Goal: Task Accomplishment & Management: Use online tool/utility

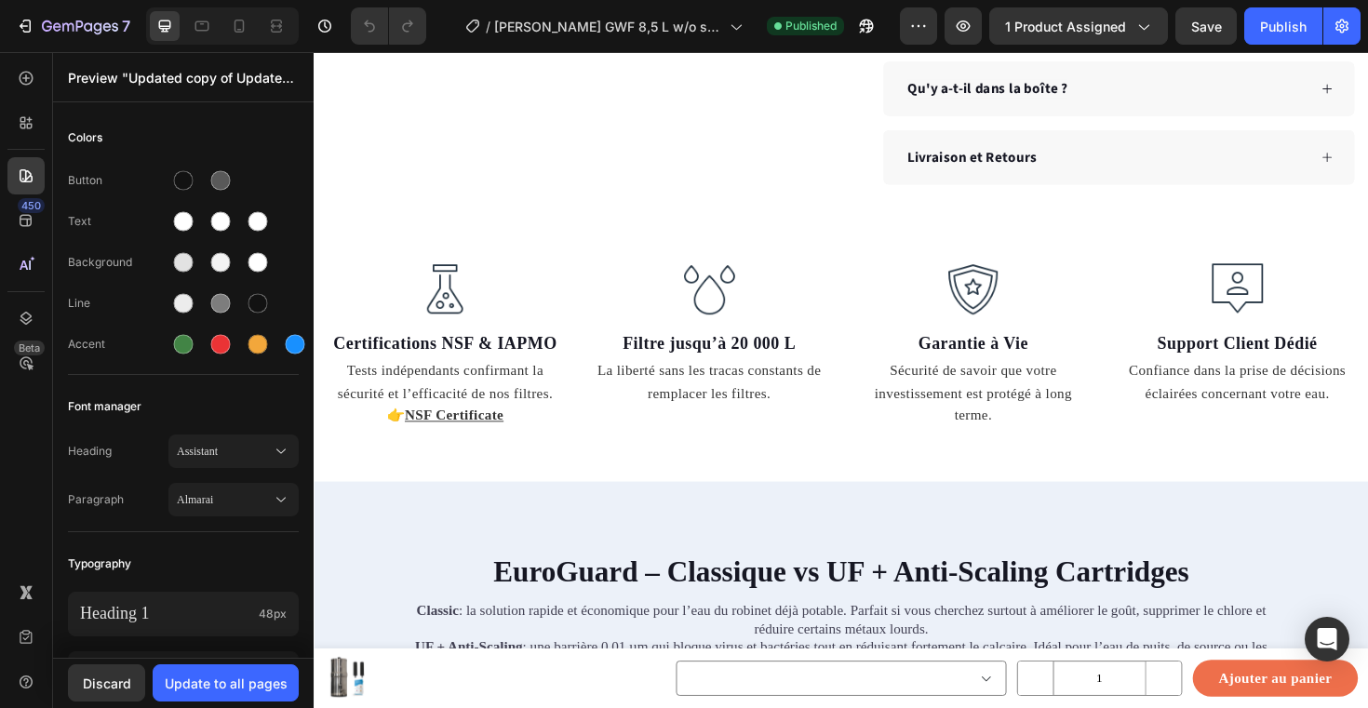
scroll to position [1317, 0]
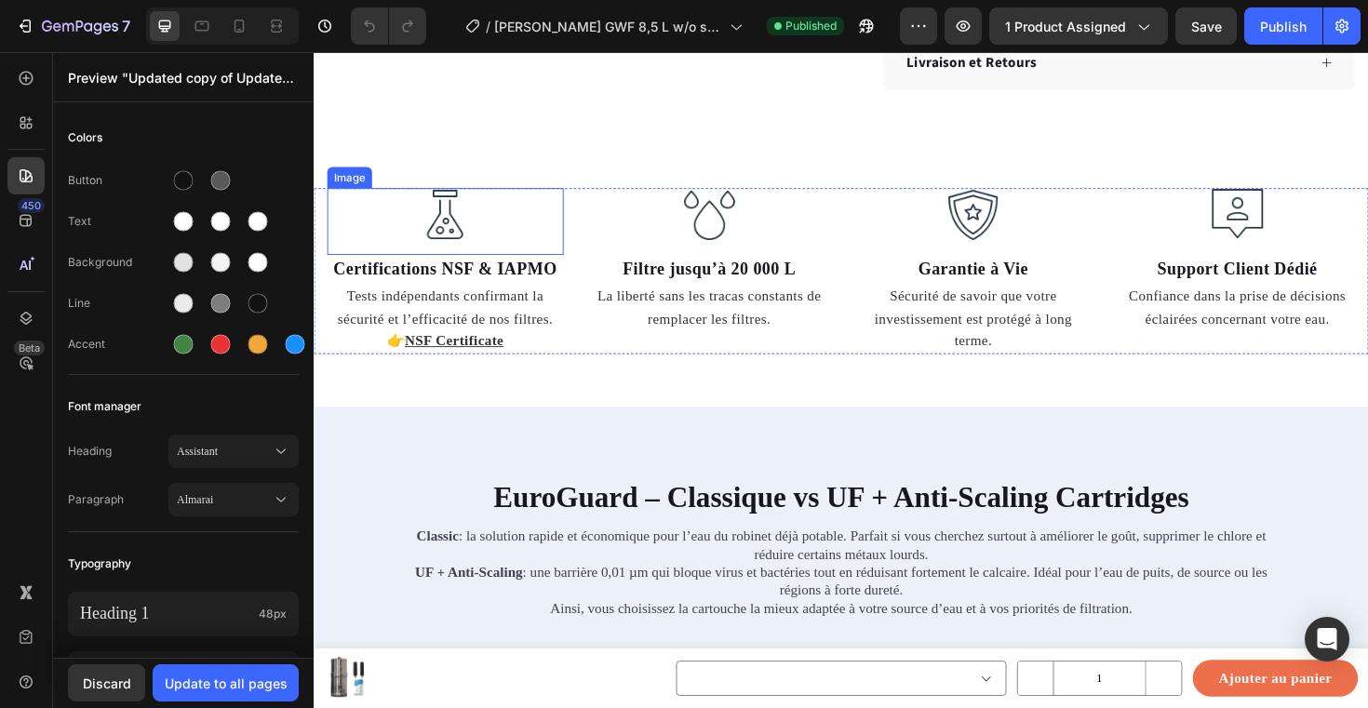
click at [447, 196] on img at bounding box center [452, 224] width 56 height 56
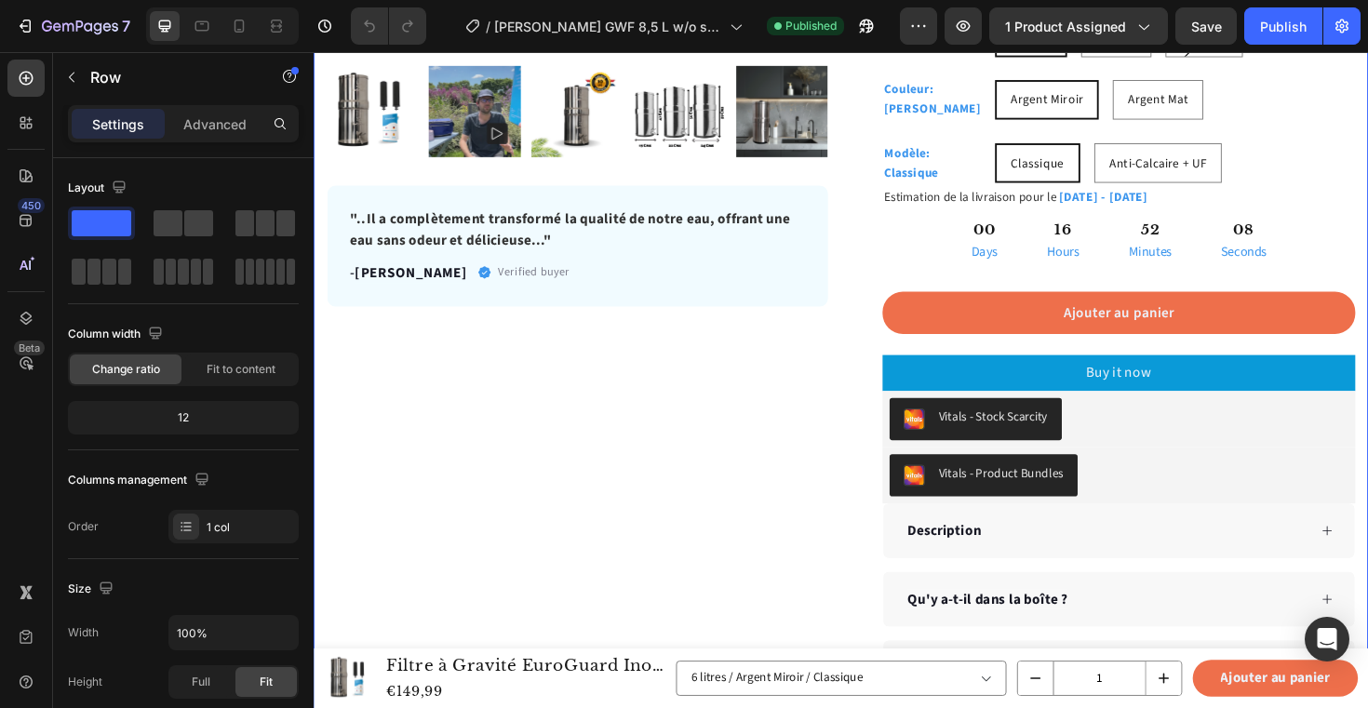
scroll to position [804, 0]
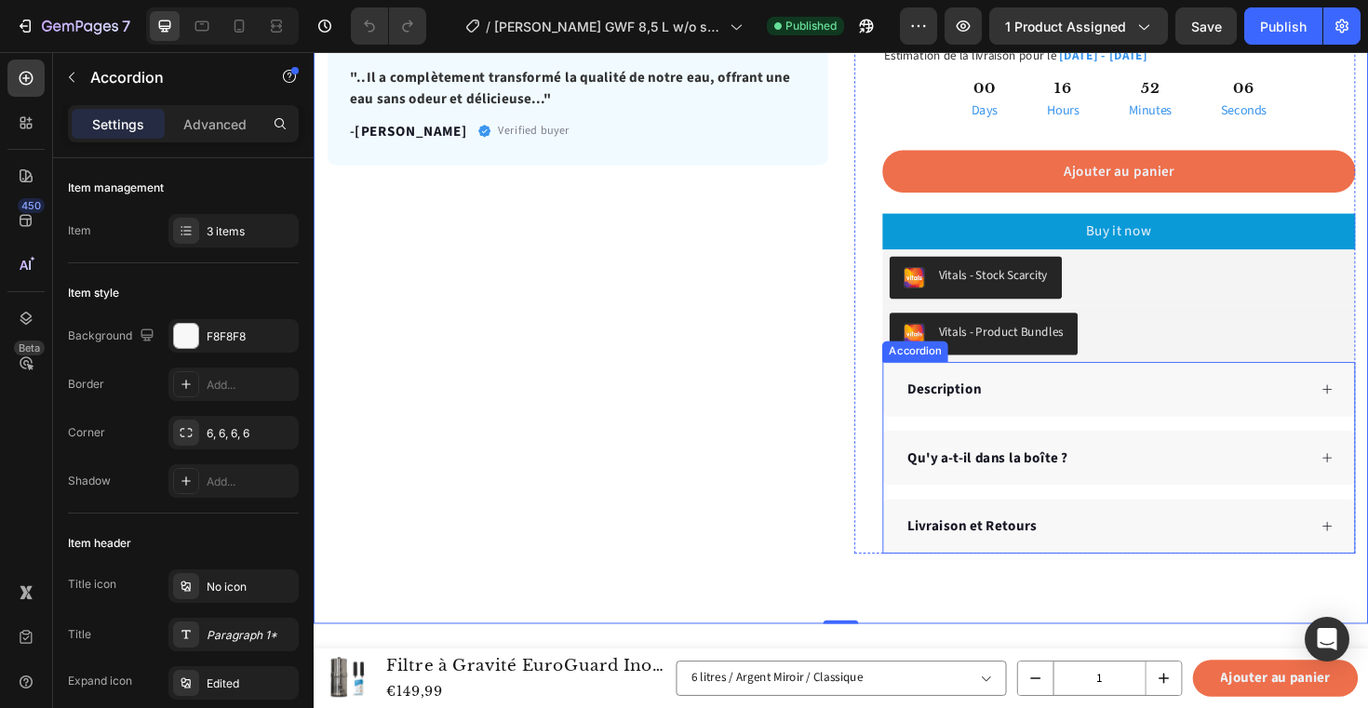
click at [1367, 405] on icon at bounding box center [1386, 409] width 13 height 13
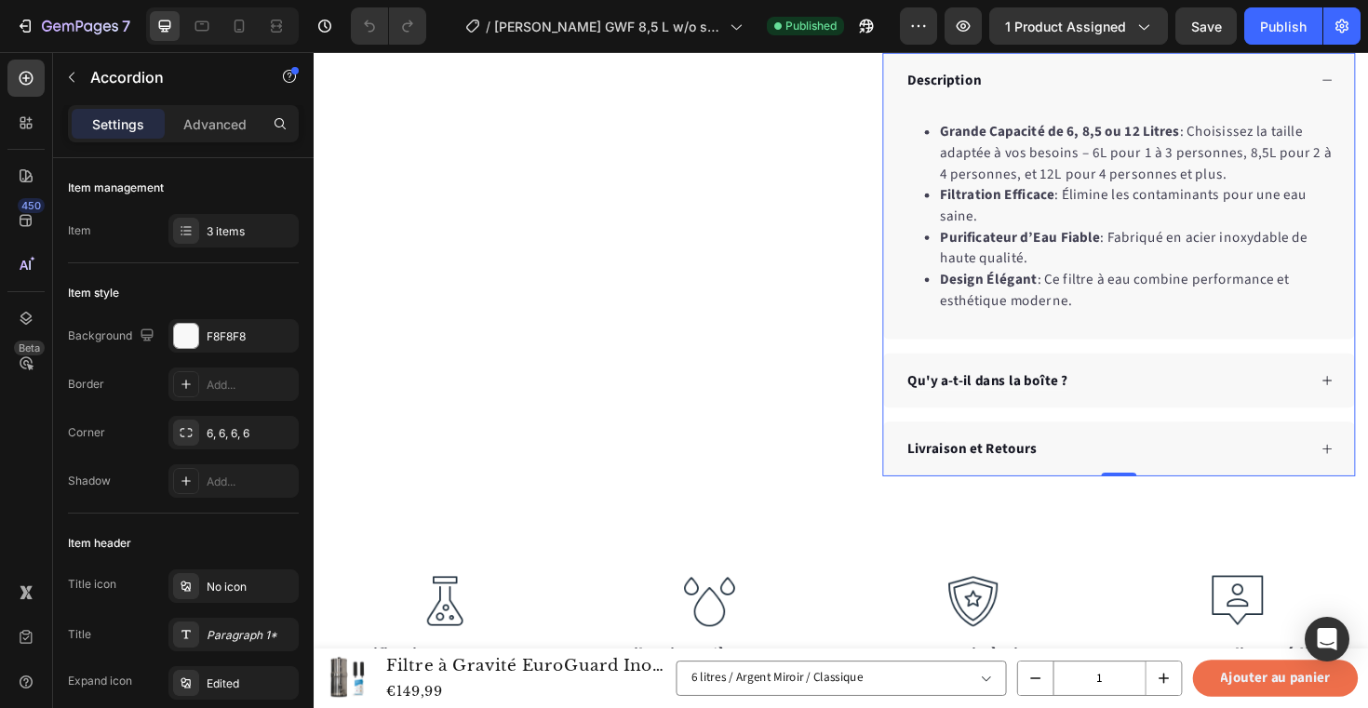
click at [1367, 399] on icon at bounding box center [1386, 400] width 13 height 13
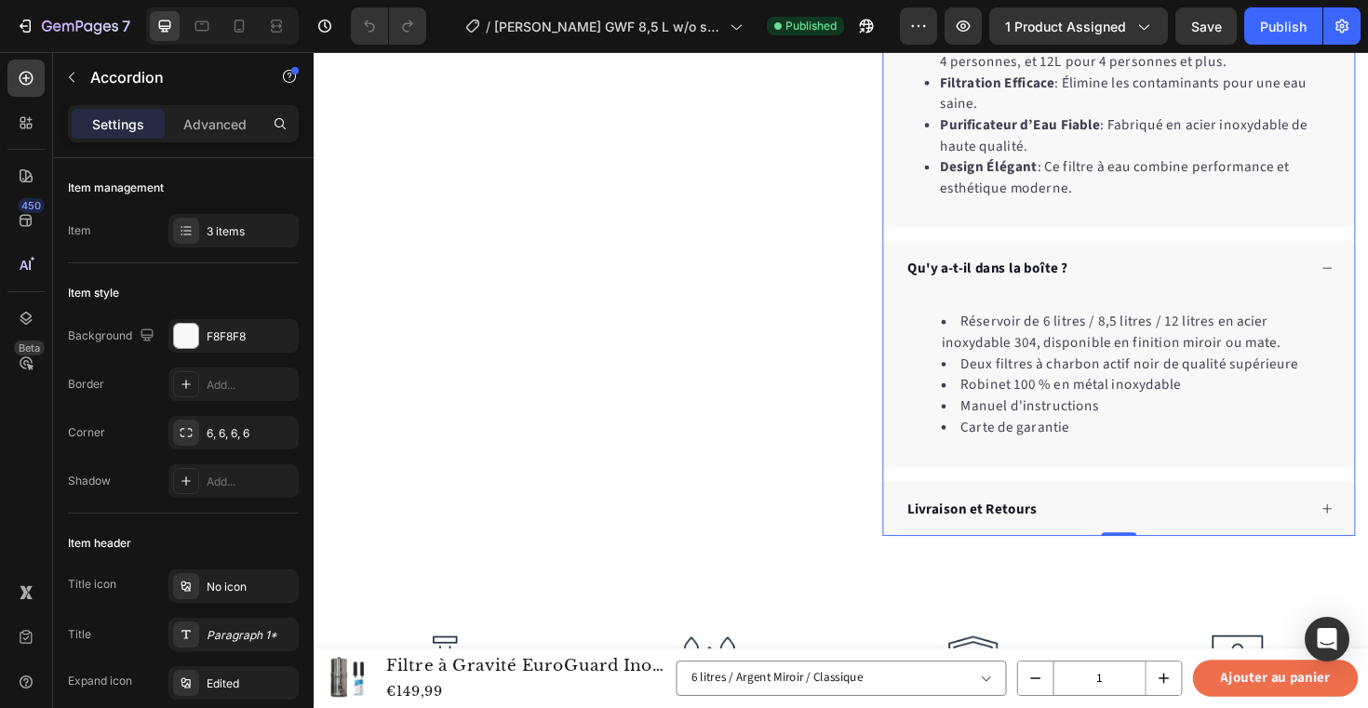
scroll to position [1256, 0]
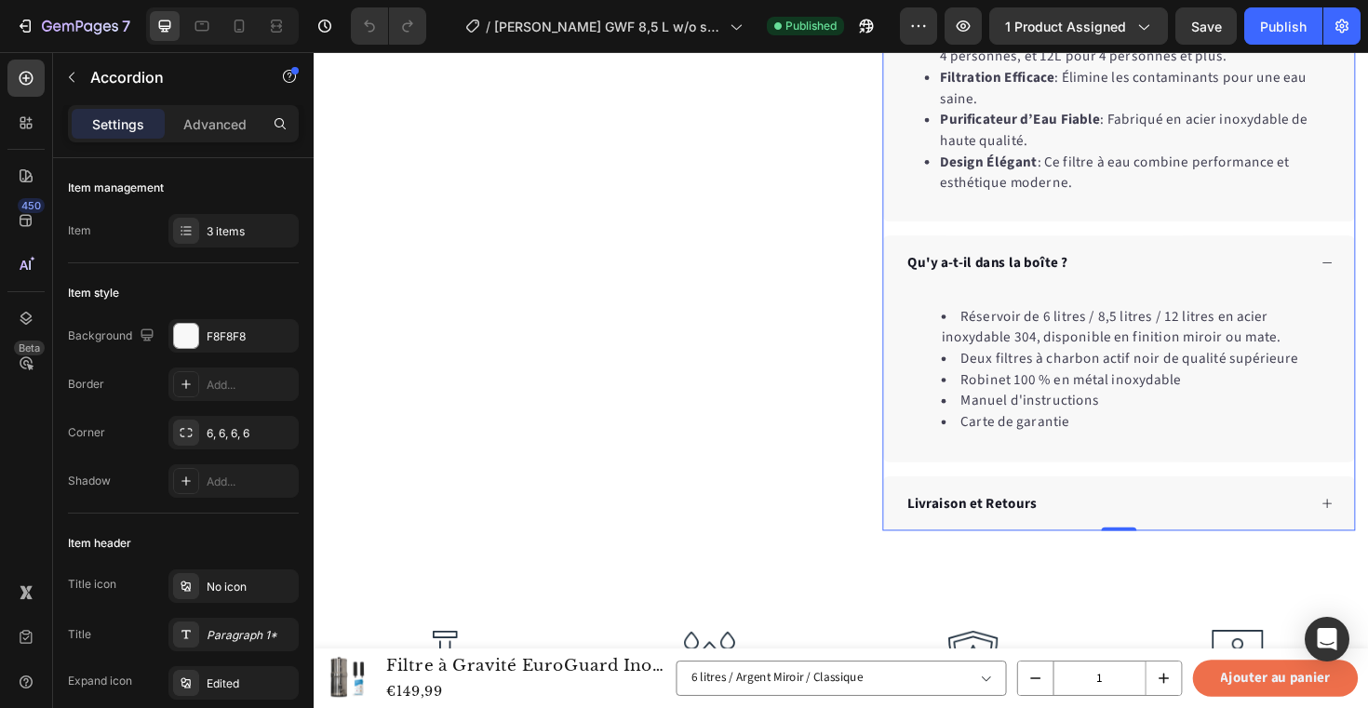
click at [1367, 529] on icon at bounding box center [1386, 530] width 13 height 13
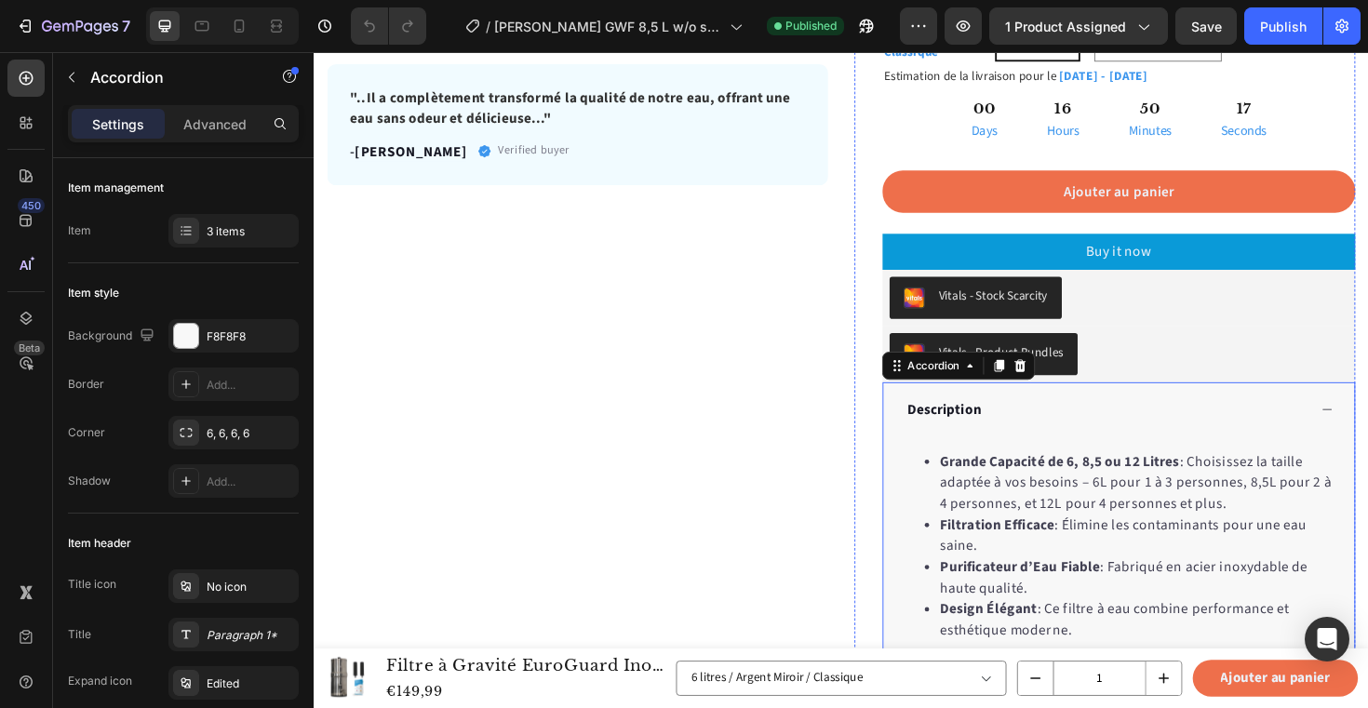
scroll to position [1008, 0]
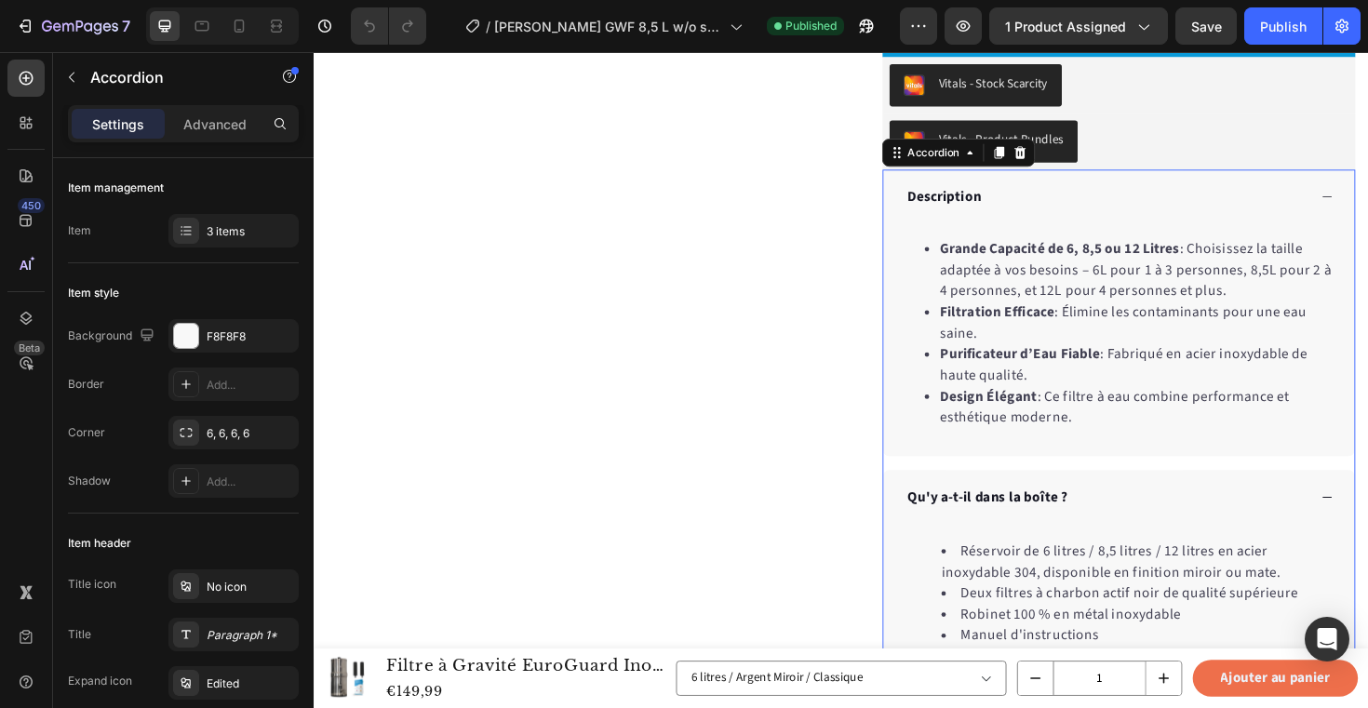
click at [1367, 206] on icon at bounding box center [1387, 206] width 10 height 1
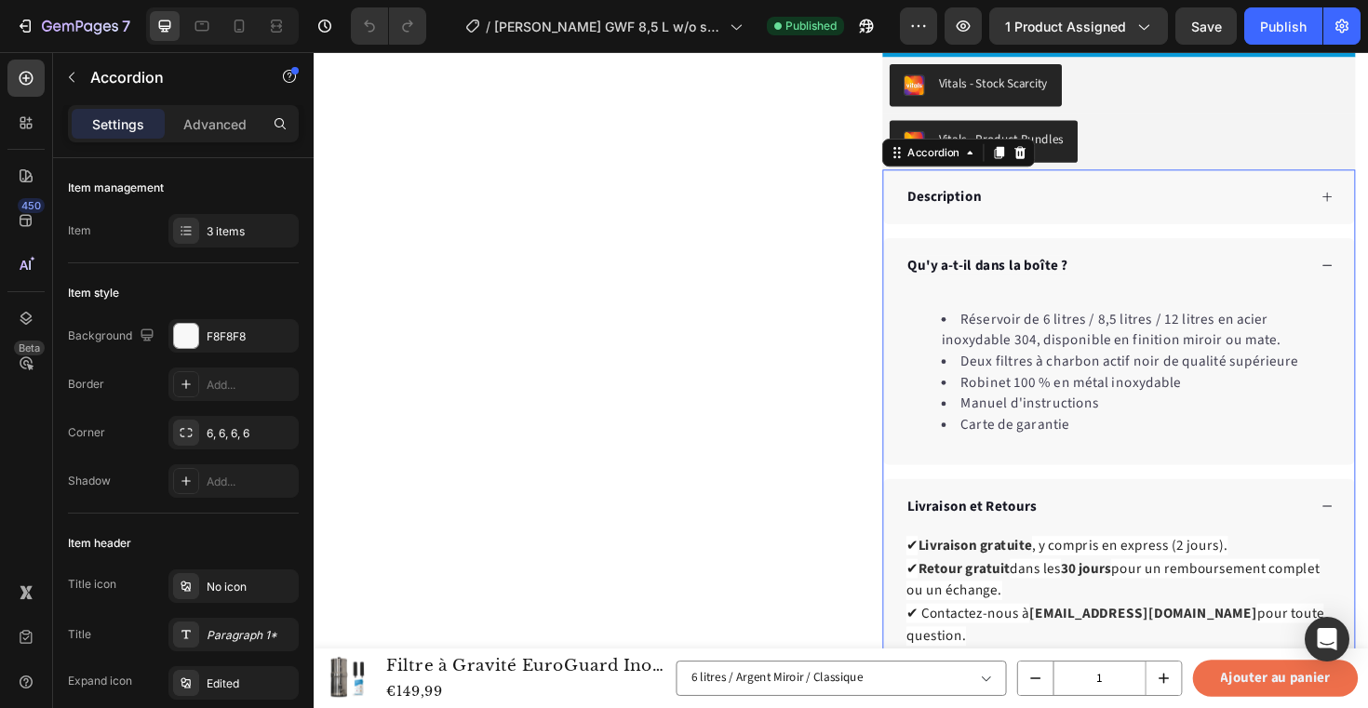
click at [1367, 273] on icon at bounding box center [1386, 278] width 13 height 13
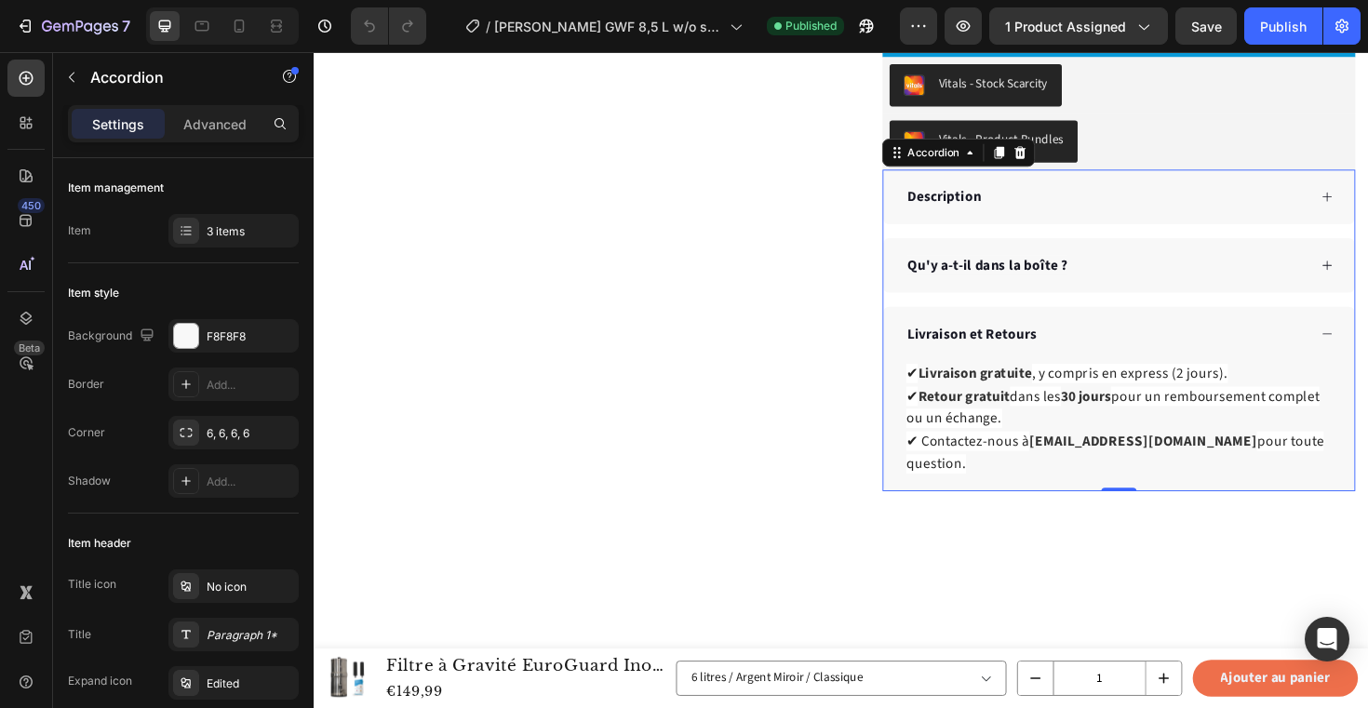
click at [1367, 342] on div "Livraison et Retours" at bounding box center [1166, 351] width 499 height 58
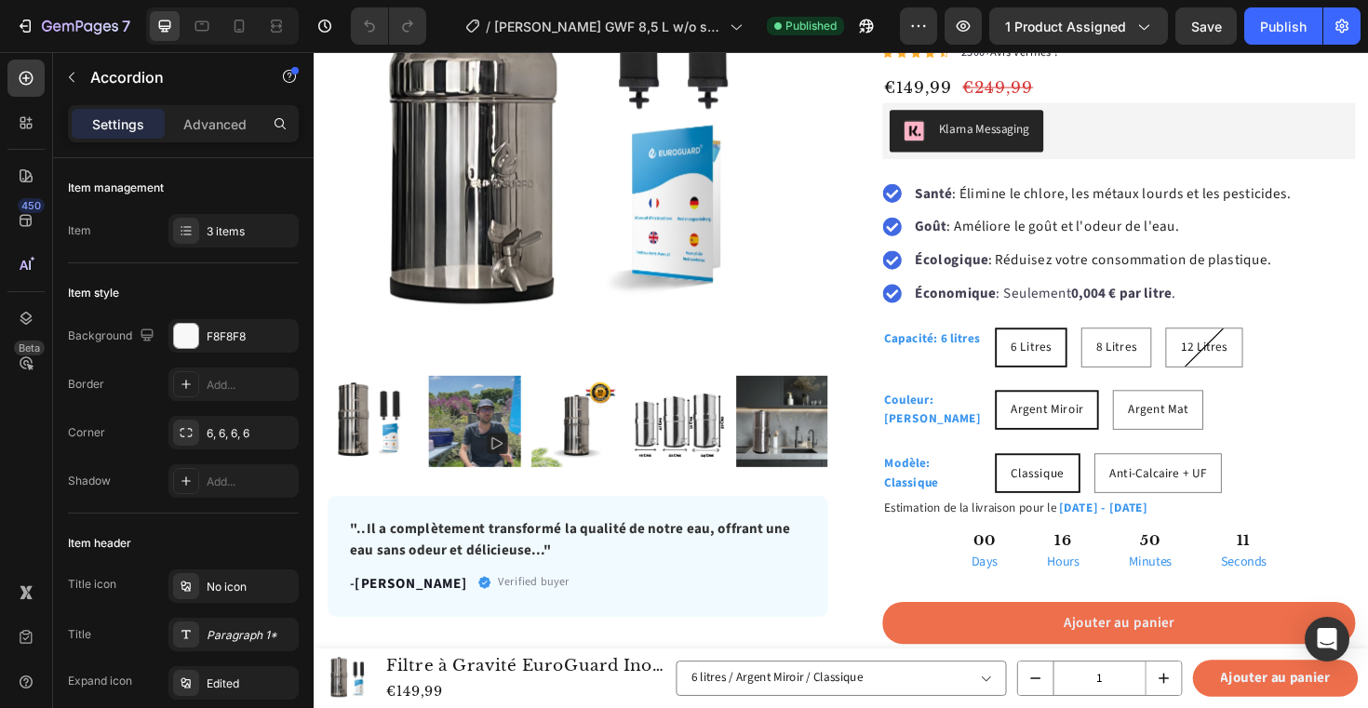
scroll to position [320, 0]
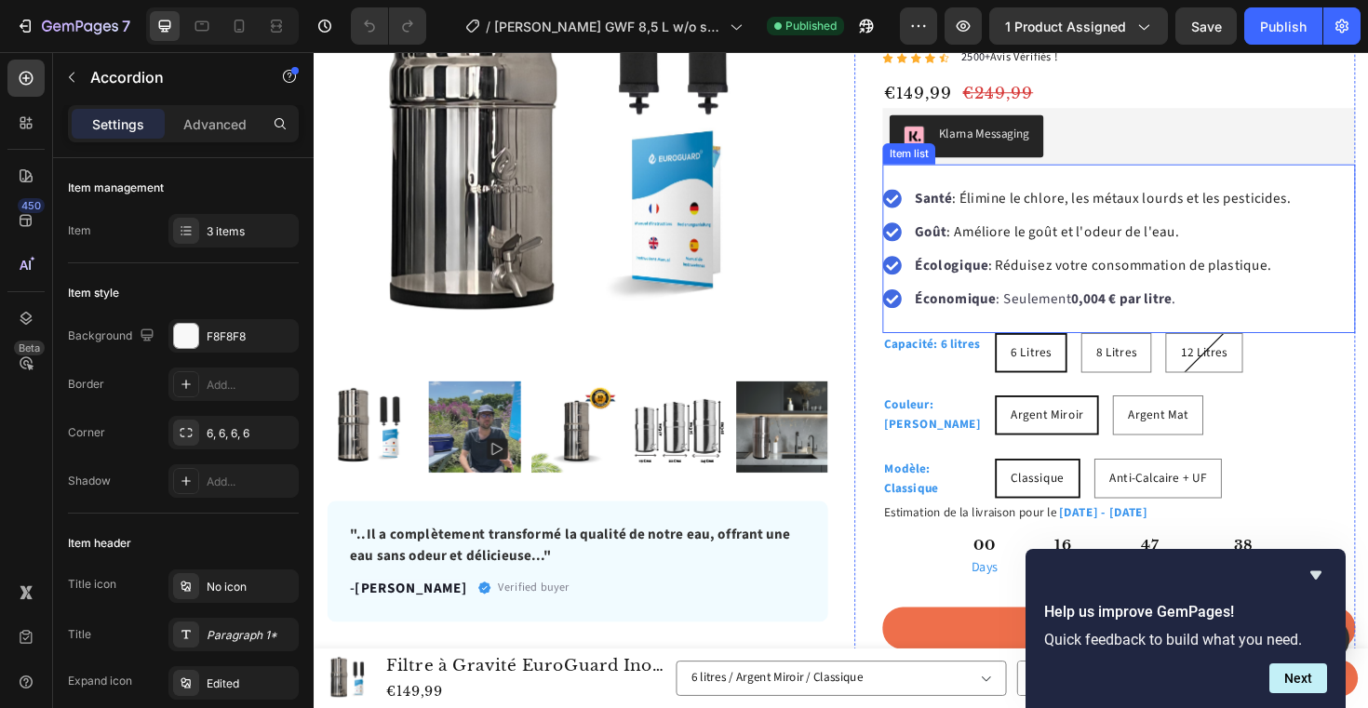
click at [1064, 202] on span ": Élimine le chlore, les métaux lourds et les pesticides." at bounding box center [1169, 207] width 359 height 20
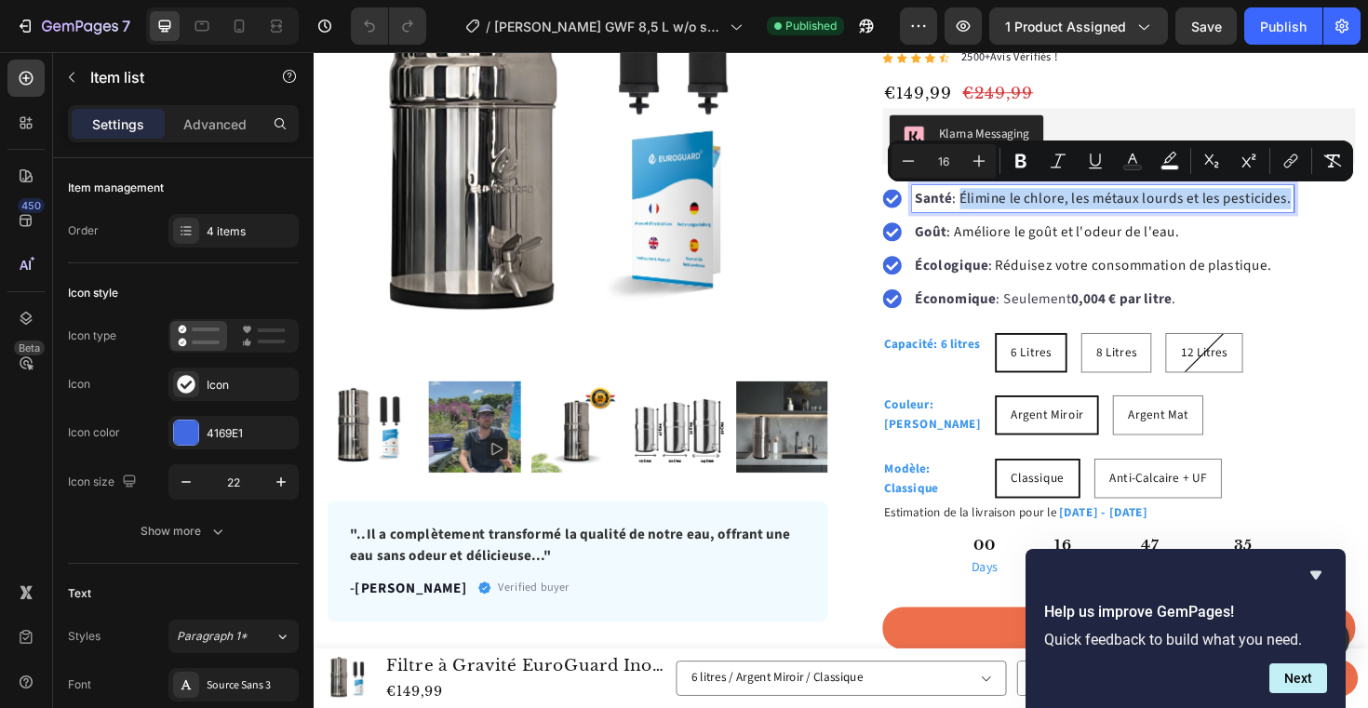
drag, startPoint x: 998, startPoint y: 206, endPoint x: 1347, endPoint y: 206, distance: 349.9
click at [1347, 206] on div "Santé : Élimine le chlore, les métaux lourds et les pesticides." at bounding box center [1149, 208] width 404 height 28
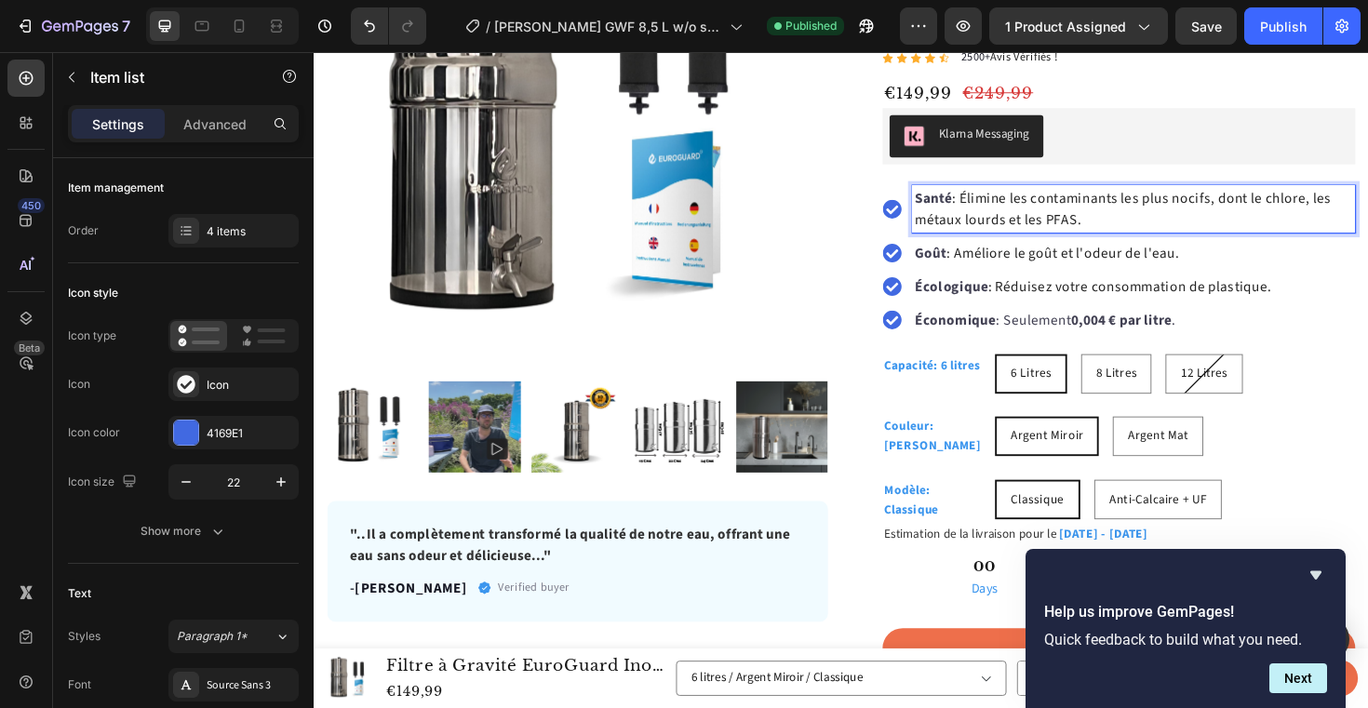
click at [1301, 279] on div "Santé : Élimine les contaminants les plus nocifs, dont le chlore, les métaux lo…" at bounding box center [1166, 272] width 501 height 156
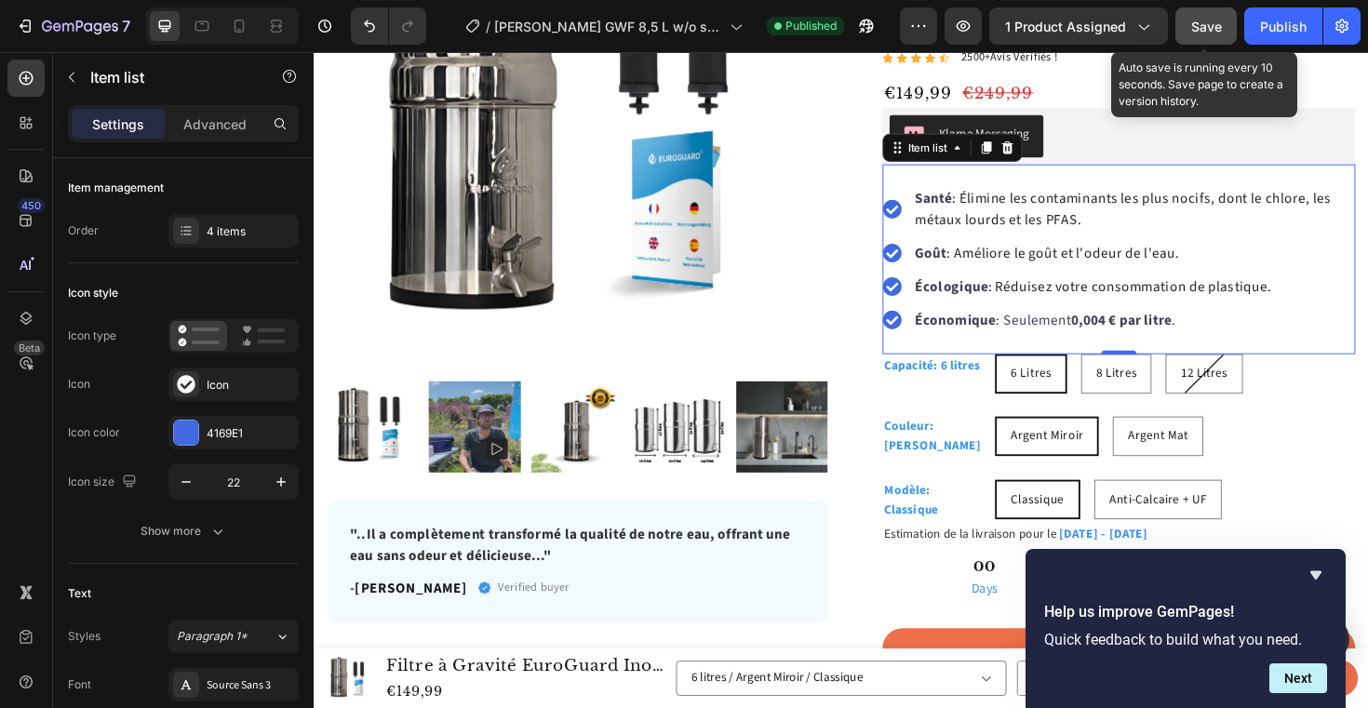
click at [1204, 25] on span "Save" at bounding box center [1206, 27] width 31 height 16
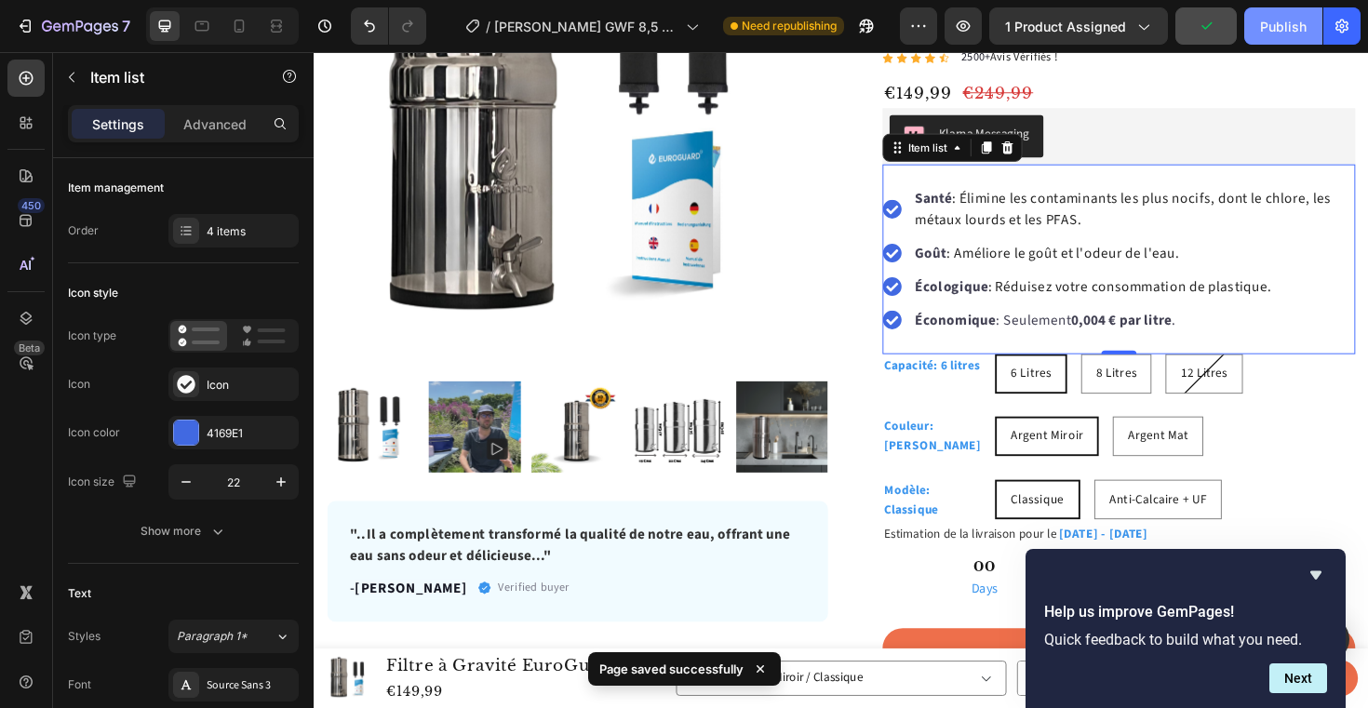
click at [1261, 35] on div "Publish" at bounding box center [1283, 27] width 47 height 20
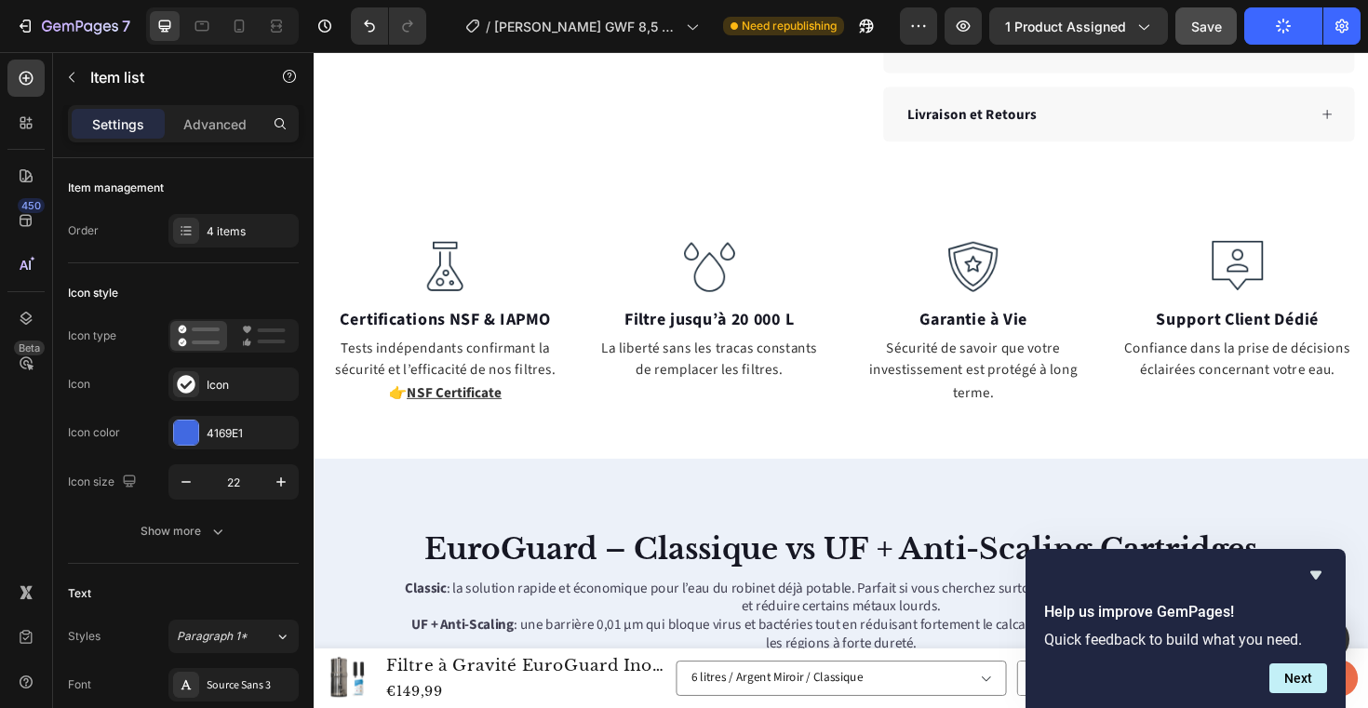
scroll to position [1267, 0]
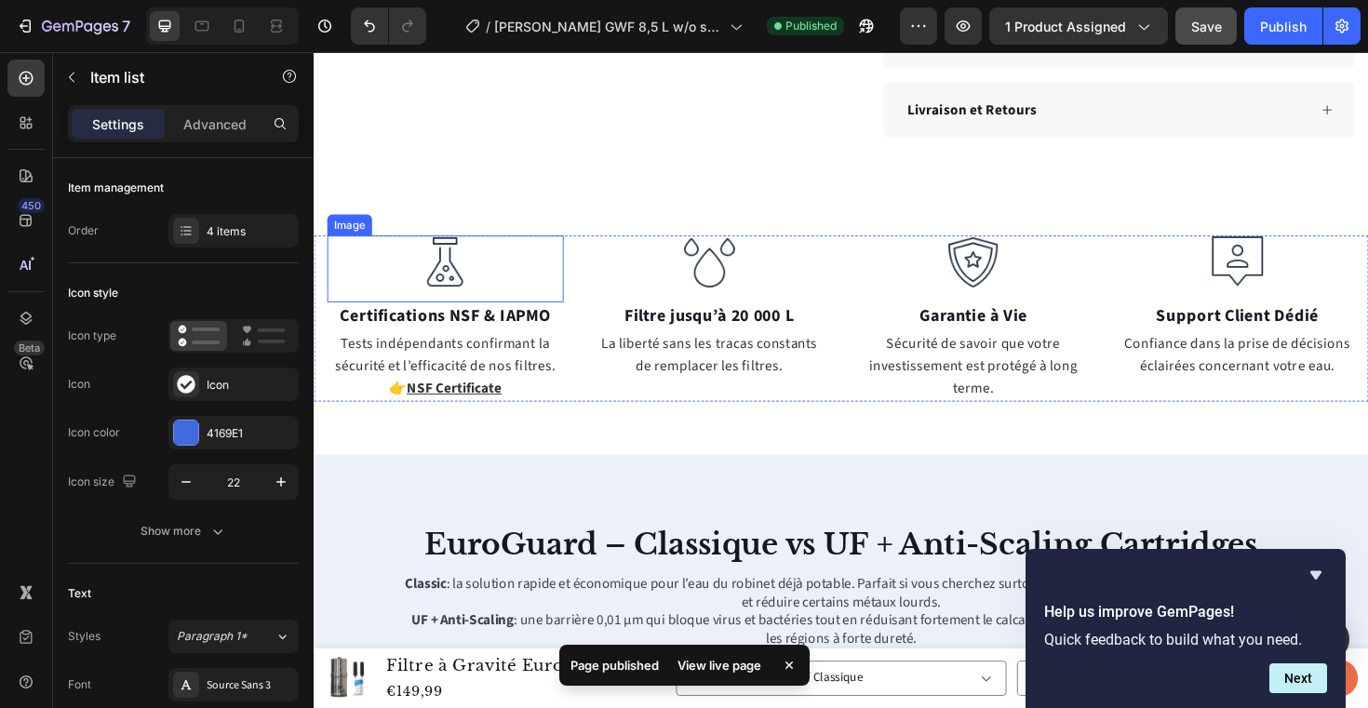
click at [452, 276] on img at bounding box center [452, 275] width 56 height 56
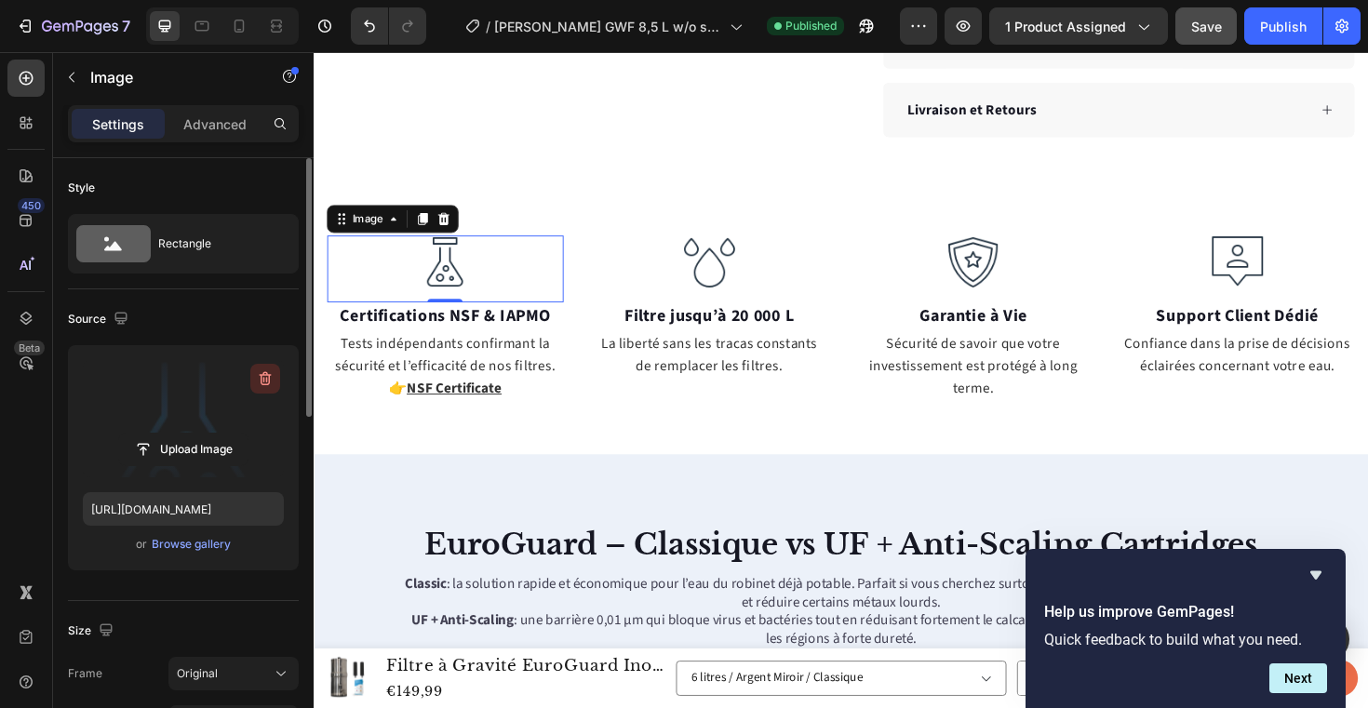
click at [271, 377] on icon "button" at bounding box center [265, 378] width 19 height 19
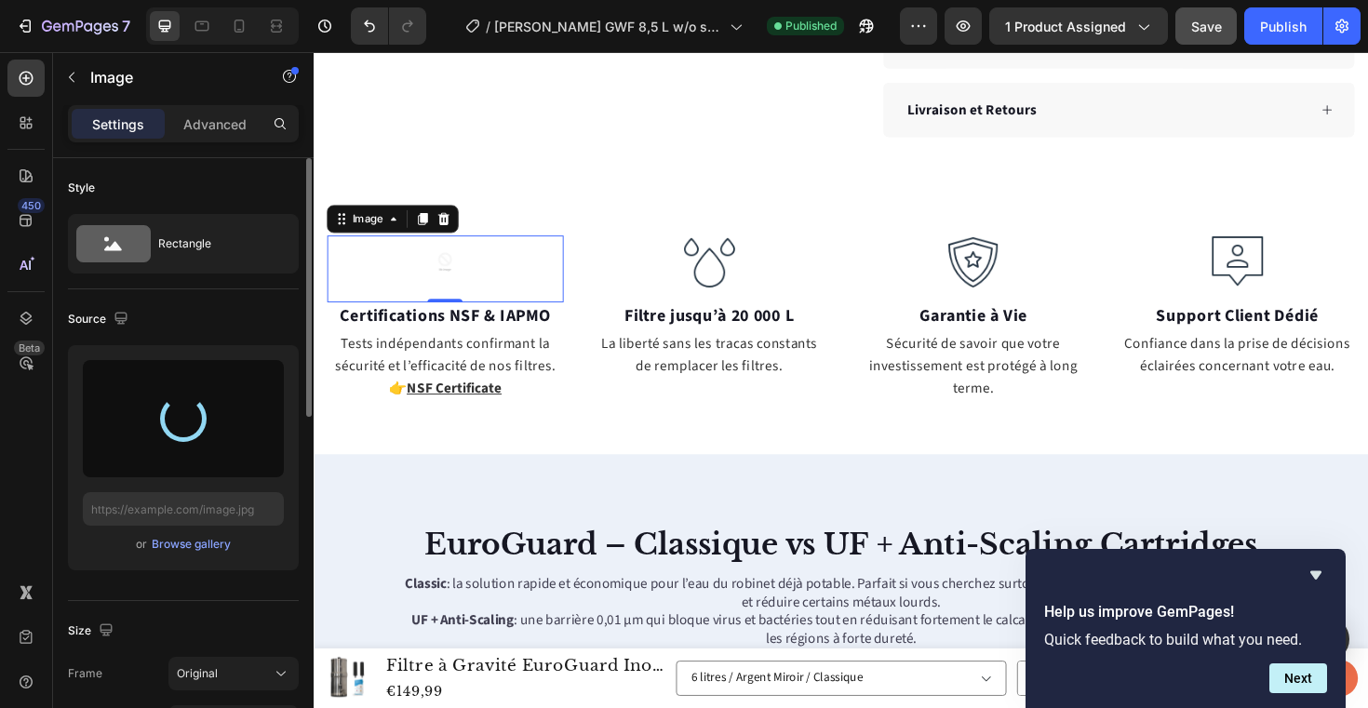
type input "https://cdn.shopify.com/s/files/1/0878/9167/3413/files/gempages_520354537165292…"
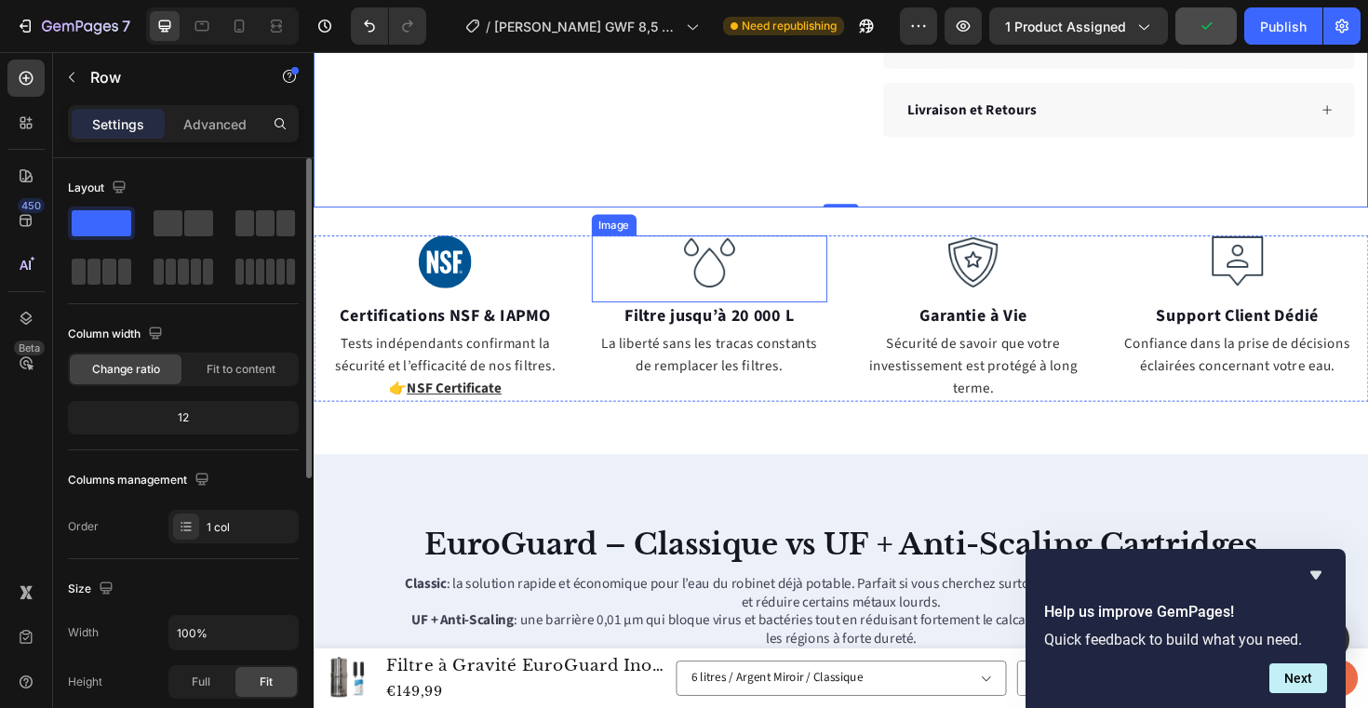
click at [770, 288] on div at bounding box center [733, 275] width 250 height 56
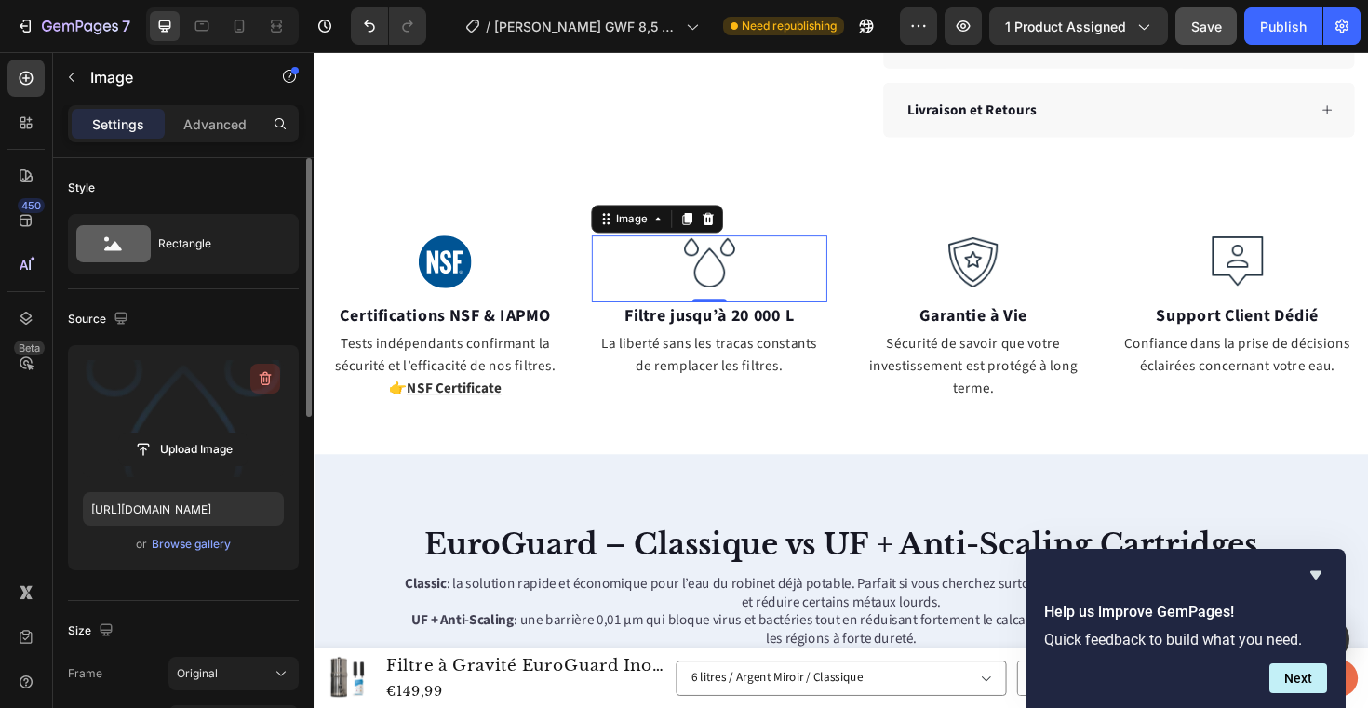
click at [260, 381] on icon "button" at bounding box center [265, 378] width 19 height 19
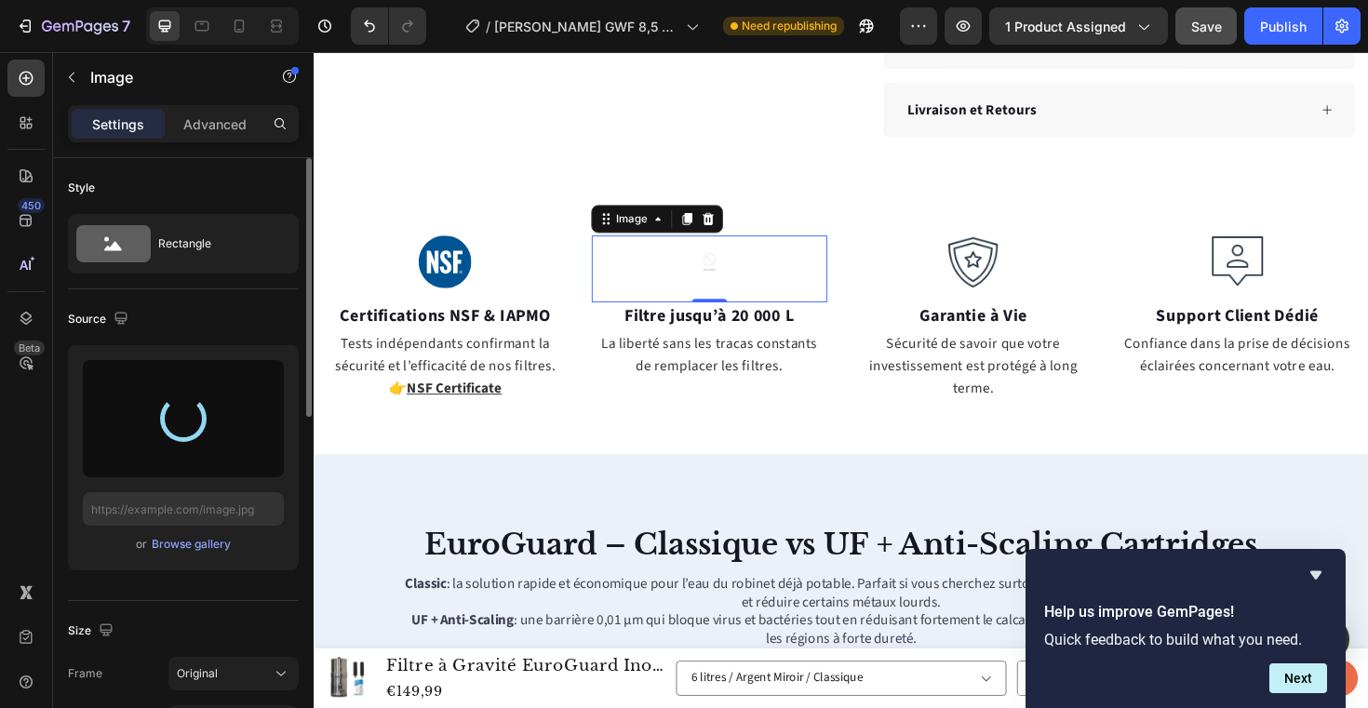
type input "https://cdn.shopify.com/s/files/1/0878/9167/3413/files/gempages_520354537165292…"
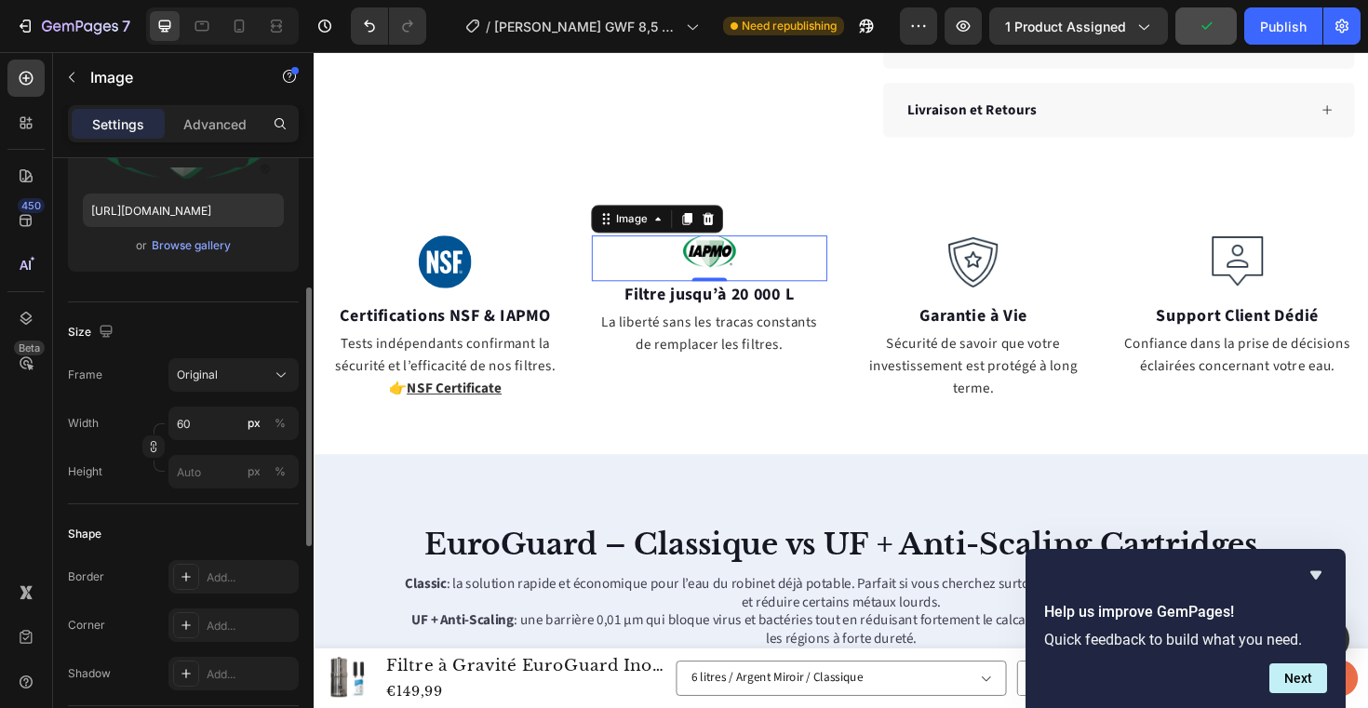
scroll to position [300, 0]
click at [205, 427] on input "60" at bounding box center [233, 422] width 130 height 33
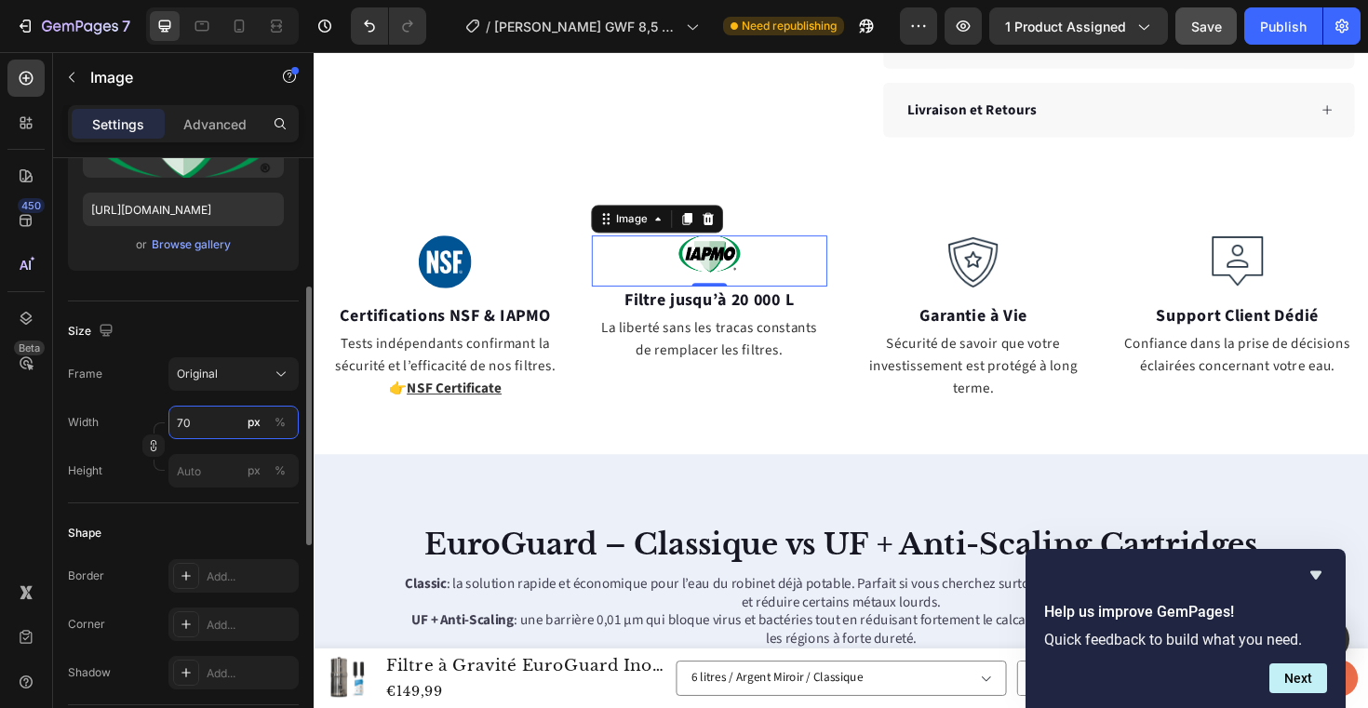
type input "7"
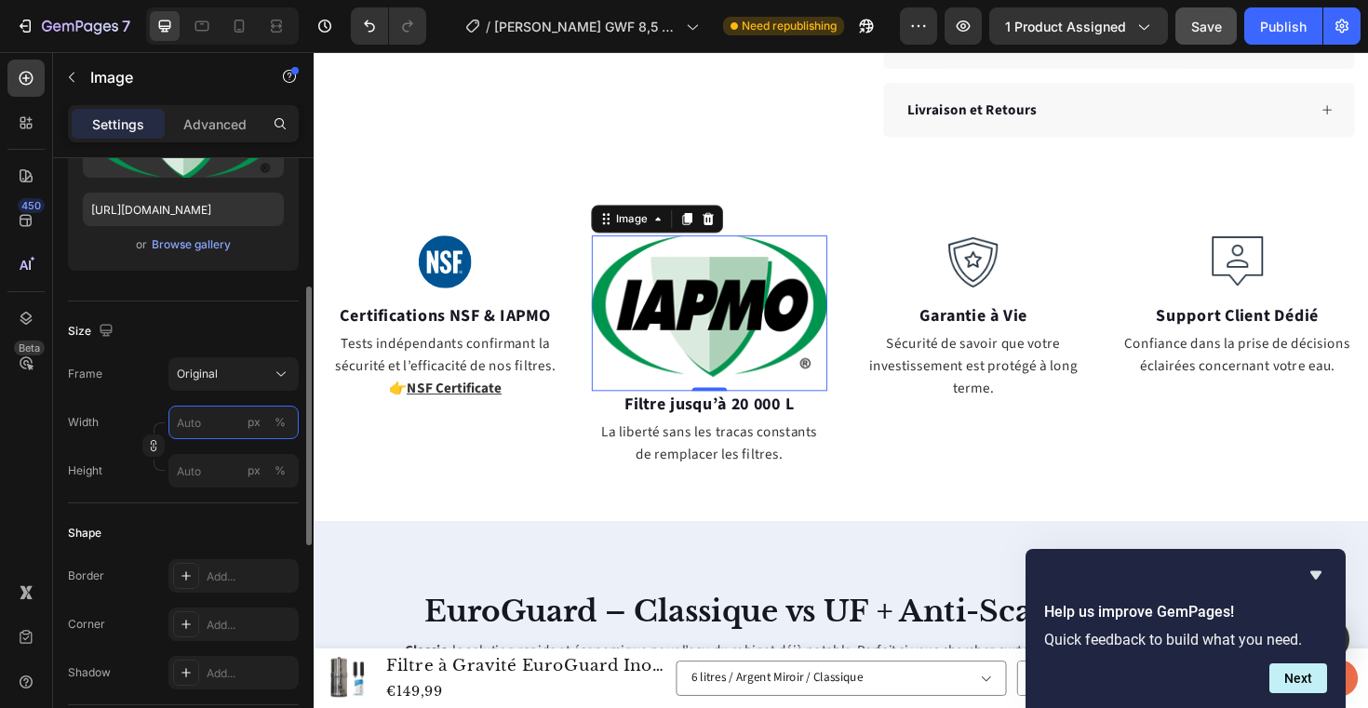
type input "7"
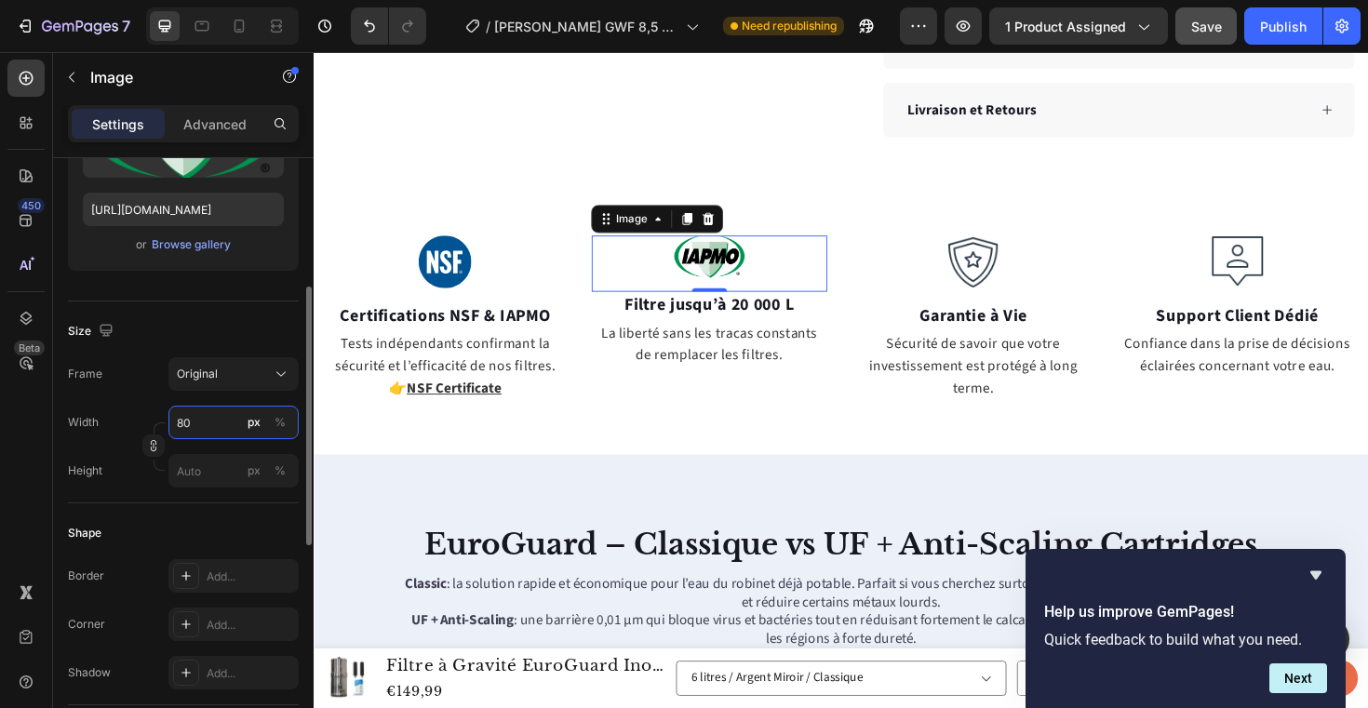
type input "8"
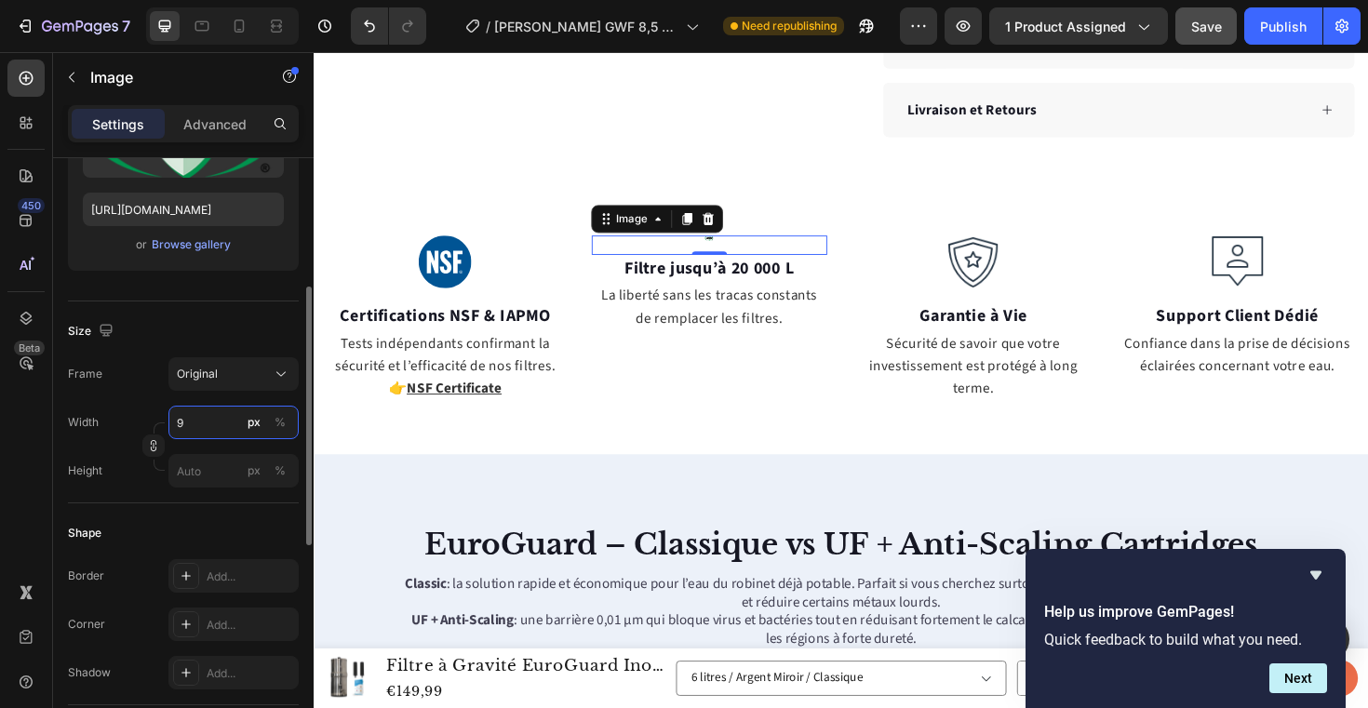
type input "99"
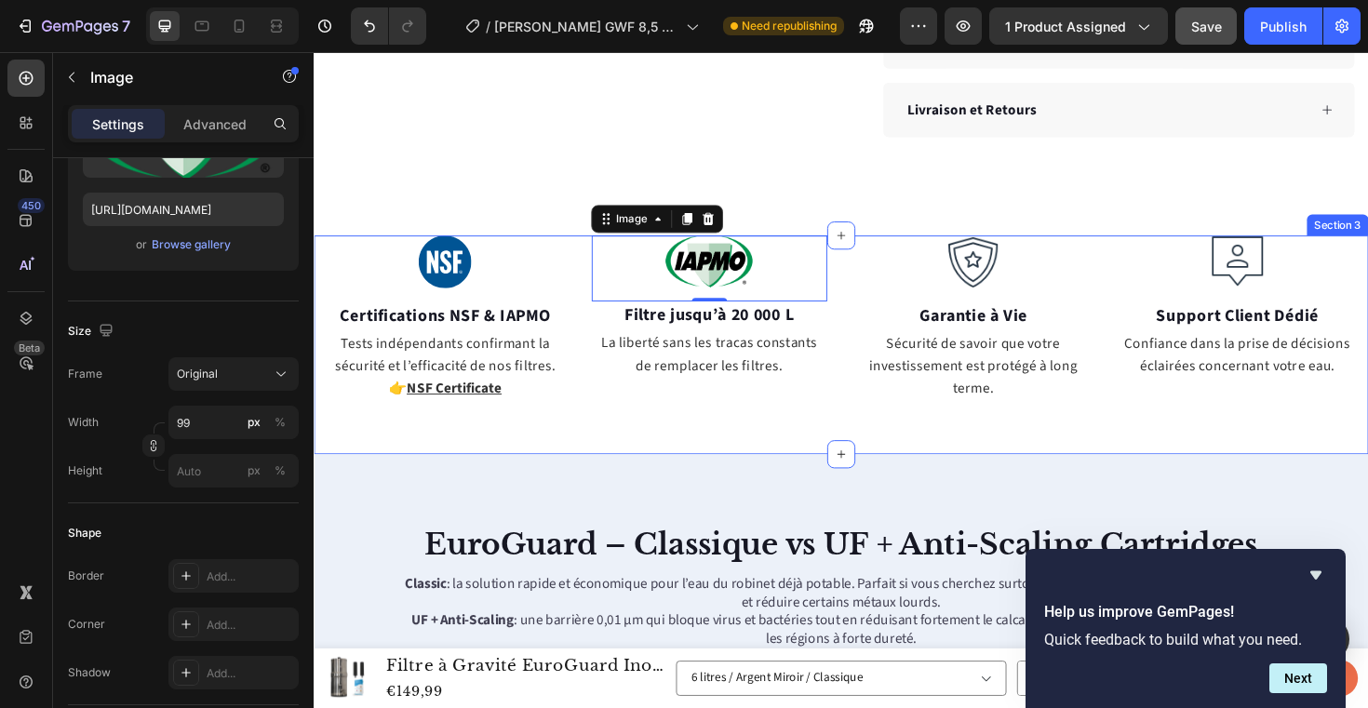
click at [511, 476] on div "Image Certifications NSF & IAPMO Text block Tests indépendants confirmant la sé…" at bounding box center [872, 363] width 1117 height 232
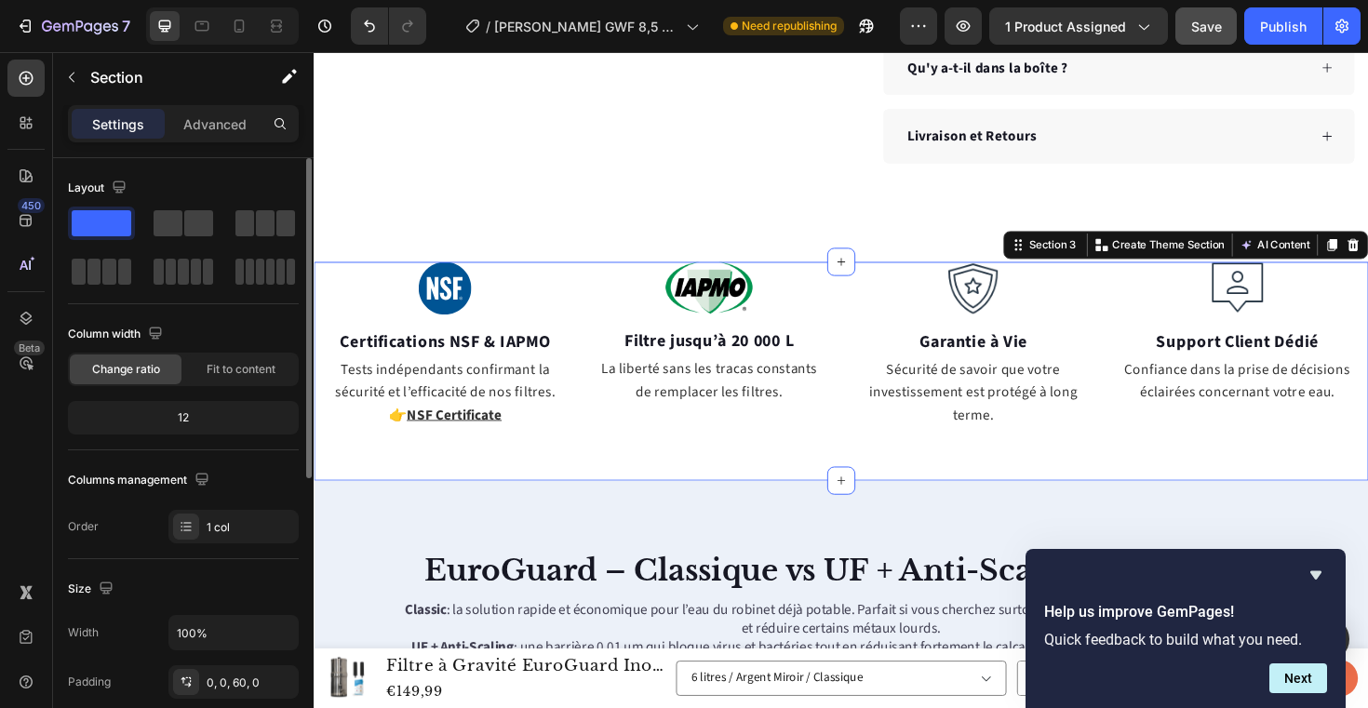
scroll to position [1236, 0]
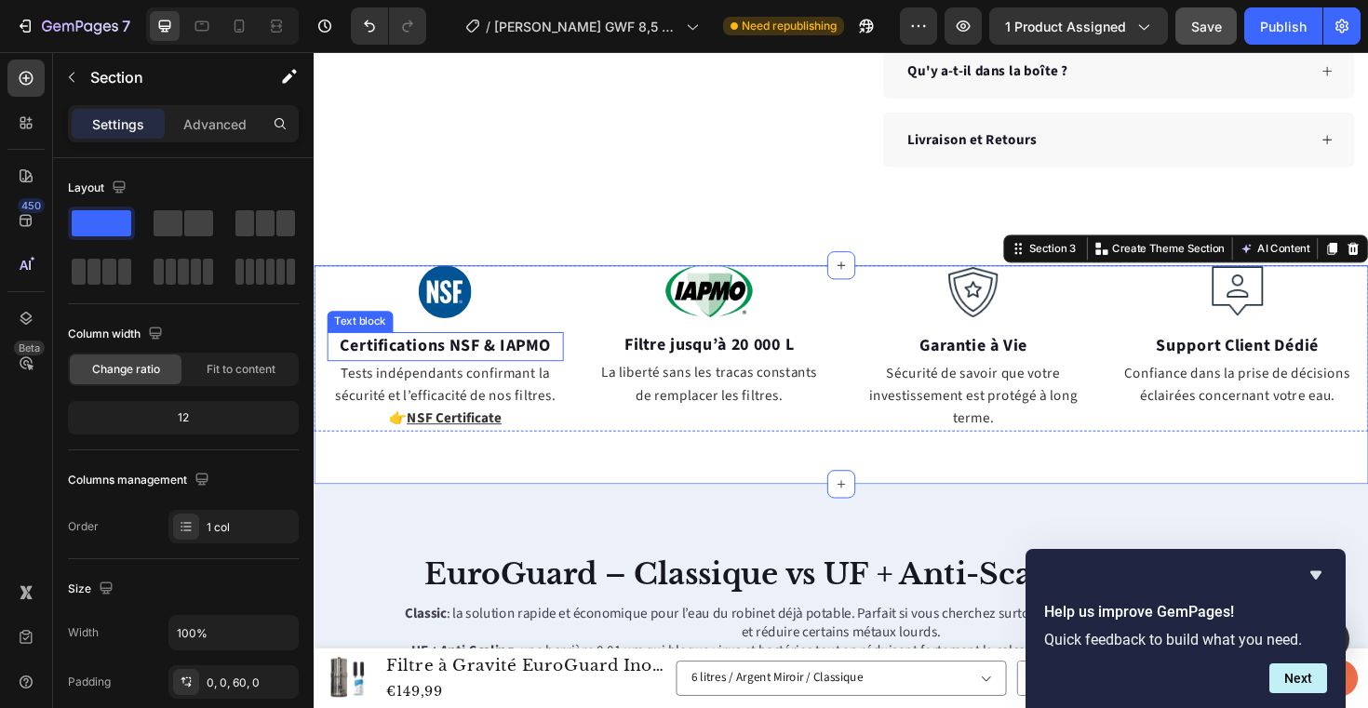
click at [490, 365] on strong "Certifications NSF & IAPMO" at bounding box center [452, 363] width 223 height 25
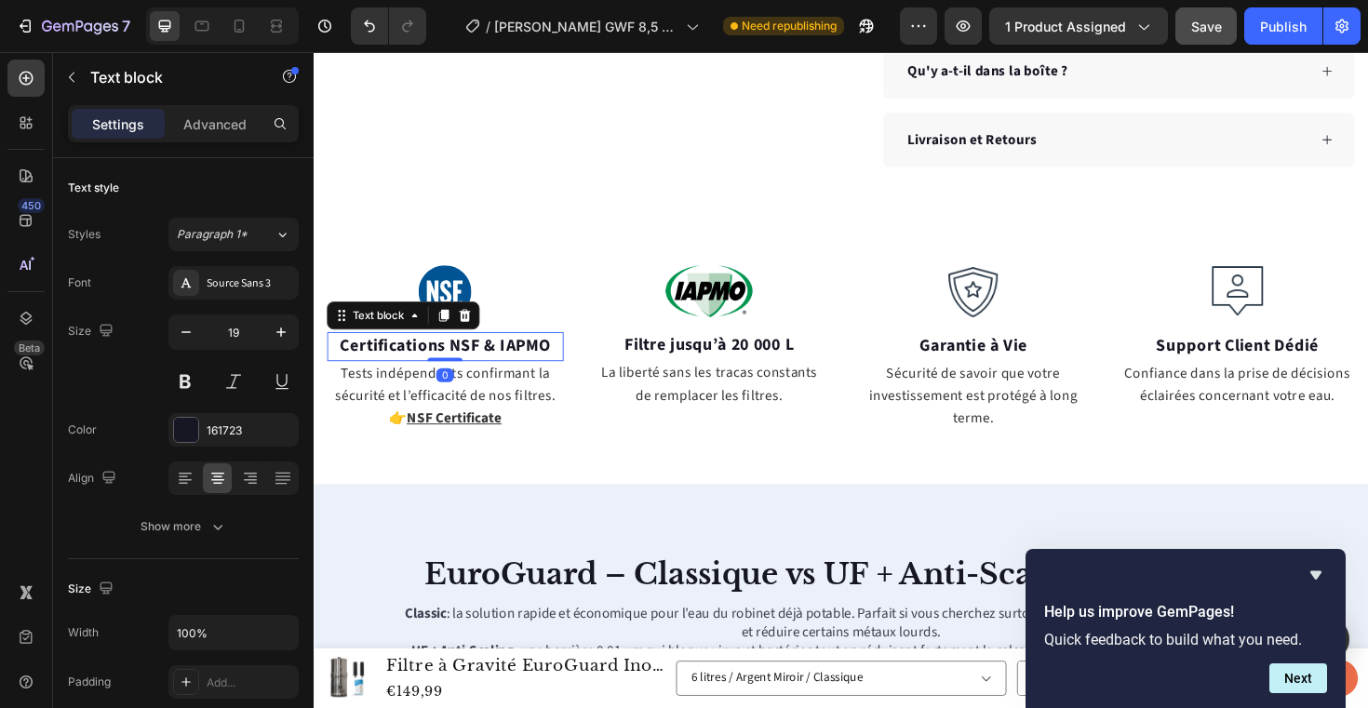
click at [523, 361] on strong "Certifications NSF & IAPMO" at bounding box center [452, 363] width 223 height 25
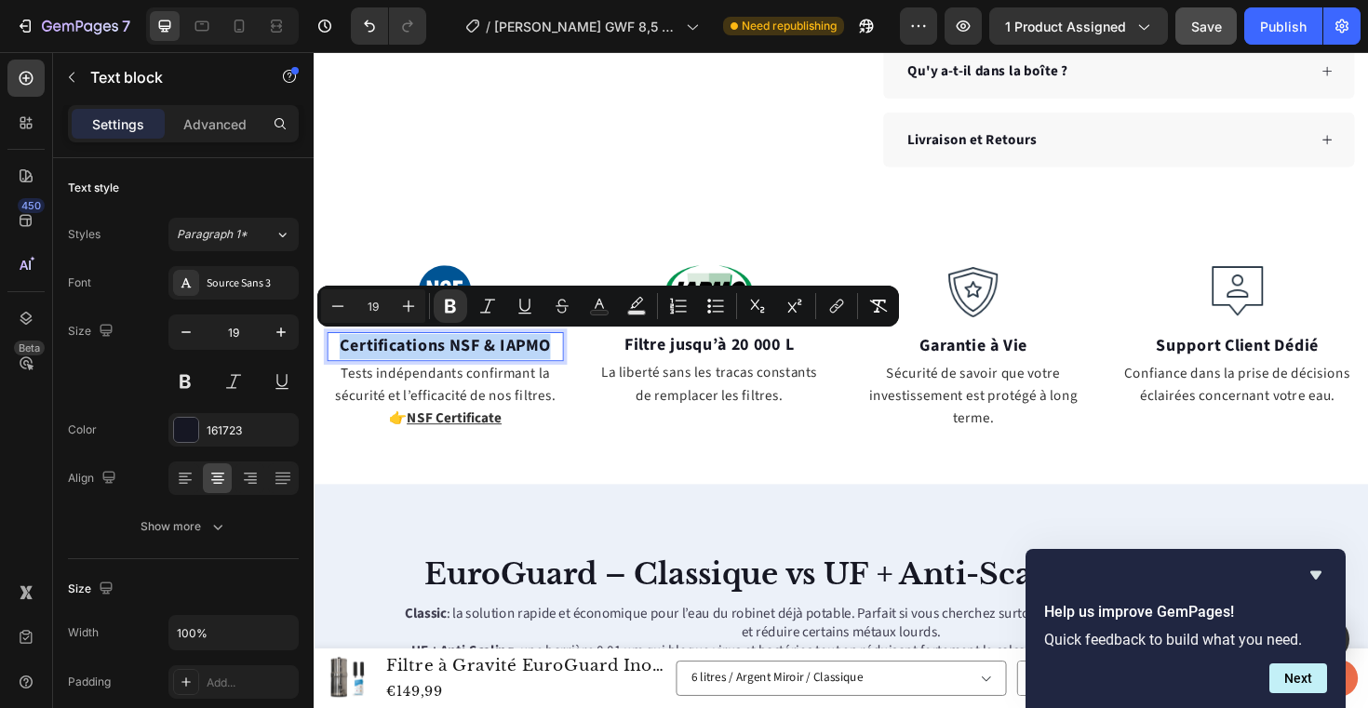
click at [523, 361] on strong "Certifications NSF & IAPMO" at bounding box center [452, 363] width 223 height 25
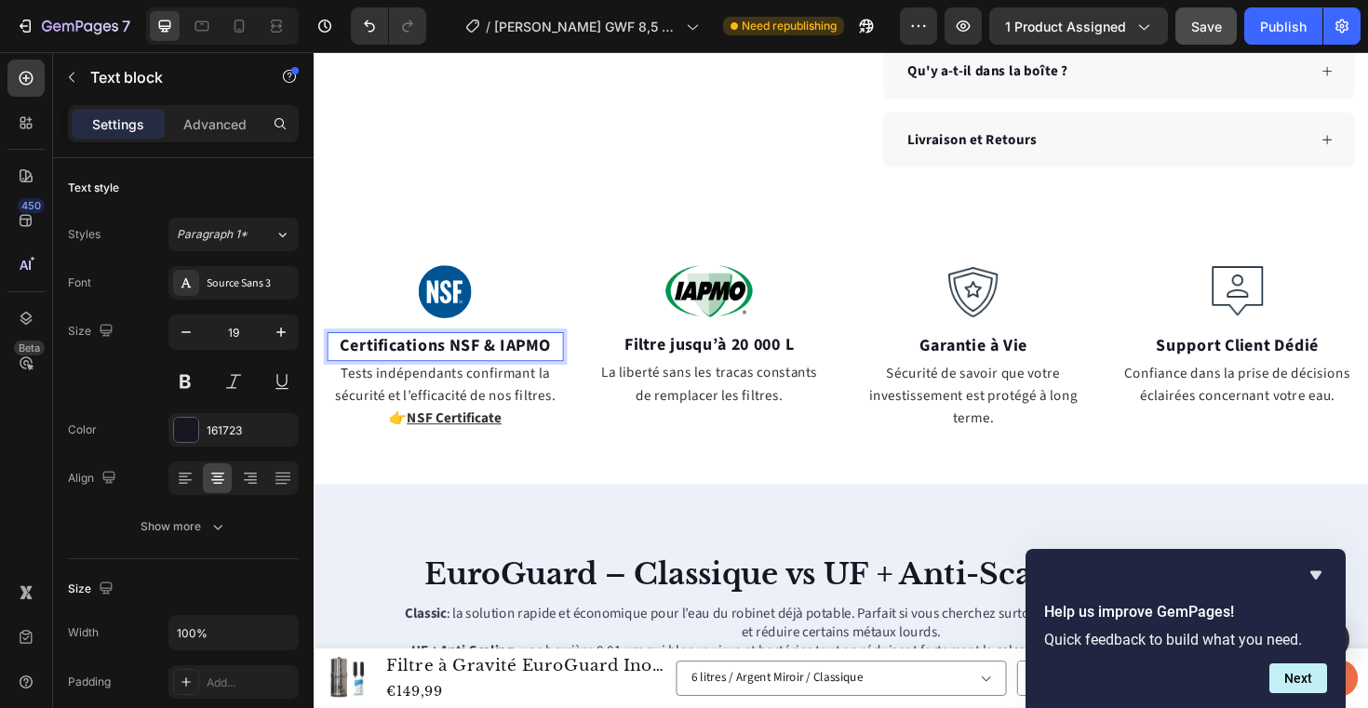
click at [569, 366] on p "Certifications NSF & IAPMO" at bounding box center [452, 364] width 247 height 27
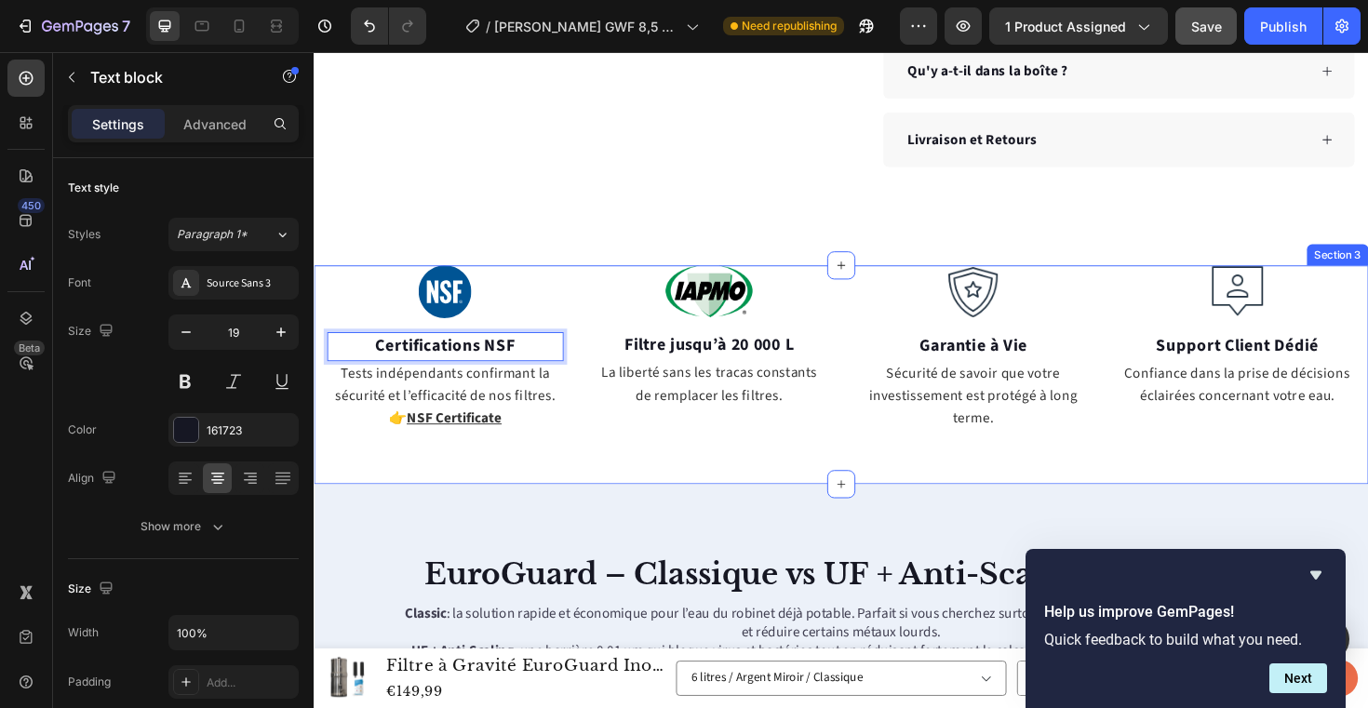
click at [730, 455] on div "Image Certifications NSF Text block 0 Tests indépendants confirmant la sécurité…" at bounding box center [872, 394] width 1117 height 232
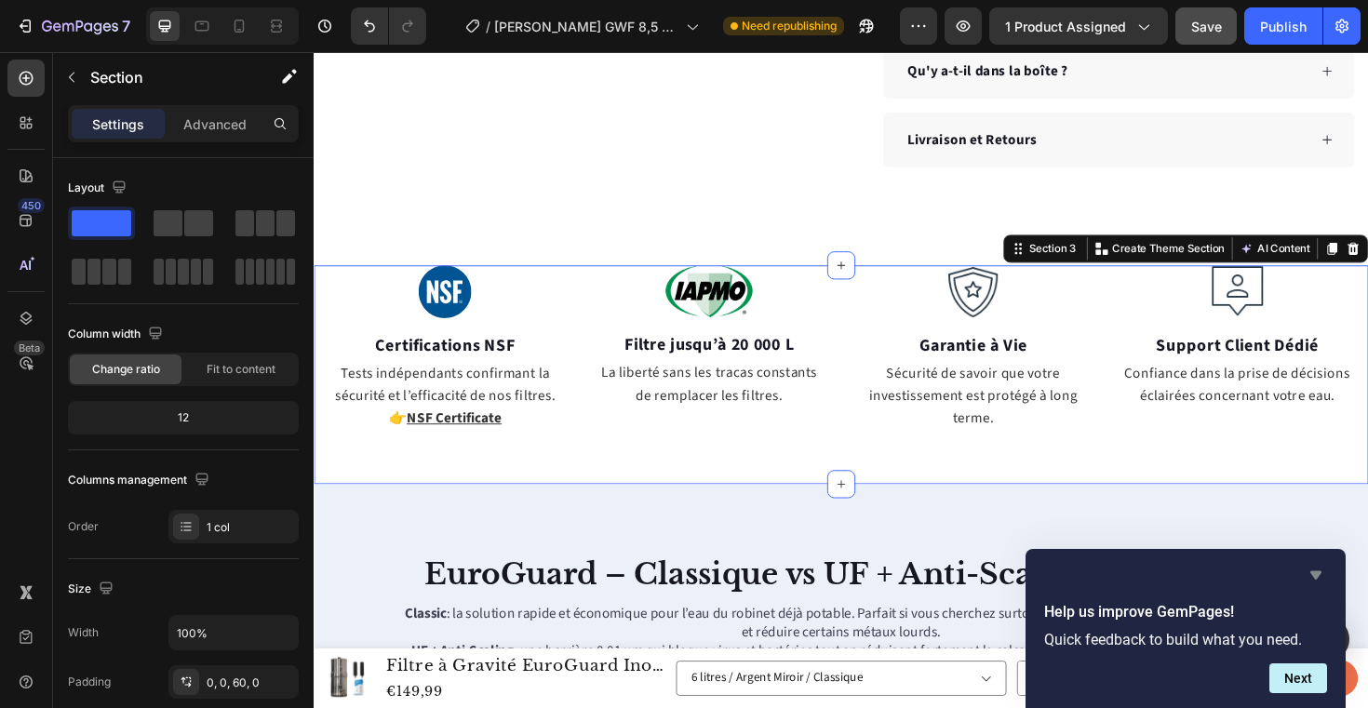
click at [1319, 577] on icon "Hide survey" at bounding box center [1316, 575] width 22 height 22
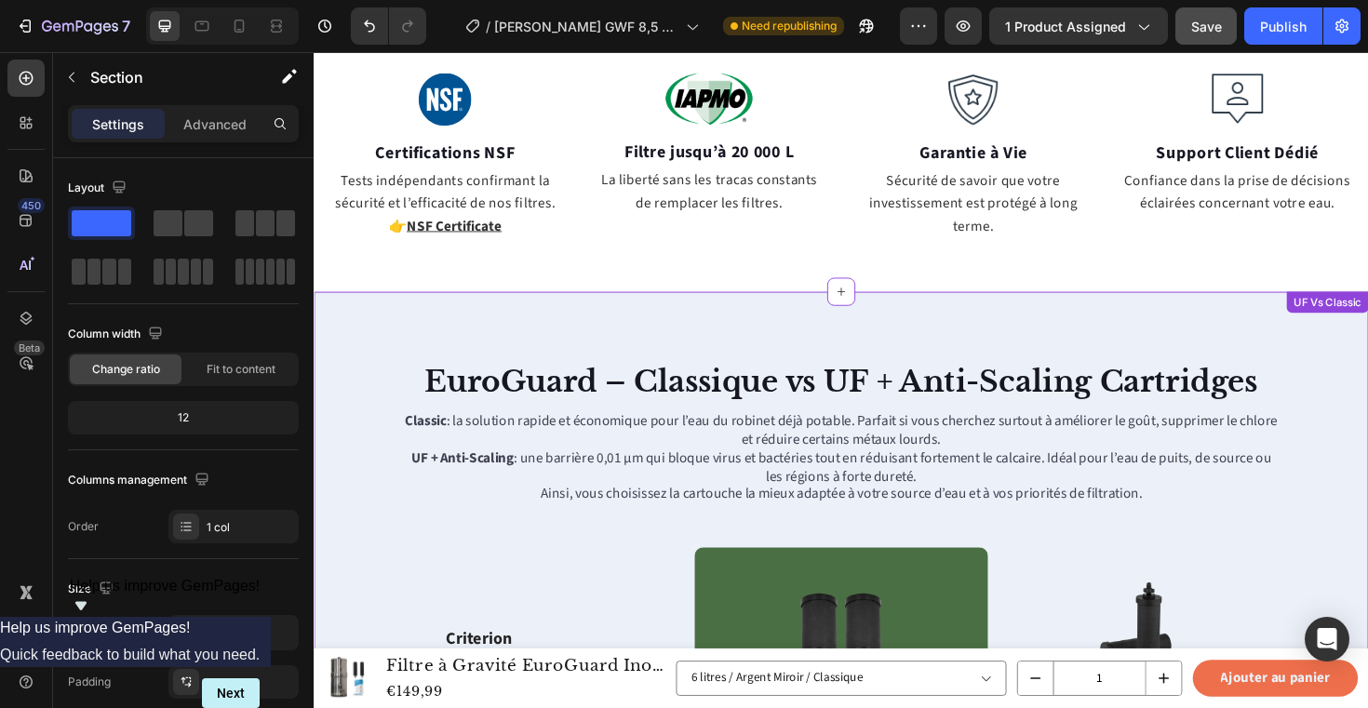
scroll to position [1224, 0]
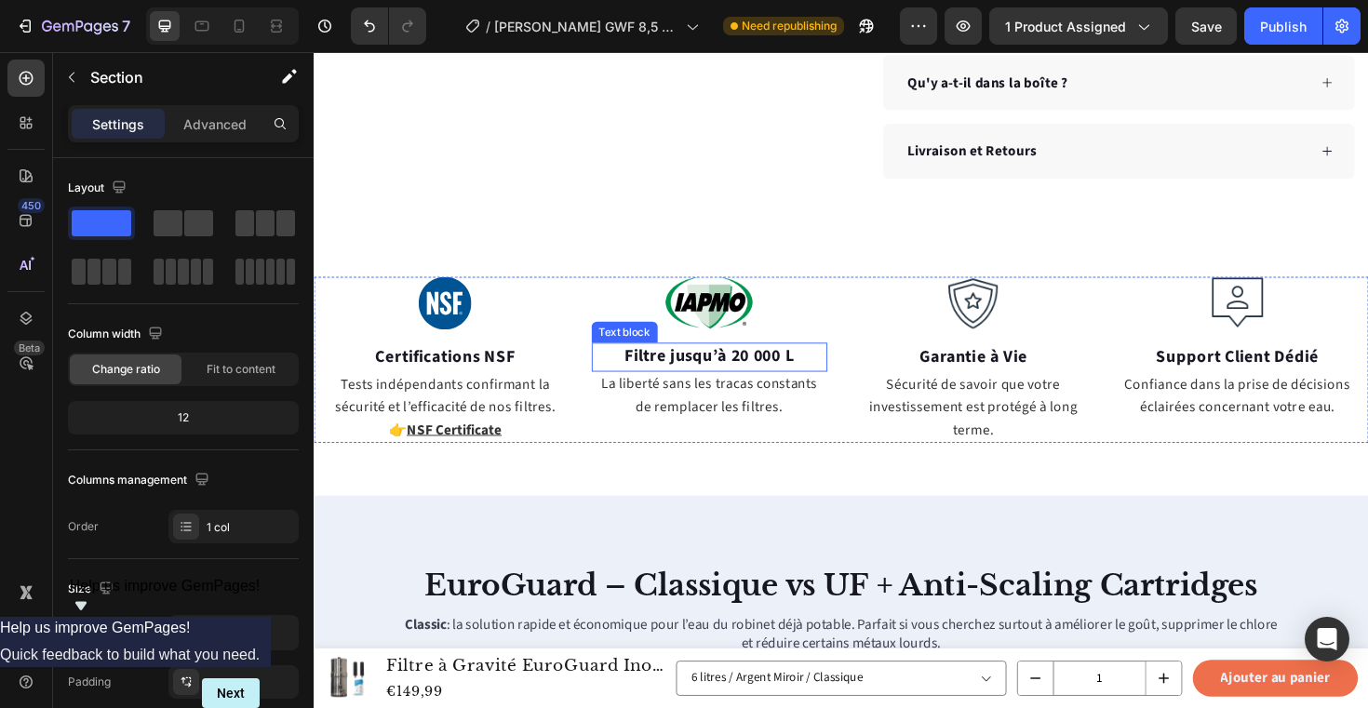
click at [719, 371] on strong "Filtre jusqu’à 20 000 L" at bounding box center [732, 374] width 181 height 25
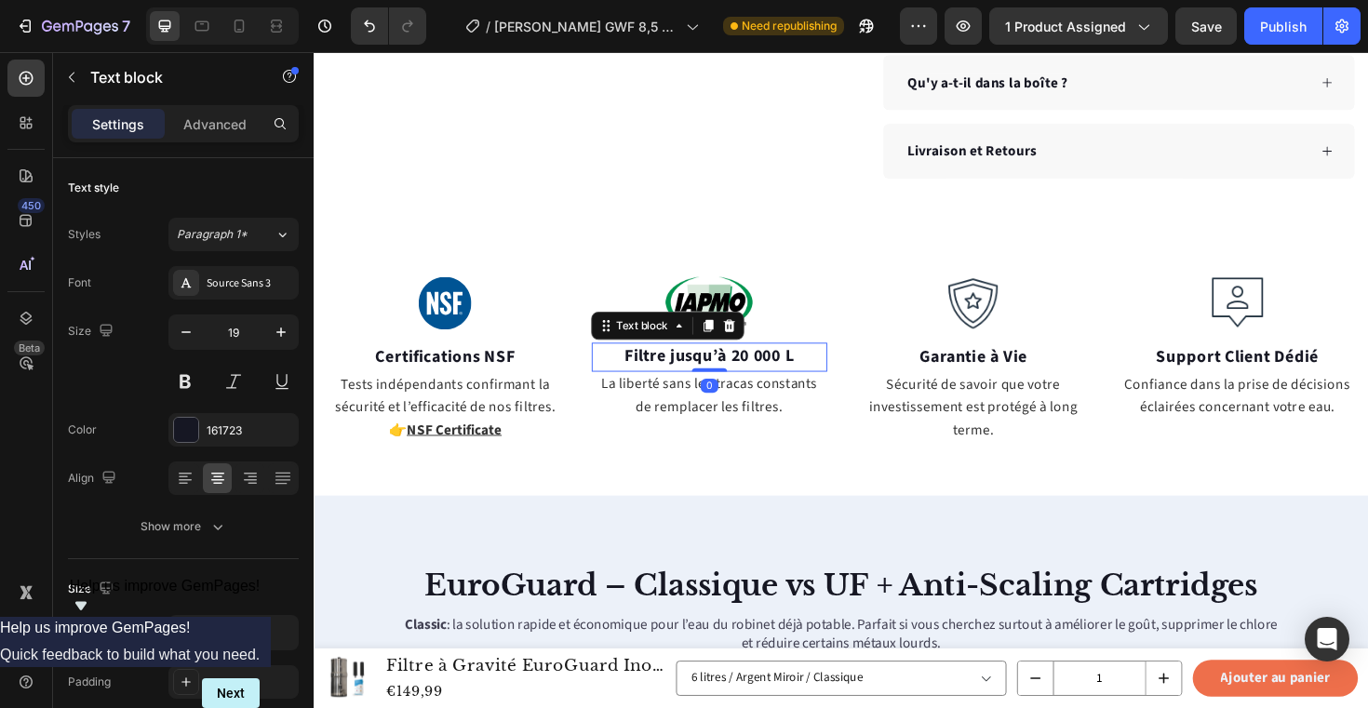
click at [719, 371] on strong "Filtre jusqu’à 20 000 L" at bounding box center [732, 374] width 181 height 25
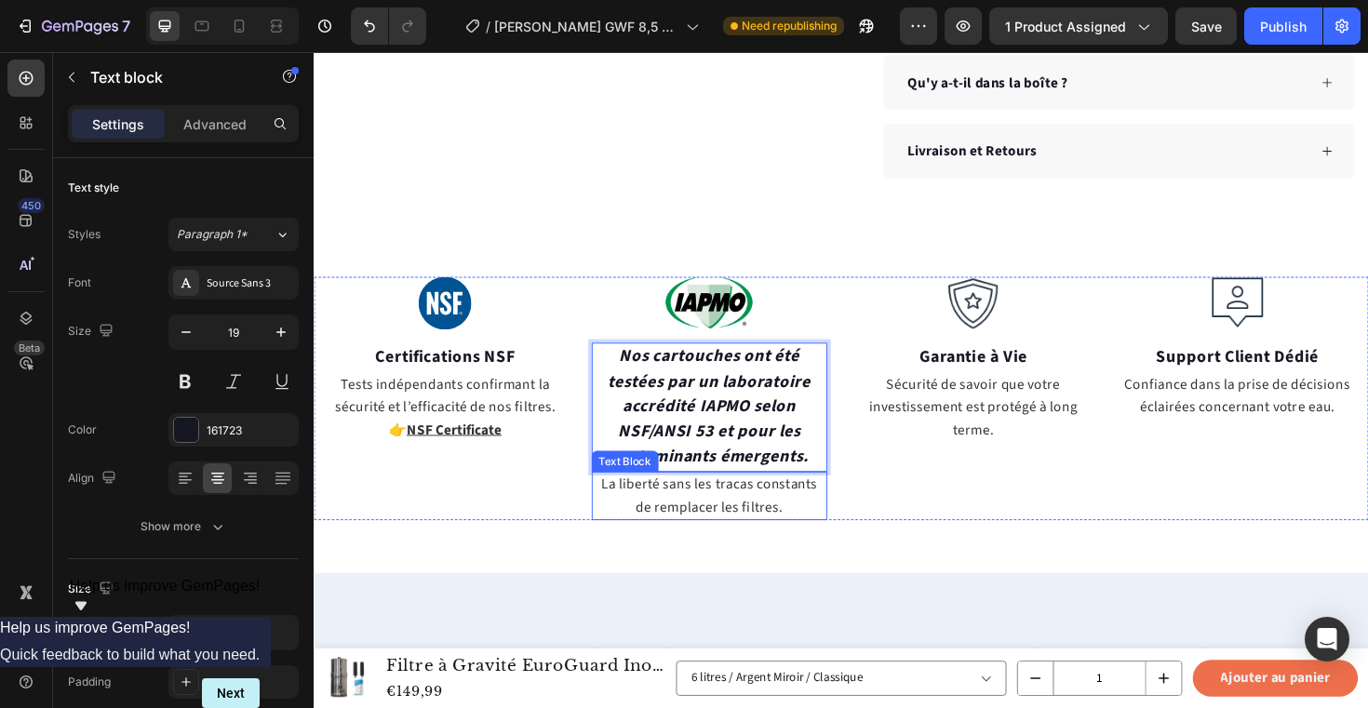
click at [763, 520] on p "La liberté sans les tracas constants de remplacer les filtres." at bounding box center [733, 522] width 247 height 47
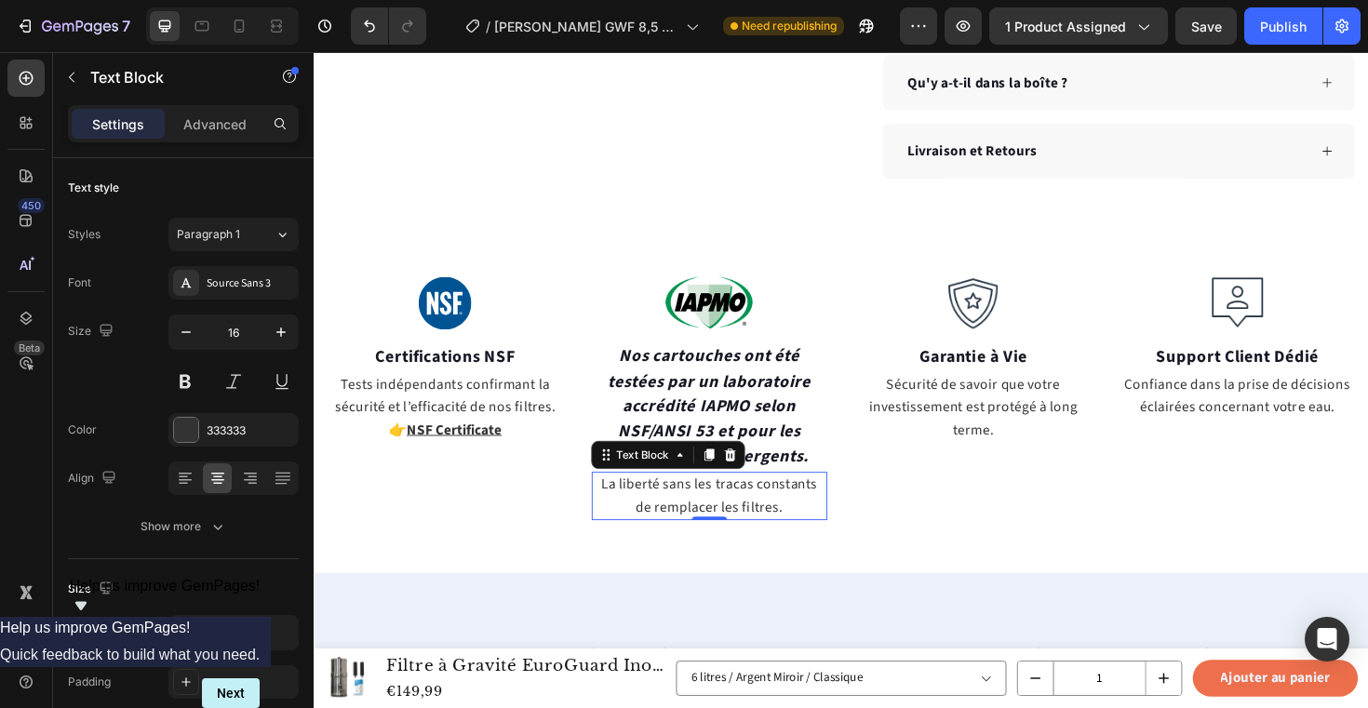
click at [763, 520] on p "La liberté sans les tracas constants de remplacer les filtres." at bounding box center [733, 522] width 247 height 47
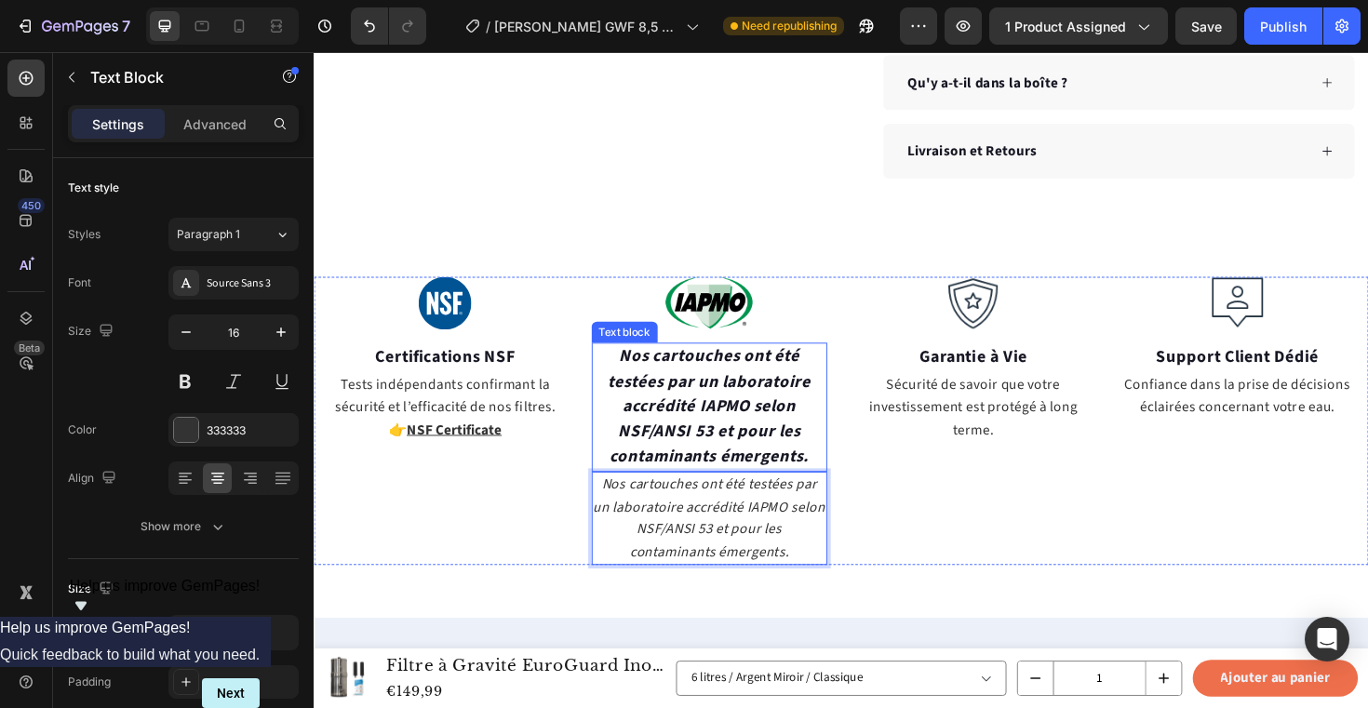
click at [732, 441] on strong "Nos cartouches ont été testées par un laboratoire accrédité IAPMO selon NSF/ANS…" at bounding box center [731, 427] width 215 height 131
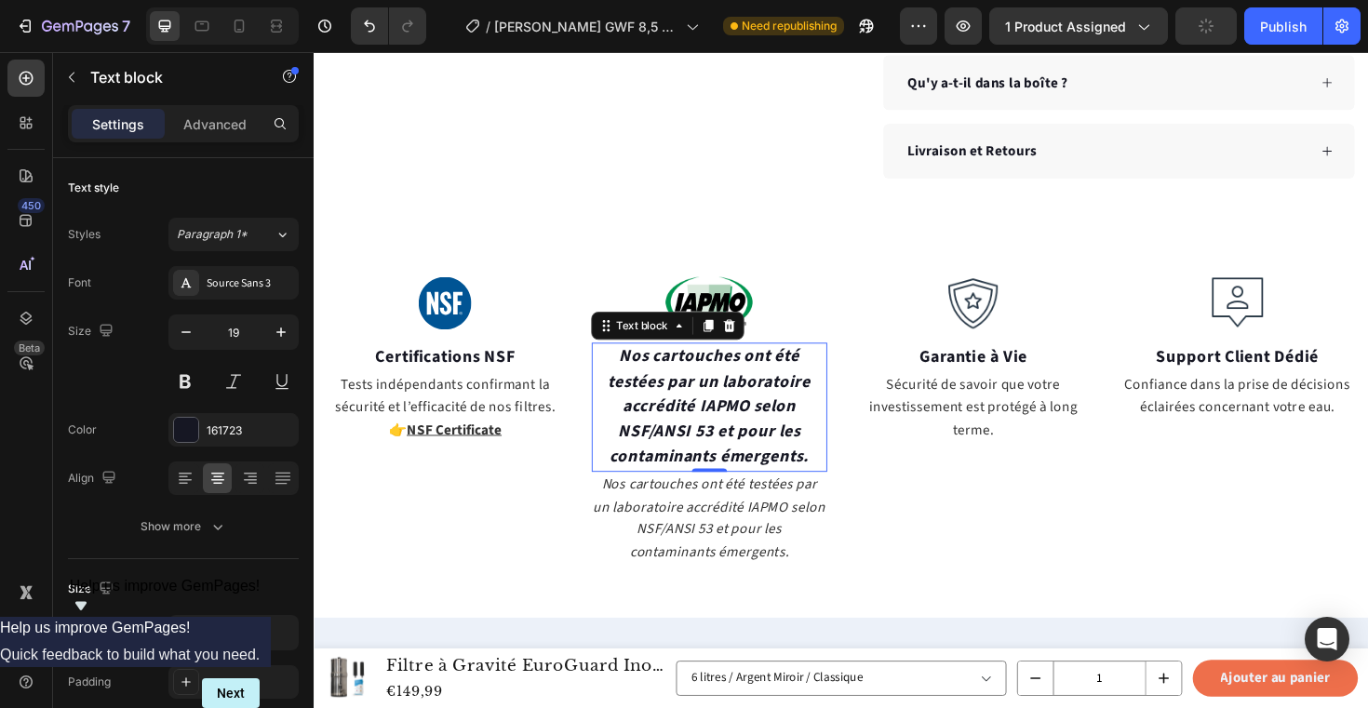
click at [742, 449] on strong "Nos cartouches ont été testées par un laboratoire accrédité IAPMO selon NSF/ANS…" at bounding box center [731, 427] width 215 height 131
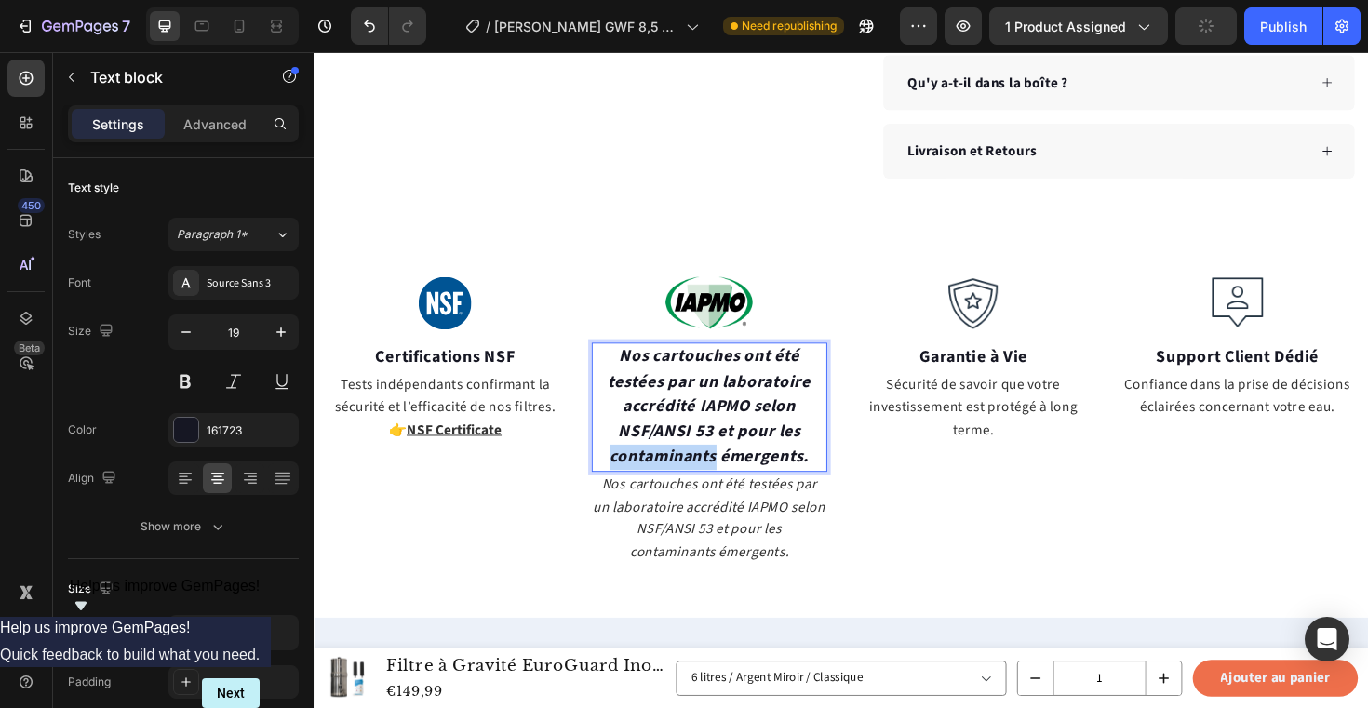
click at [742, 449] on strong "Nos cartouches ont été testées par un laboratoire accrédité IAPMO selon NSF/ANS…" at bounding box center [731, 427] width 215 height 131
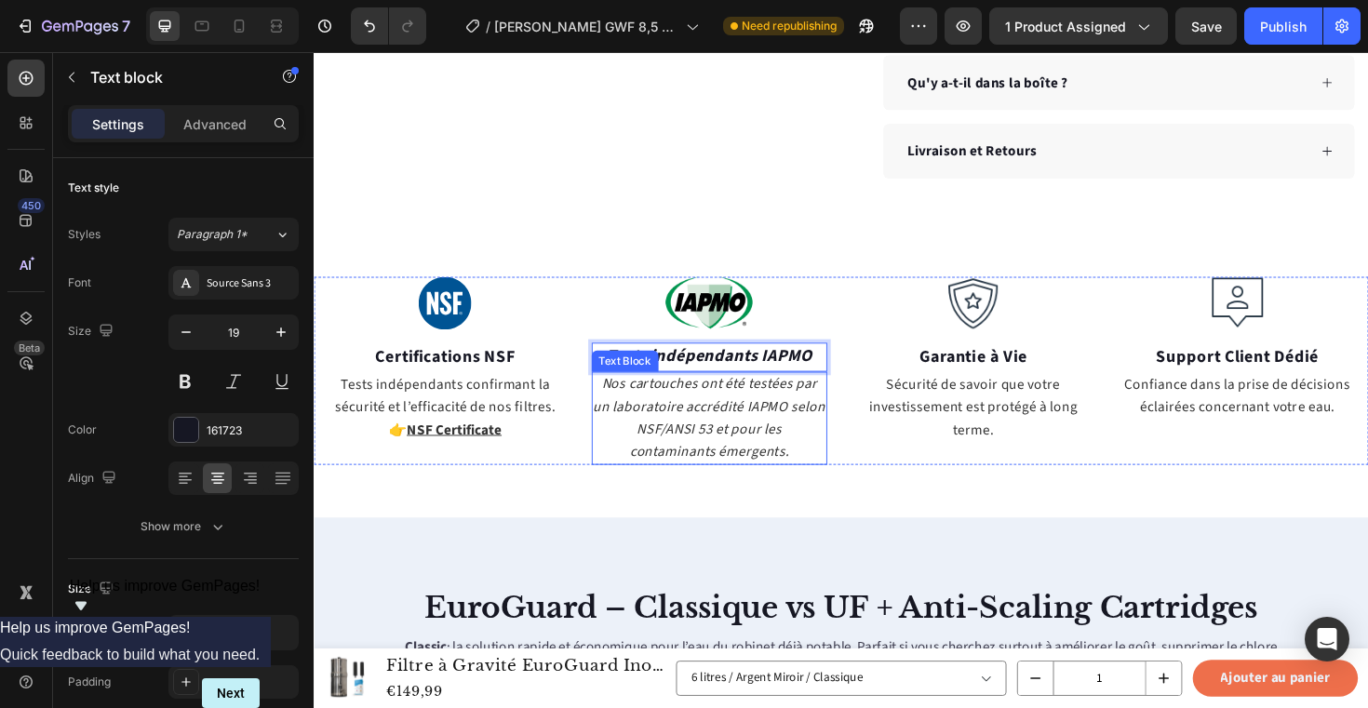
click at [728, 456] on icon "Nos cartouches ont été testées par un laboratoire accrédité IAPMO selon NSF/ANS…" at bounding box center [733, 440] width 246 height 92
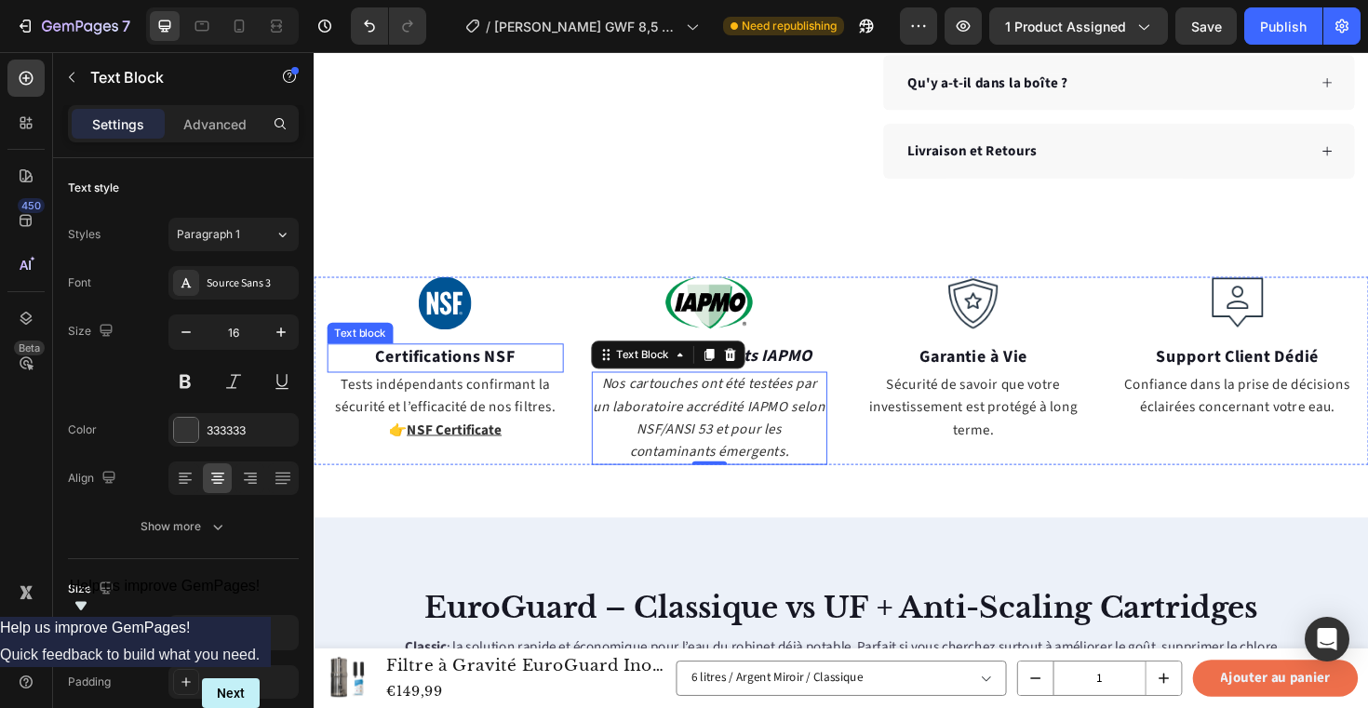
click at [431, 382] on strong "Certifications NSF" at bounding box center [452, 375] width 149 height 25
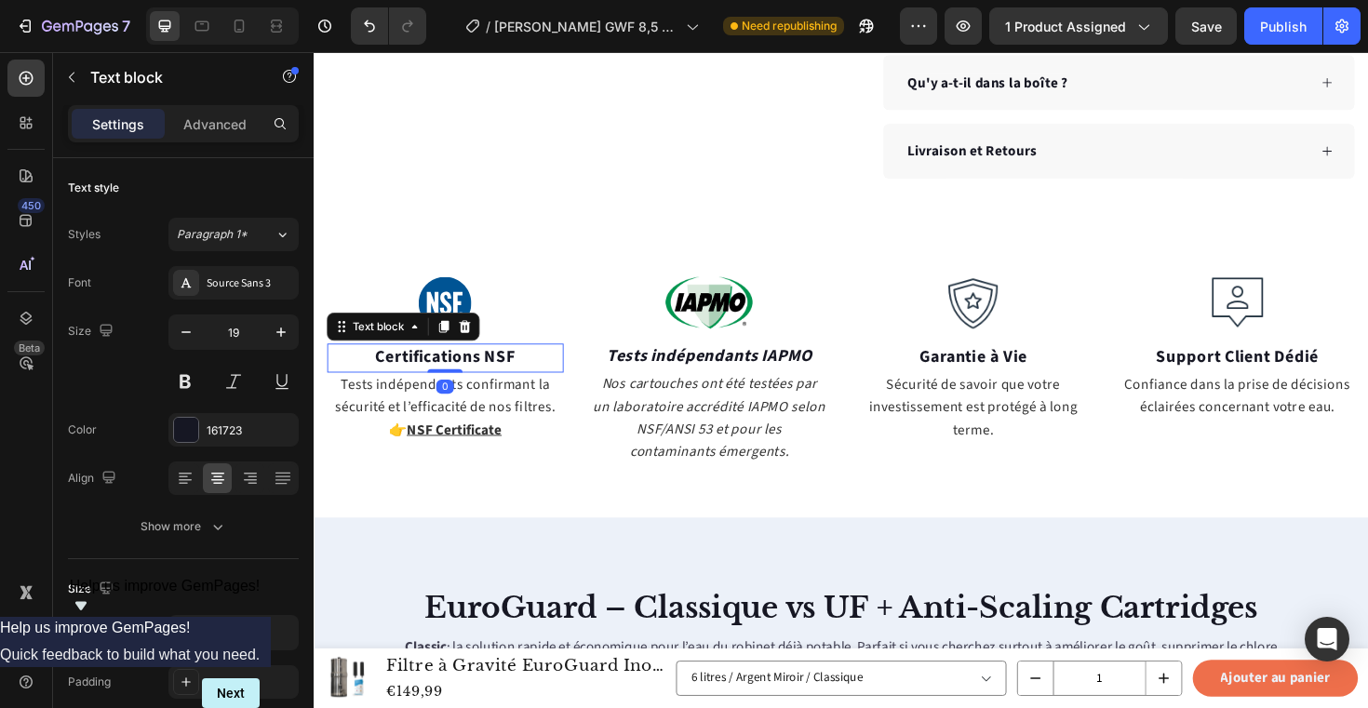
click at [431, 382] on strong "Certifications NSF" at bounding box center [452, 375] width 149 height 25
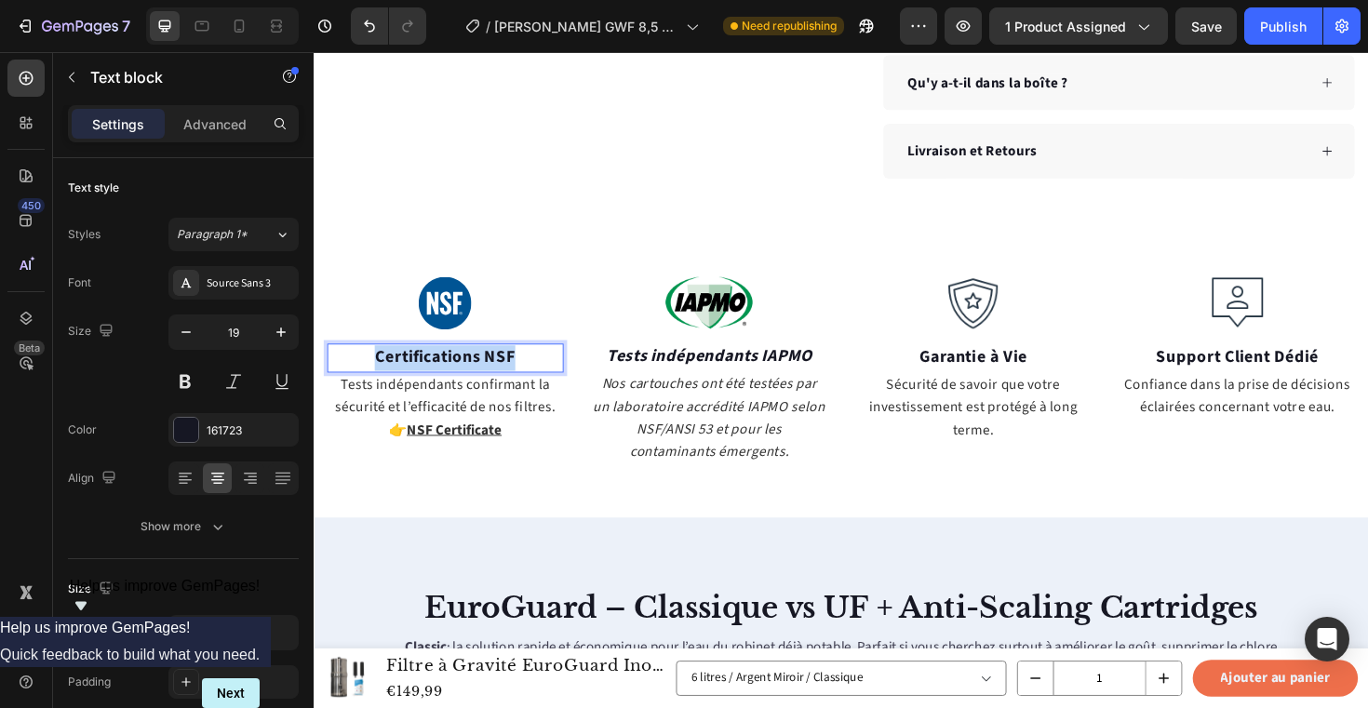
click at [431, 382] on strong "Certifications NSF" at bounding box center [452, 375] width 149 height 25
click at [525, 431] on p "Tests indépendants confirmant la sécurité et l’efficacité de nos filtres. 👉 NSF…" at bounding box center [452, 430] width 247 height 72
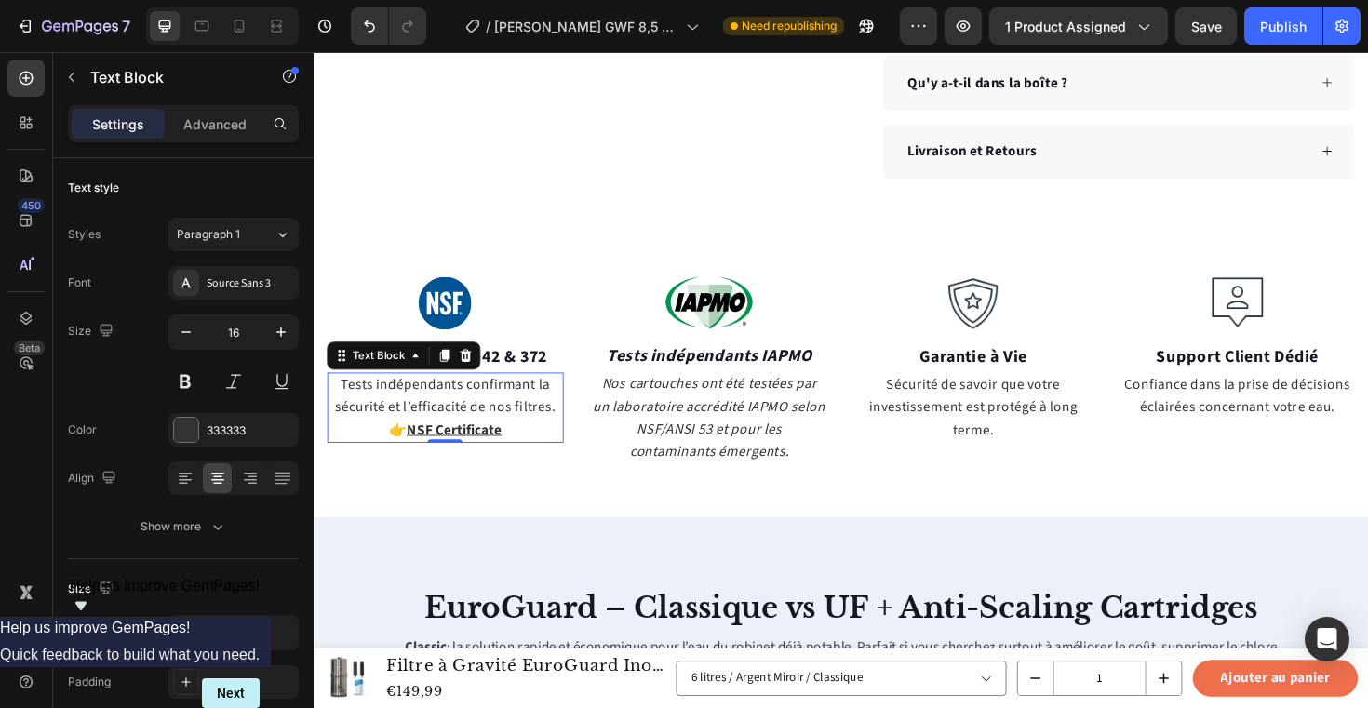
click at [470, 407] on p "Tests indépendants confirmant la sécurité et l’efficacité de nos filtres. 👉 NSF…" at bounding box center [452, 430] width 247 height 72
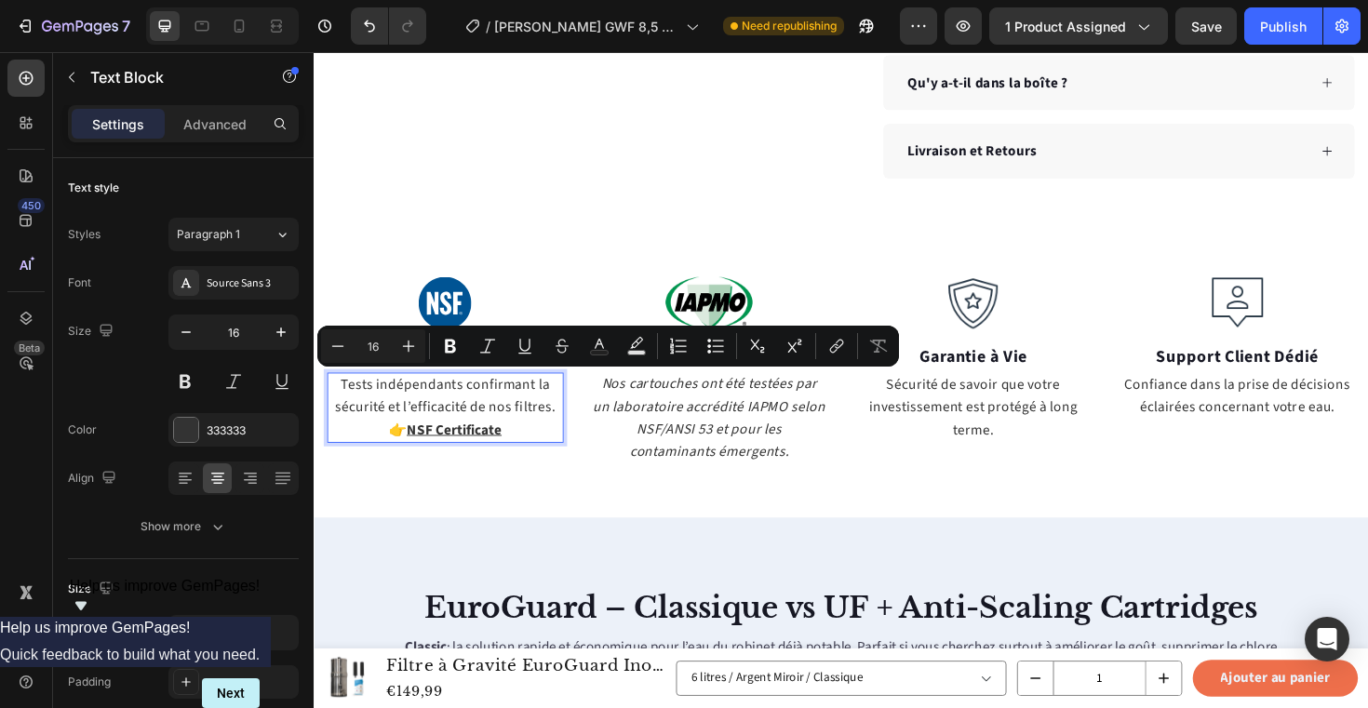
click at [453, 410] on p "Tests indépendants confirmant la sécurité et l’efficacité de nos filtres. 👉 NSF…" at bounding box center [452, 430] width 247 height 72
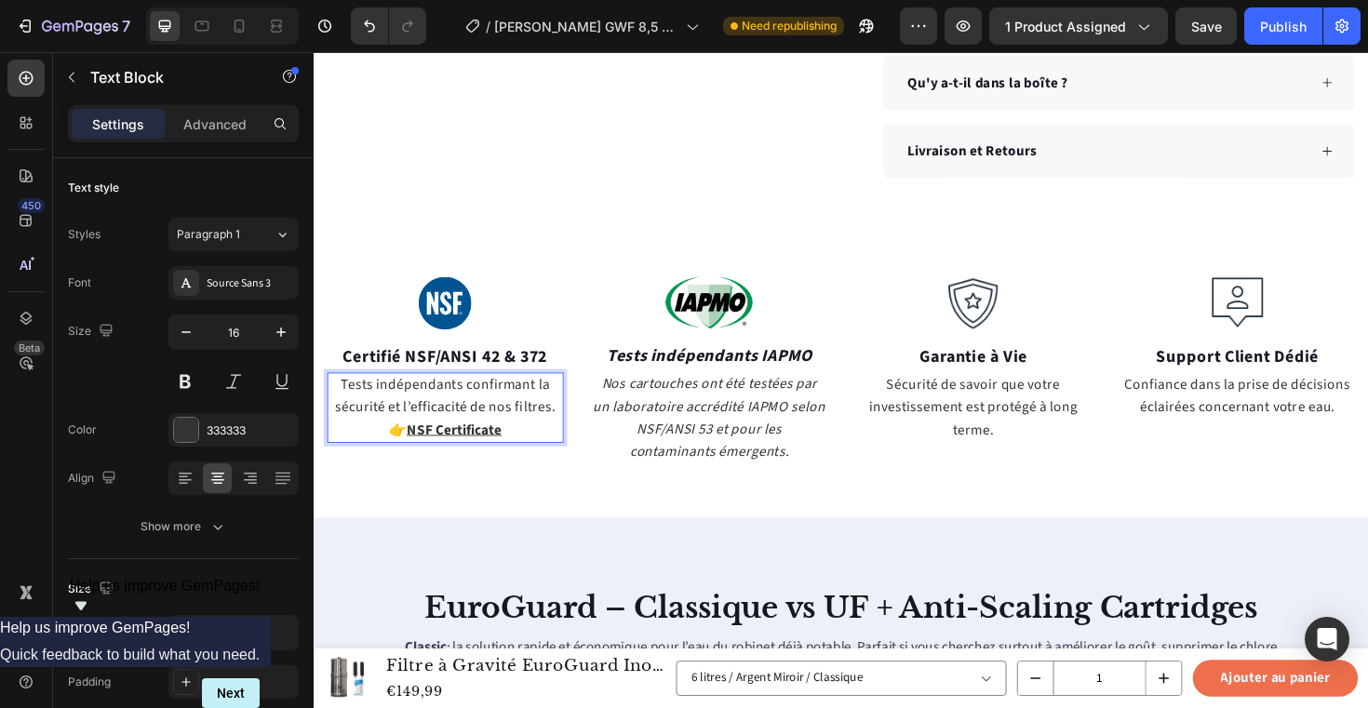
click at [453, 410] on p "Tests indépendants confirmant la sécurité et l’efficacité de nos filtres. 👉 NSF…" at bounding box center [452, 430] width 247 height 72
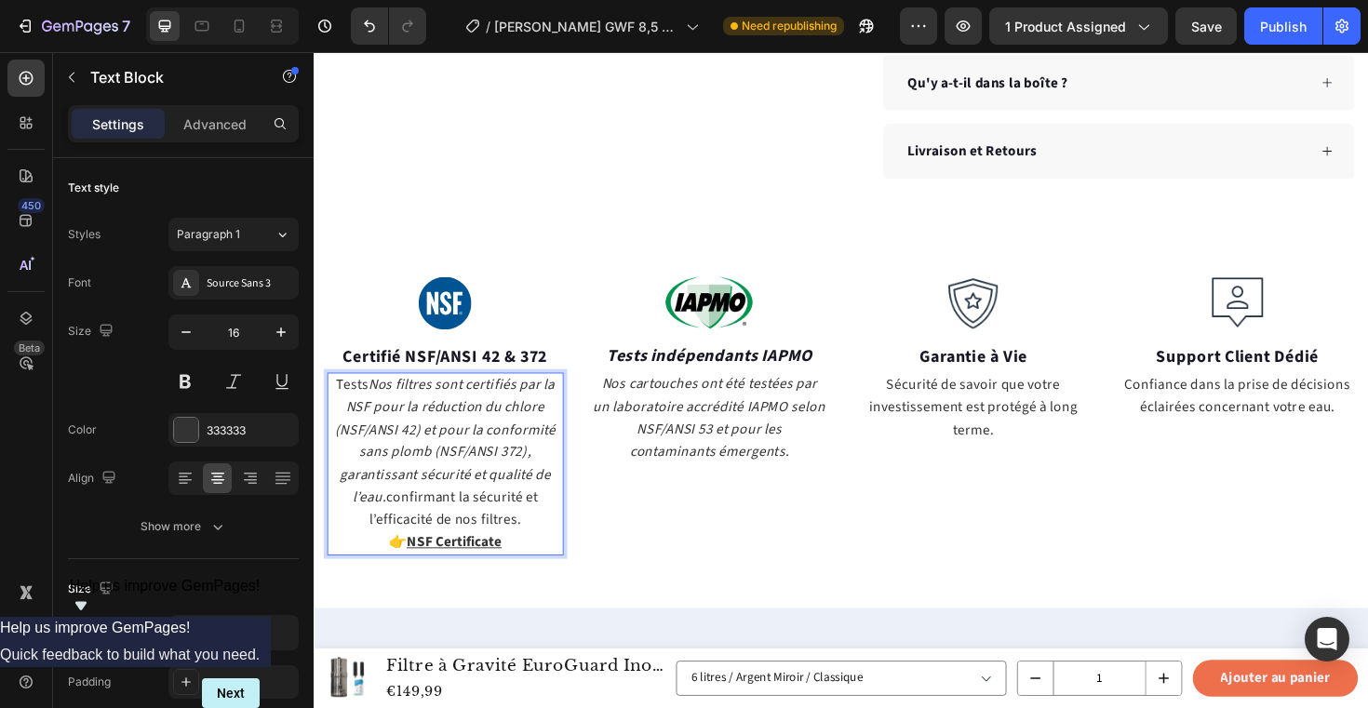
click at [453, 410] on icon "Nos filtres sont certifiés par la NSF pour la réduction du chlore (NSF/ANSI 42)…" at bounding box center [453, 465] width 234 height 140
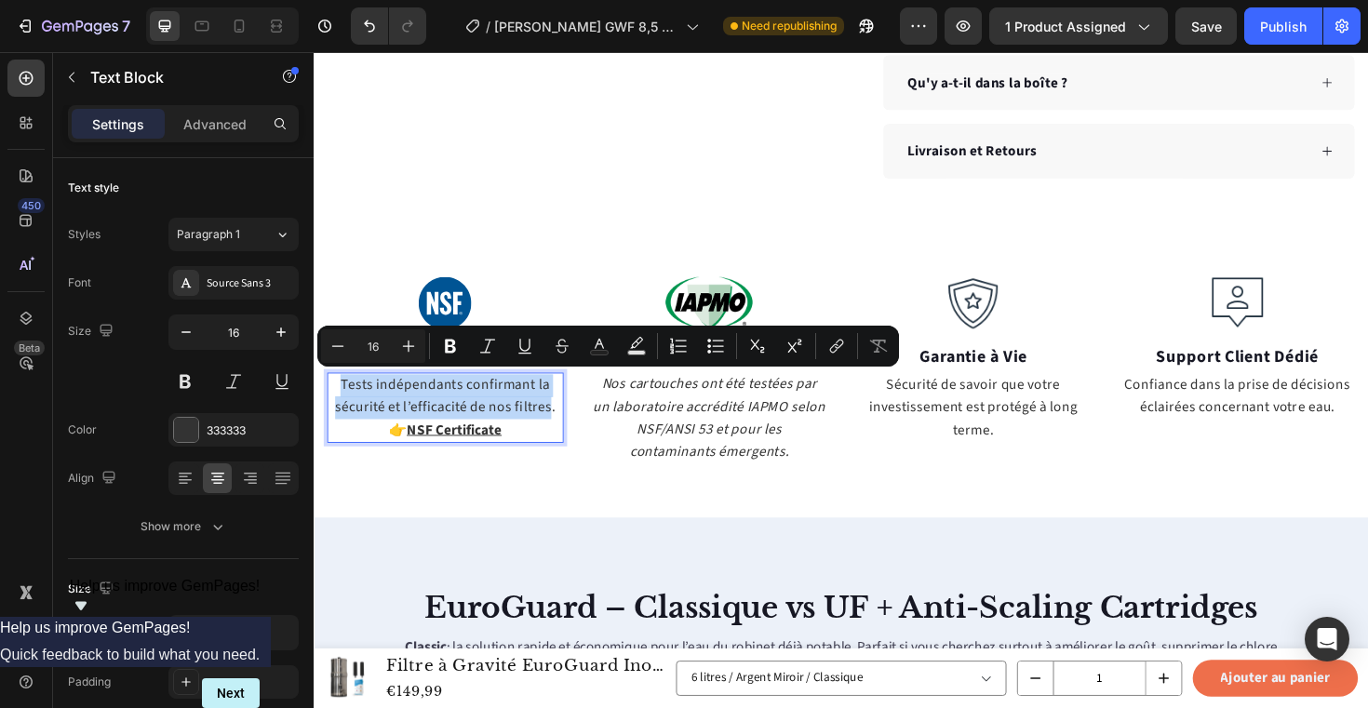
drag, startPoint x: 562, startPoint y: 428, endPoint x: 331, endPoint y: 394, distance: 233.3
click at [331, 394] on p "Tests indépendants confirmant la sécurité et l’efficacité de nos filtres. 👉 NSF…" at bounding box center [452, 430] width 247 height 72
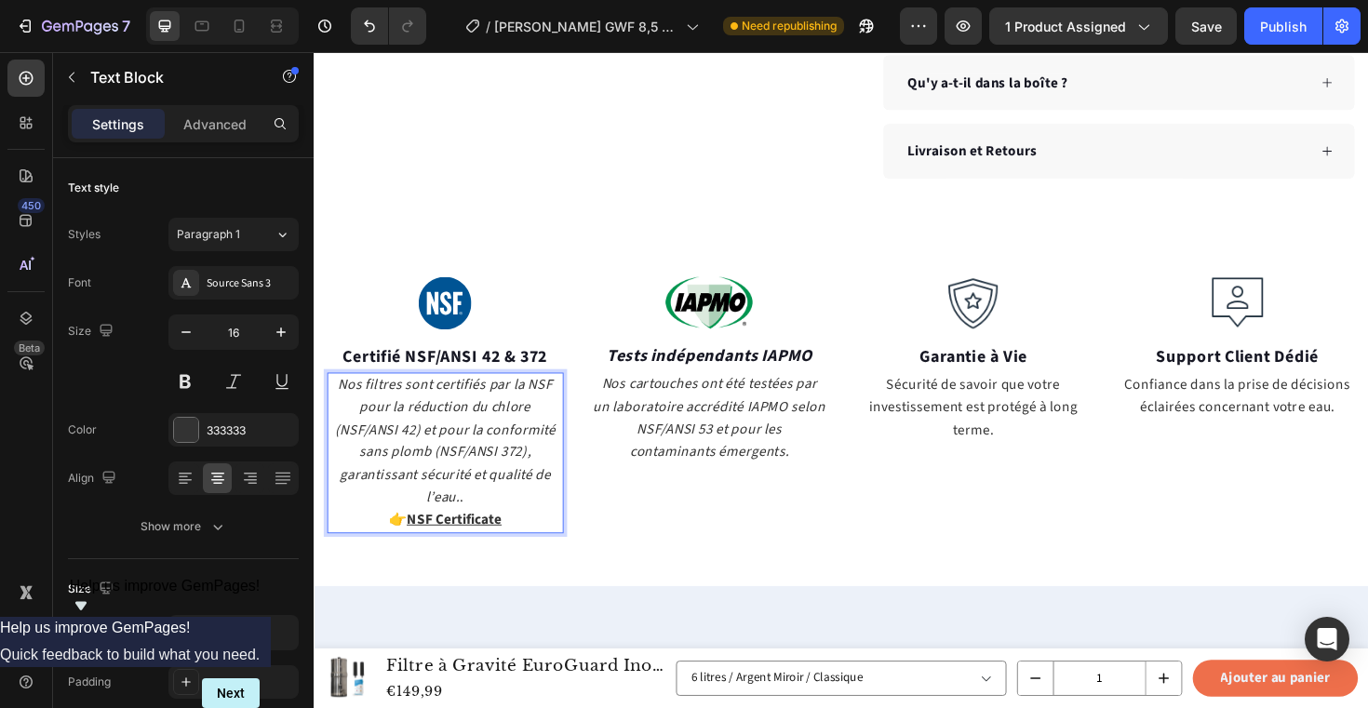
click at [530, 500] on p "Nos filtres sont certifiés par la NSF pour la réduction du chlore (NSF/ANSI 42)…" at bounding box center [452, 477] width 247 height 167
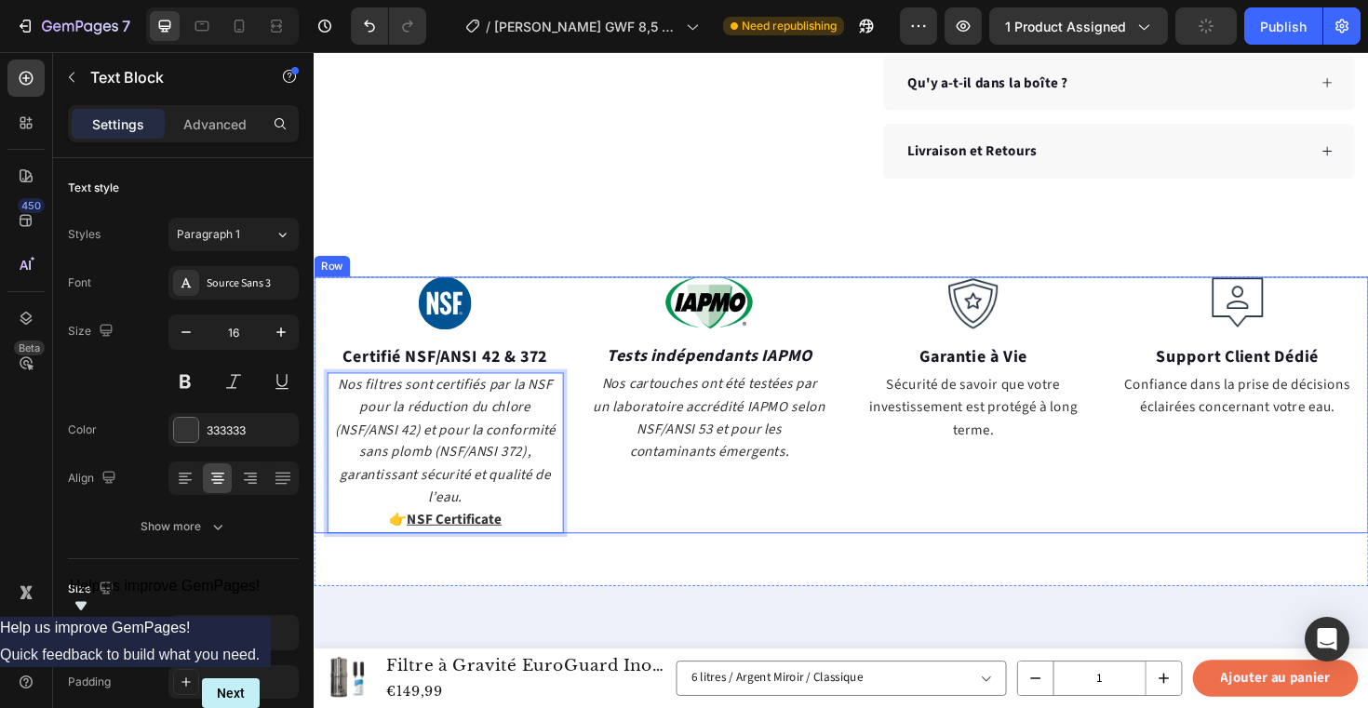
click at [671, 512] on div "Image Tests indépendants IAPMO Text block Nos cartouches ont été testées par un…" at bounding box center [733, 426] width 250 height 272
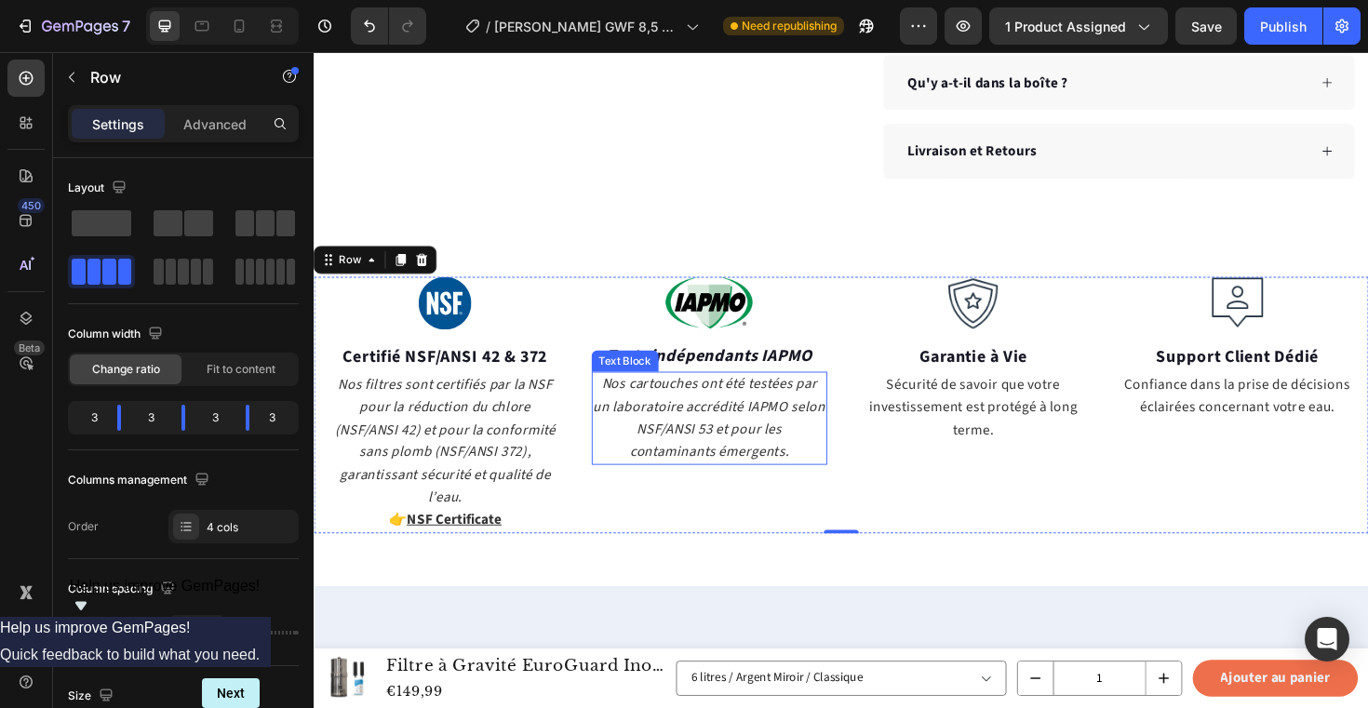
click at [771, 436] on icon "Nos cartouches ont été testées par un laboratoire accrédité IAPMO selon NSF/ANS…" at bounding box center [733, 440] width 246 height 92
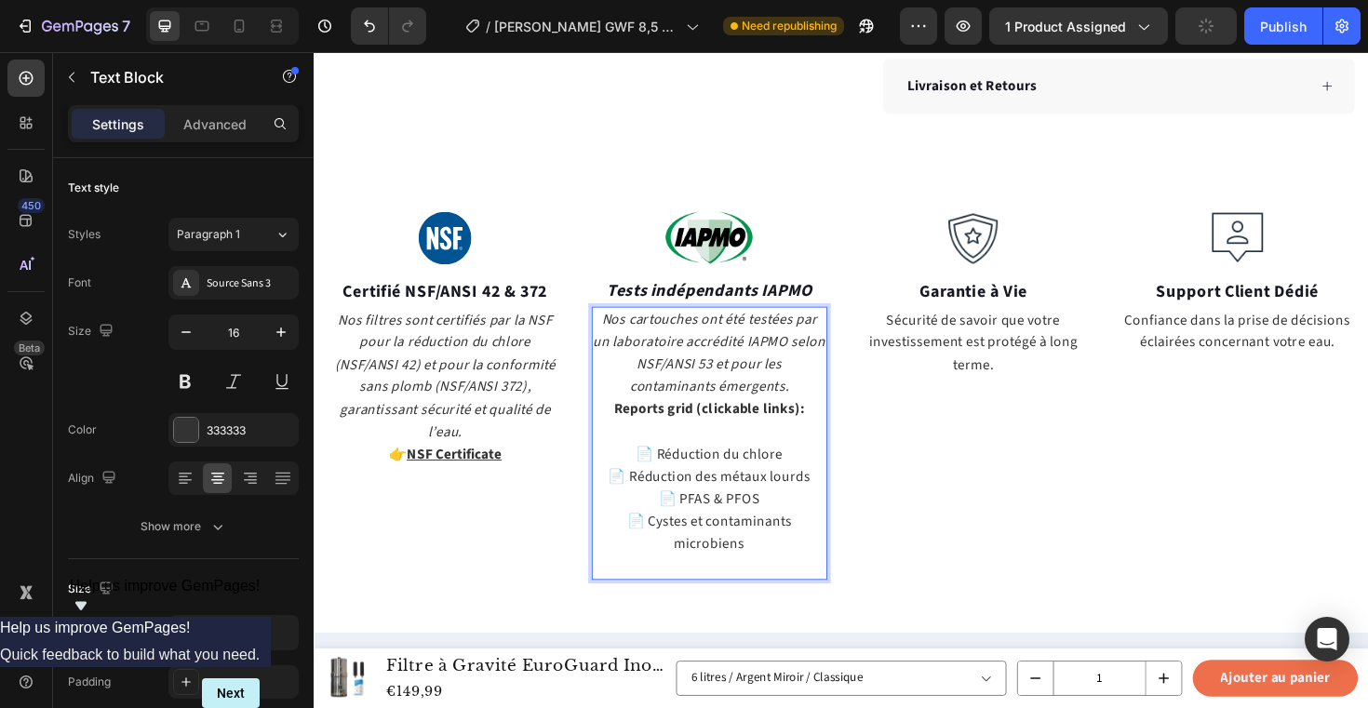
scroll to position [1296, 0]
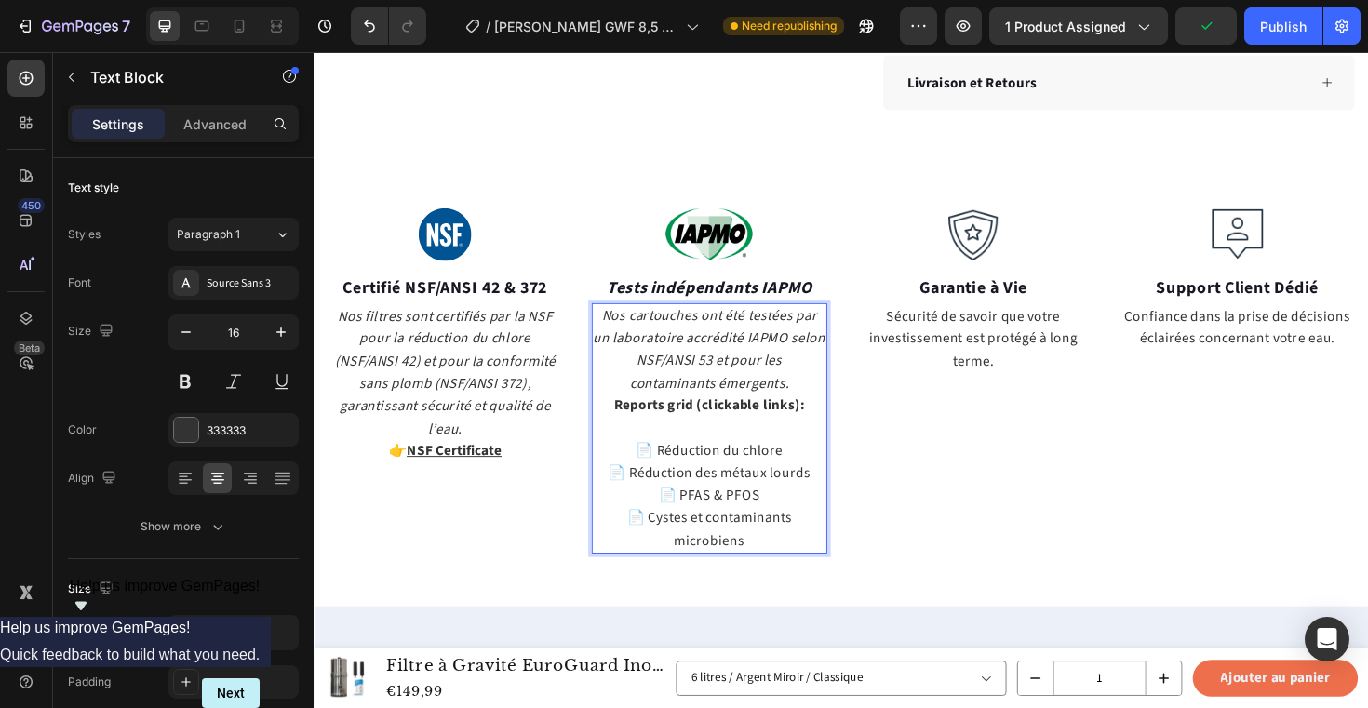
click at [759, 435] on strong "Reports grid (clickable links):" at bounding box center [732, 426] width 202 height 20
click at [830, 428] on strong "Reports grid (clickable links):" at bounding box center [732, 426] width 202 height 20
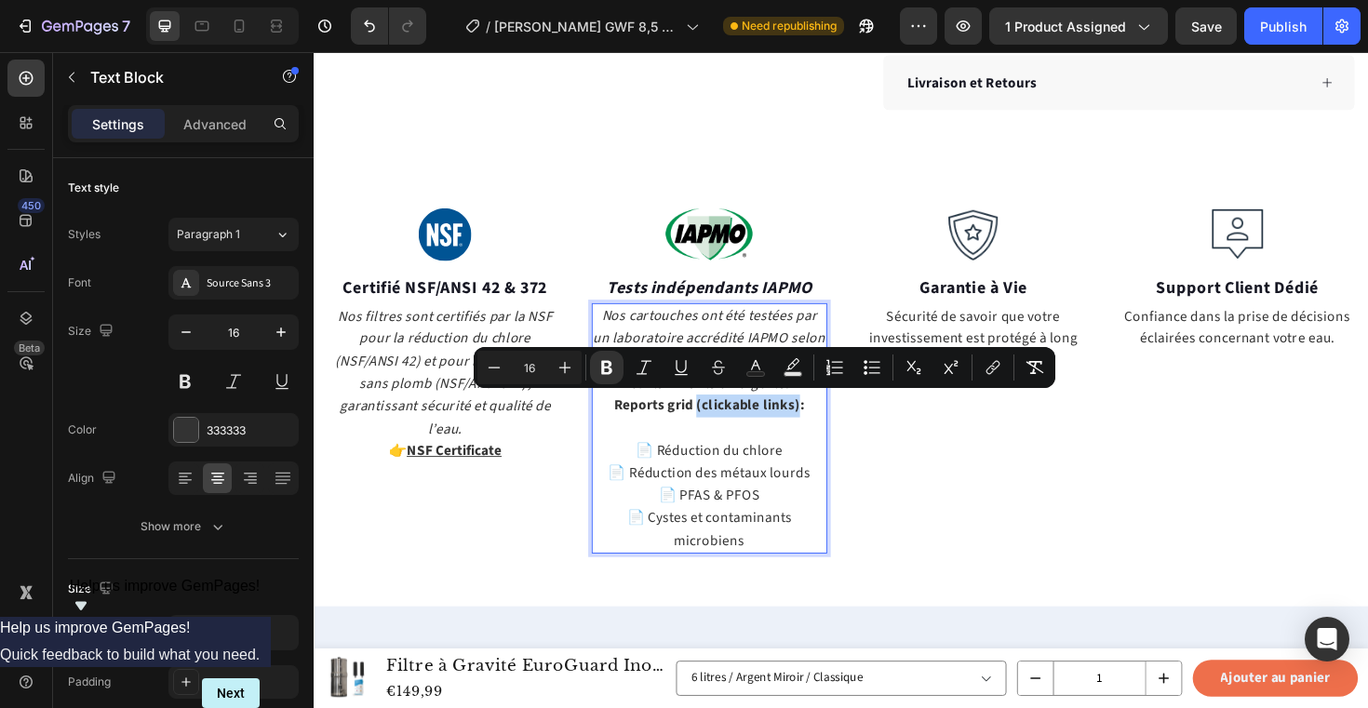
drag, startPoint x: 830, startPoint y: 428, endPoint x: 724, endPoint y: 430, distance: 106.1
click at [722, 430] on strong "Reports grid (clickable links):" at bounding box center [732, 426] width 202 height 20
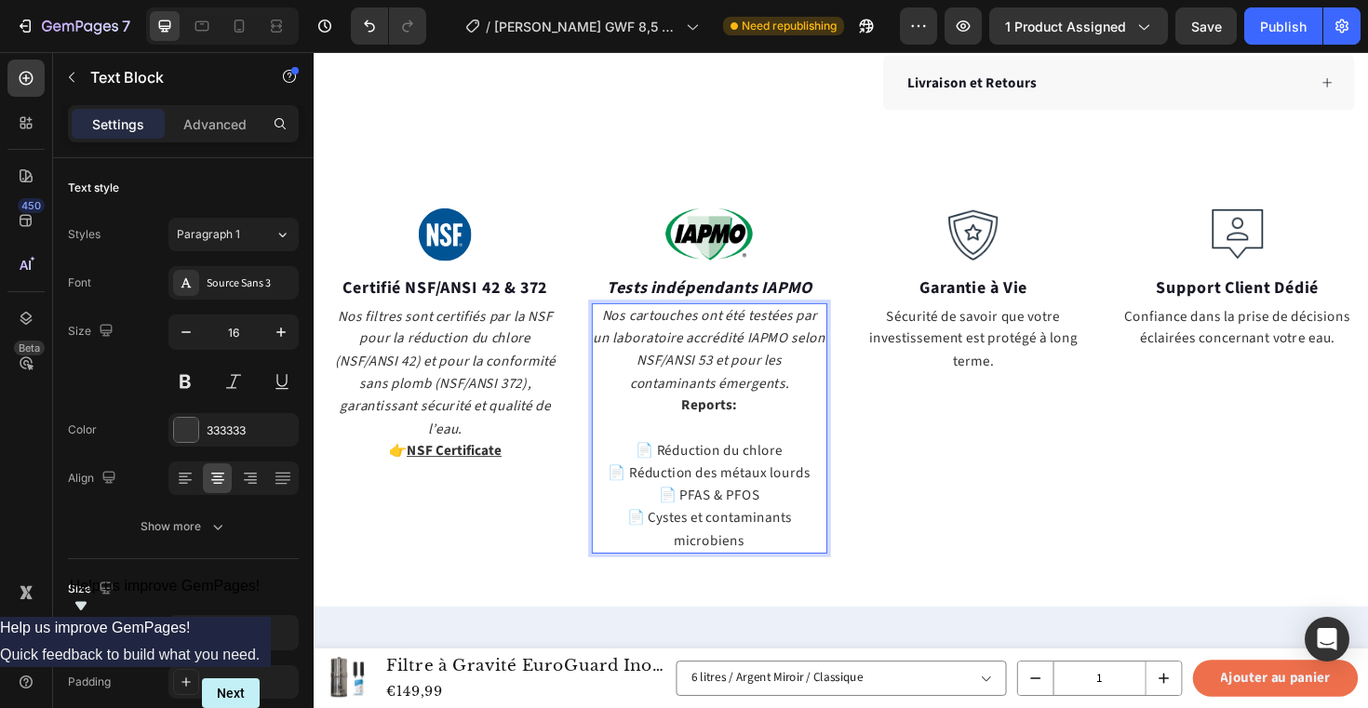
click at [771, 395] on p "Nos cartouches ont été testées par un laboratoire accrédité IAPMO selon NSF/ANS…" at bounding box center [733, 379] width 247 height 119
click at [730, 452] on p "Rich Text Editor. Editing area: main" at bounding box center [733, 451] width 247 height 24
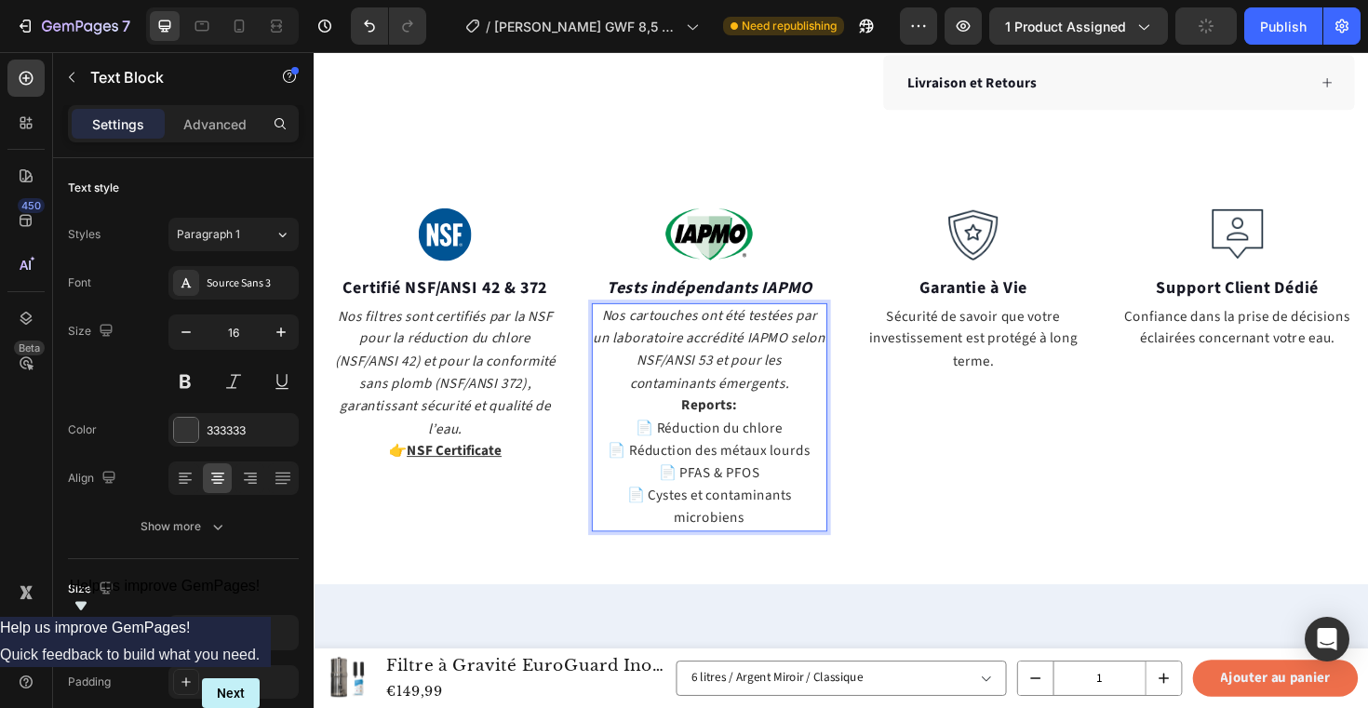
click at [781, 401] on p "Nos cartouches ont été testées par un laboratoire accrédité IAPMO selon NSF/ANS…" at bounding box center [733, 379] width 247 height 119
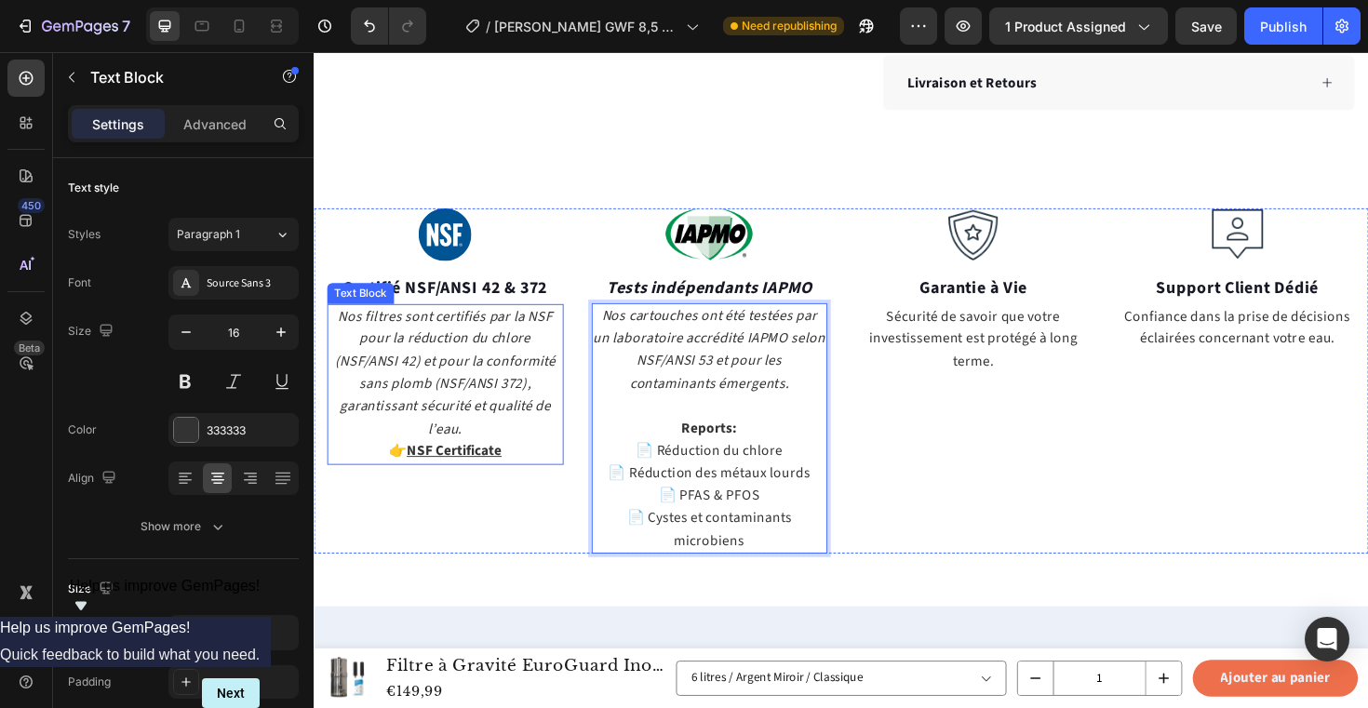
click at [525, 423] on p "Nos filtres sont certifiés par la NSF pour la réduction du chlore (NSF/ANSI 42)…" at bounding box center [452, 404] width 247 height 167
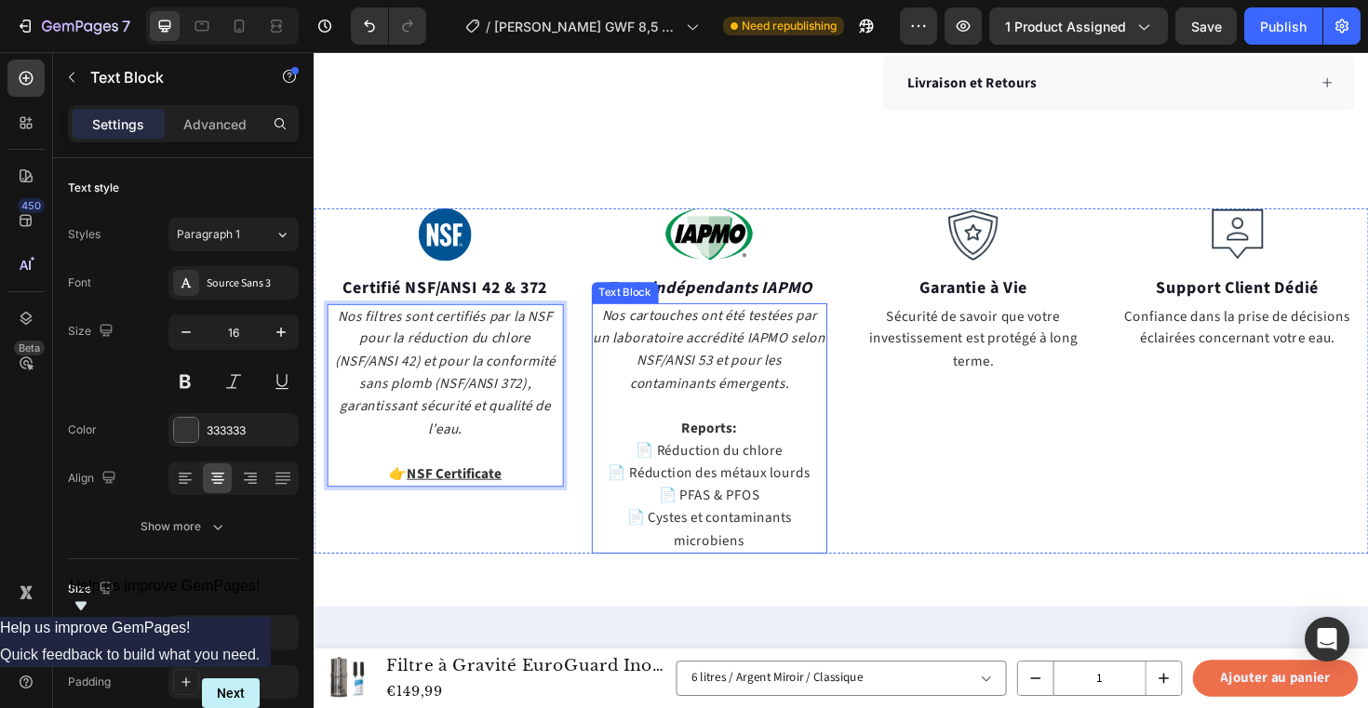
click at [797, 416] on p "⁠⁠⁠⁠⁠⁠⁠ Reports:" at bounding box center [733, 438] width 247 height 47
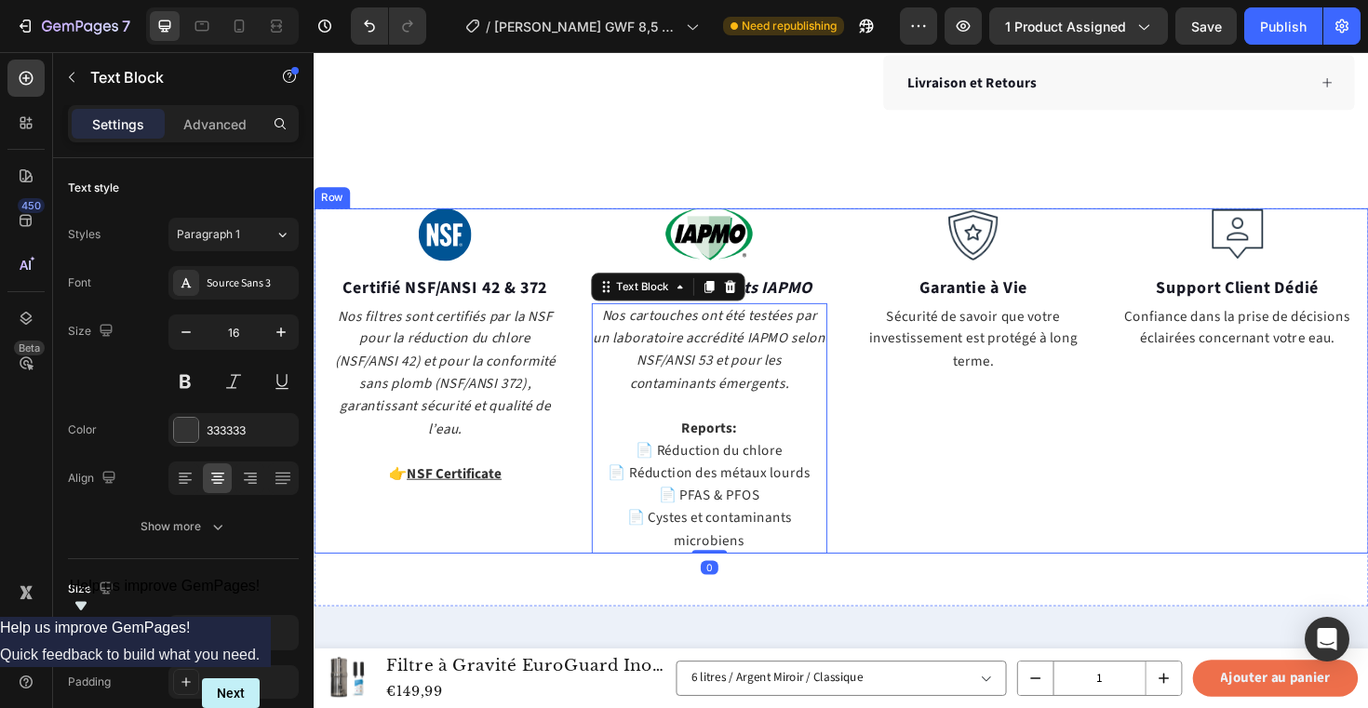
click at [1108, 508] on div "Image Garantie à Vie Text block Sécurité de savoir que votre investissement est…" at bounding box center [1012, 401] width 250 height 366
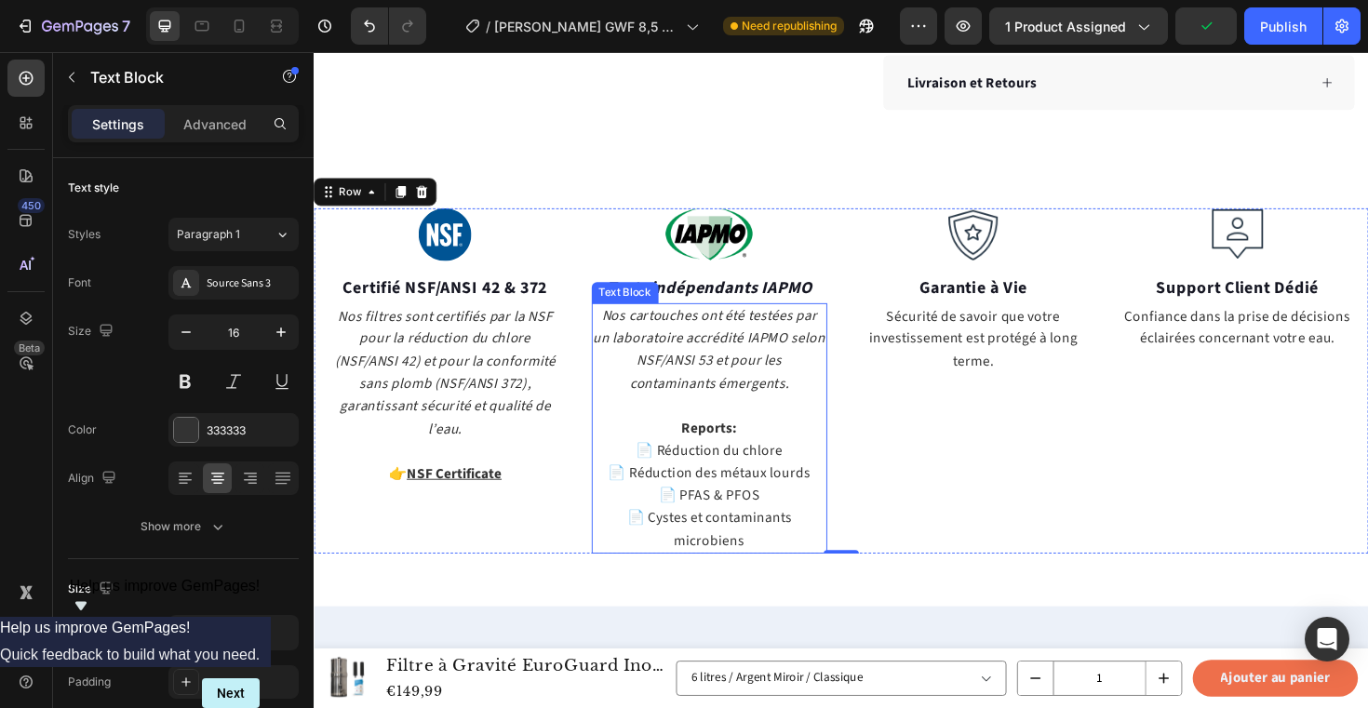
click at [757, 573] on p "📄 Cystes et contaminants microbiens" at bounding box center [733, 557] width 247 height 47
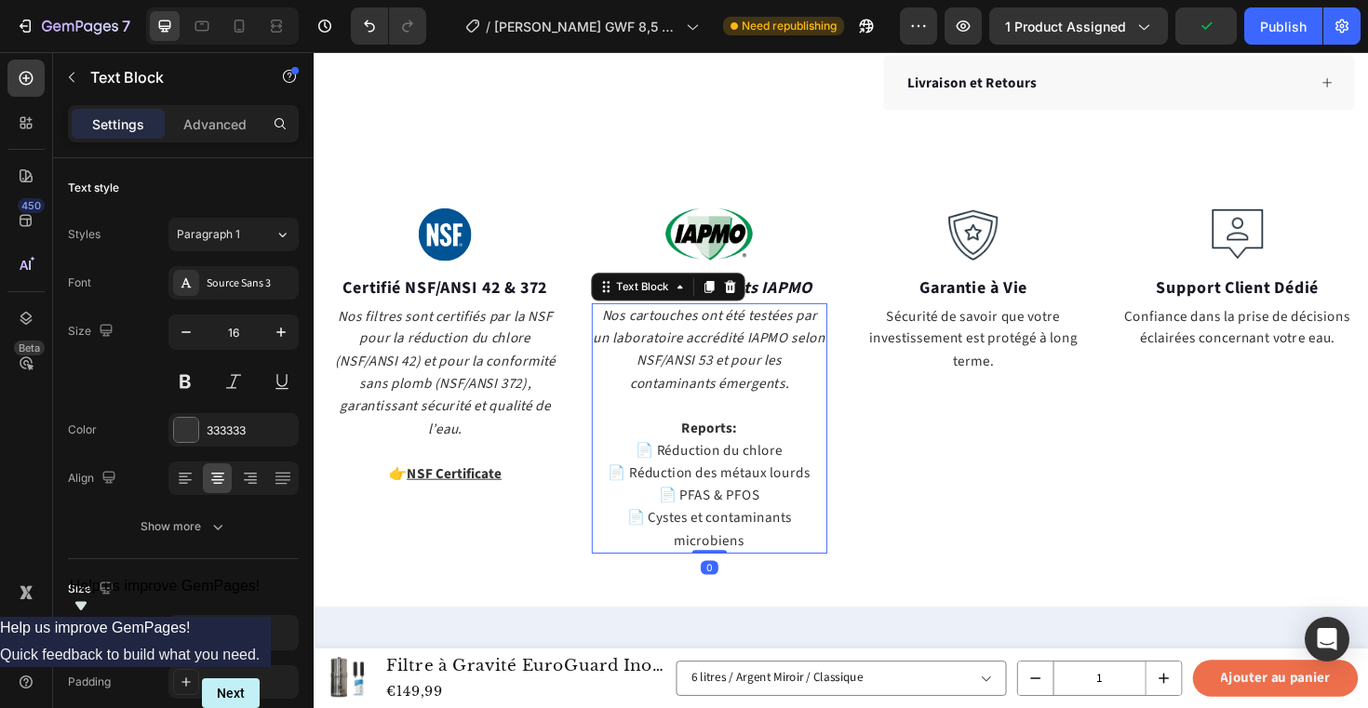
click at [757, 573] on p "📄 Cystes et contaminants microbiens" at bounding box center [733, 557] width 247 height 47
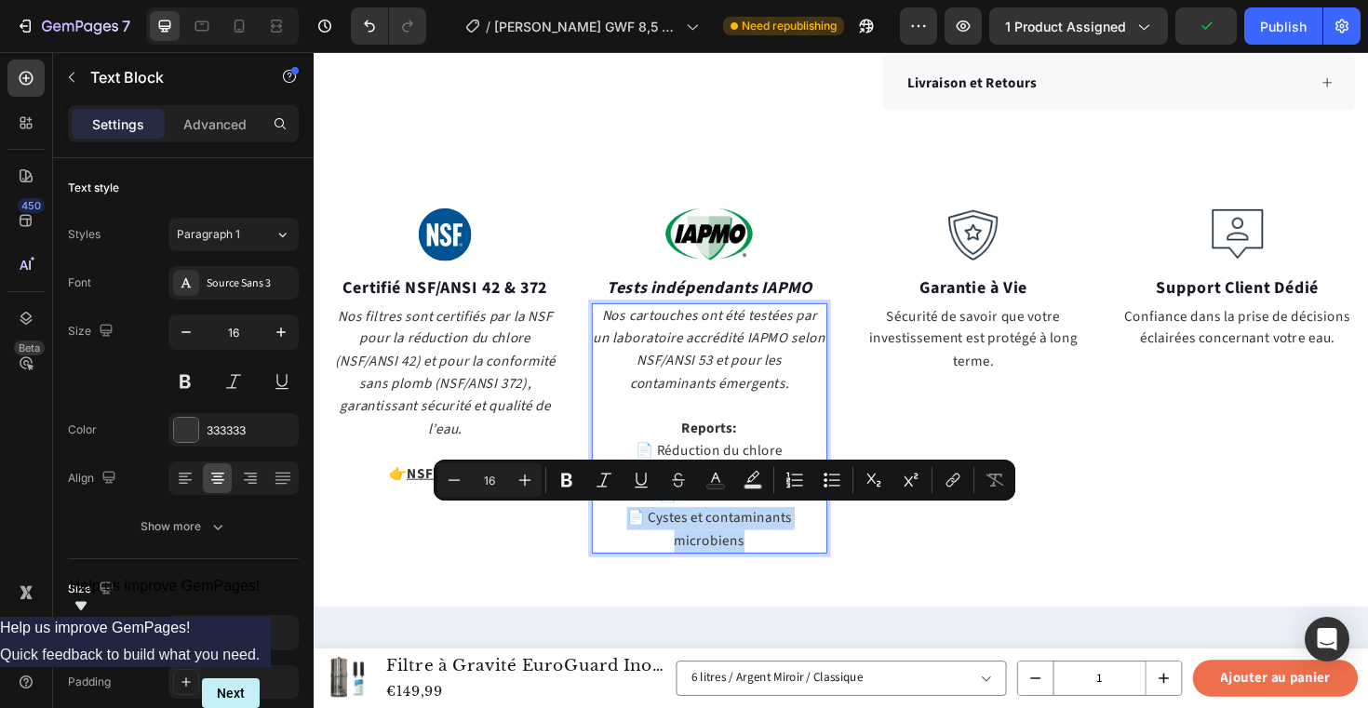
click at [757, 573] on p "📄 Cystes et contaminants microbiens" at bounding box center [733, 557] width 247 height 47
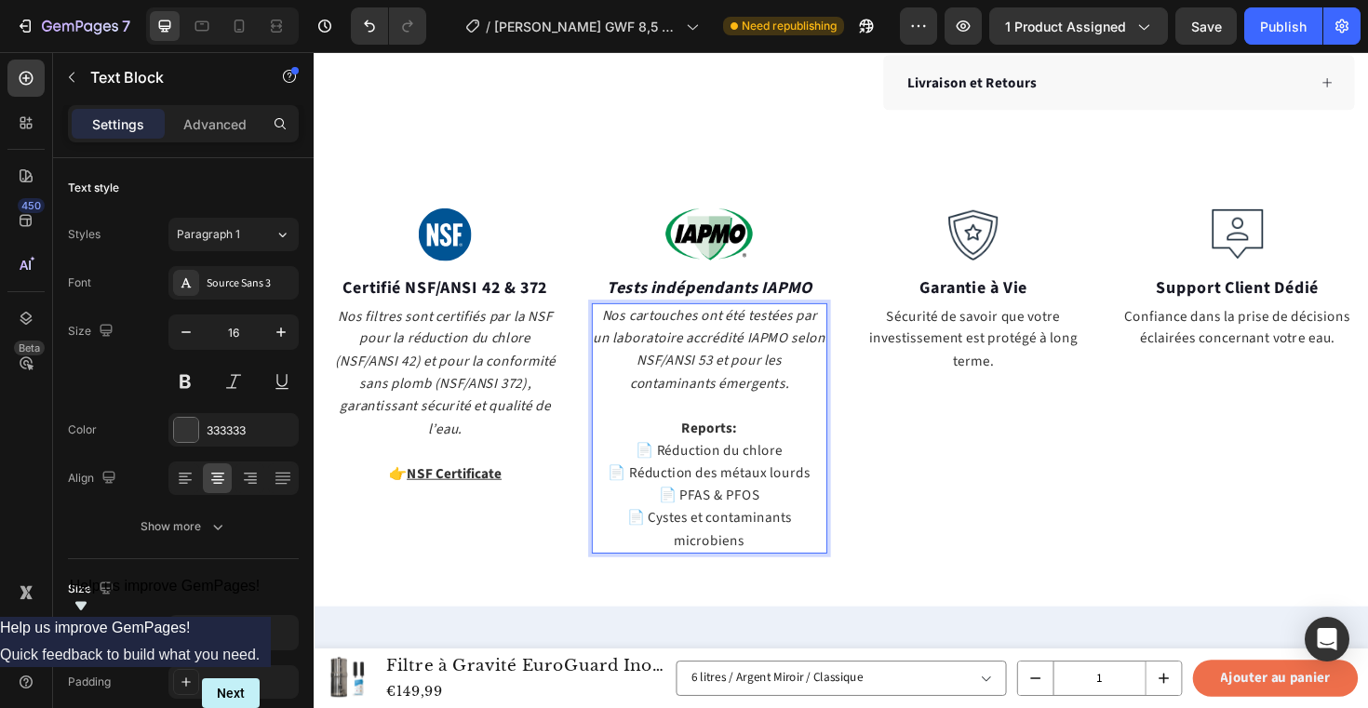
click at [779, 570] on p "📄 Cystes et contaminants microbiens" at bounding box center [733, 557] width 247 height 47
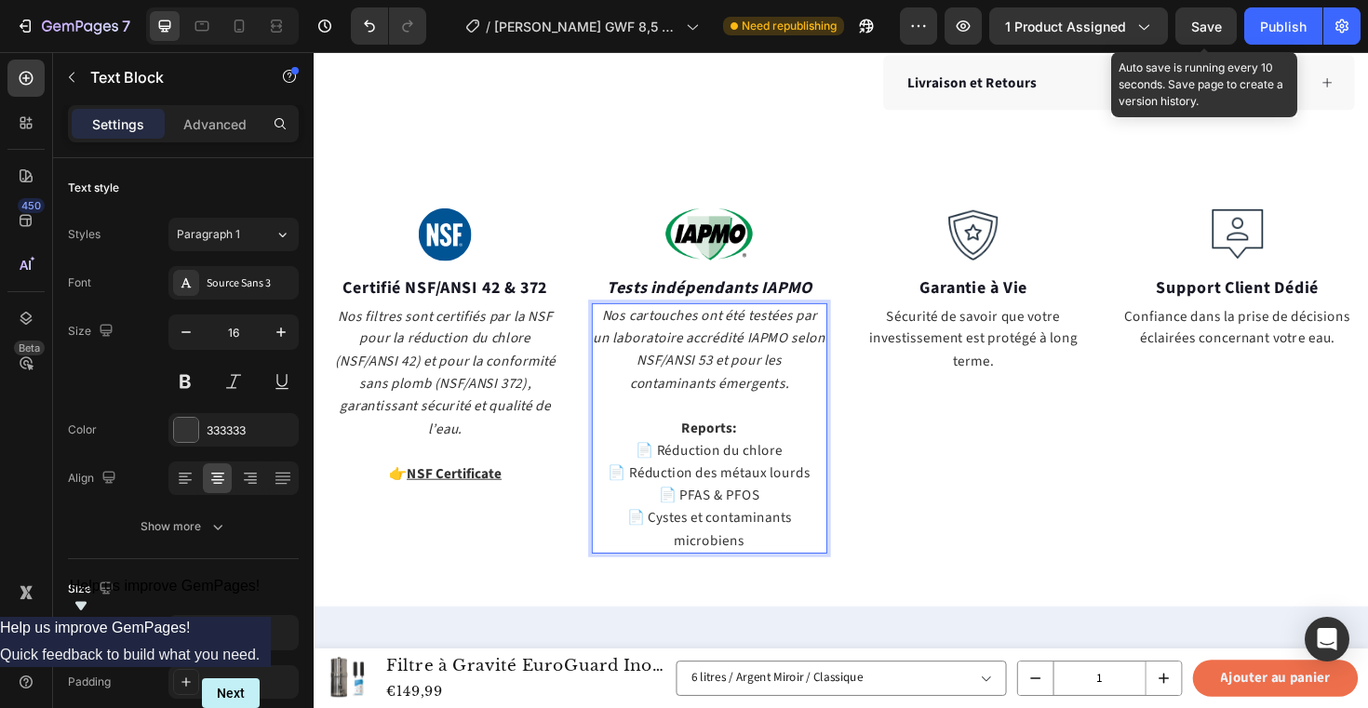
click at [1217, 31] on span "Save" at bounding box center [1206, 27] width 31 height 16
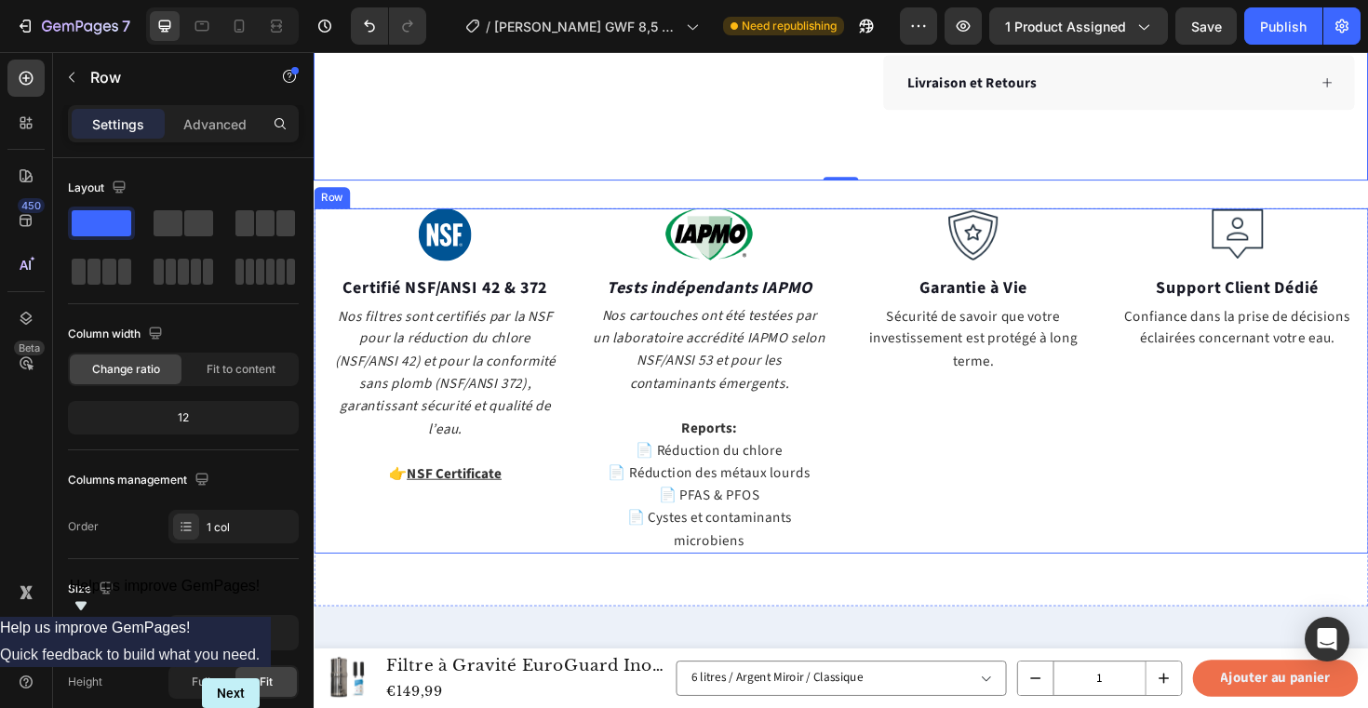
click at [982, 547] on div "Image Garantie à Vie Text block Sécurité de savoir que votre investissement est…" at bounding box center [1012, 401] width 250 height 366
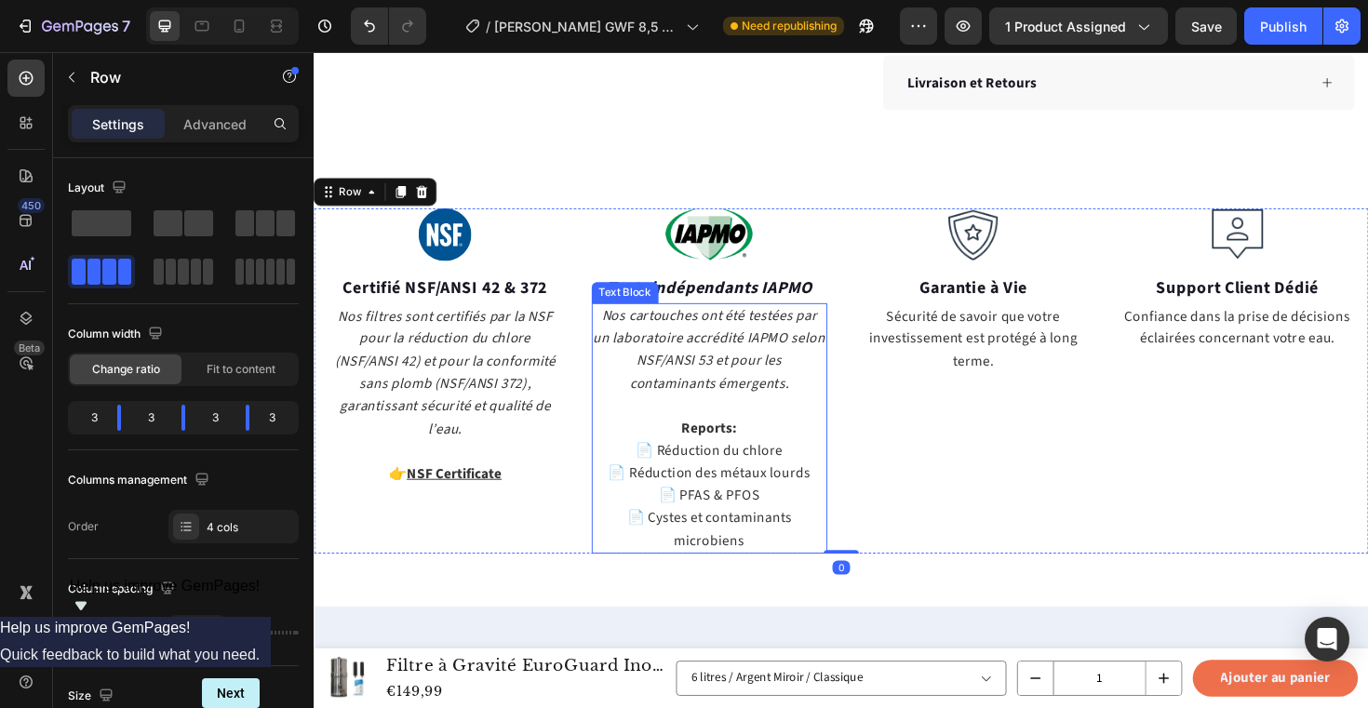
click at [771, 476] on p "📄 Réduction du chlore" at bounding box center [733, 475] width 247 height 24
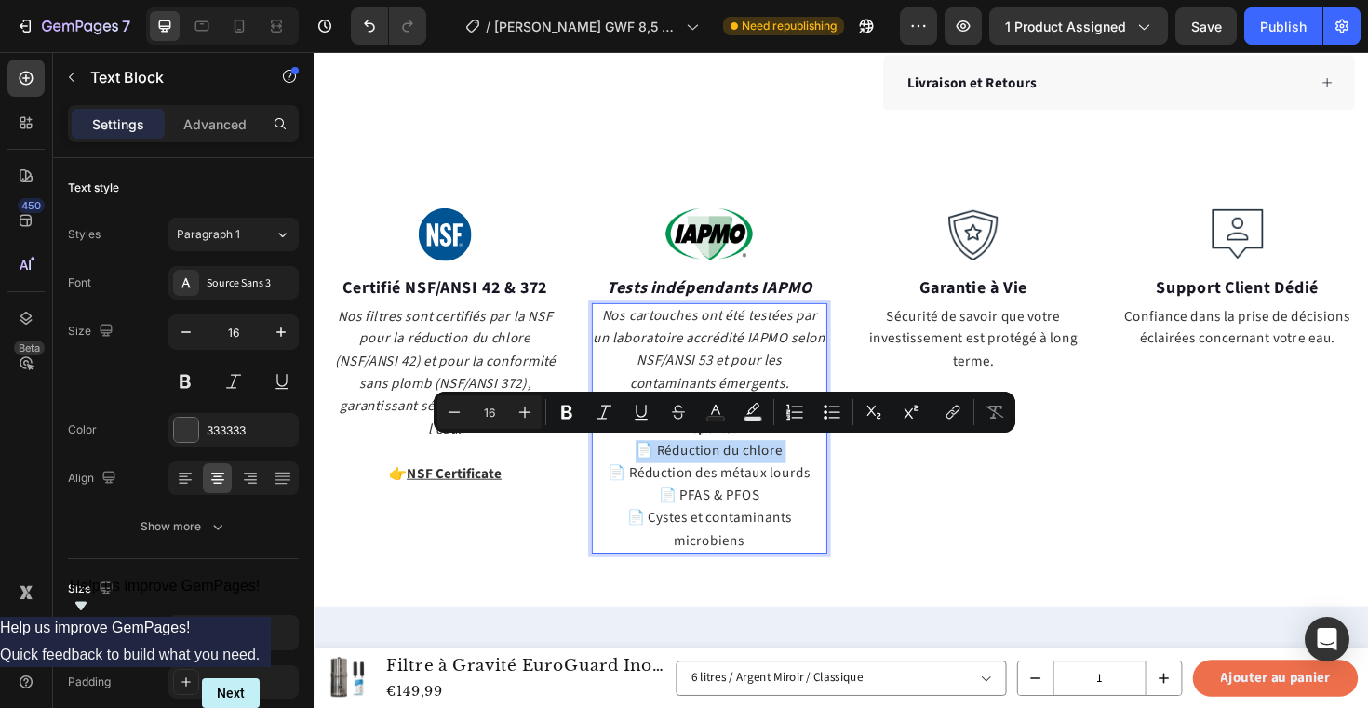
click at [771, 476] on p "📄 Réduction du chlore" at bounding box center [733, 475] width 247 height 24
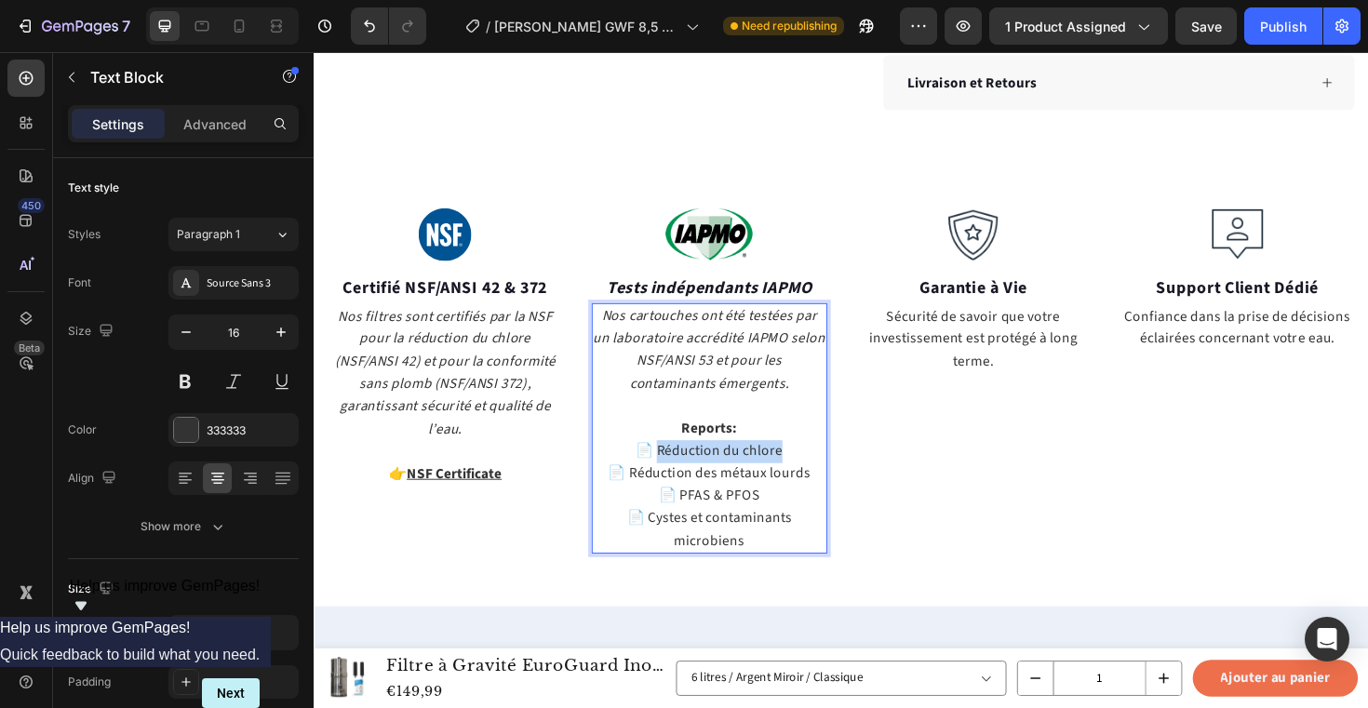
drag, startPoint x: 811, startPoint y: 472, endPoint x: 678, endPoint y: 470, distance: 132.2
click at [678, 470] on p "📄 Réduction du chlore" at bounding box center [733, 475] width 247 height 24
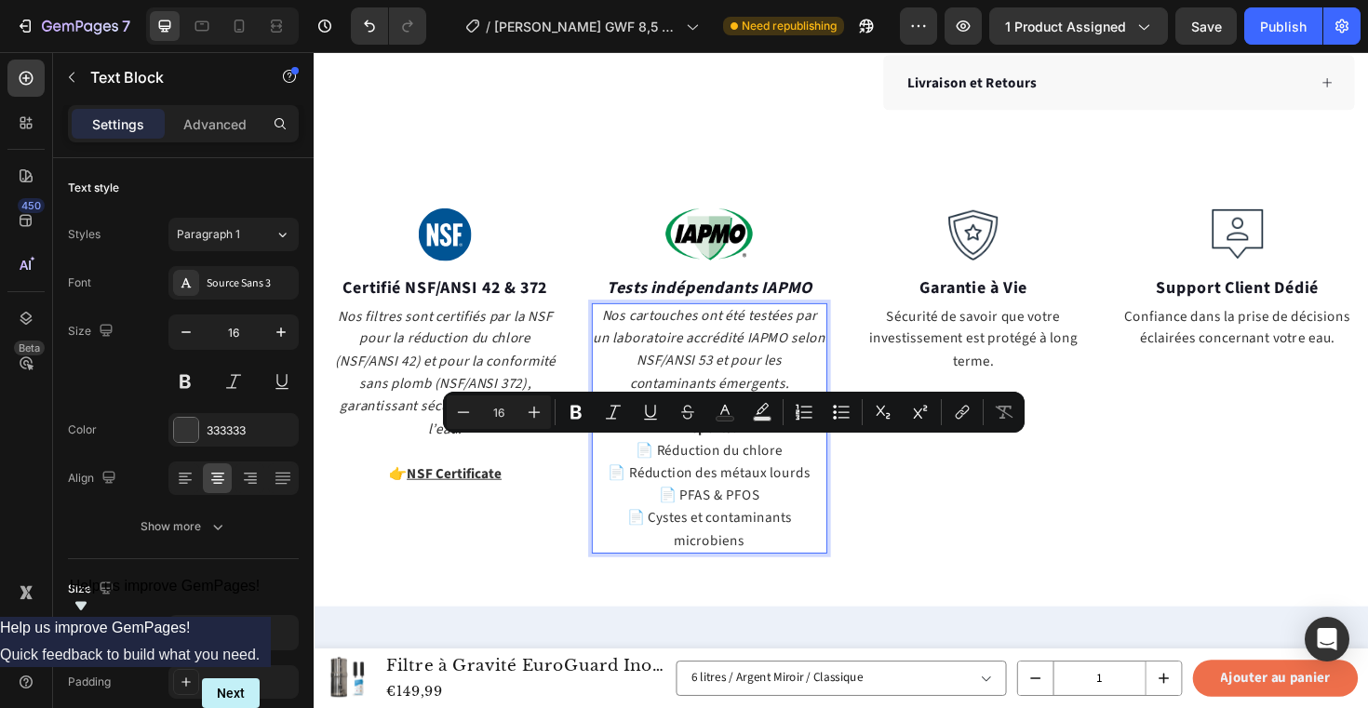
click at [652, 513] on p "📄 PFAS & PFOS" at bounding box center [733, 523] width 247 height 24
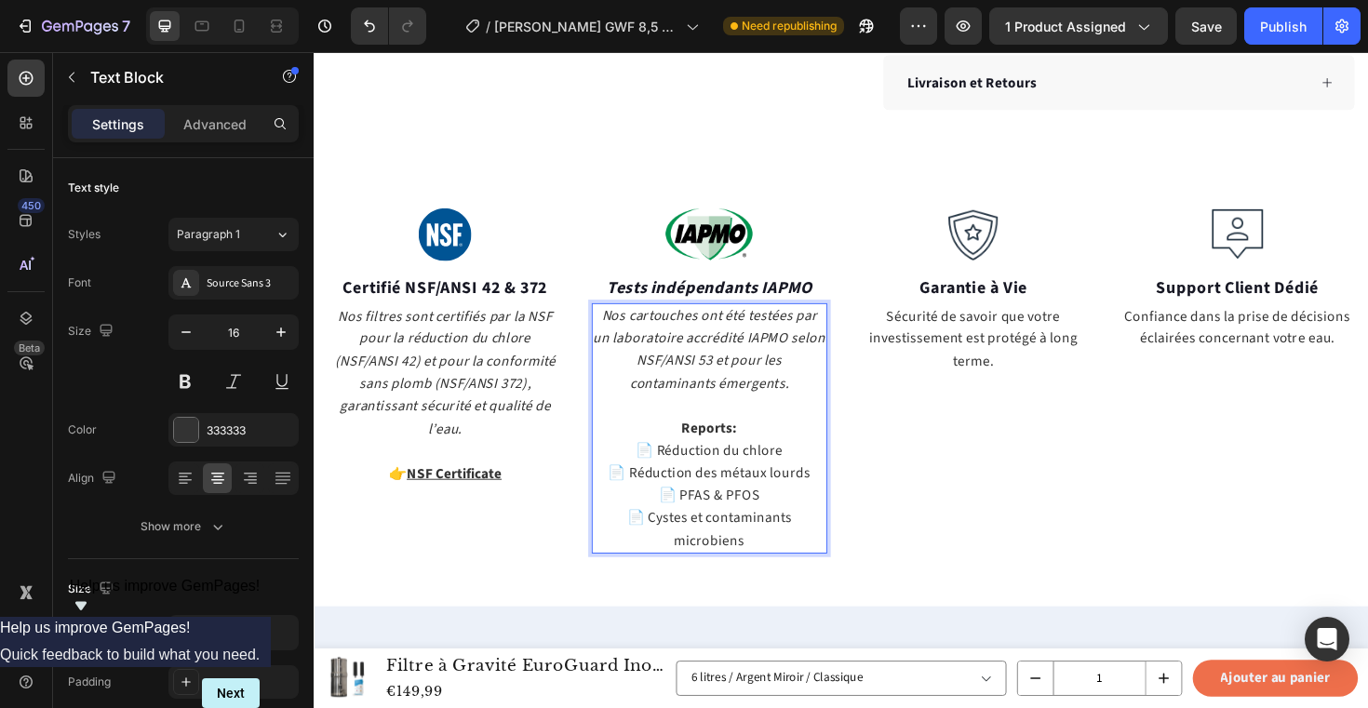
click at [623, 502] on p "📄 Réduction des métaux lourds" at bounding box center [733, 499] width 247 height 24
drag, startPoint x: 640, startPoint y: 498, endPoint x: 627, endPoint y: 498, distance: 13.0
click at [627, 498] on p "📄 Réduction des métaux lourds" at bounding box center [733, 499] width 247 height 24
drag, startPoint x: 634, startPoint y: 470, endPoint x: 622, endPoint y: 470, distance: 12.1
click at [622, 470] on p "📄 Réduction du chlore Réduction des métaux lourds" at bounding box center [733, 486] width 247 height 47
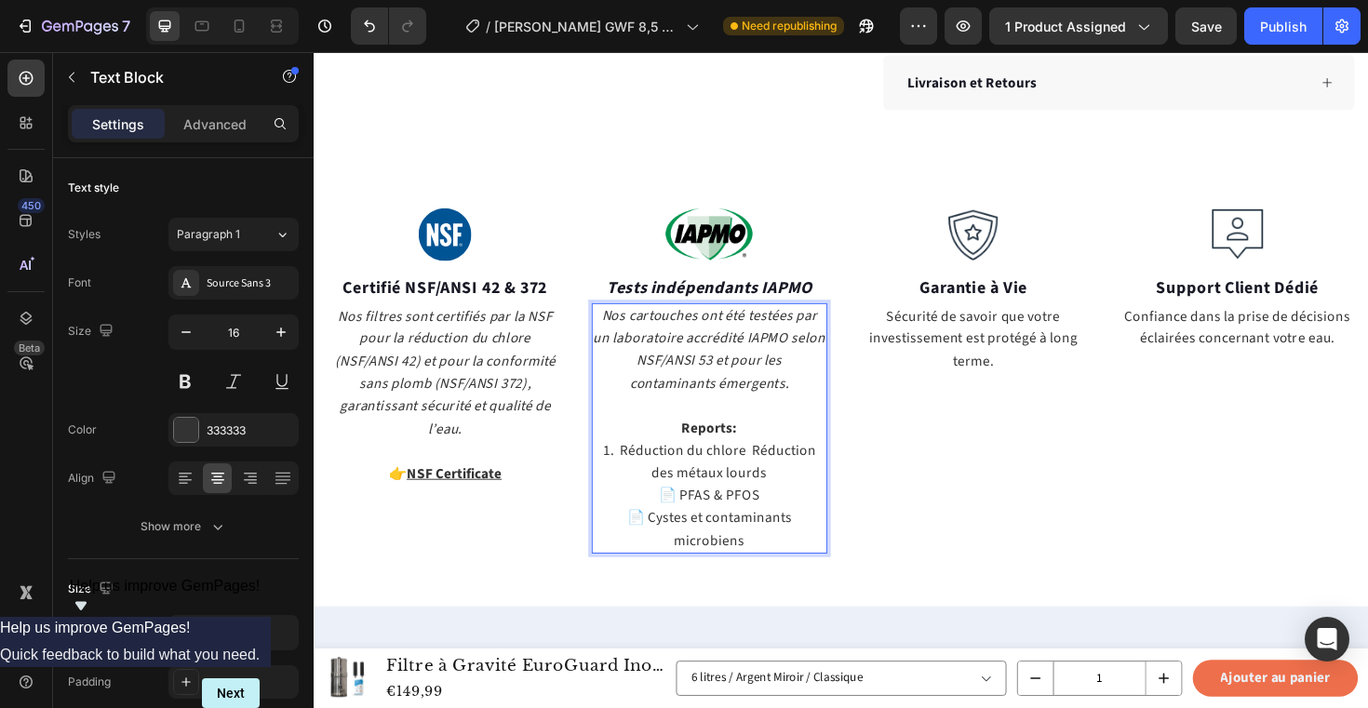
click at [777, 472] on p "1. Réduction du chlore Réduction des métaux lourds" at bounding box center [733, 486] width 247 height 47
drag, startPoint x: 698, startPoint y: 519, endPoint x: 680, endPoint y: 520, distance: 17.7
click at [680, 520] on p "📄 PFAS & PFOS" at bounding box center [733, 523] width 247 height 24
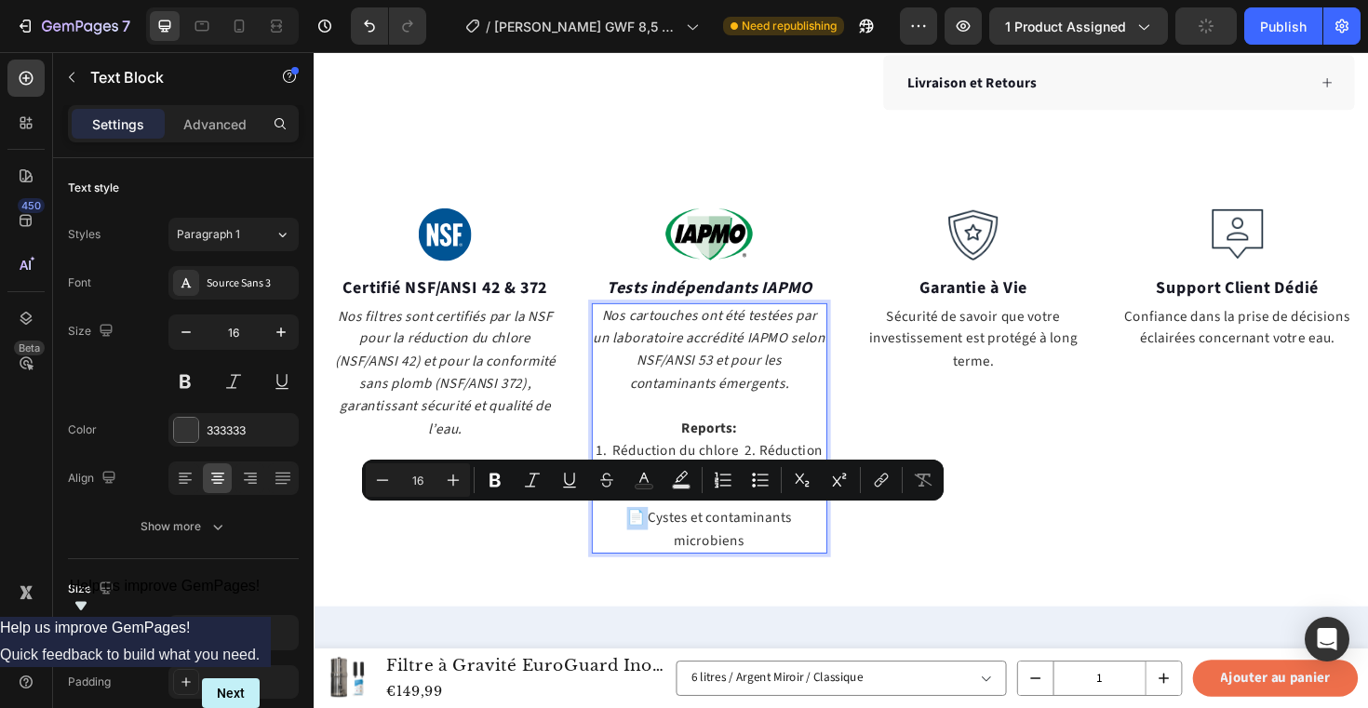
drag, startPoint x: 664, startPoint y: 548, endPoint x: 652, endPoint y: 548, distance: 12.1
click at [652, 548] on p "📄 Cystes et contaminants microbiens" at bounding box center [733, 557] width 247 height 47
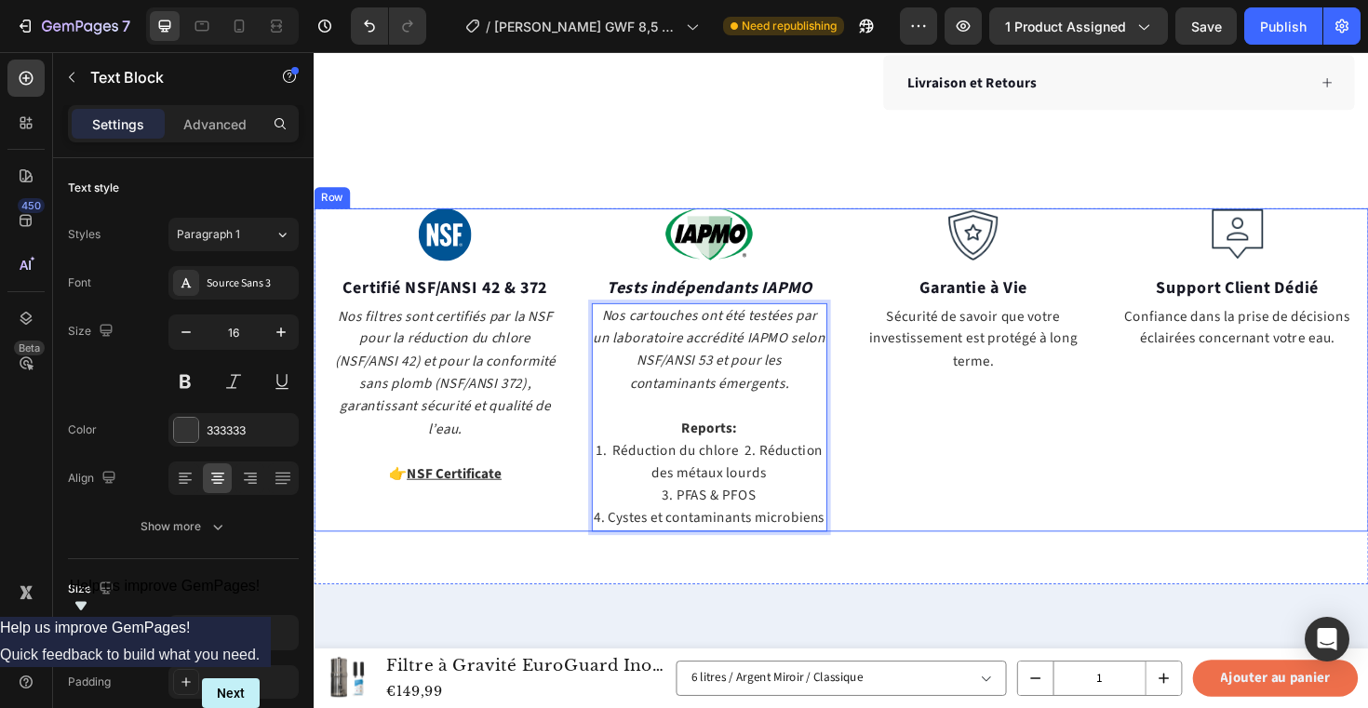
click at [1012, 418] on div "Image Garantie à Vie Text block Sécurité de savoir que votre investissement est…" at bounding box center [1012, 389] width 250 height 342
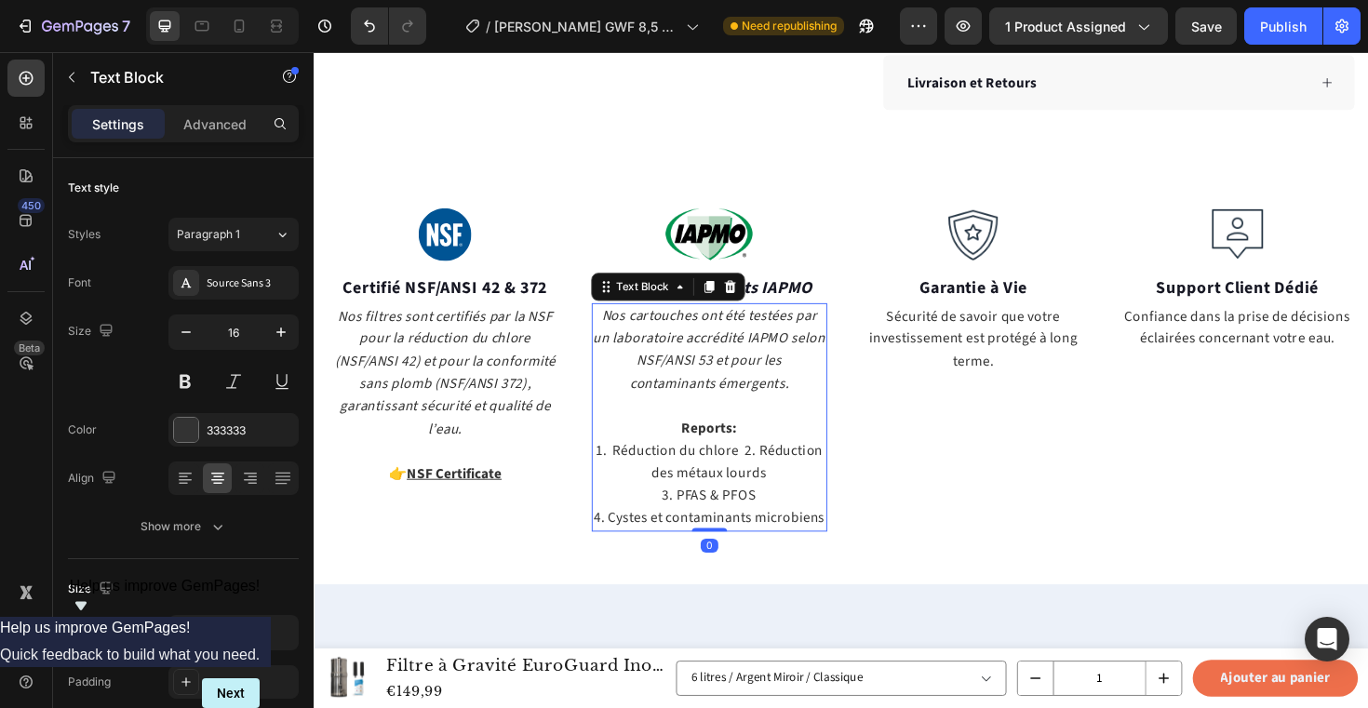
click at [772, 472] on p "1. Réduction du chlore 2. Réduction des métaux lourds" at bounding box center [733, 486] width 247 height 47
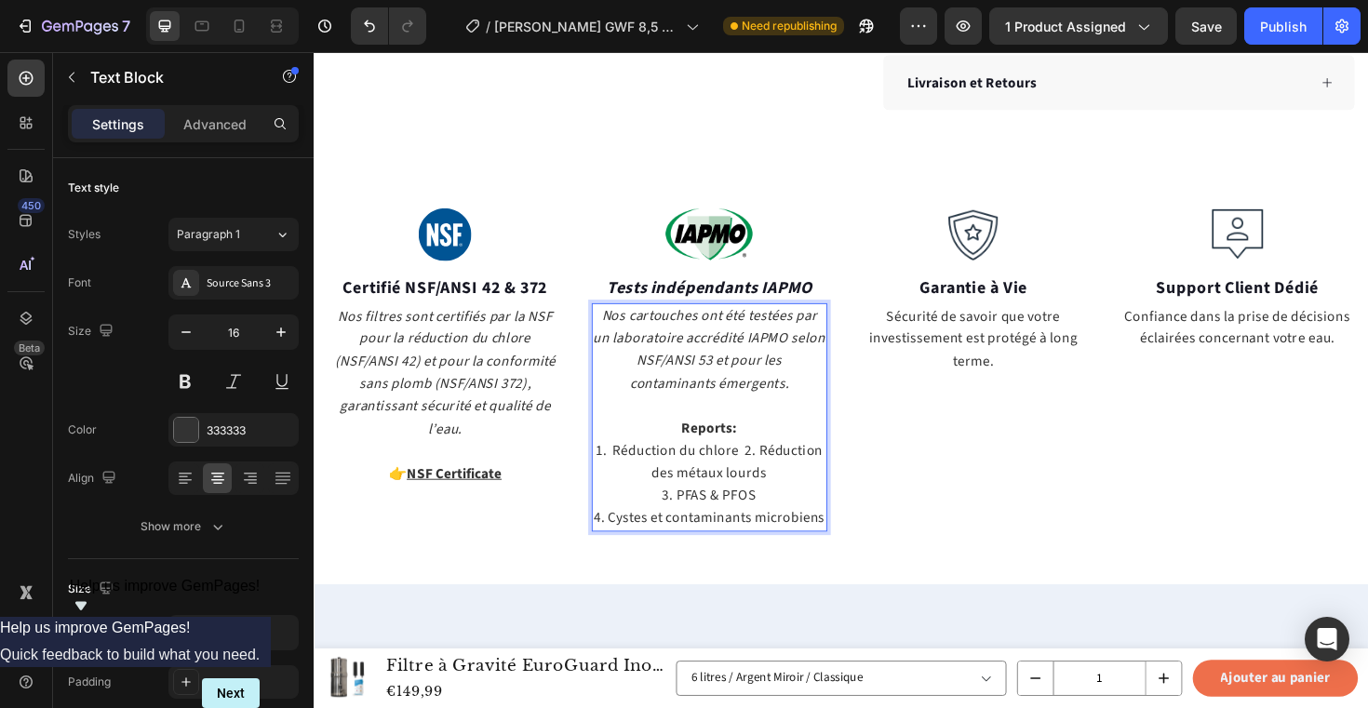
click at [766, 474] on p "1. Réduction du chlore 2. Réduction des métaux lourds" at bounding box center [733, 486] width 247 height 47
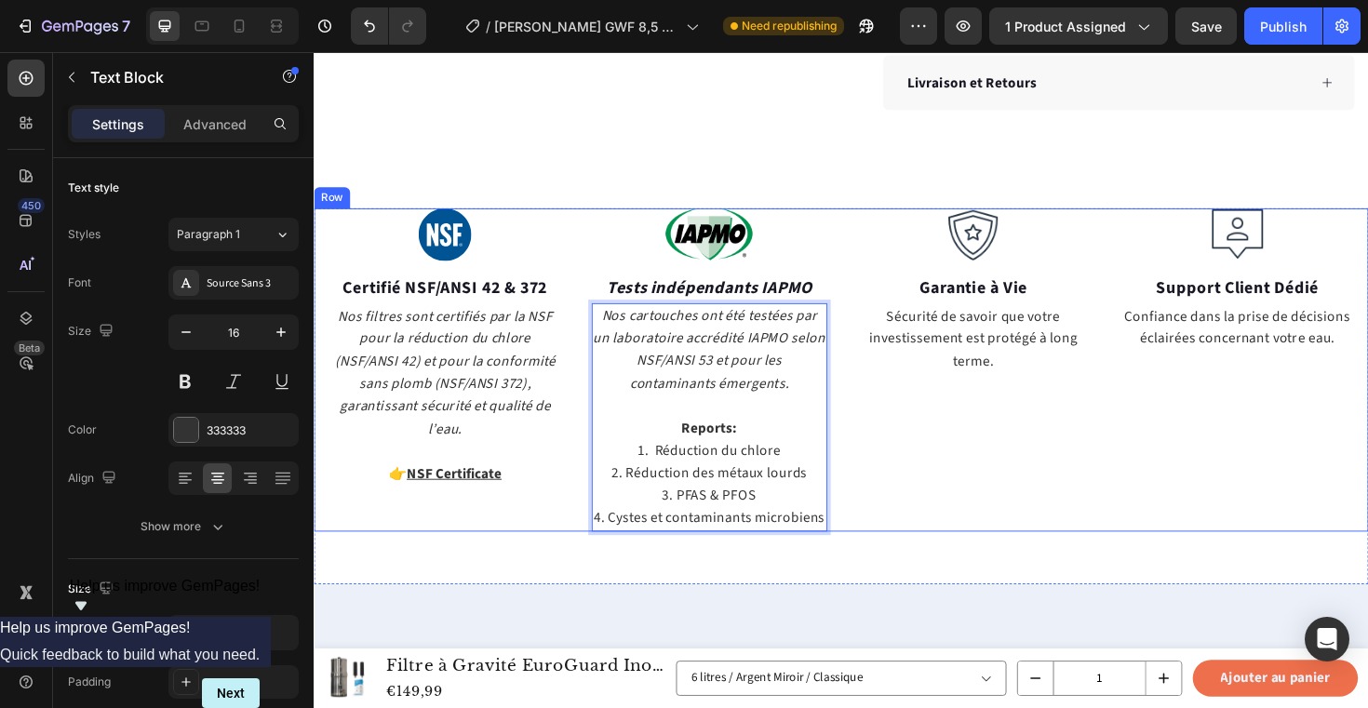
click at [1029, 414] on div "Image Garantie à Vie Text block Sécurité de savoir que votre investissement est…" at bounding box center [1012, 389] width 250 height 342
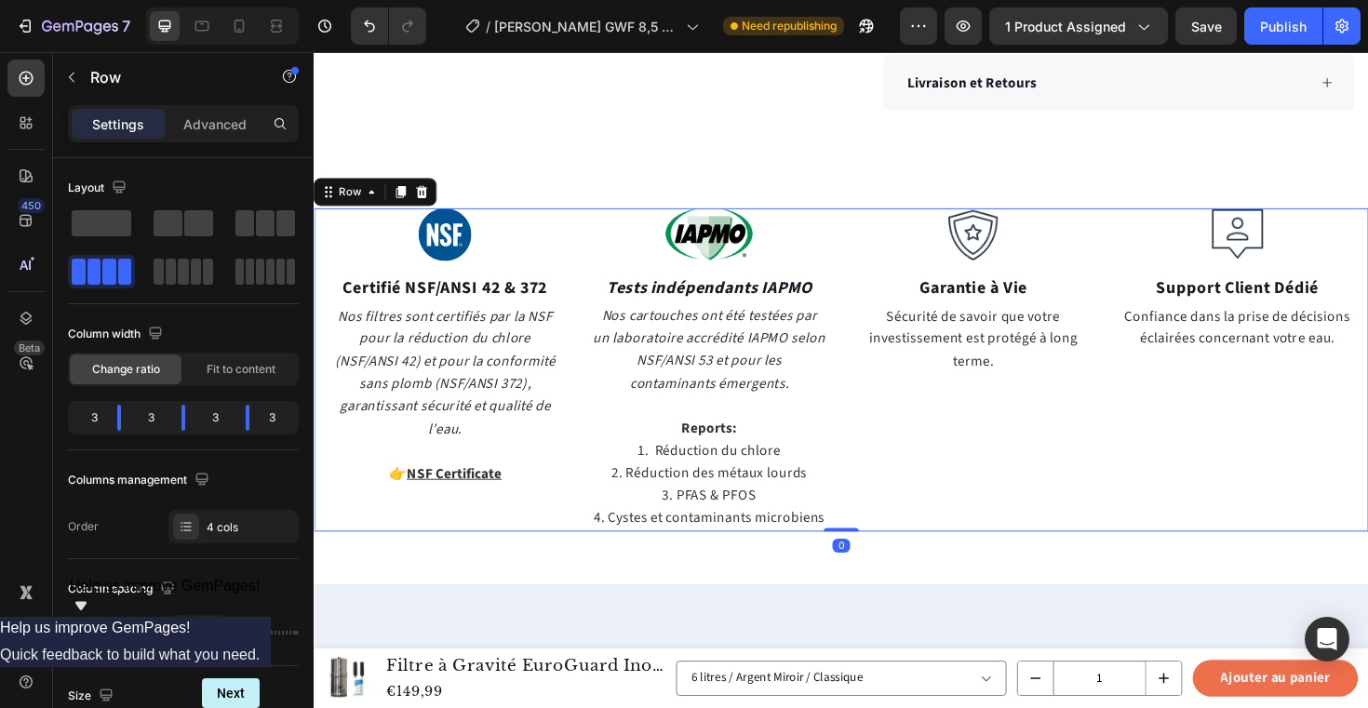
click at [1137, 502] on div "Image Certifié NSF/ANSI 42 & 372 Text block Nos filtres sont certifiés par la N…" at bounding box center [872, 389] width 1117 height 342
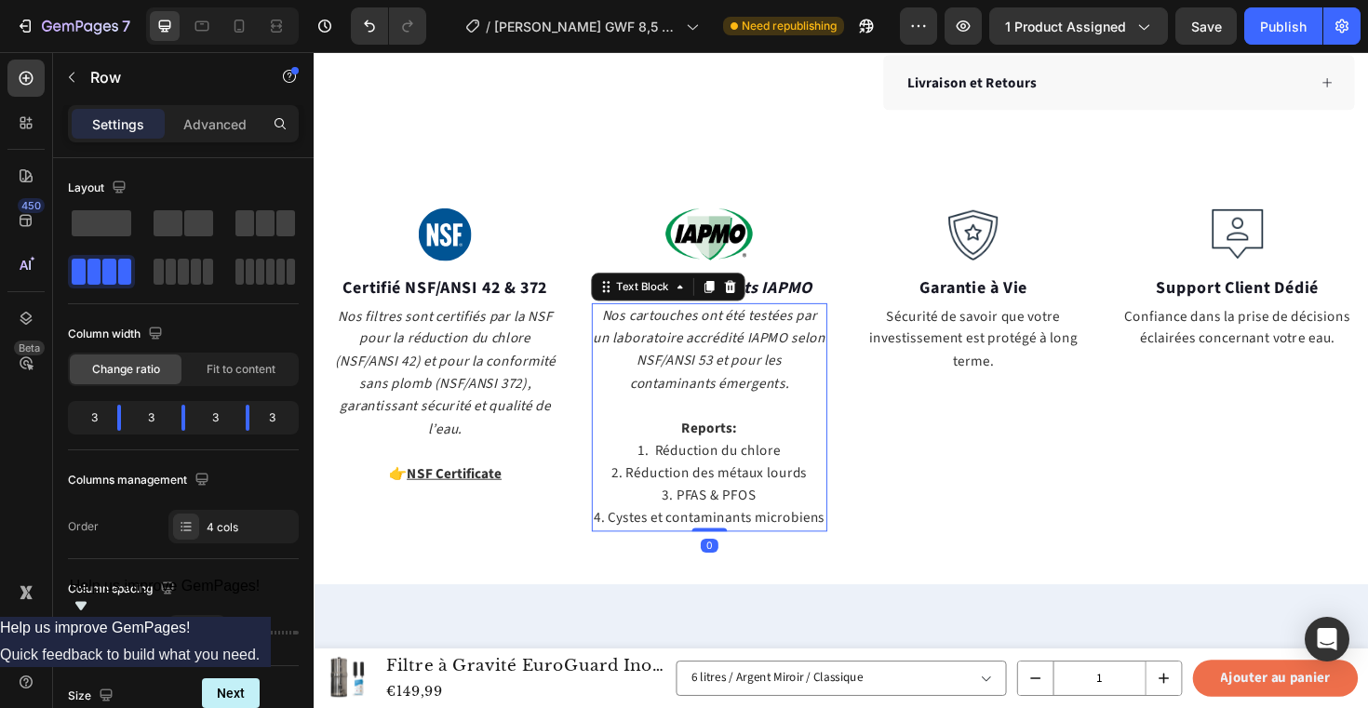
click at [672, 473] on p "1. Réduction du chlore" at bounding box center [733, 475] width 247 height 24
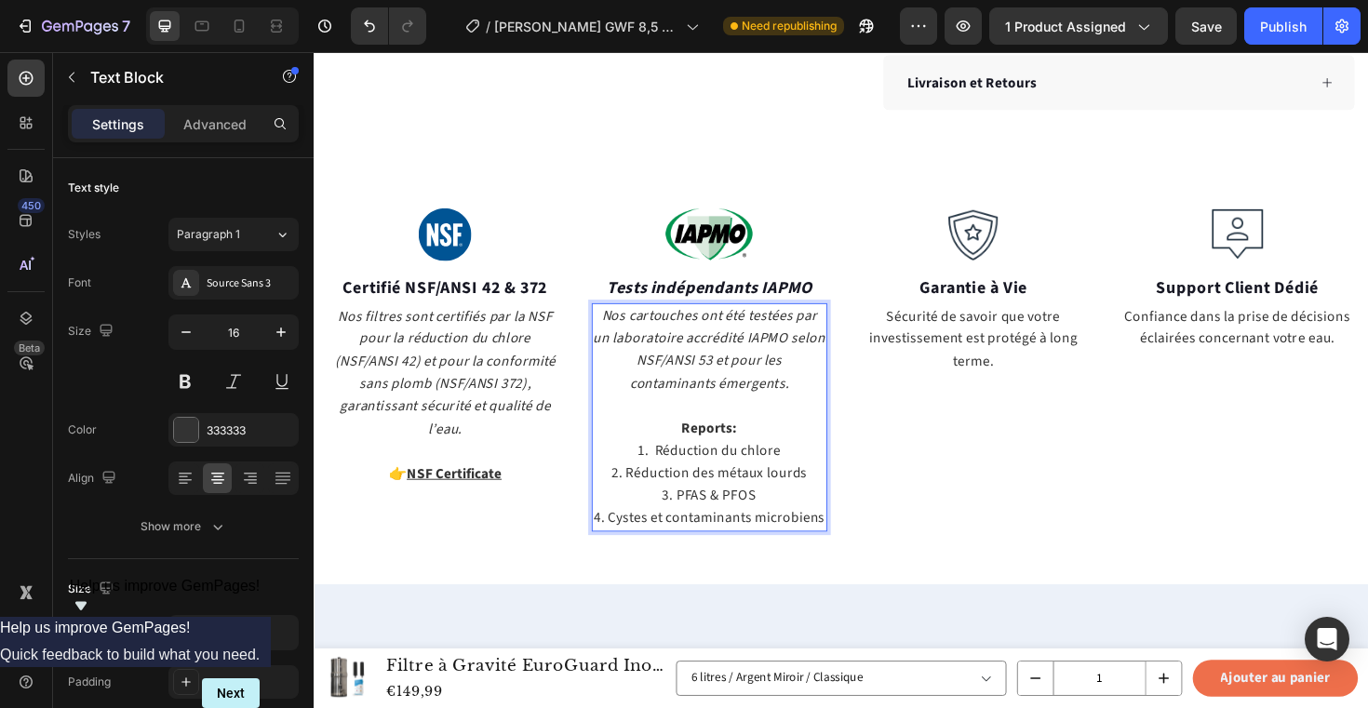
click at [672, 473] on p "1. Réduction du chlore" at bounding box center [733, 475] width 247 height 24
click at [643, 498] on p "2. Réduction des métaux lourds" at bounding box center [733, 499] width 247 height 24
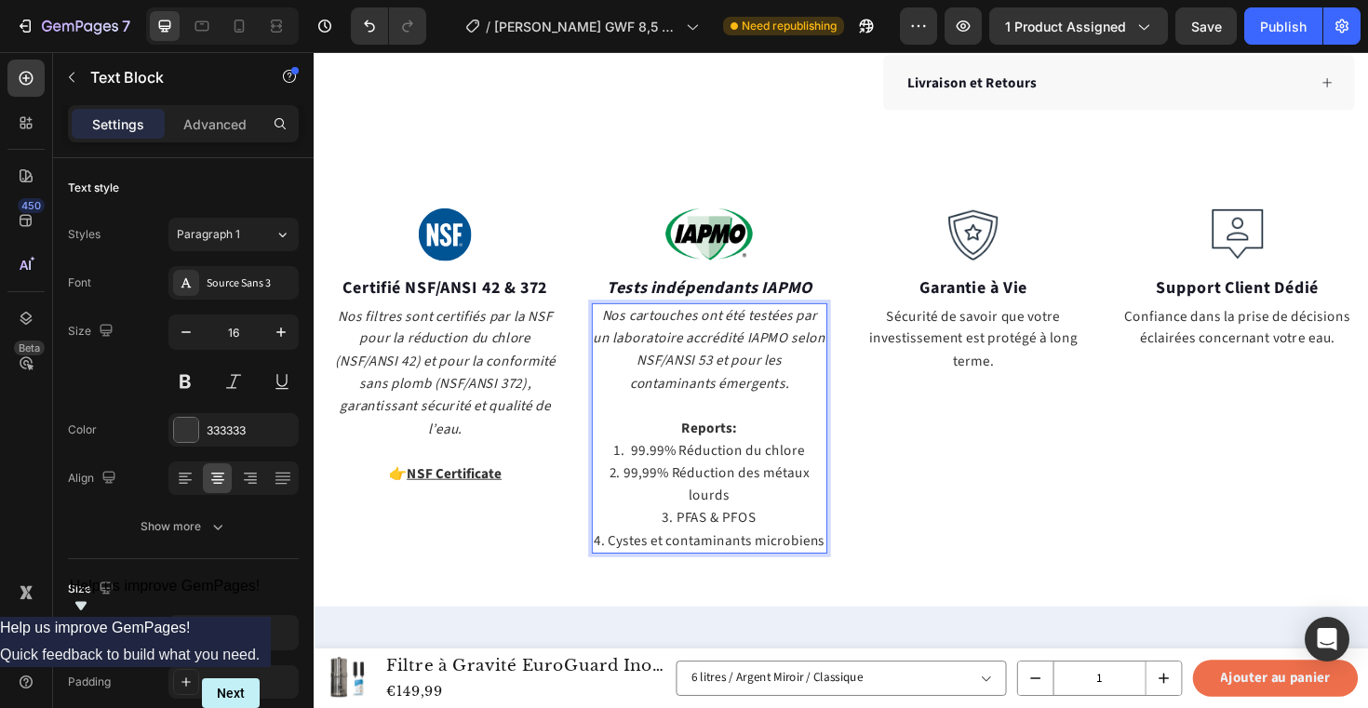
click at [697, 547] on p "3. PFAS & PFOS" at bounding box center [733, 546] width 247 height 24
click at [627, 568] on p "4. Cystes et contaminants microbiens" at bounding box center [733, 570] width 247 height 24
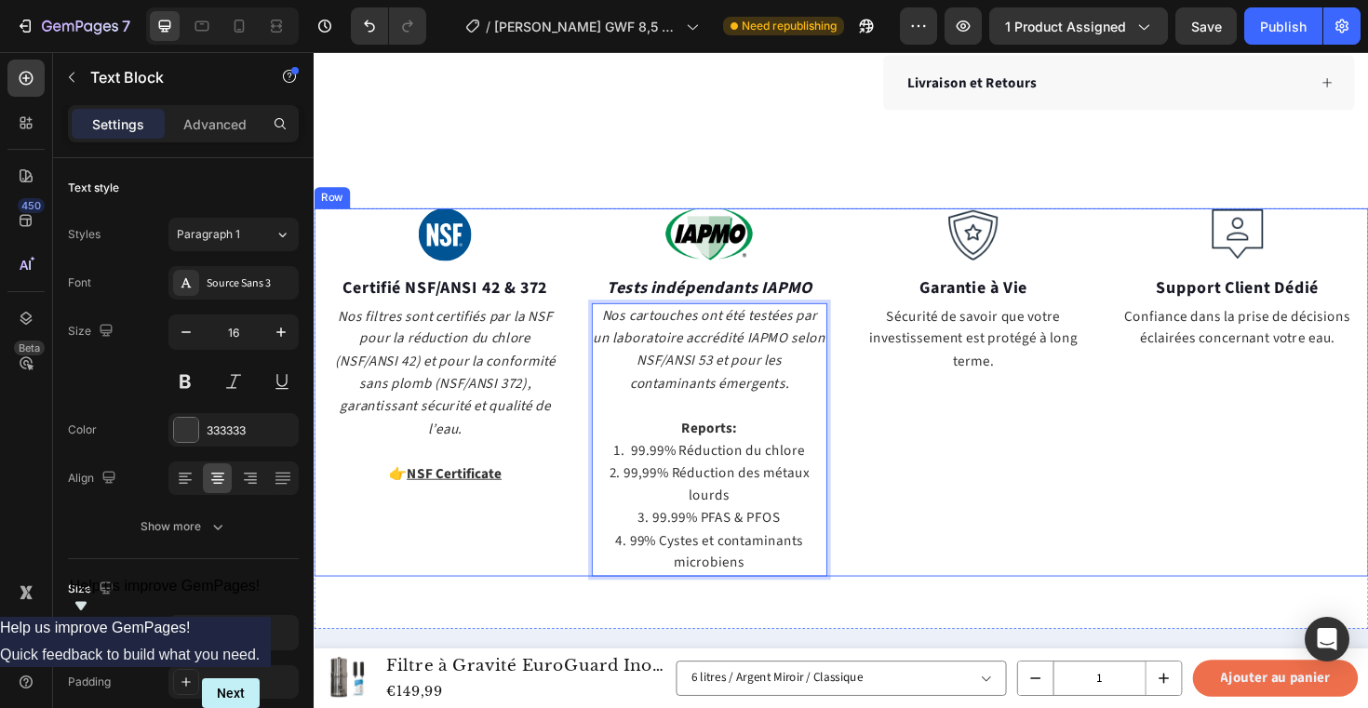
click at [961, 554] on div "Image Garantie à Vie Text block Sécurité de savoir que votre investissement est…" at bounding box center [1012, 413] width 250 height 390
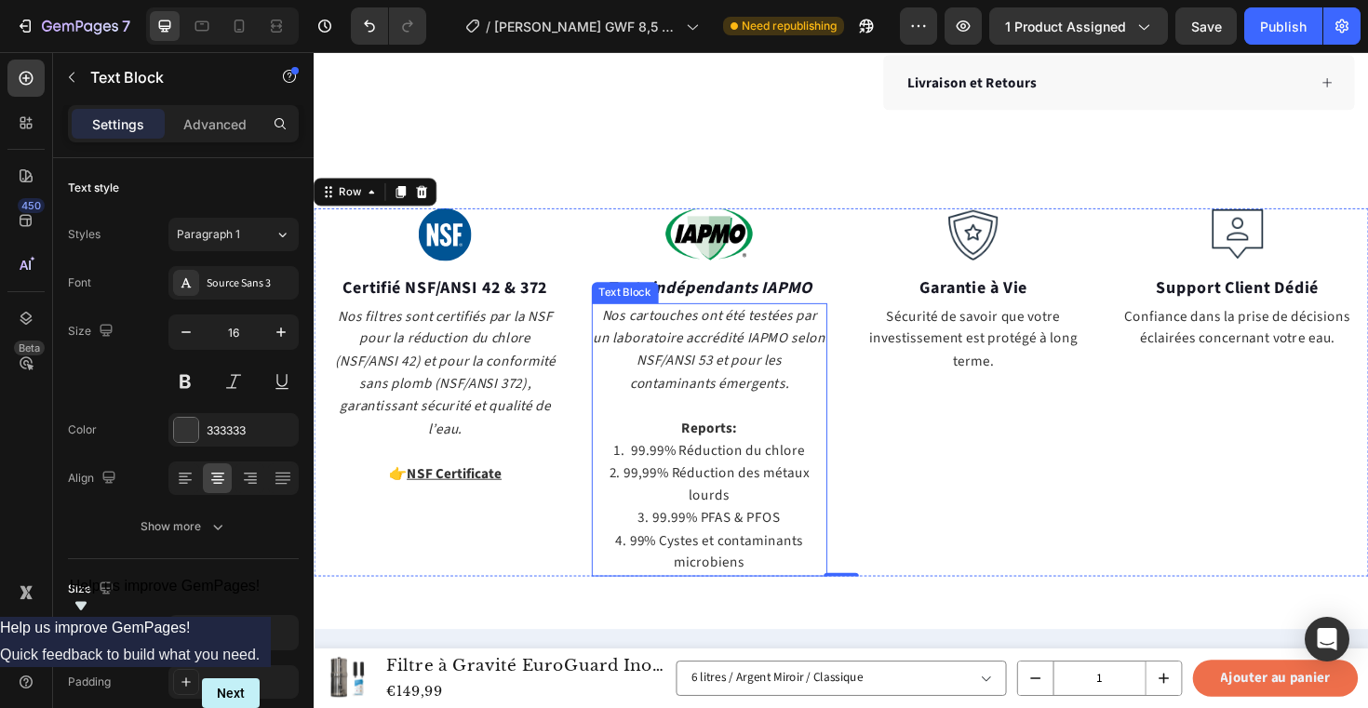
click at [641, 496] on p "2. 99,99% Réduction des métaux lourds" at bounding box center [733, 510] width 247 height 47
click at [1045, 468] on div "Image Garantie à Vie Text block Sécurité de savoir que votre investissement est…" at bounding box center [1012, 413] width 250 height 390
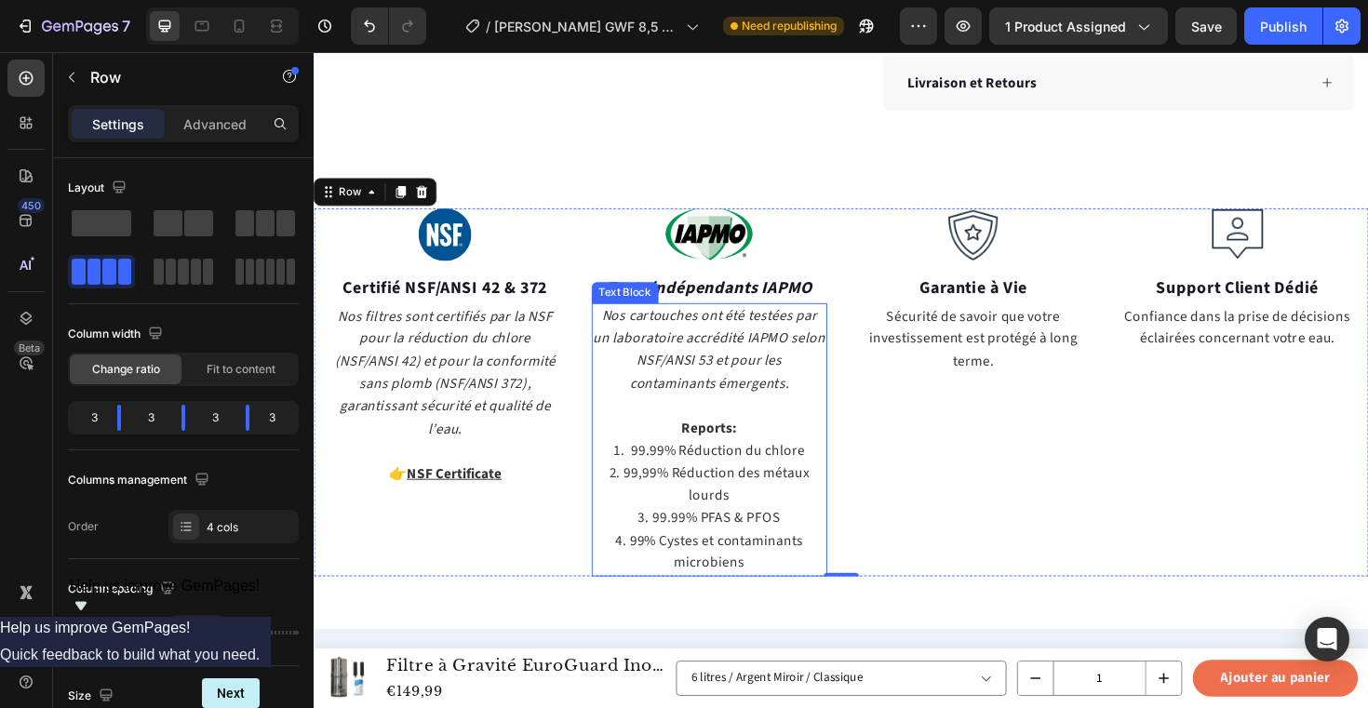
click at [725, 585] on p "4. 99% Cystes et contaminants microbiens" at bounding box center [733, 581] width 247 height 47
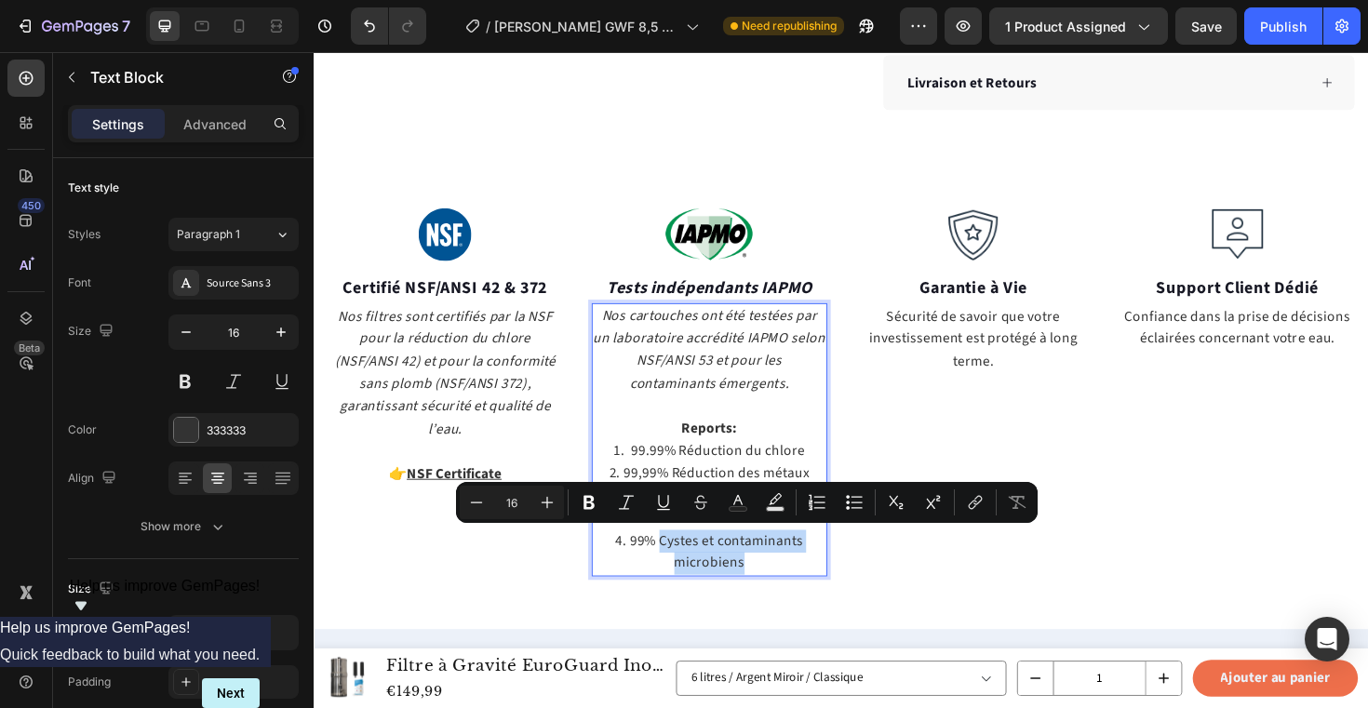
drag, startPoint x: 679, startPoint y: 567, endPoint x: 791, endPoint y: 602, distance: 117.1
click at [974, 502] on icon "Editor contextual toolbar" at bounding box center [975, 502] width 19 height 19
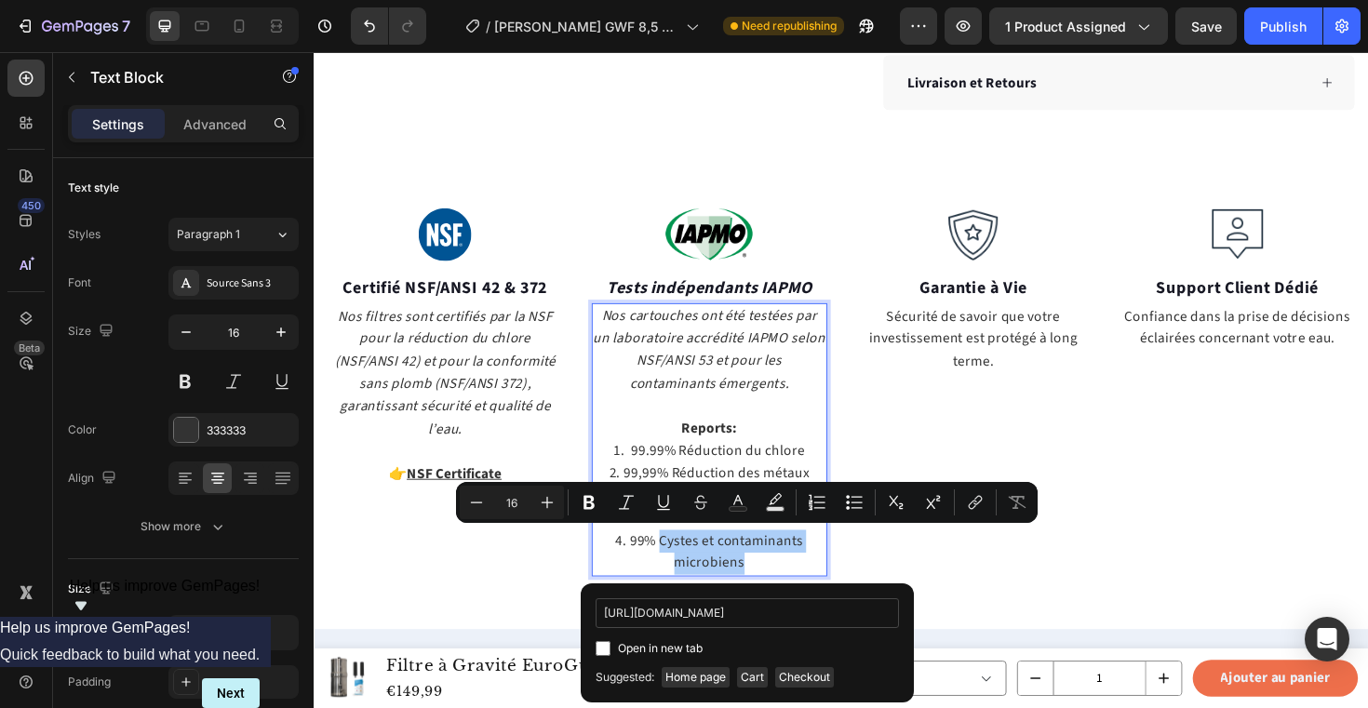
scroll to position [0, 346]
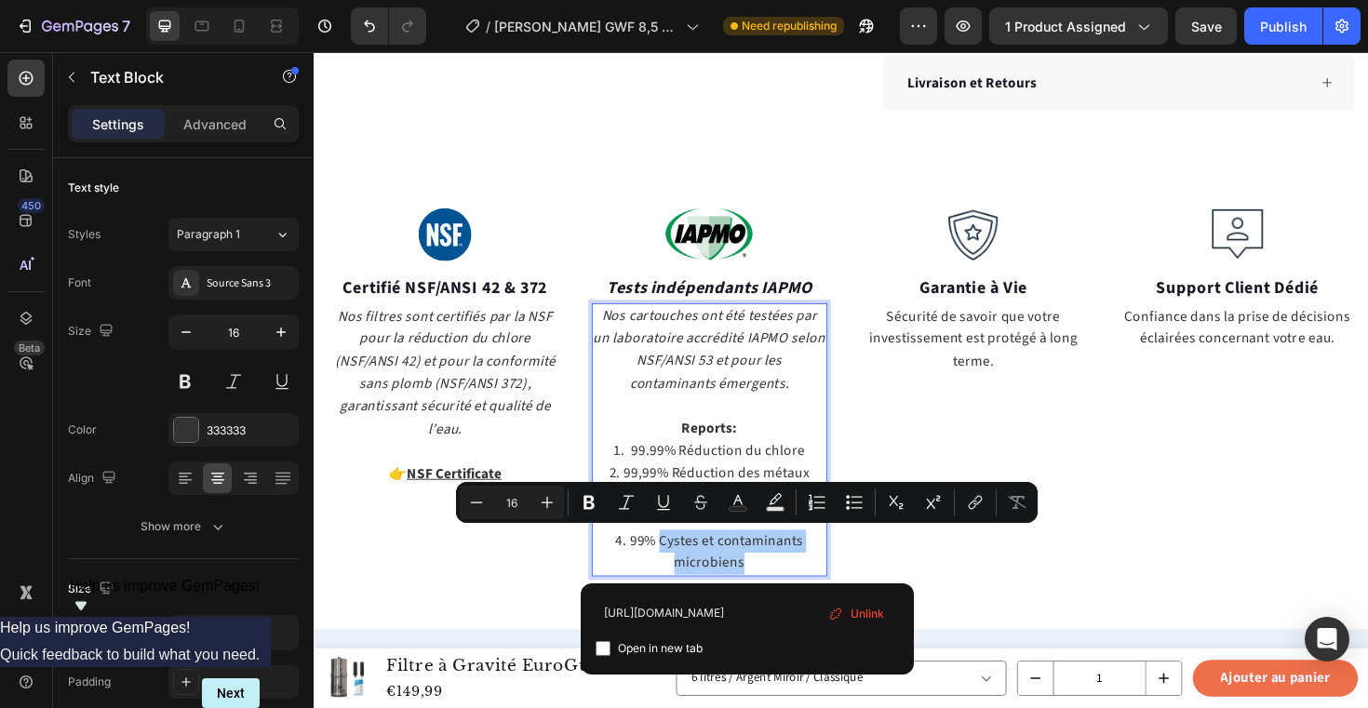
type input "https://cdn.shopify.com/s/files/1/0878/9167/3413/files/IAPMO_Cyst_Reduction_Rep…"
click at [671, 650] on span "Open in new tab" at bounding box center [660, 648] width 85 height 22
checkbox input "true"
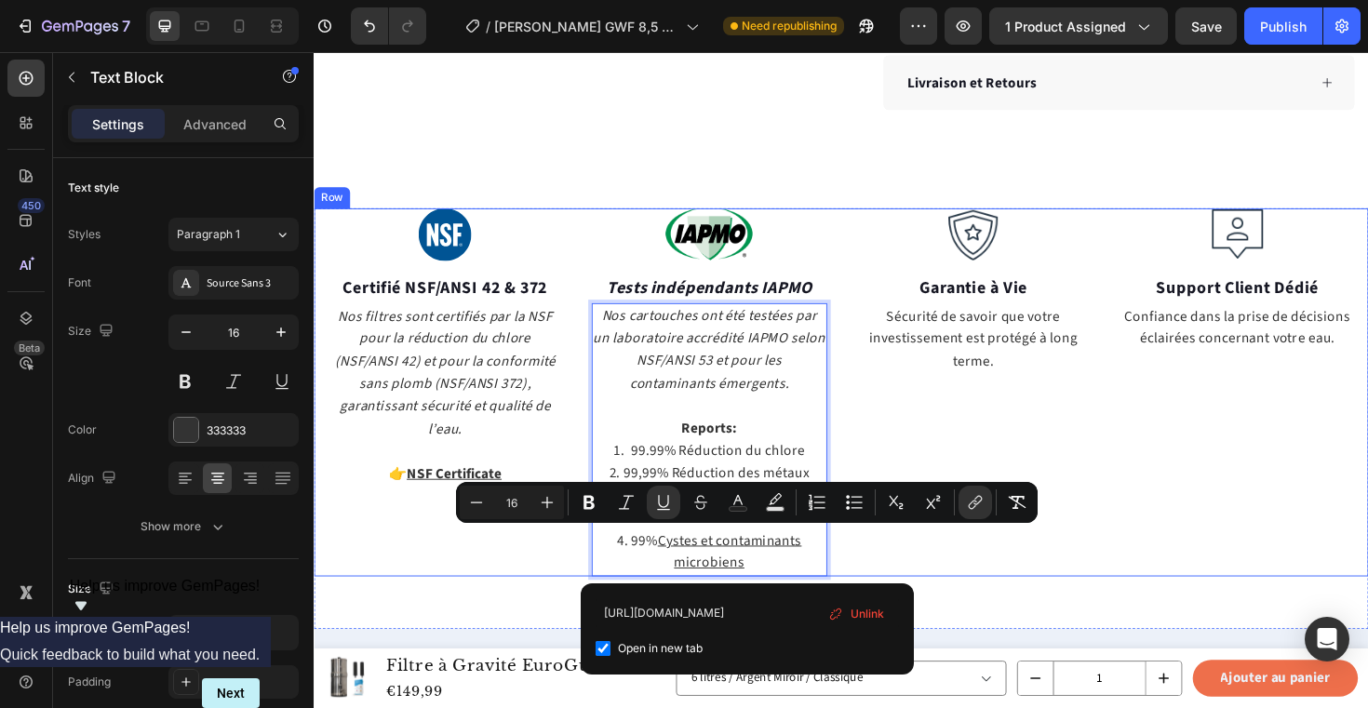
click at [990, 583] on div "Image Garantie à Vie Text block Sécurité de savoir que votre investissement est…" at bounding box center [1012, 413] width 250 height 390
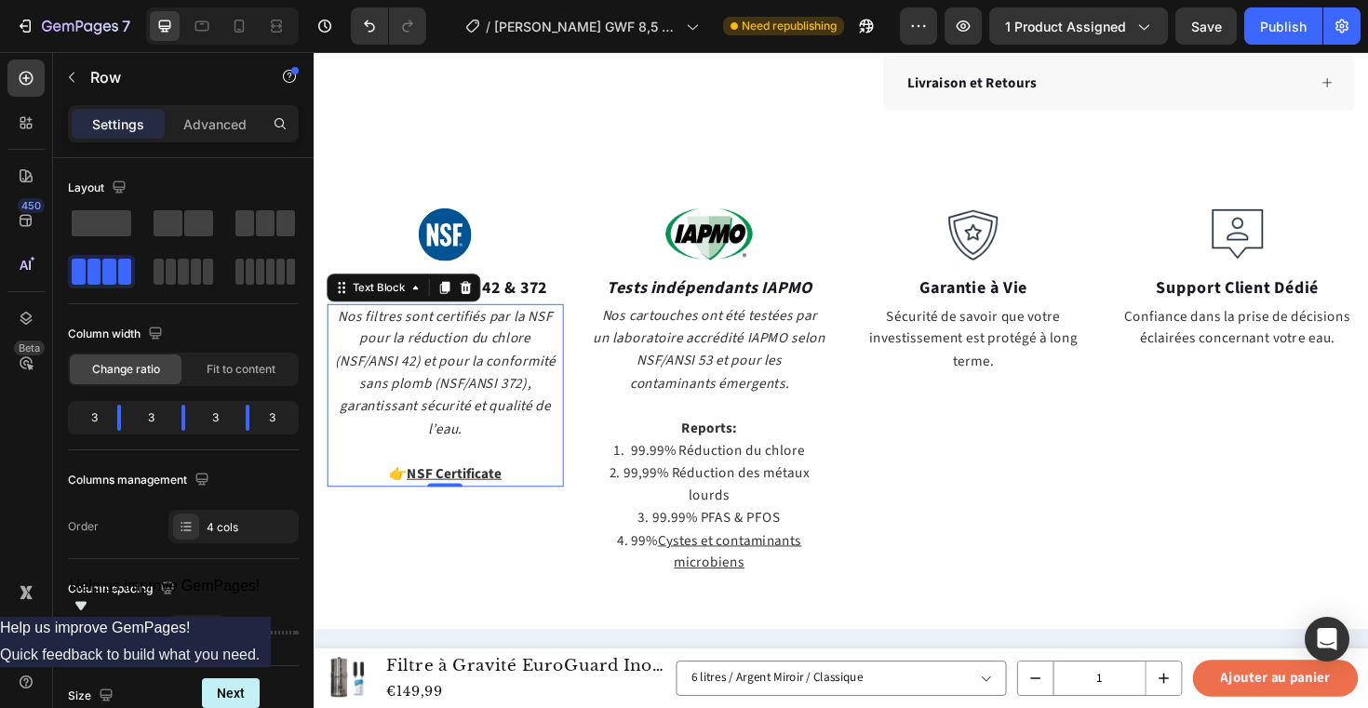
click at [465, 489] on u "NSF Certificate" at bounding box center [461, 499] width 100 height 20
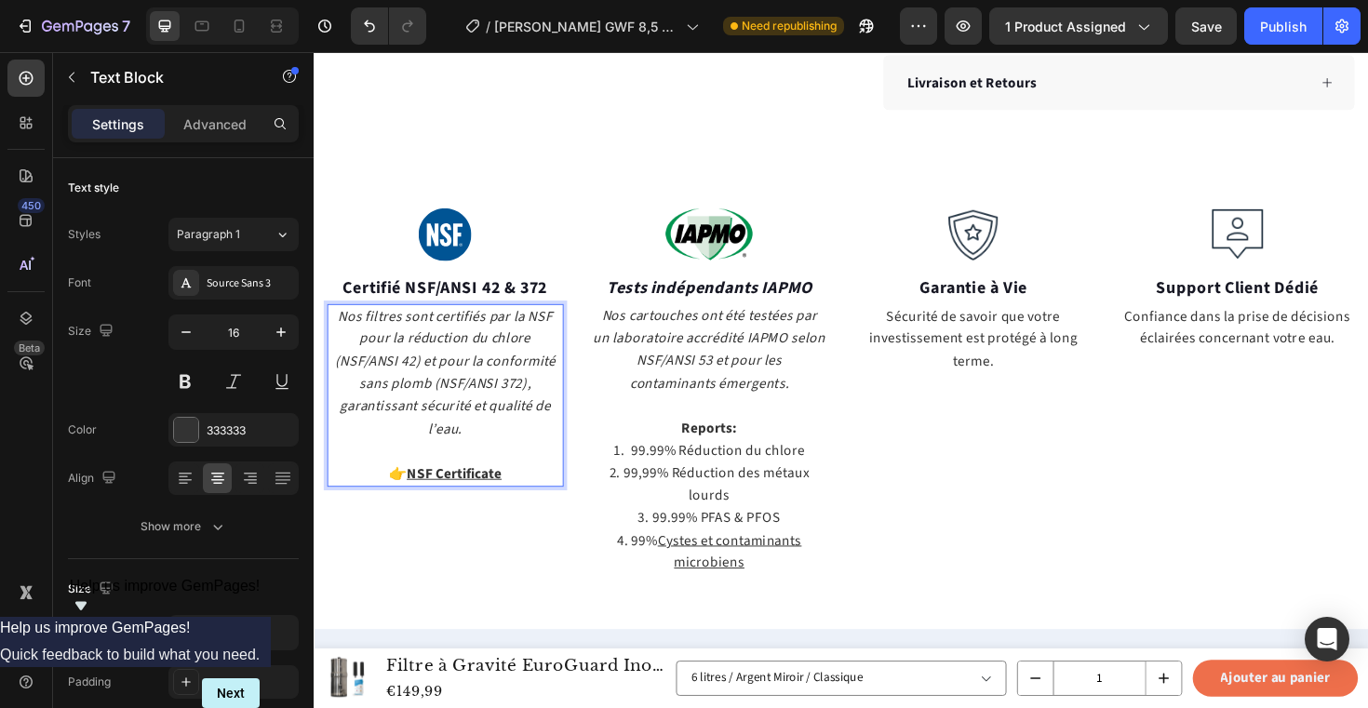
click at [465, 489] on u "NSF Certificate" at bounding box center [461, 499] width 100 height 20
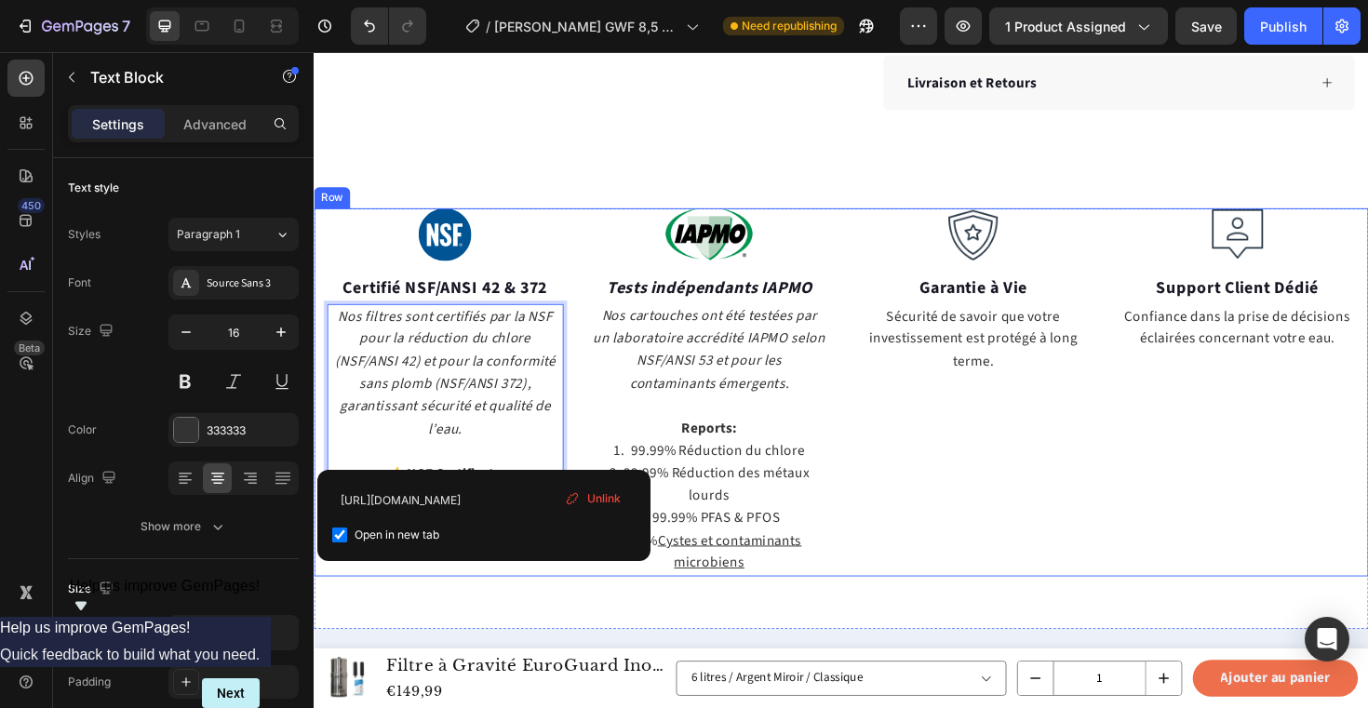
click at [863, 401] on div "Image Certifié NSF/ANSI 42 & 372 Text block Nos filtres sont certifiés par la N…" at bounding box center [872, 413] width 1117 height 390
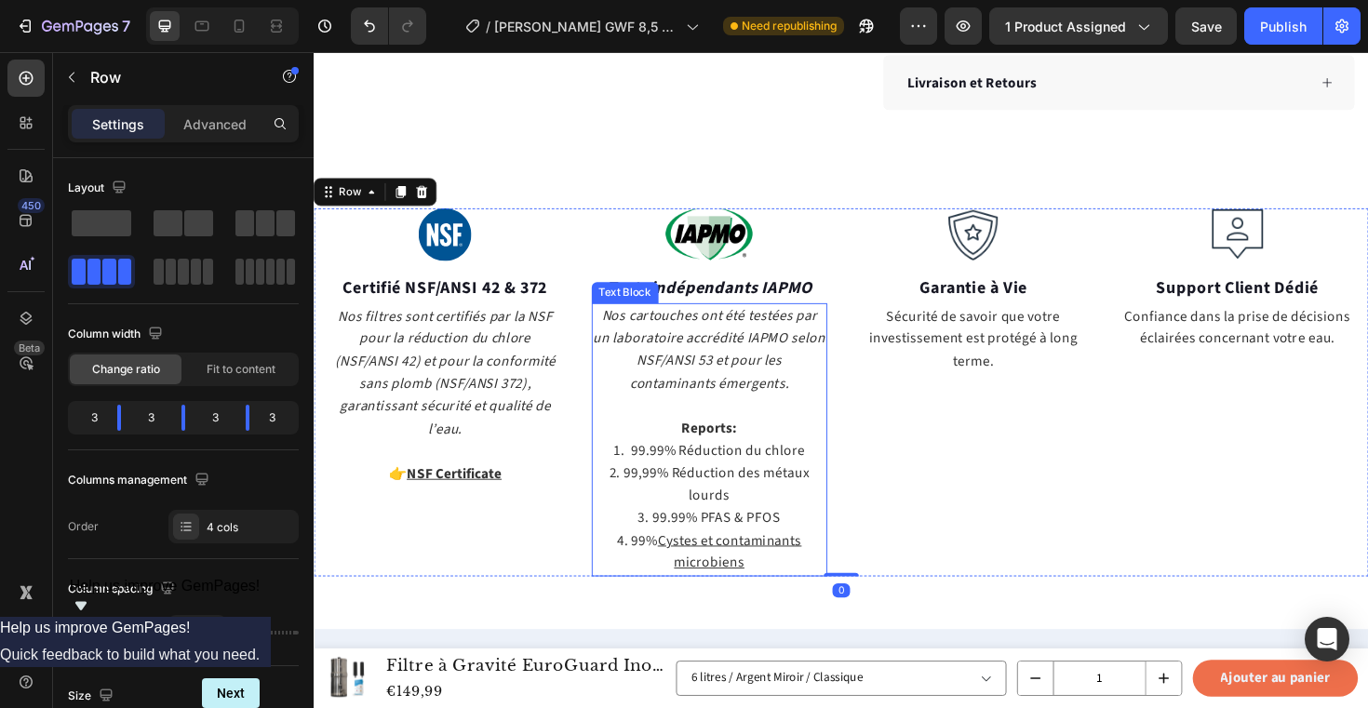
click at [718, 543] on p "3. 99.99% PFAS & PFOS" at bounding box center [733, 546] width 247 height 24
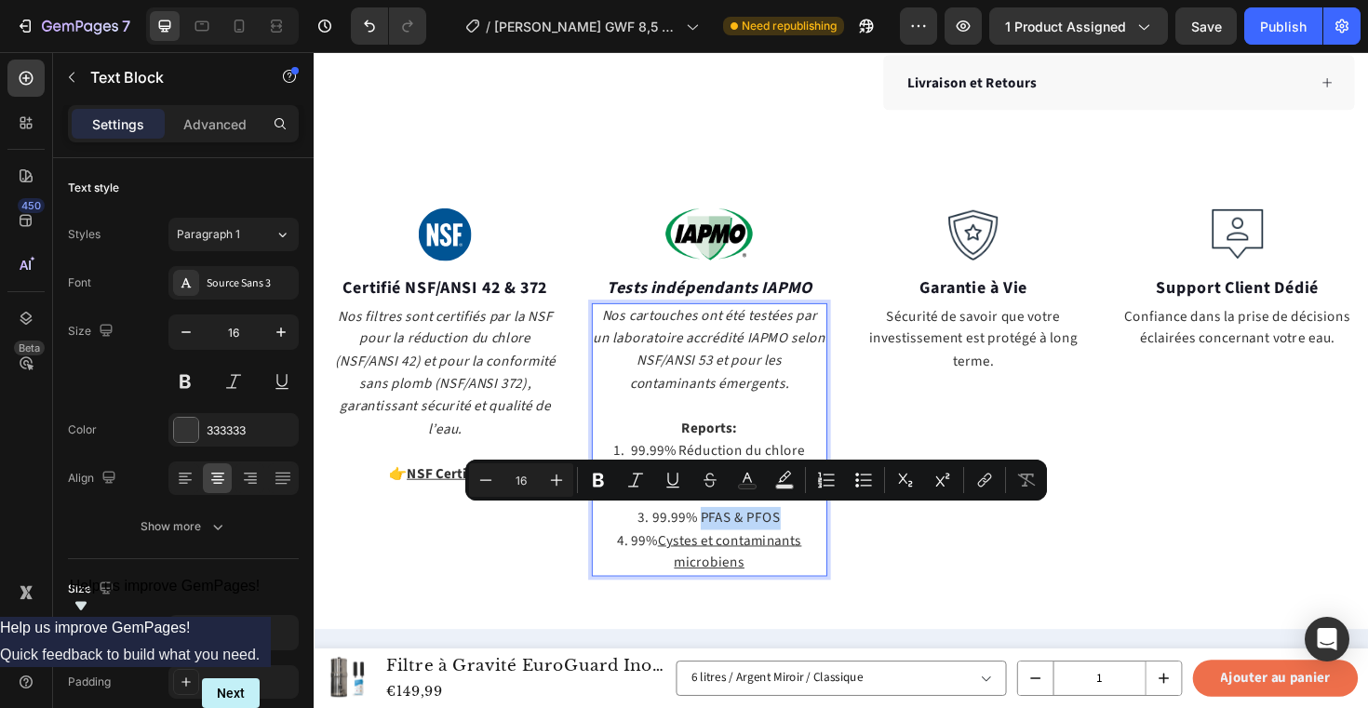
drag, startPoint x: 812, startPoint y: 546, endPoint x: 724, endPoint y: 549, distance: 88.4
click at [724, 549] on p "3. 99.99% PFAS & PFOS" at bounding box center [733, 546] width 247 height 24
click at [800, 418] on p "Reports:" at bounding box center [733, 438] width 247 height 47
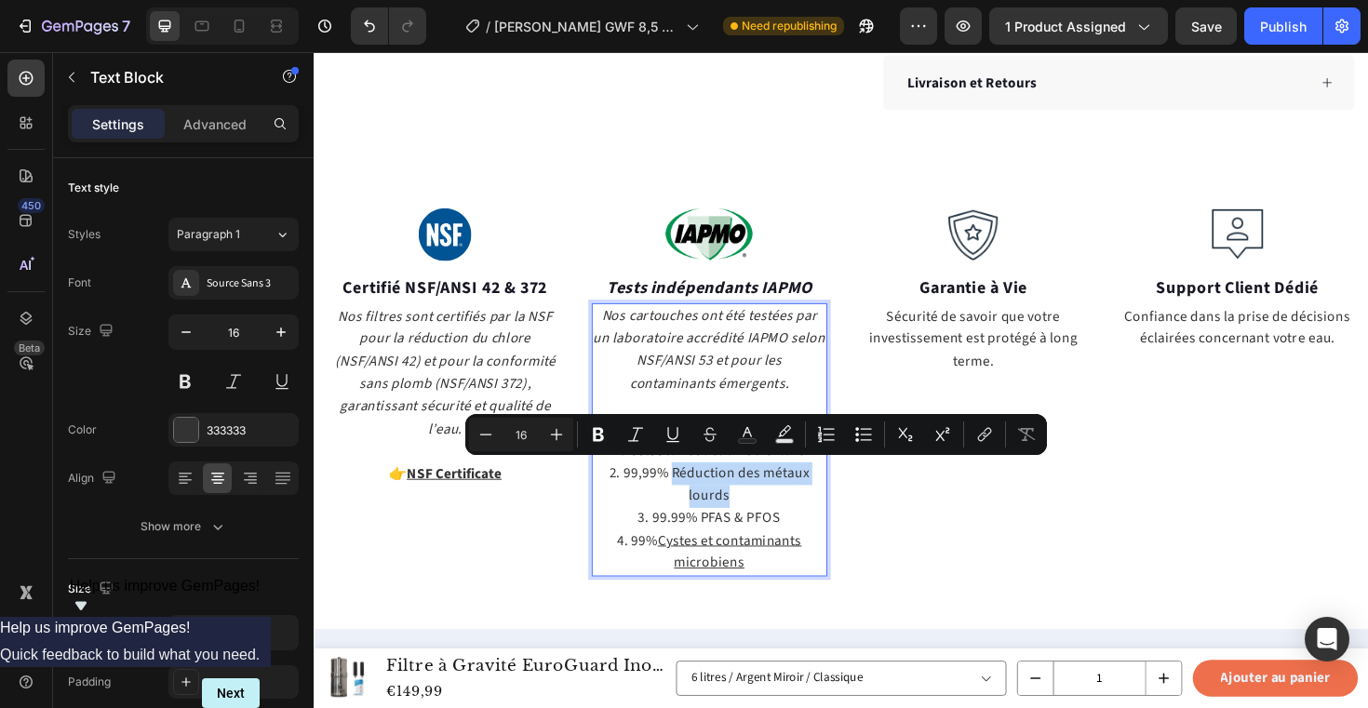
drag, startPoint x: 693, startPoint y: 497, endPoint x: 756, endPoint y: 520, distance: 66.5
click at [756, 520] on p "2. 99,99% Réduction des métaux lourds" at bounding box center [733, 510] width 247 height 47
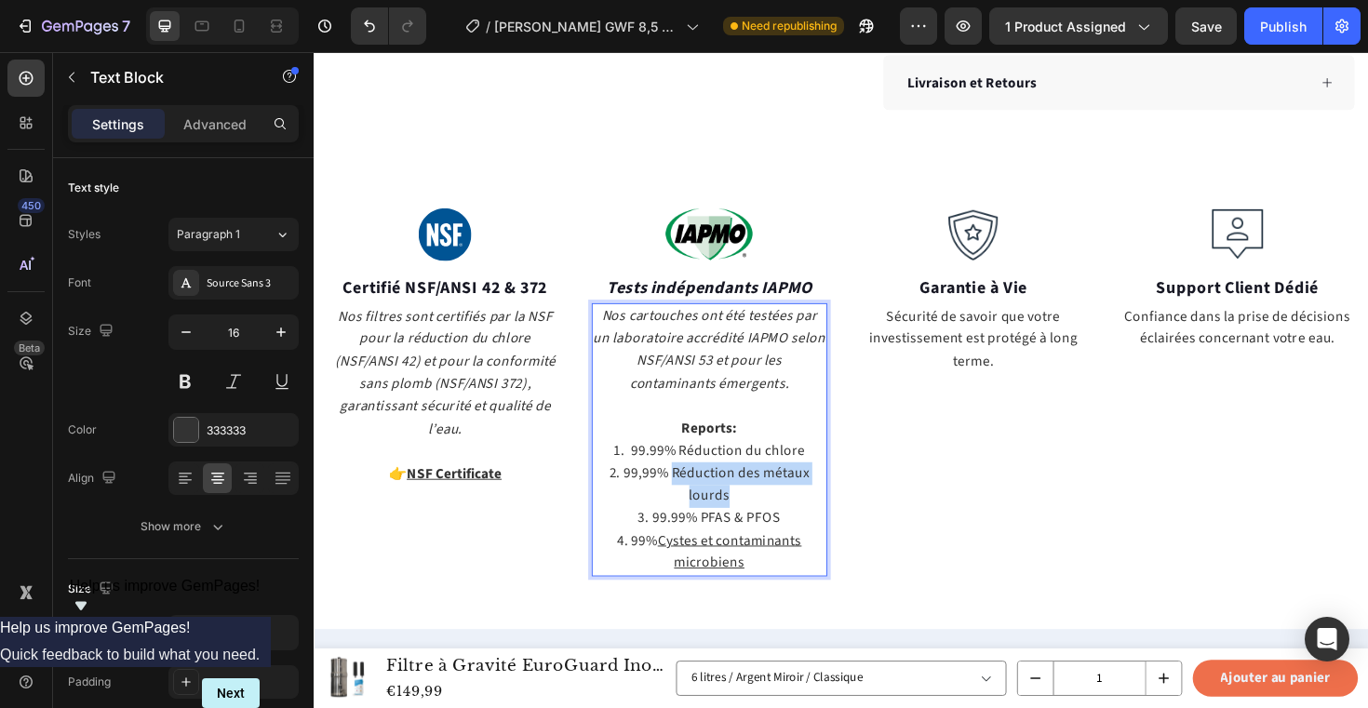
drag, startPoint x: 756, startPoint y: 520, endPoint x: 694, endPoint y: 502, distance: 64.2
click at [694, 502] on p "2. 99,99% Réduction des métaux lourds" at bounding box center [733, 510] width 247 height 47
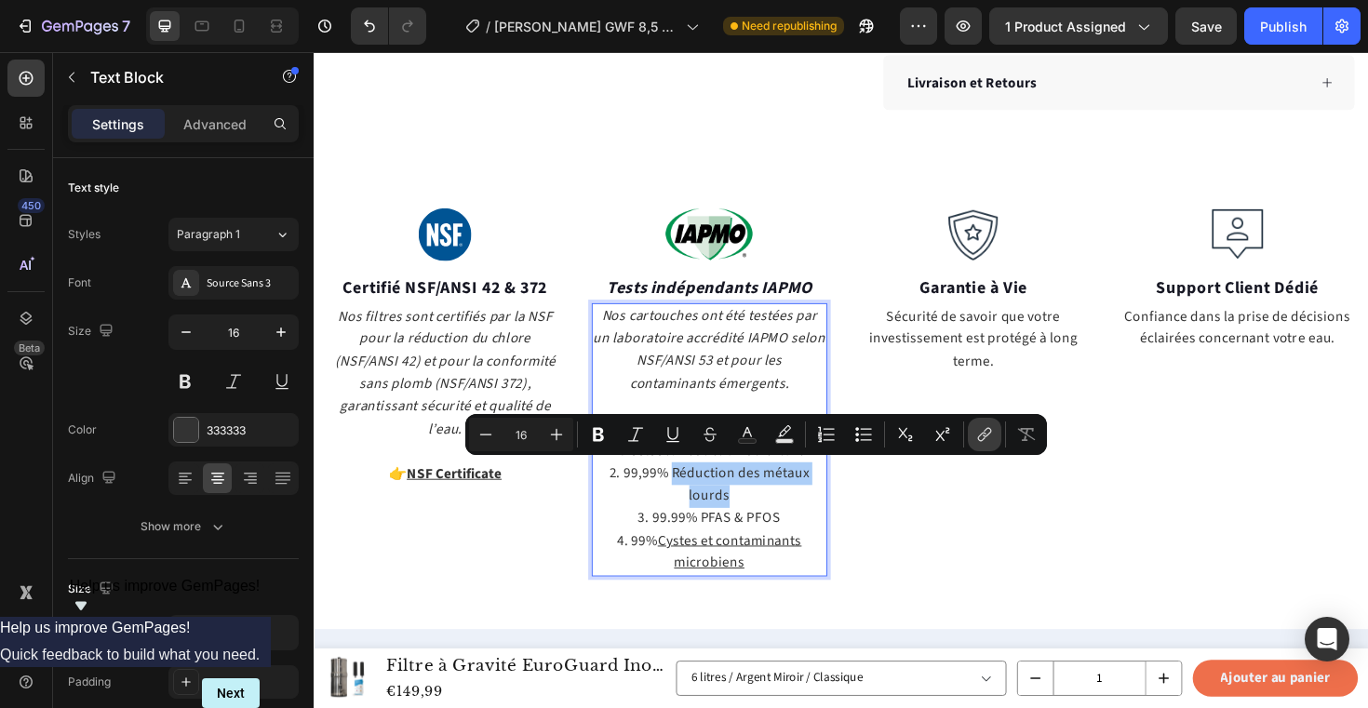
click at [973, 436] on button "link" at bounding box center [984, 434] width 33 height 33
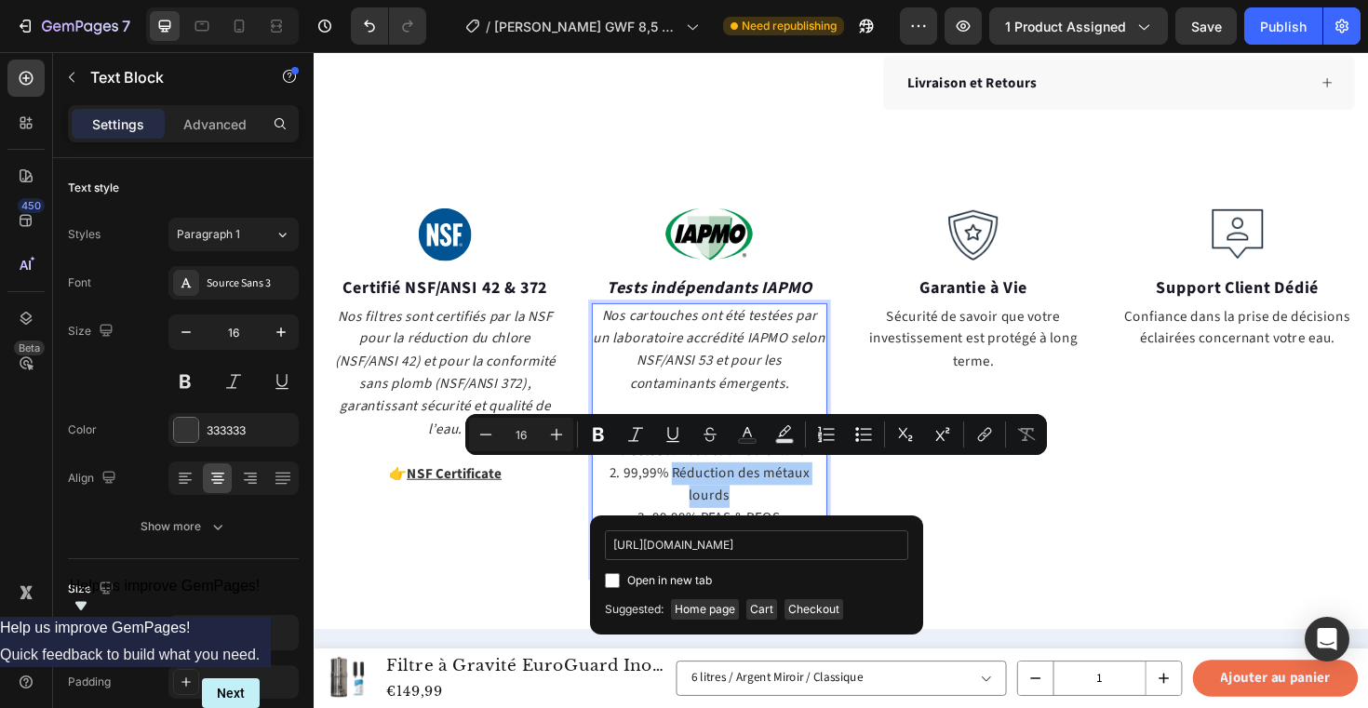
scroll to position [0, 352]
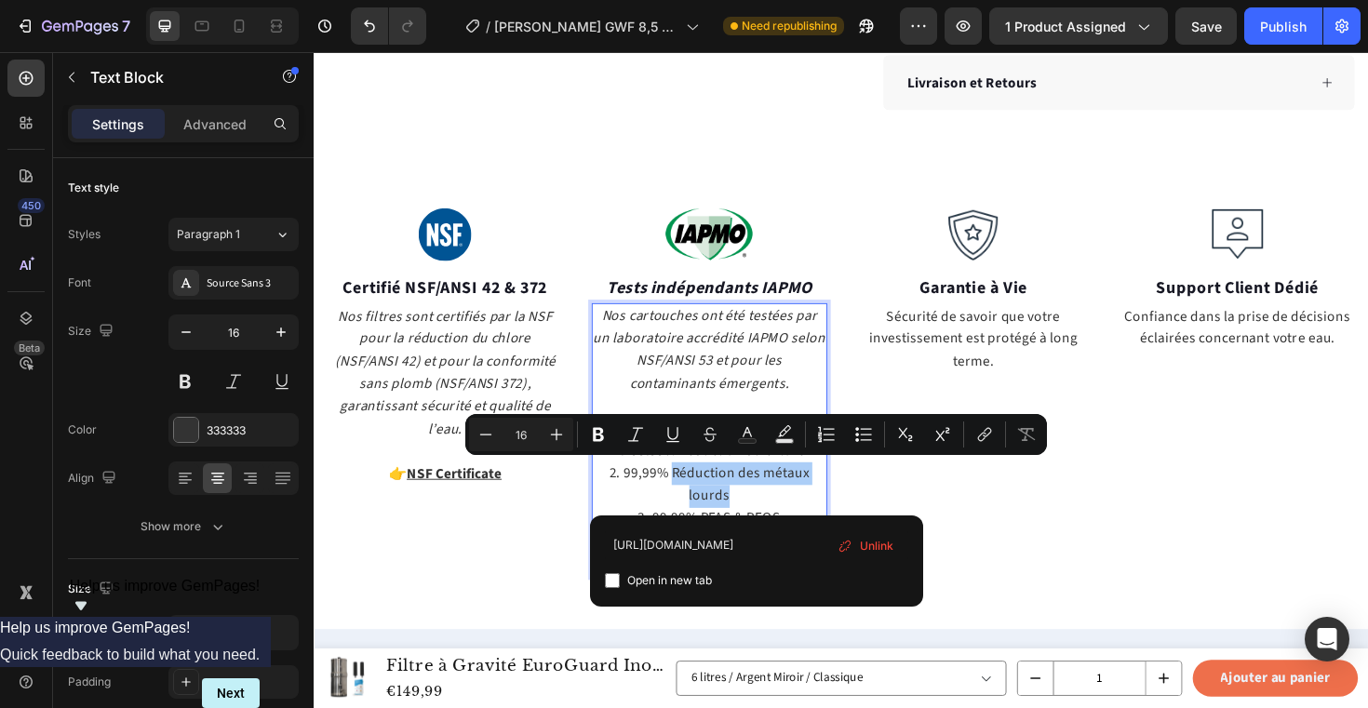
type input "https://cdn.shopify.com/s/files/1/0878/9167/3413/files/IAPMO_HMR_Reduction_Repo…"
click at [662, 580] on span "Open in new tab" at bounding box center [669, 580] width 85 height 22
checkbox input "true"
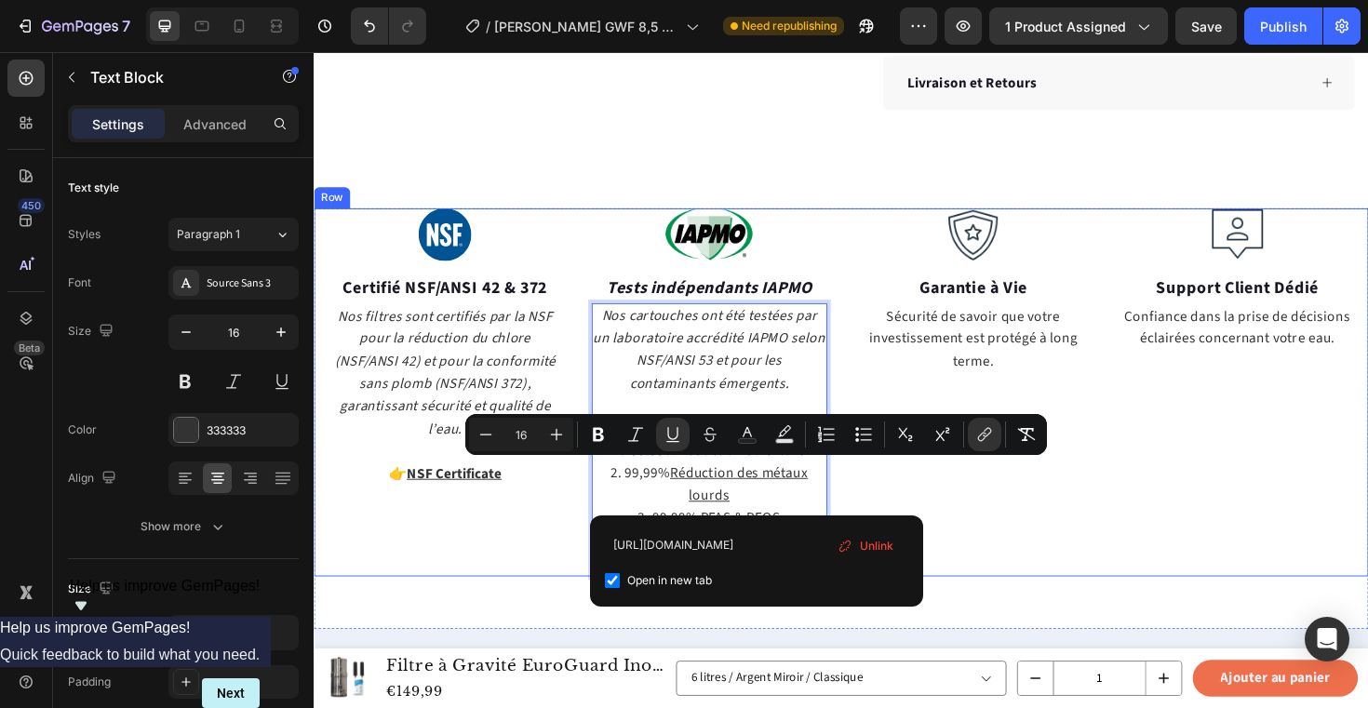
click at [1092, 548] on div "Image Garantie à Vie Text block Sécurité de savoir que votre investissement est…" at bounding box center [1012, 413] width 250 height 390
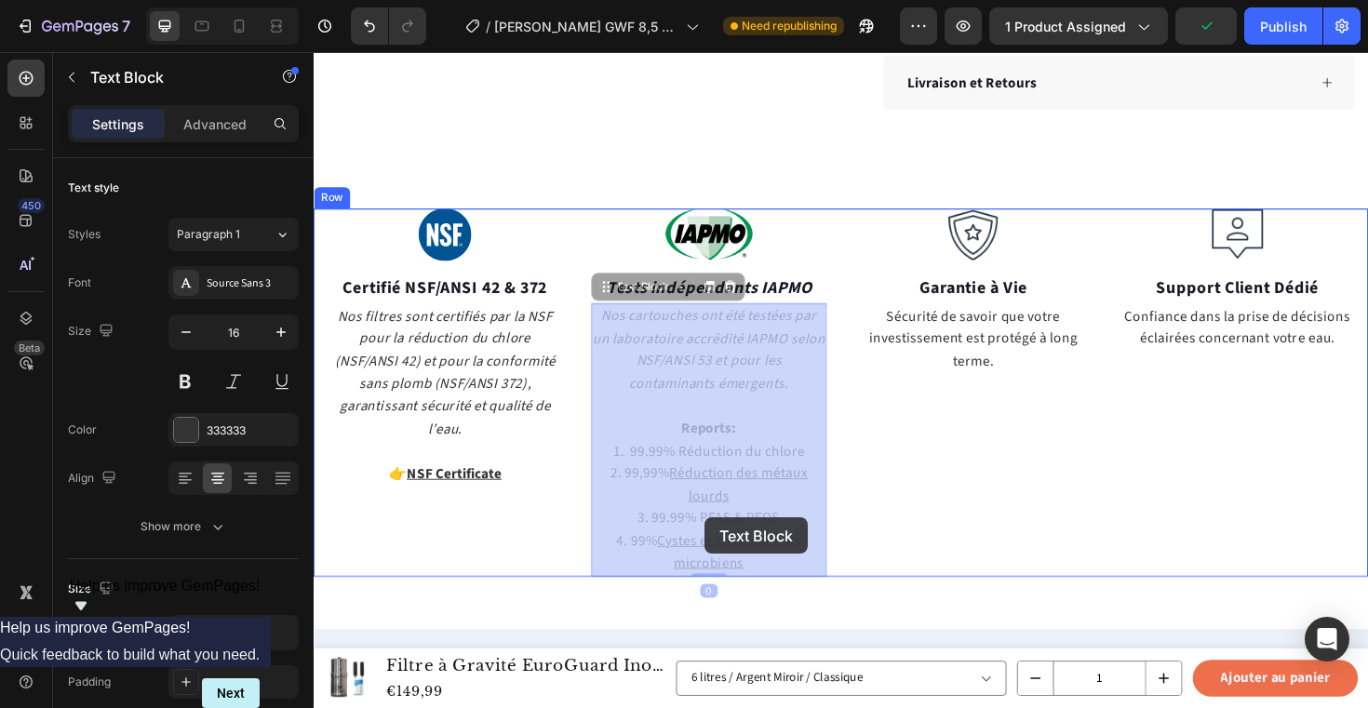
drag, startPoint x: 811, startPoint y: 545, endPoint x: 724, endPoint y: 545, distance: 87.5
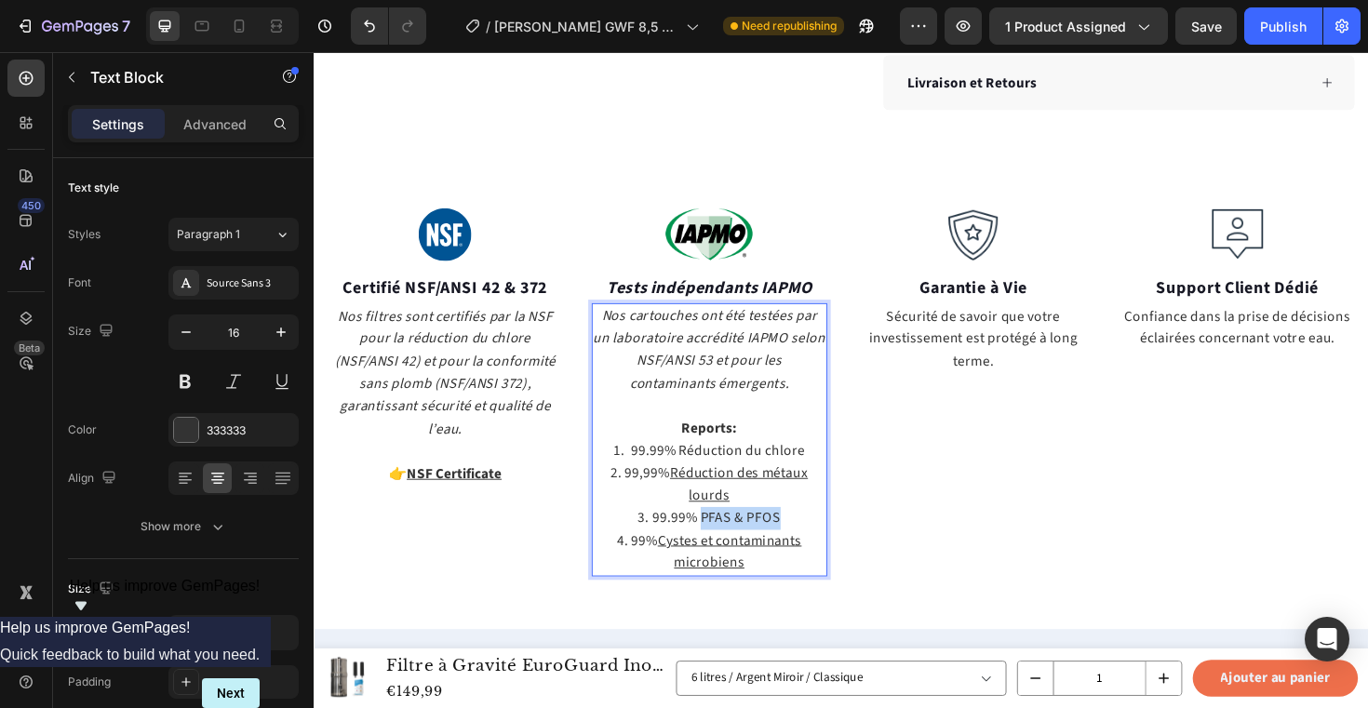
drag, startPoint x: 805, startPoint y: 545, endPoint x: 724, endPoint y: 546, distance: 81.0
click at [724, 546] on p "3. 99.99% PFAS & PFOS" at bounding box center [733, 546] width 247 height 24
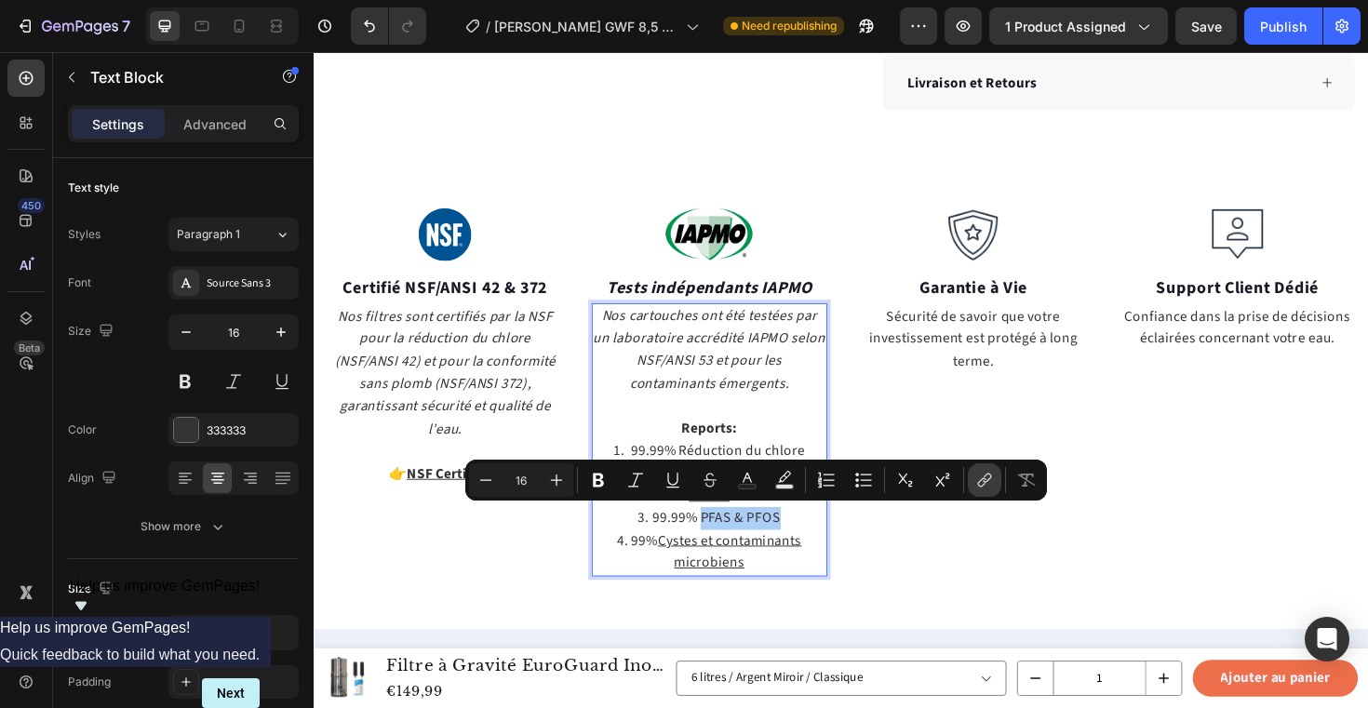
click at [987, 488] on icon "Editor contextual toolbar" at bounding box center [984, 480] width 19 height 19
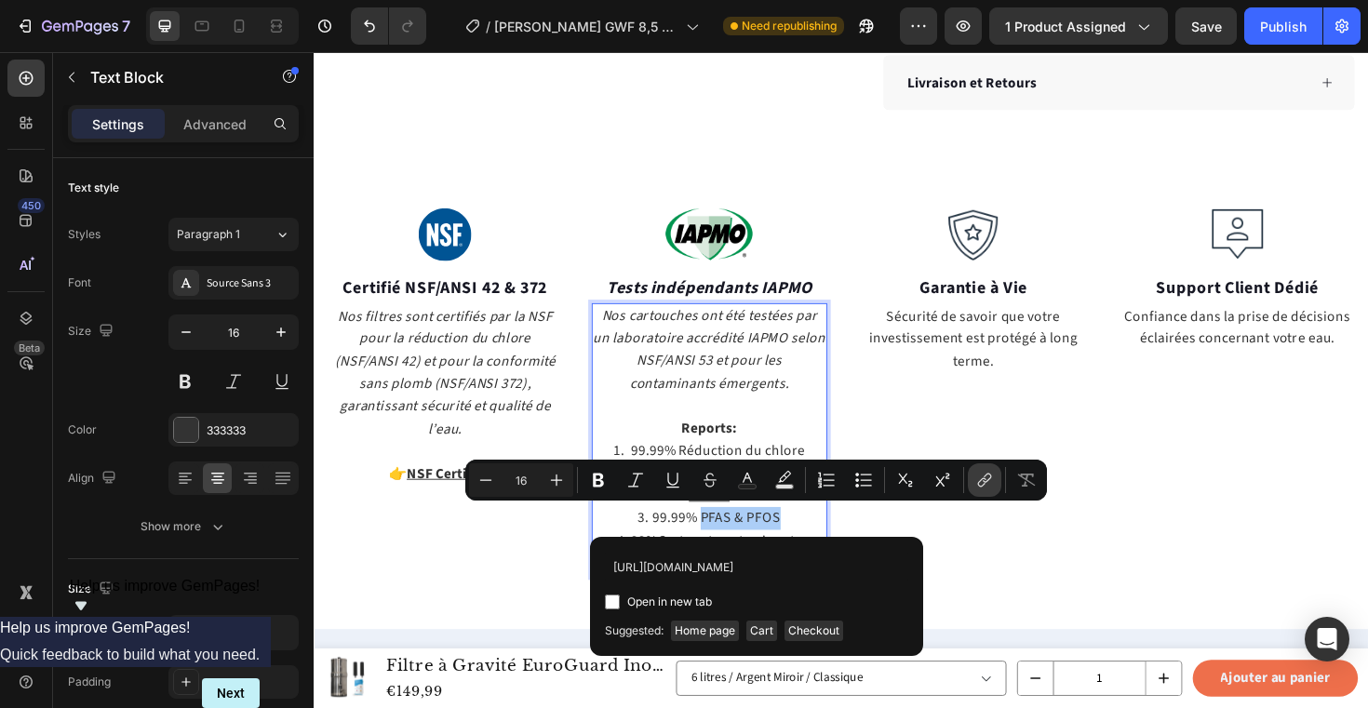
scroll to position [0, 386]
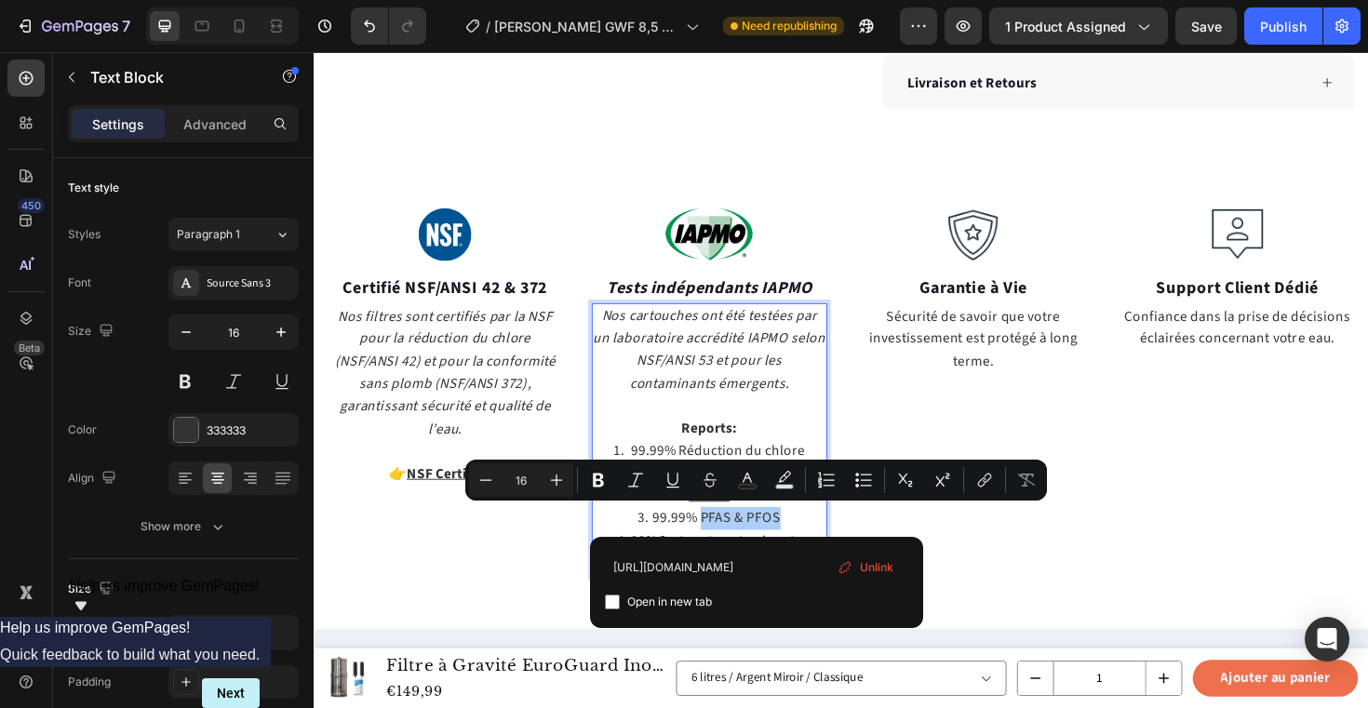
type input "https://cdn.shopify.com/s/files/1/0878/9167/3413/files/IAPMO_PFAS_PFOS_Reductio…"
click at [657, 605] on span "Open in new tab" at bounding box center [669, 602] width 85 height 22
checkbox input "true"
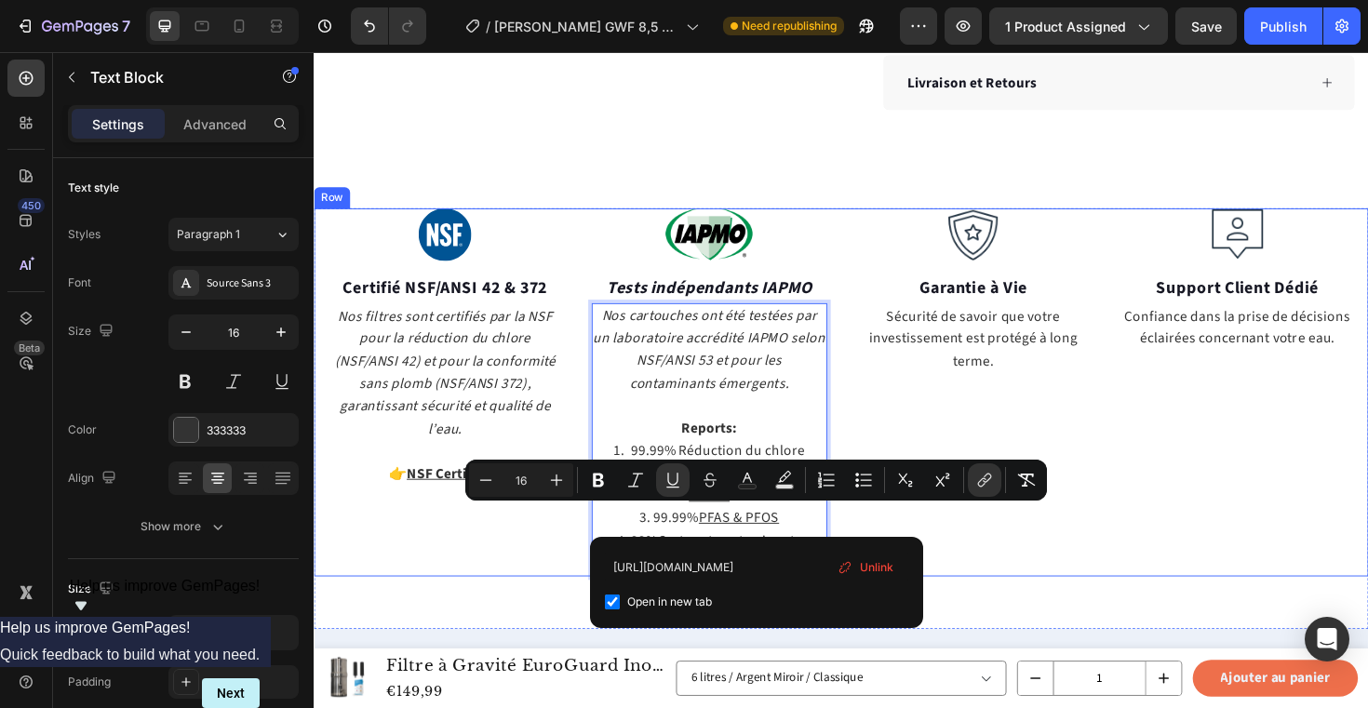
click at [1082, 557] on div "Image Garantie à Vie Text block Sécurité de savoir que votre investissement est…" at bounding box center [1012, 413] width 250 height 390
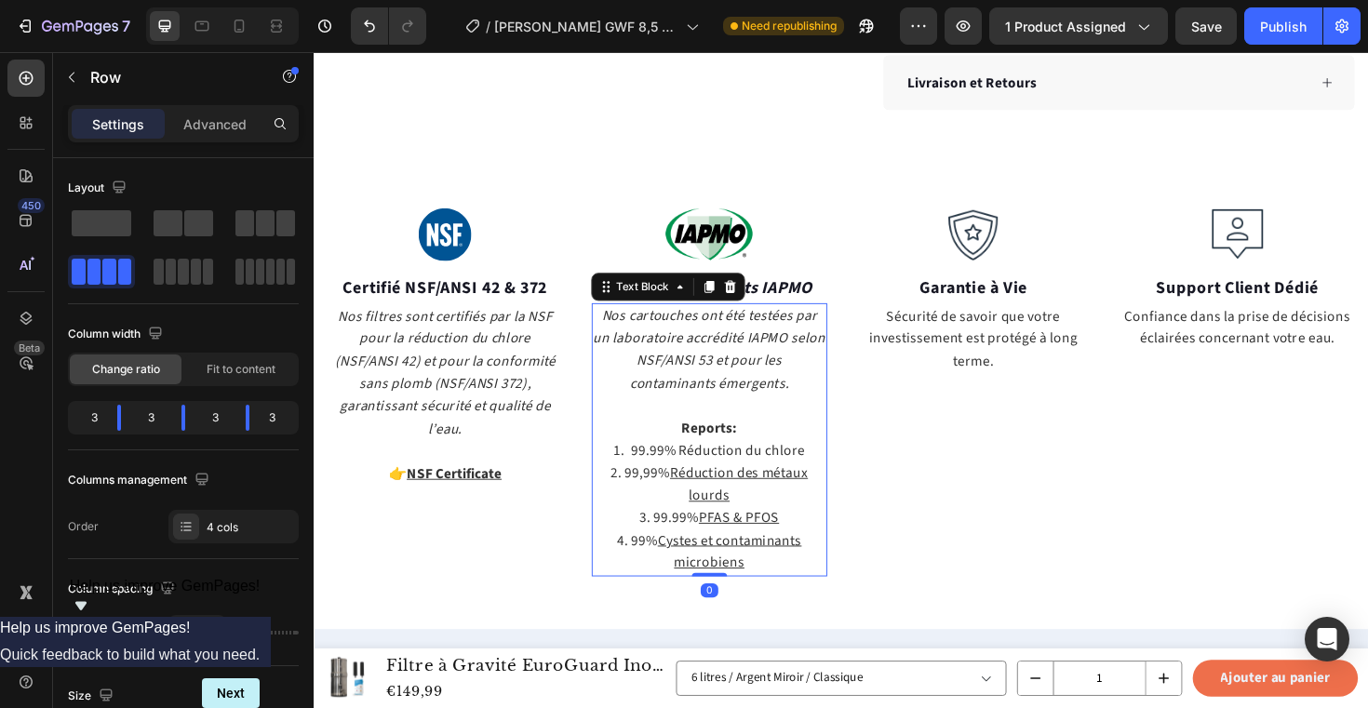
click at [806, 475] on p "1. 99.99% Réduction du chlore" at bounding box center [733, 475] width 247 height 24
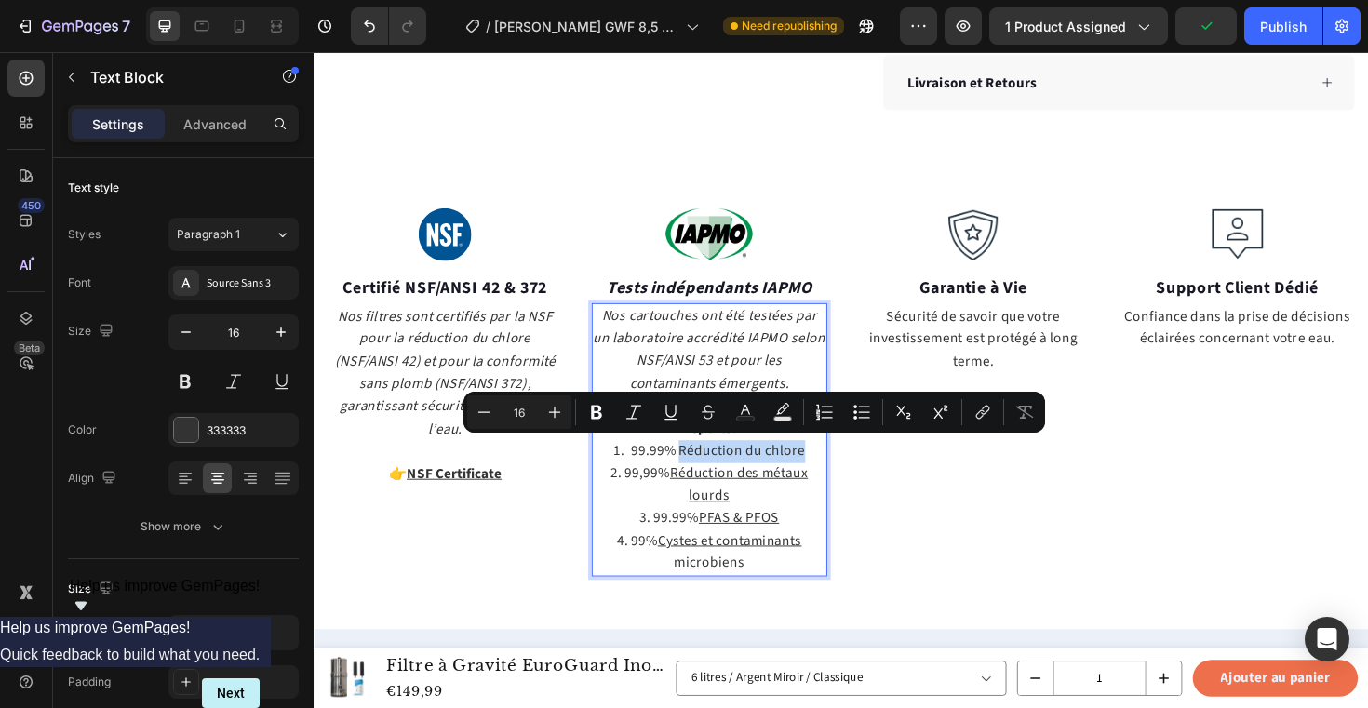
drag, startPoint x: 829, startPoint y: 473, endPoint x: 700, endPoint y: 479, distance: 129.5
click at [976, 418] on icon "Editor contextual toolbar" at bounding box center [982, 412] width 19 height 19
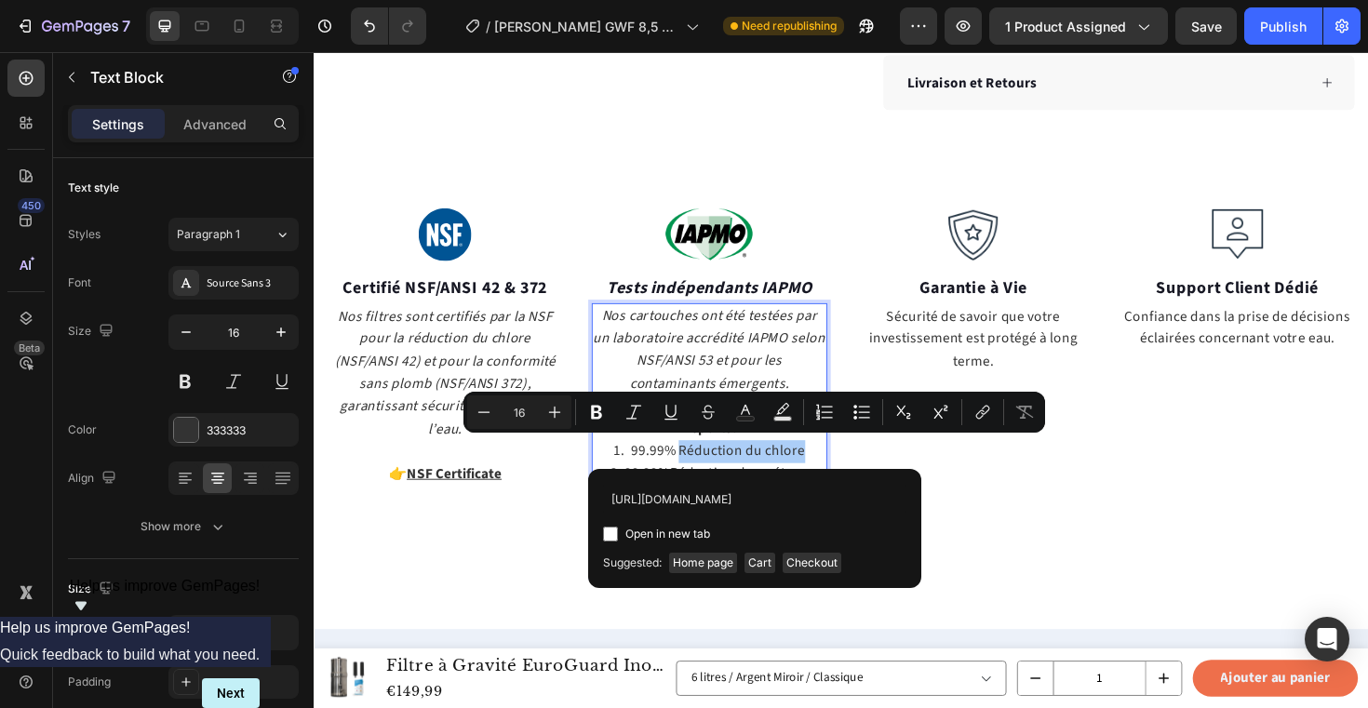
scroll to position [0, 477]
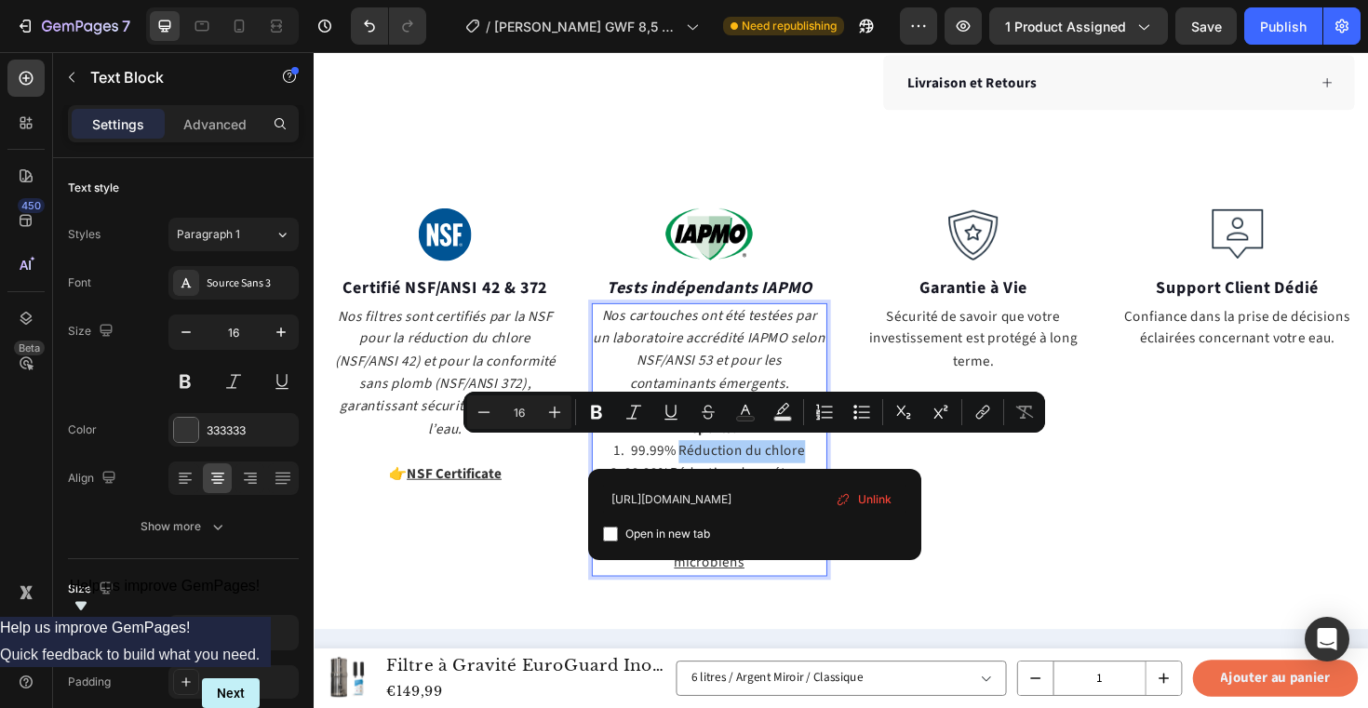
type input "https://cdn.shopify.com/s/files/1/0878/9167/3413/files/IAMPO_Chlorine_Reduction…"
click at [677, 531] on span "Open in new tab" at bounding box center [667, 534] width 85 height 22
checkbox input "true"
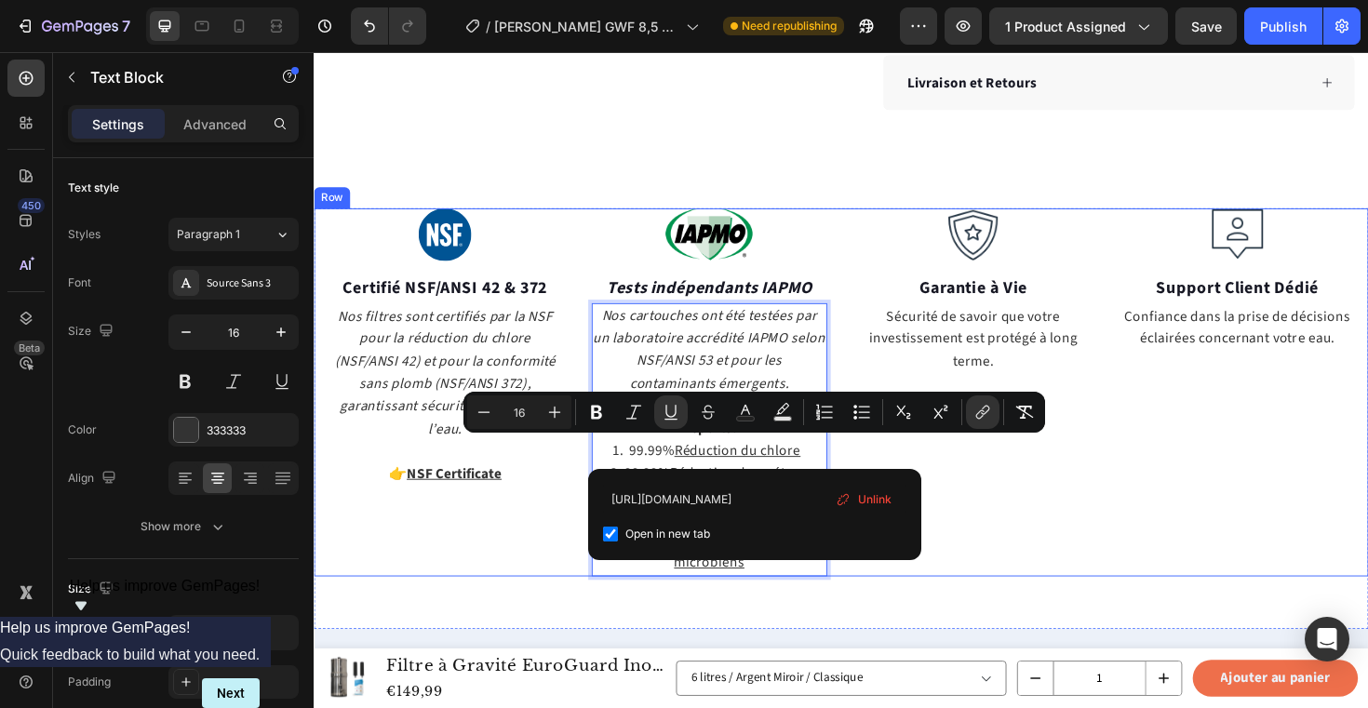
click at [1103, 560] on div "Image Garantie à Vie Text block Sécurité de savoir que votre investissement est…" at bounding box center [1012, 413] width 250 height 390
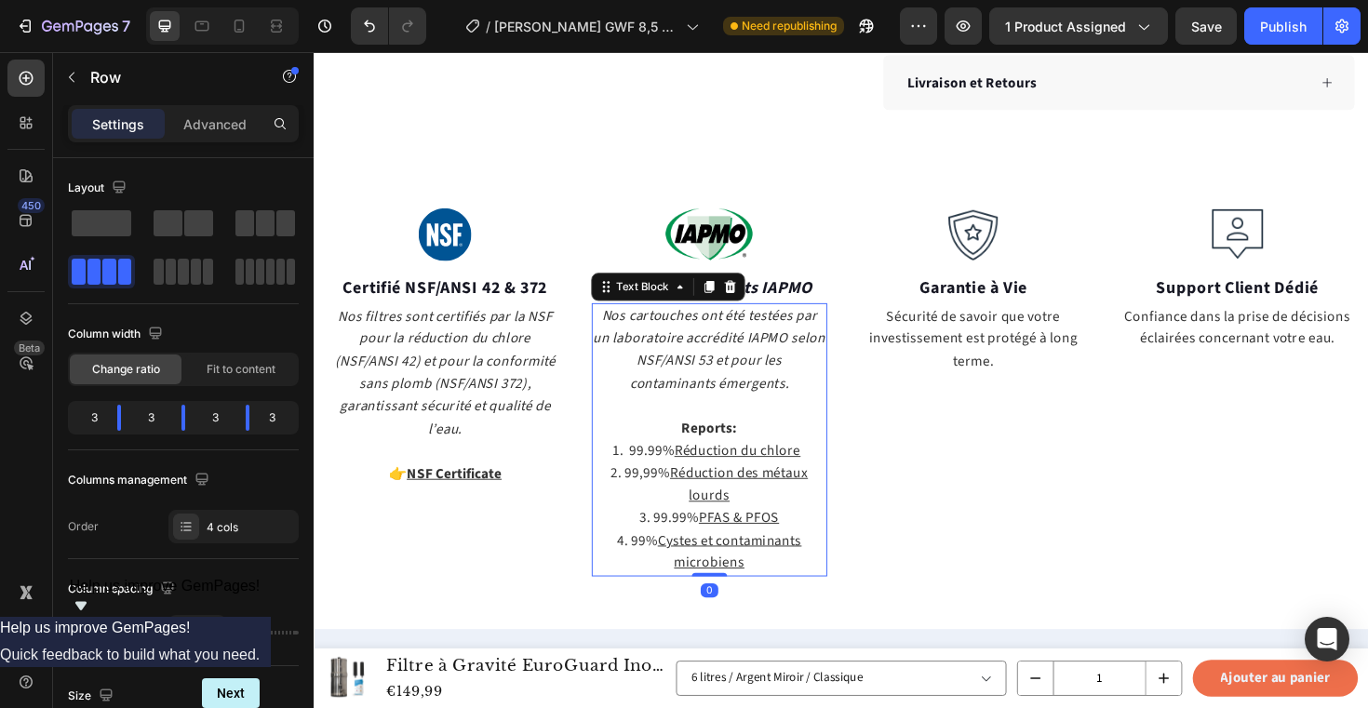
click at [818, 498] on u "Réduction des métaux lourds" at bounding box center [763, 510] width 146 height 45
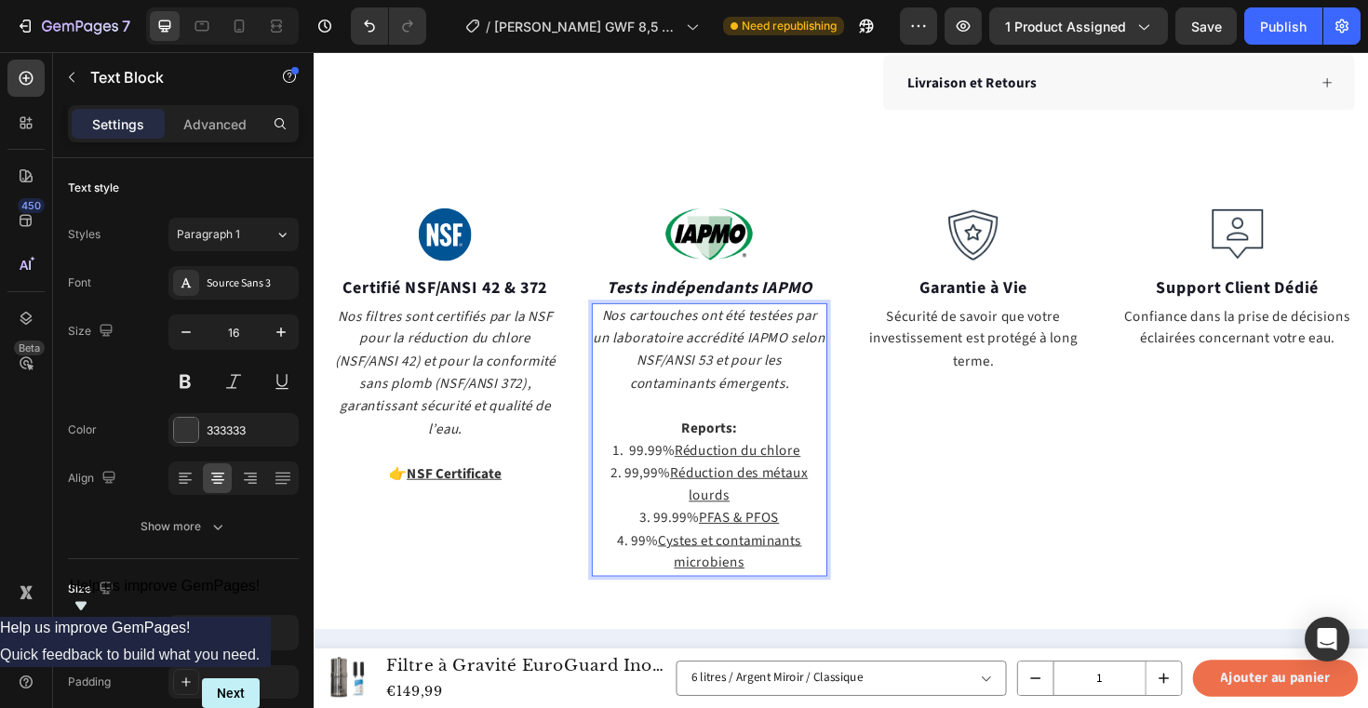
click at [818, 498] on u "Réduction des métaux lourds" at bounding box center [763, 510] width 146 height 45
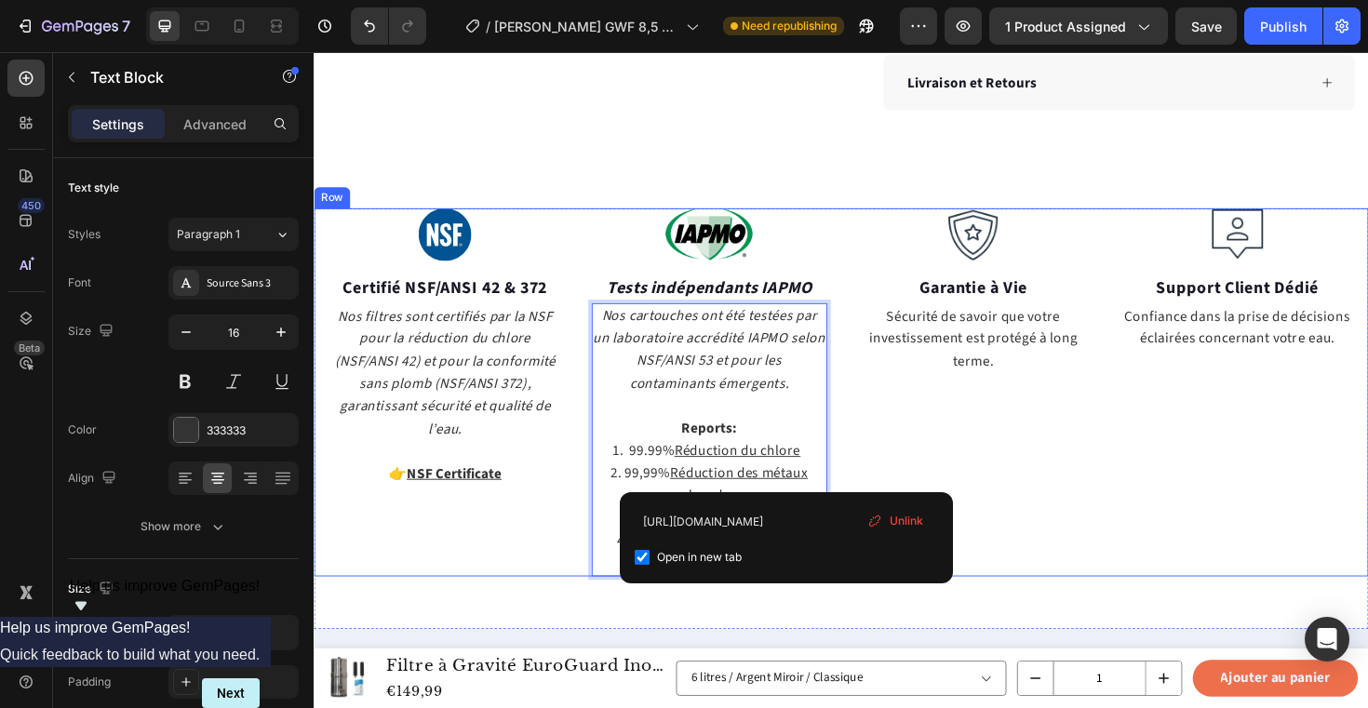
click at [996, 442] on div "Image Garantie à Vie Text block Sécurité de savoir que votre investissement est…" at bounding box center [1012, 413] width 250 height 390
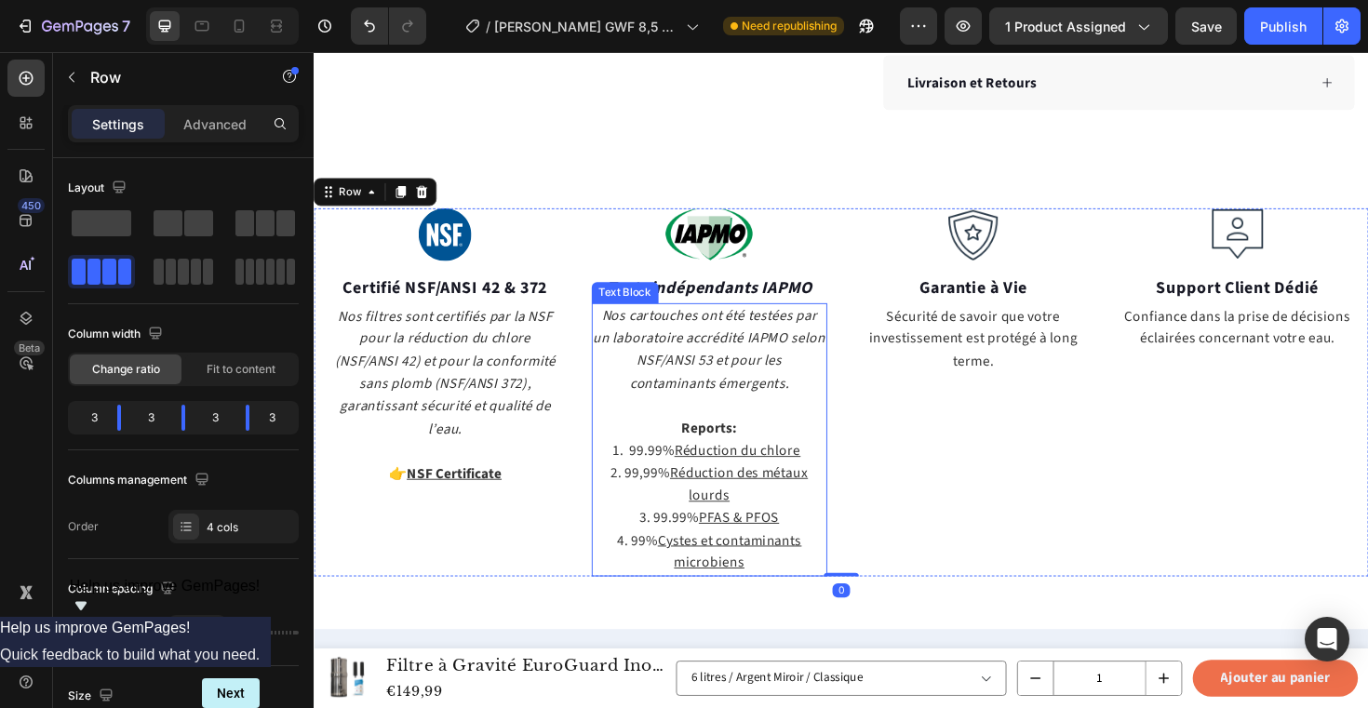
click at [742, 543] on u "PFAS & PFOS" at bounding box center [763, 545] width 85 height 20
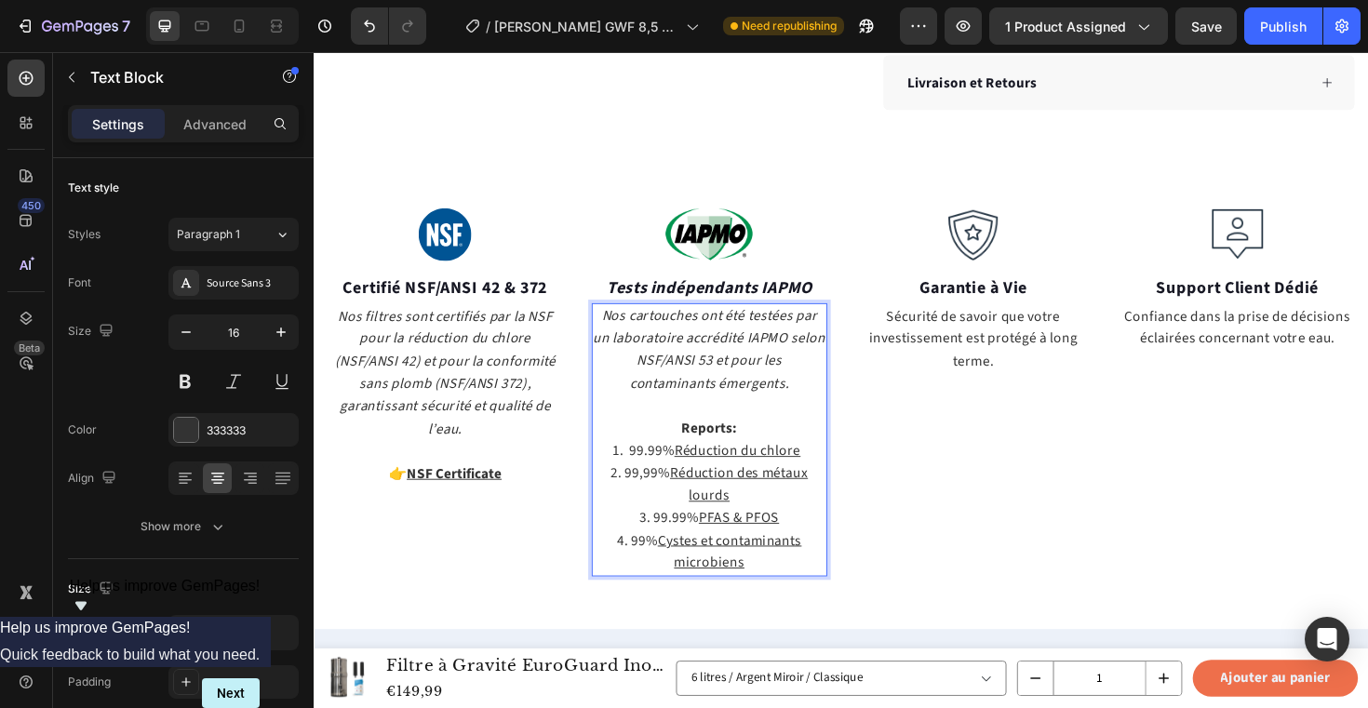
click at [742, 543] on u "PFAS & PFOS" at bounding box center [763, 545] width 85 height 20
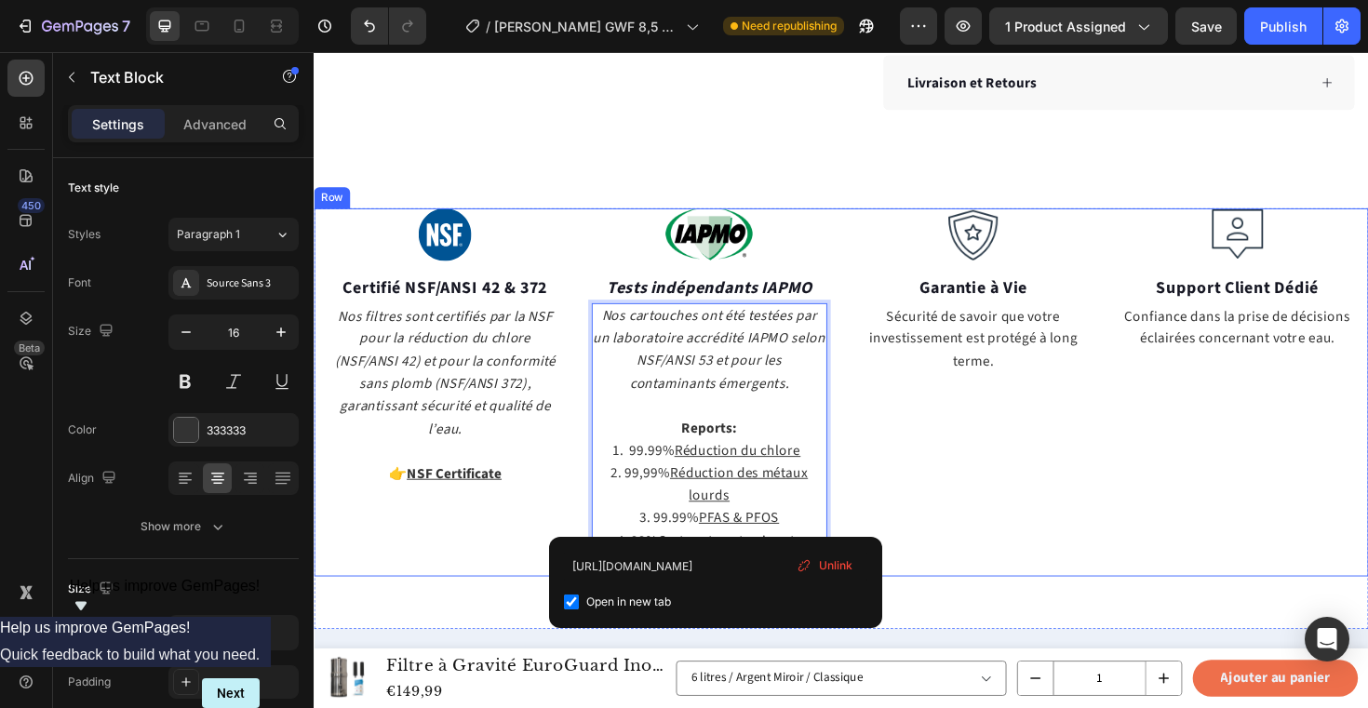
click at [992, 471] on div "Image Garantie à Vie Text block Sécurité de savoir que votre investissement est…" at bounding box center [1012, 413] width 250 height 390
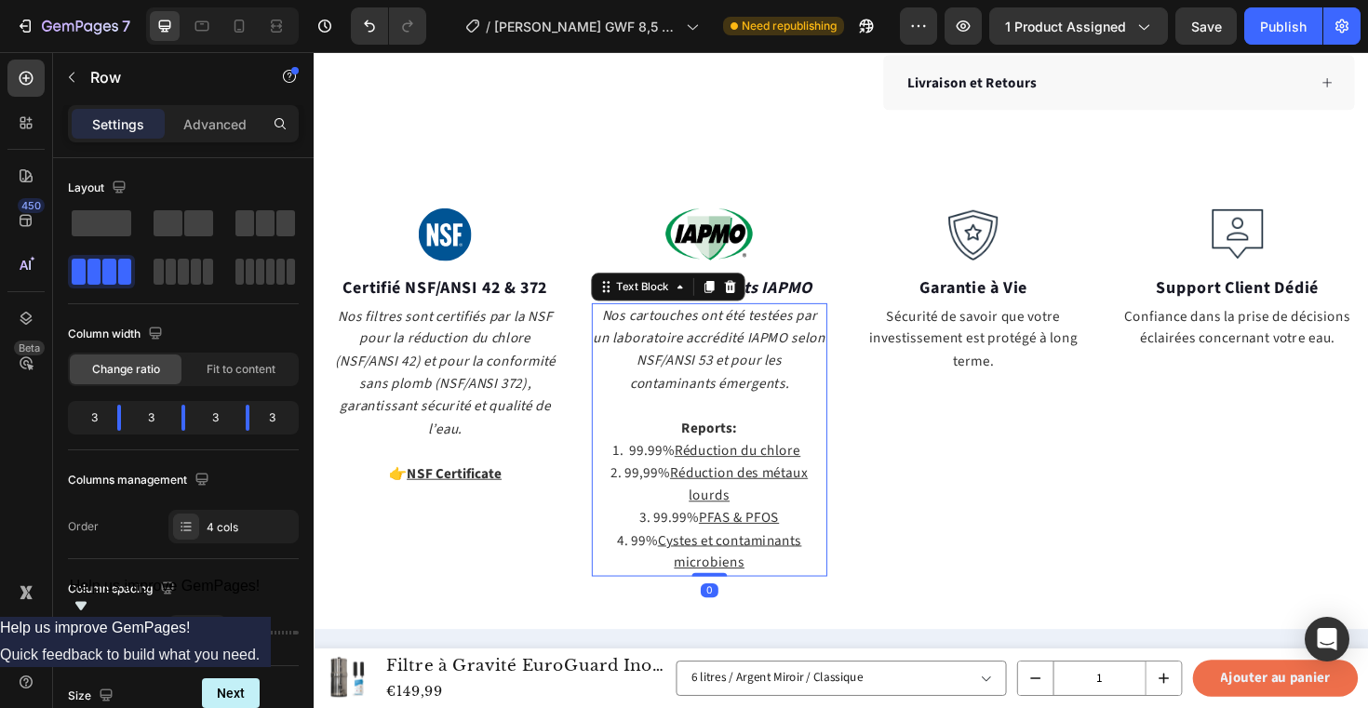
click at [803, 564] on u "Cystes et contaminants microbiens" at bounding box center [753, 581] width 153 height 45
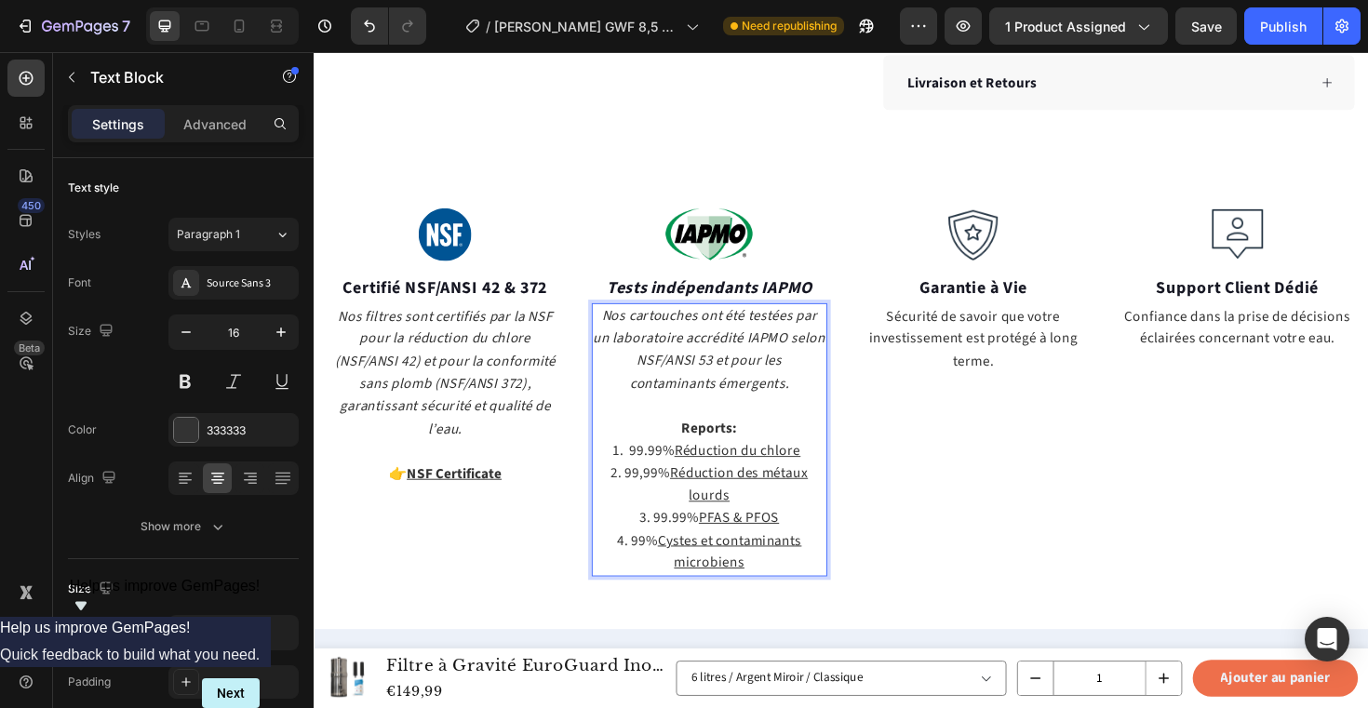
click at [803, 564] on u "Cystes et contaminants microbiens" at bounding box center [753, 581] width 153 height 45
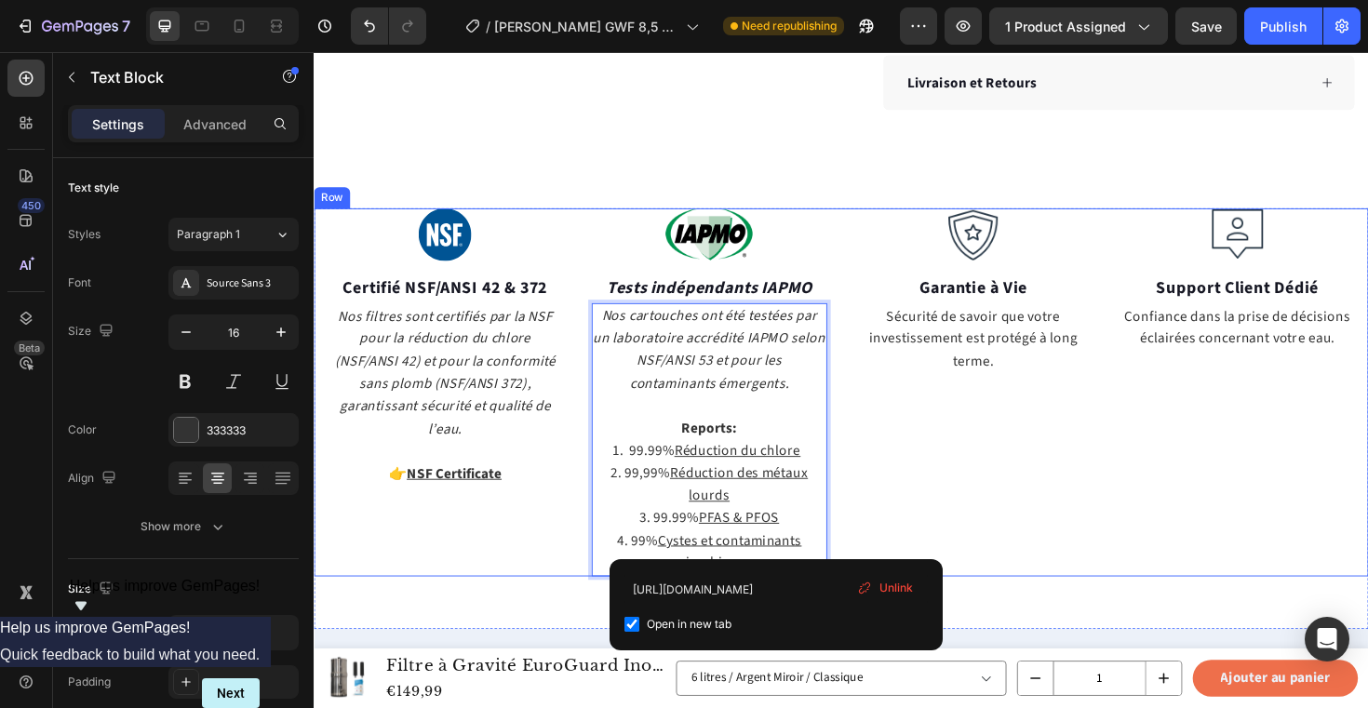
click at [999, 459] on div "Image Garantie à Vie Text block Sécurité de savoir que votre investissement est…" at bounding box center [1012, 413] width 250 height 390
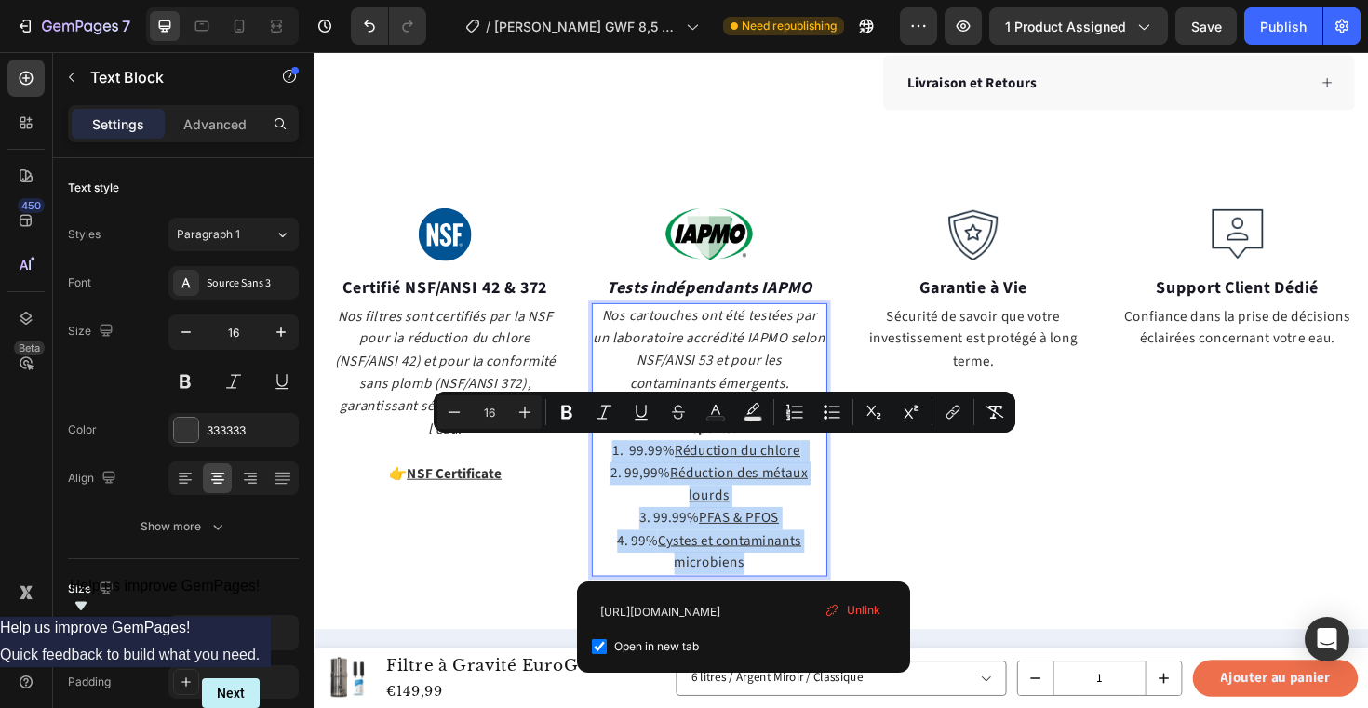
drag, startPoint x: 788, startPoint y: 595, endPoint x: 614, endPoint y: 476, distance: 210.3
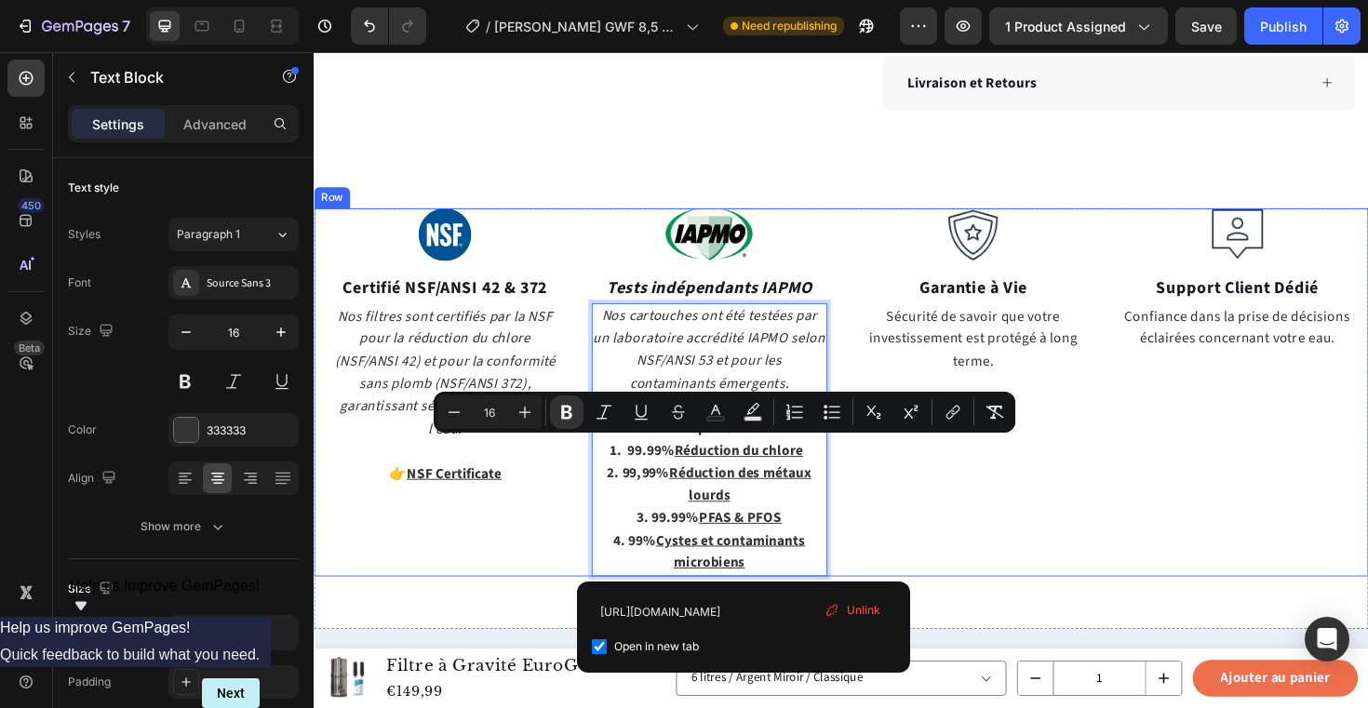
click at [969, 478] on div "Image Garantie à Vie Text block Sécurité de savoir que votre investissement est…" at bounding box center [1012, 413] width 250 height 390
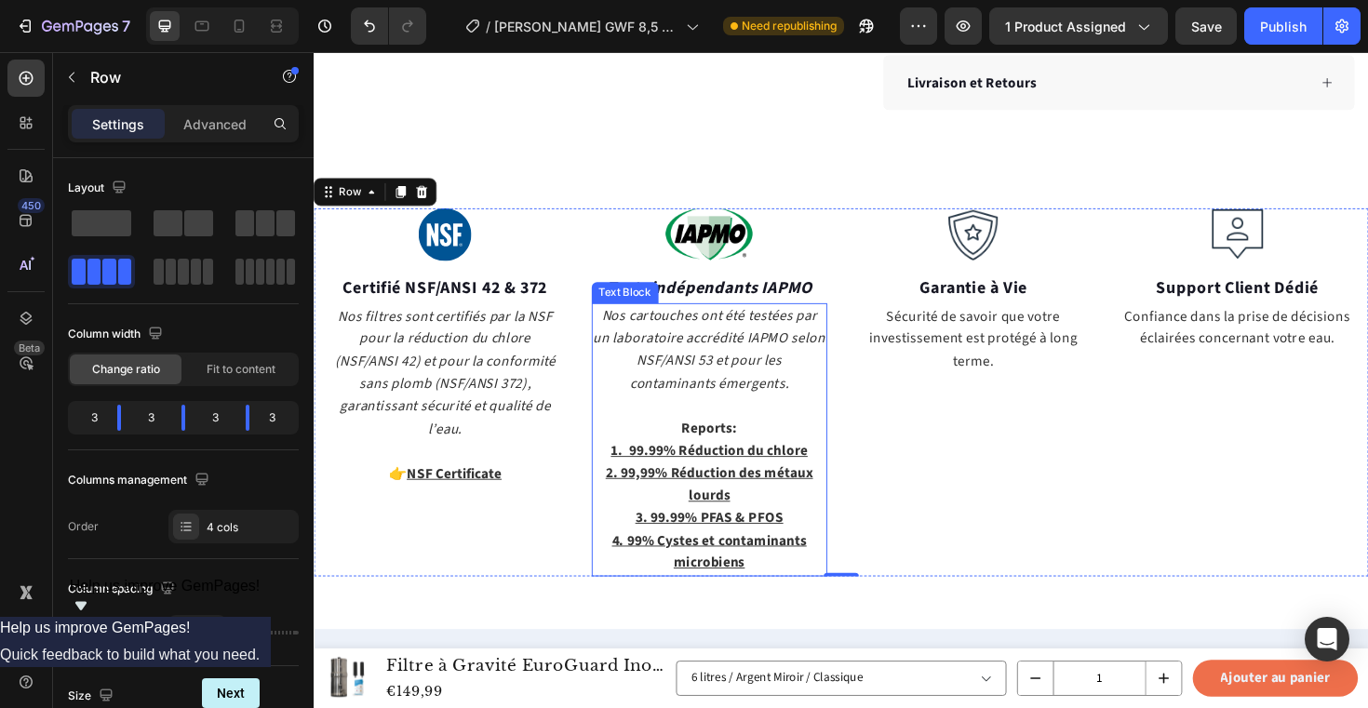
click at [796, 469] on u "1. 99.99% Réduction du chlore" at bounding box center [732, 474] width 208 height 20
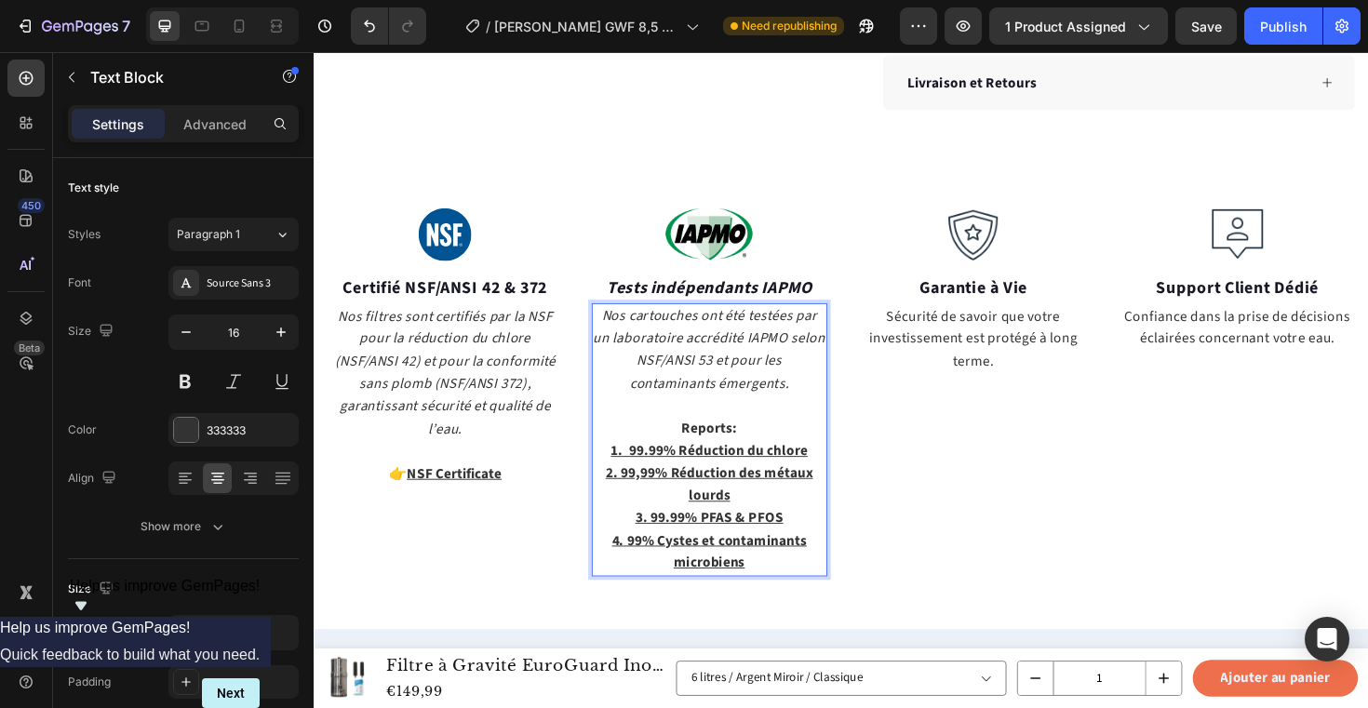
click at [789, 472] on u "1. 99.99% Réduction du chlore" at bounding box center [732, 474] width 208 height 20
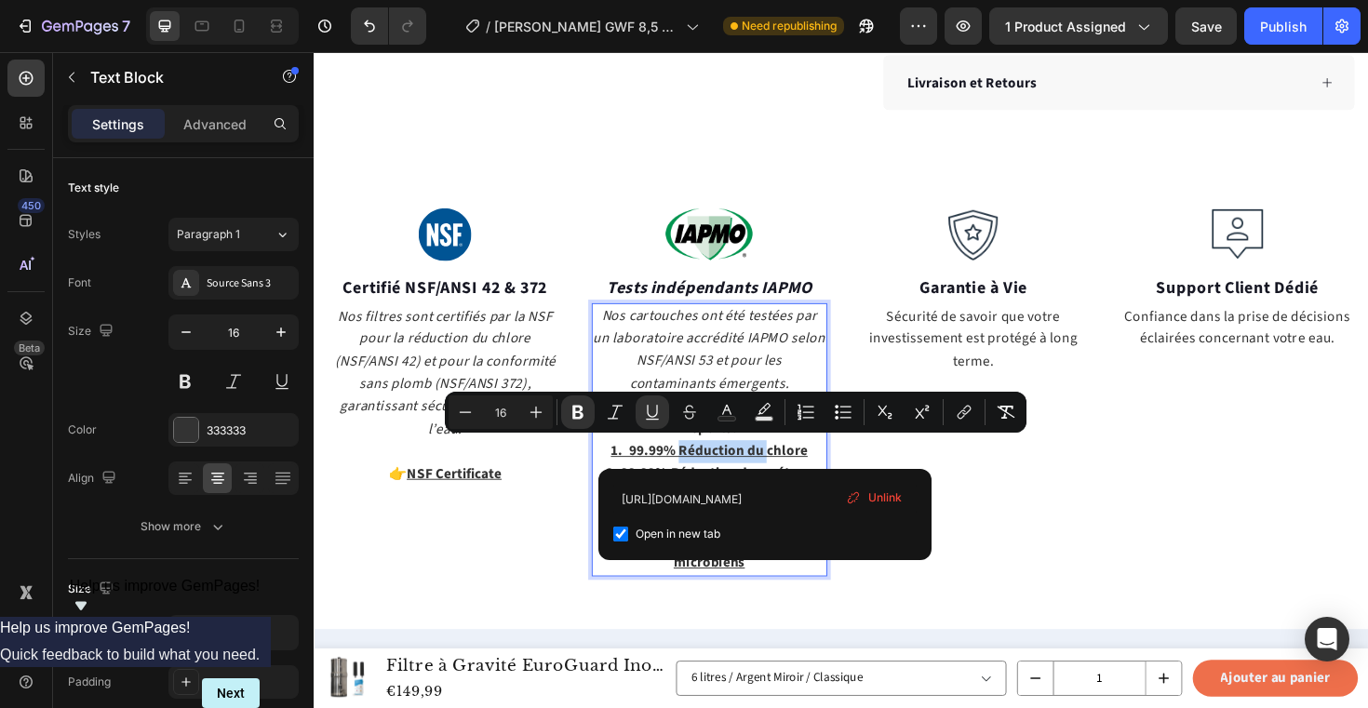
drag, startPoint x: 794, startPoint y: 475, endPoint x: 701, endPoint y: 474, distance: 93.1
click at [701, 474] on u "1. 99.99% Réduction du chlore" at bounding box center [732, 474] width 208 height 20
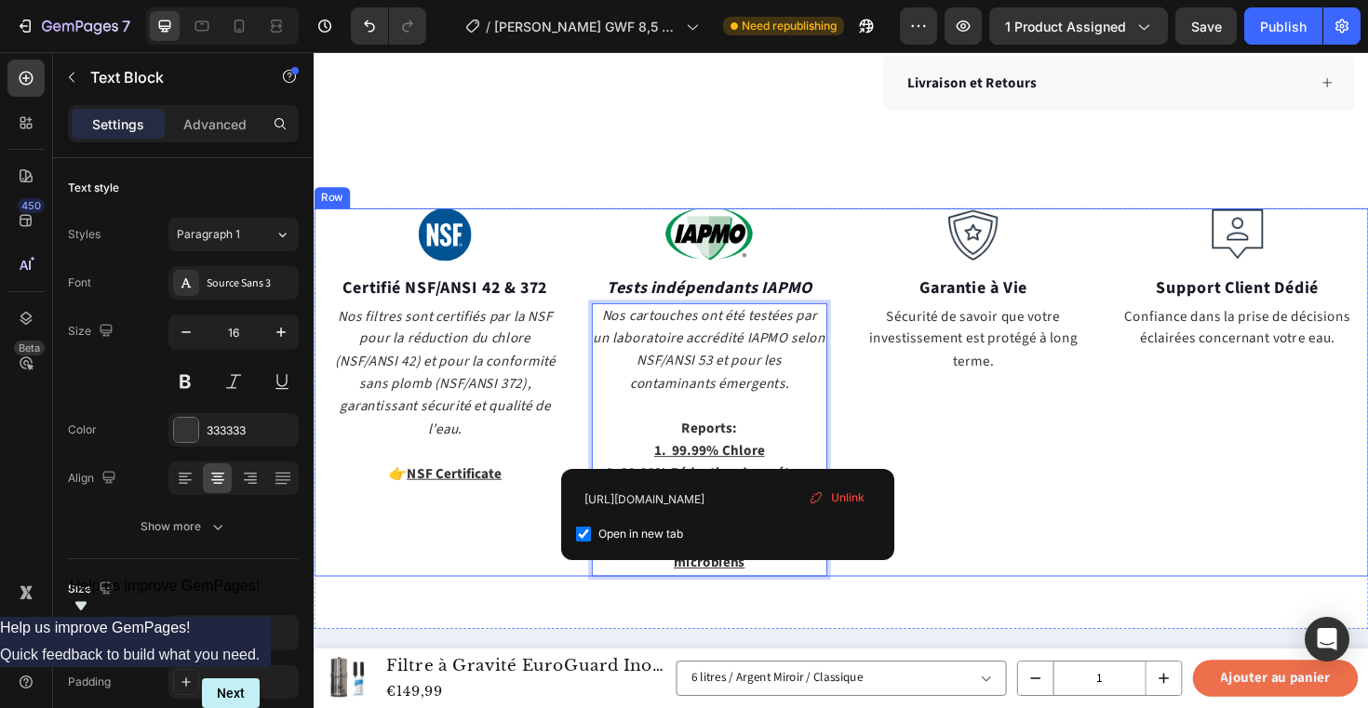
click at [965, 467] on div "Image Garantie à Vie Text block Sécurité de savoir que votre investissement est…" at bounding box center [1012, 413] width 250 height 390
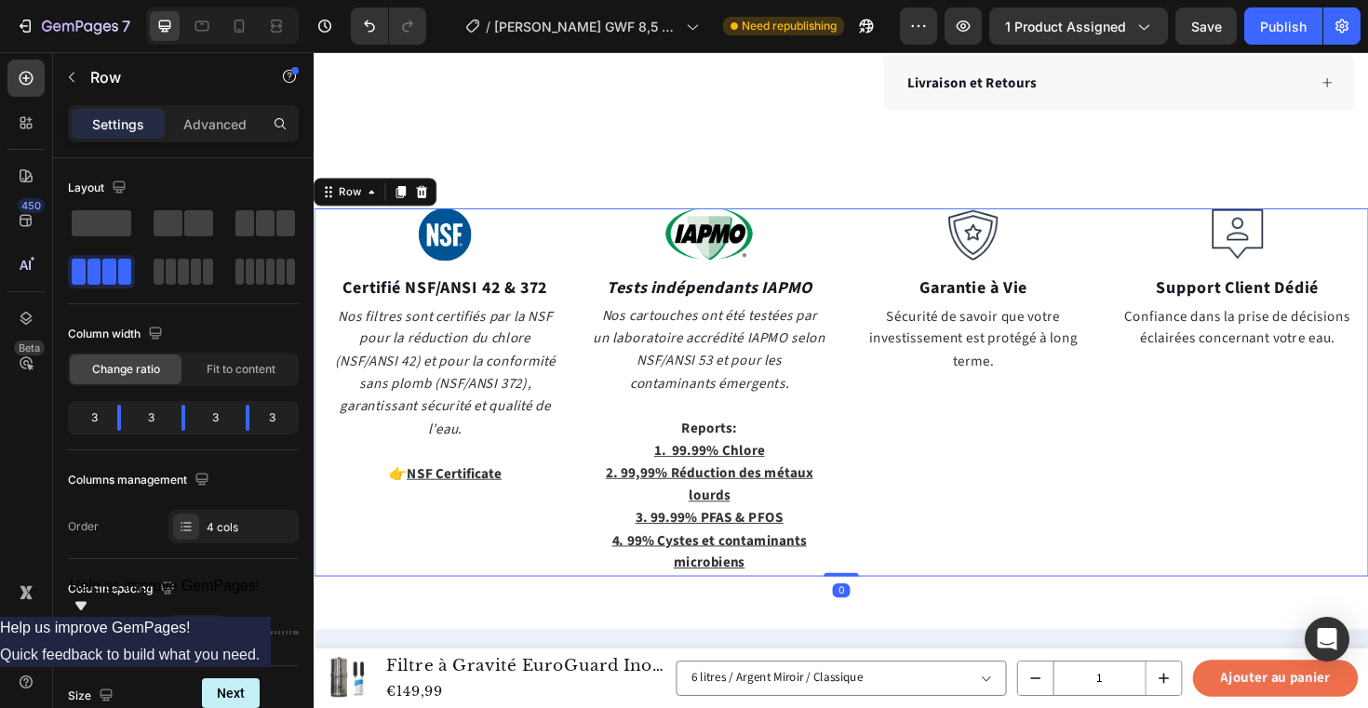
scroll to position [1320, 0]
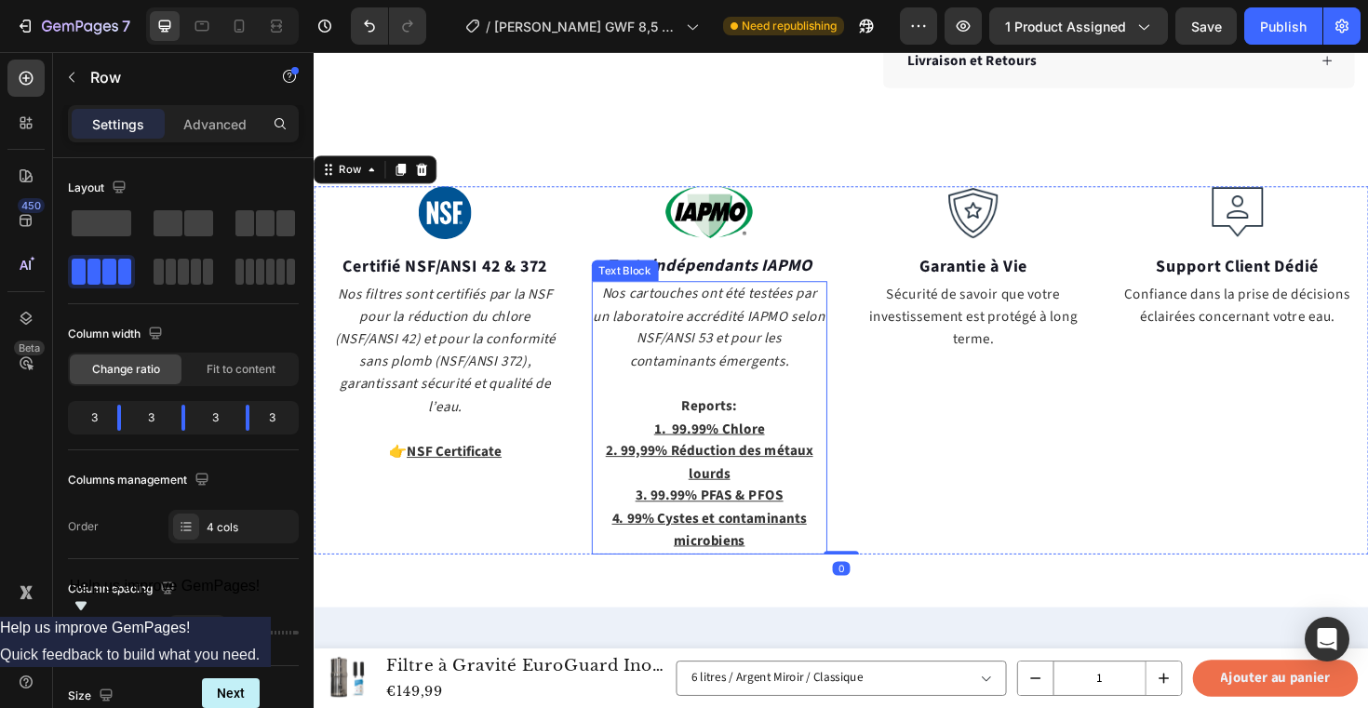
click at [824, 487] on p "2. 99,99% Réduction des métaux lourds" at bounding box center [733, 486] width 247 height 47
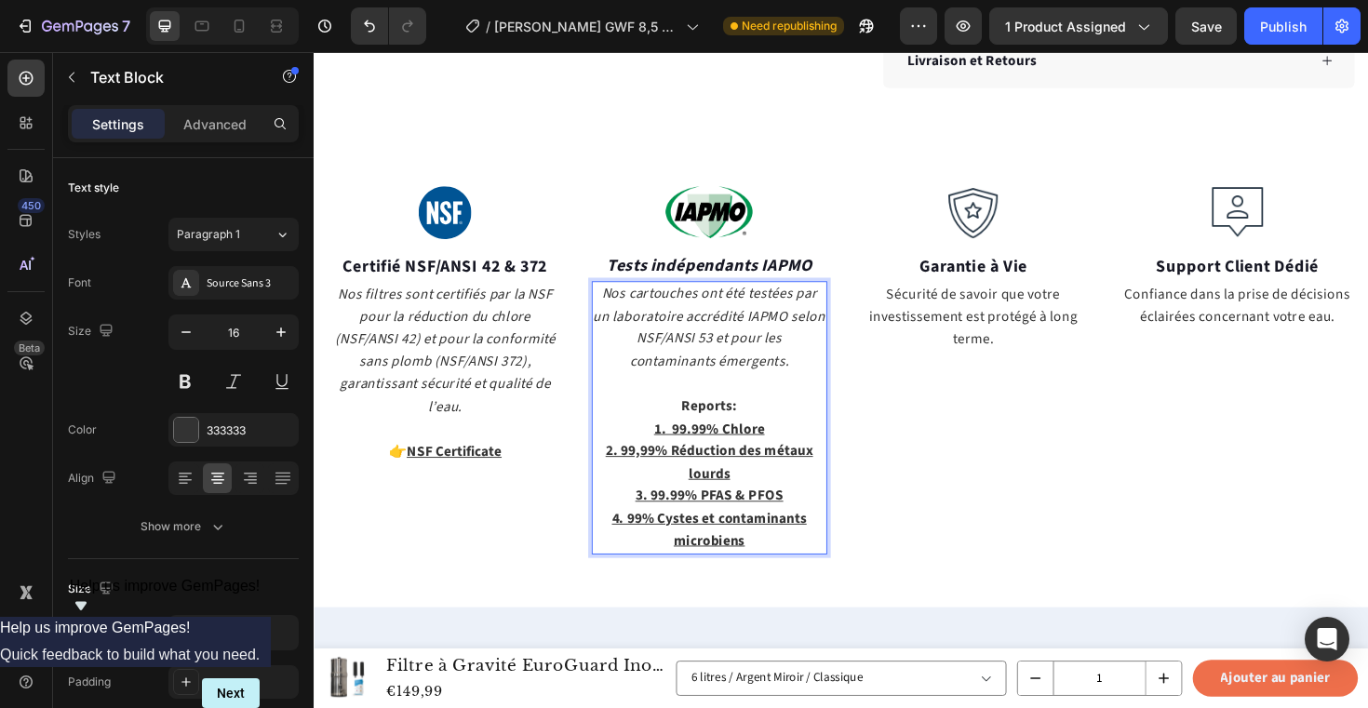
click at [764, 475] on u "2. 99,99% Réduction des métaux lourds" at bounding box center [733, 486] width 220 height 45
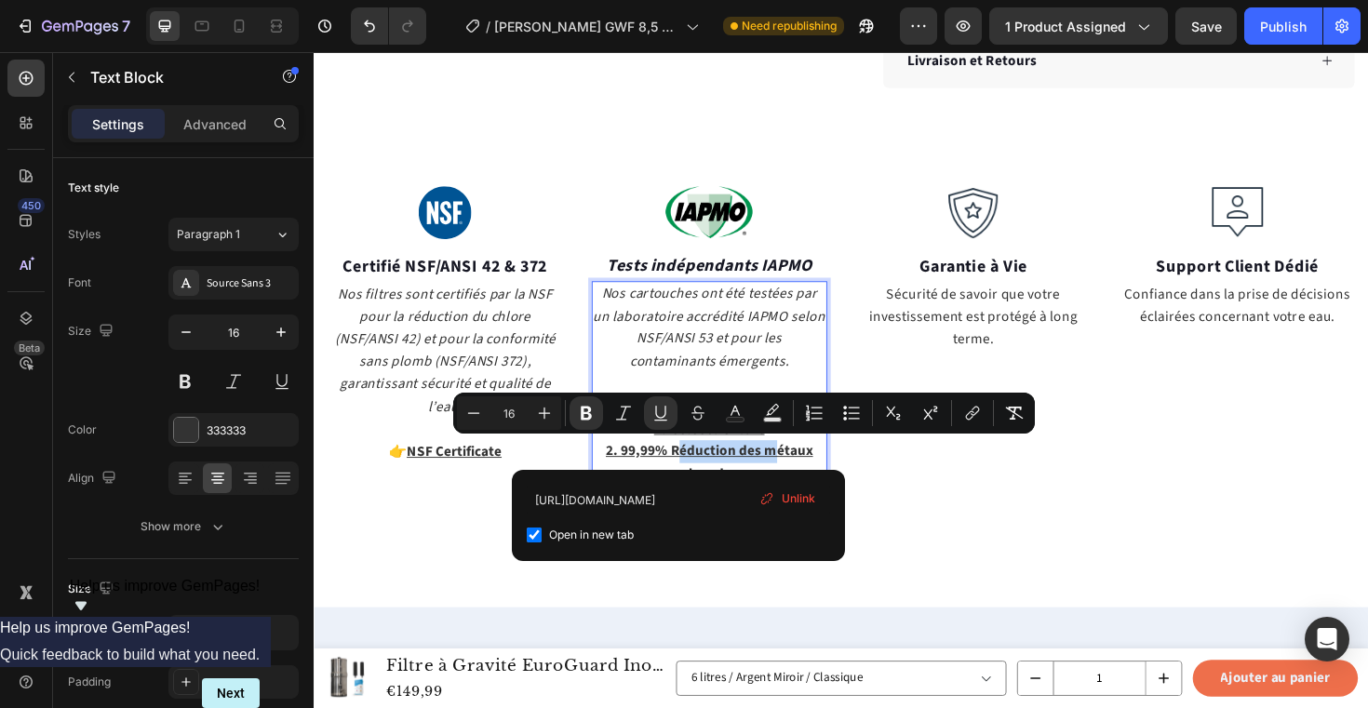
drag, startPoint x: 696, startPoint y: 469, endPoint x: 802, endPoint y: 478, distance: 106.5
click at [802, 478] on u "2. 99,99% Réduction des métaux lourds" at bounding box center [733, 486] width 220 height 45
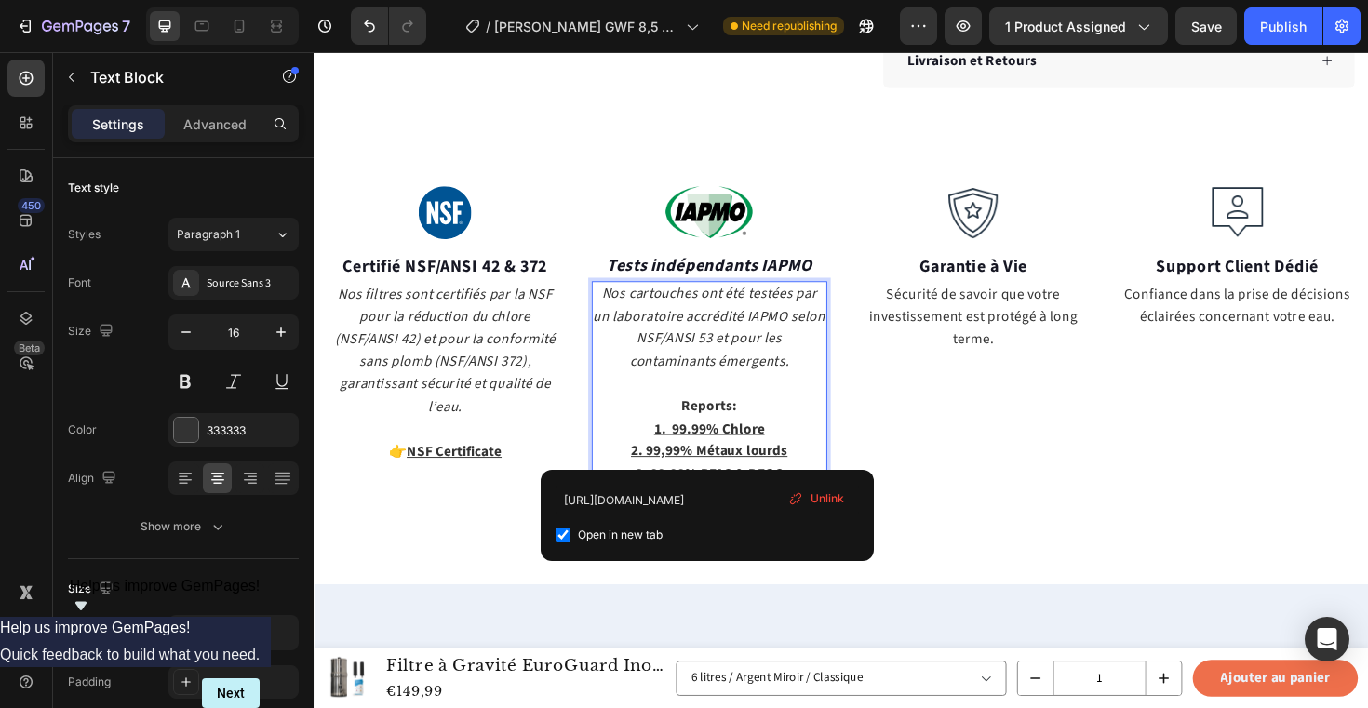
click at [762, 480] on u "2. 99,99% Métaux lourds" at bounding box center [733, 474] width 166 height 20
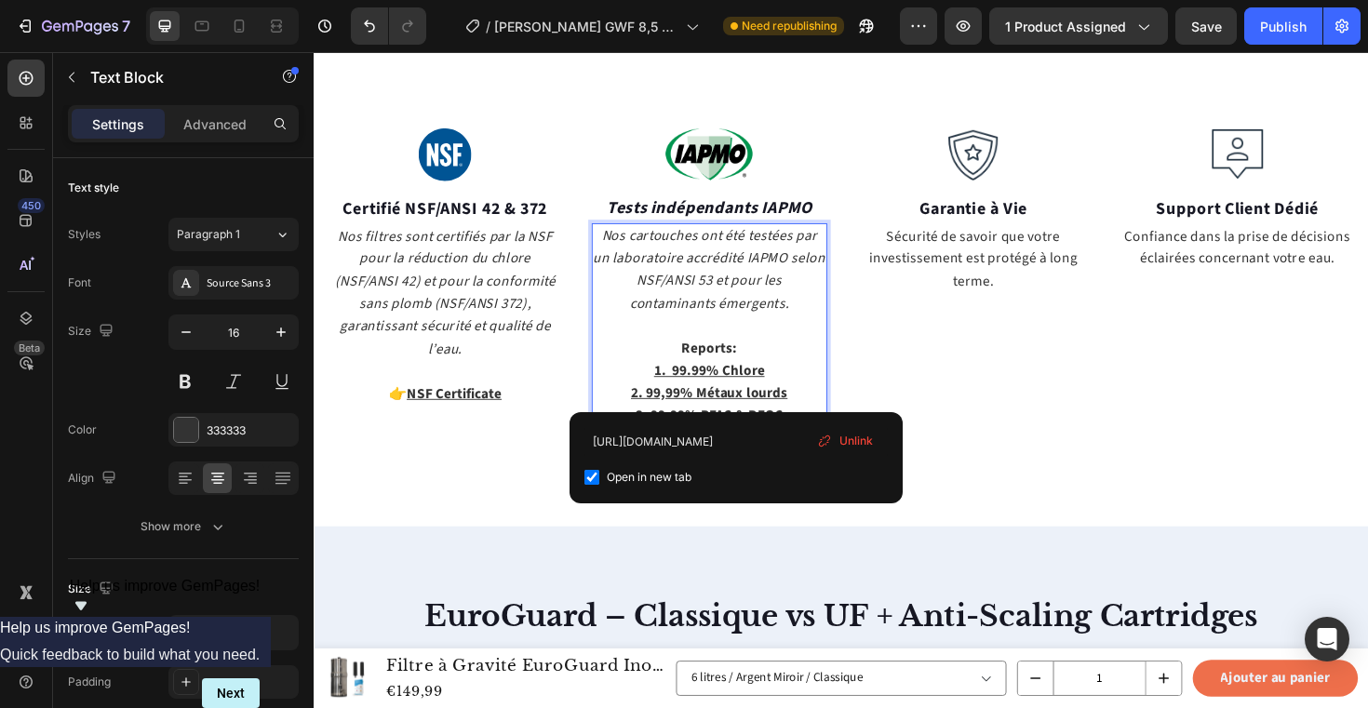
click at [1002, 368] on div "Image Garantie à Vie Text block Sécurité de savoir que votre investissement est…" at bounding box center [1012, 316] width 250 height 366
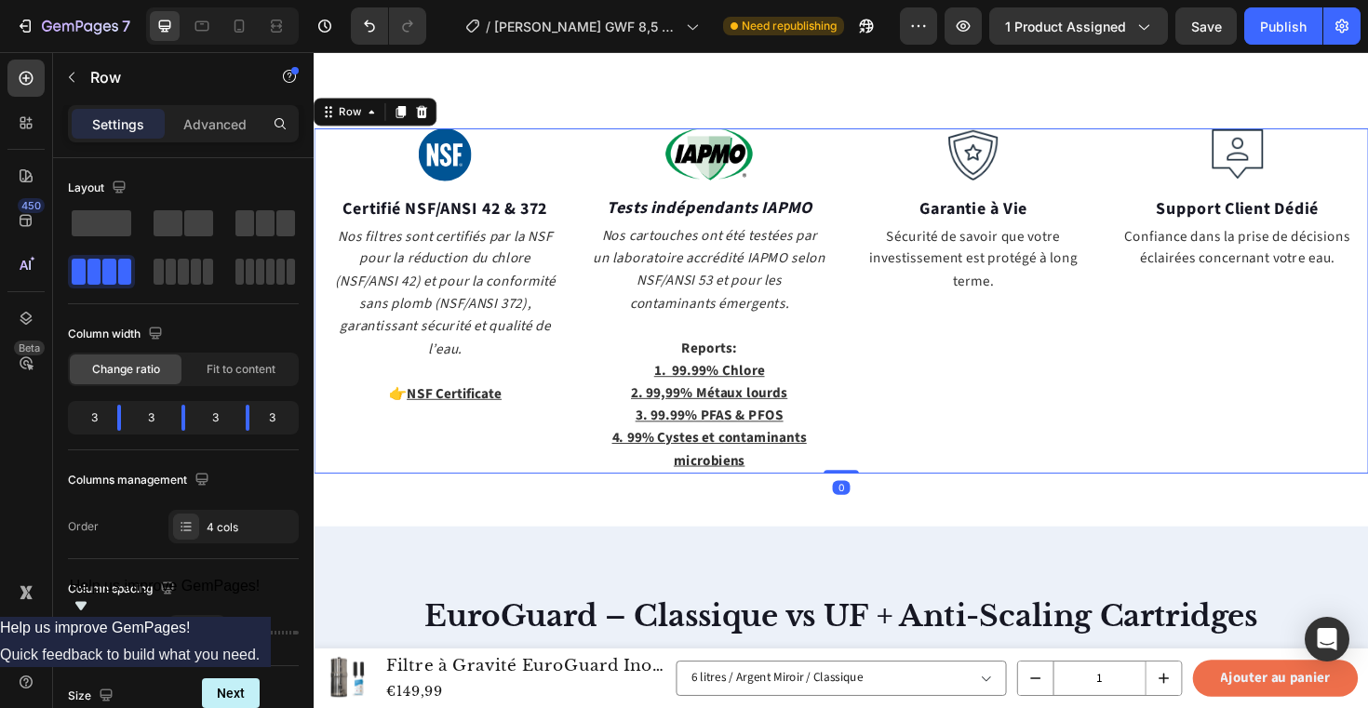
scroll to position [1431, 0]
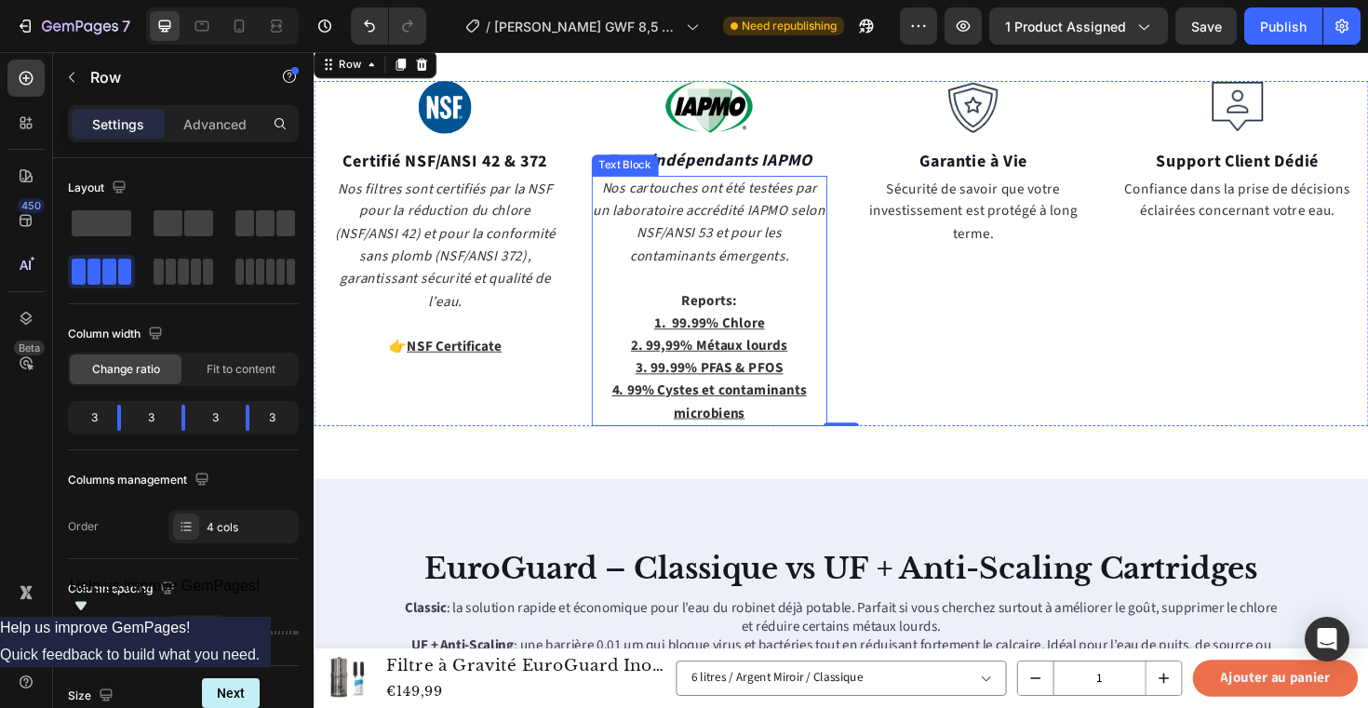
click at [751, 424] on u "4. 99% Cystes et contaminants microbiens" at bounding box center [732, 422] width 207 height 45
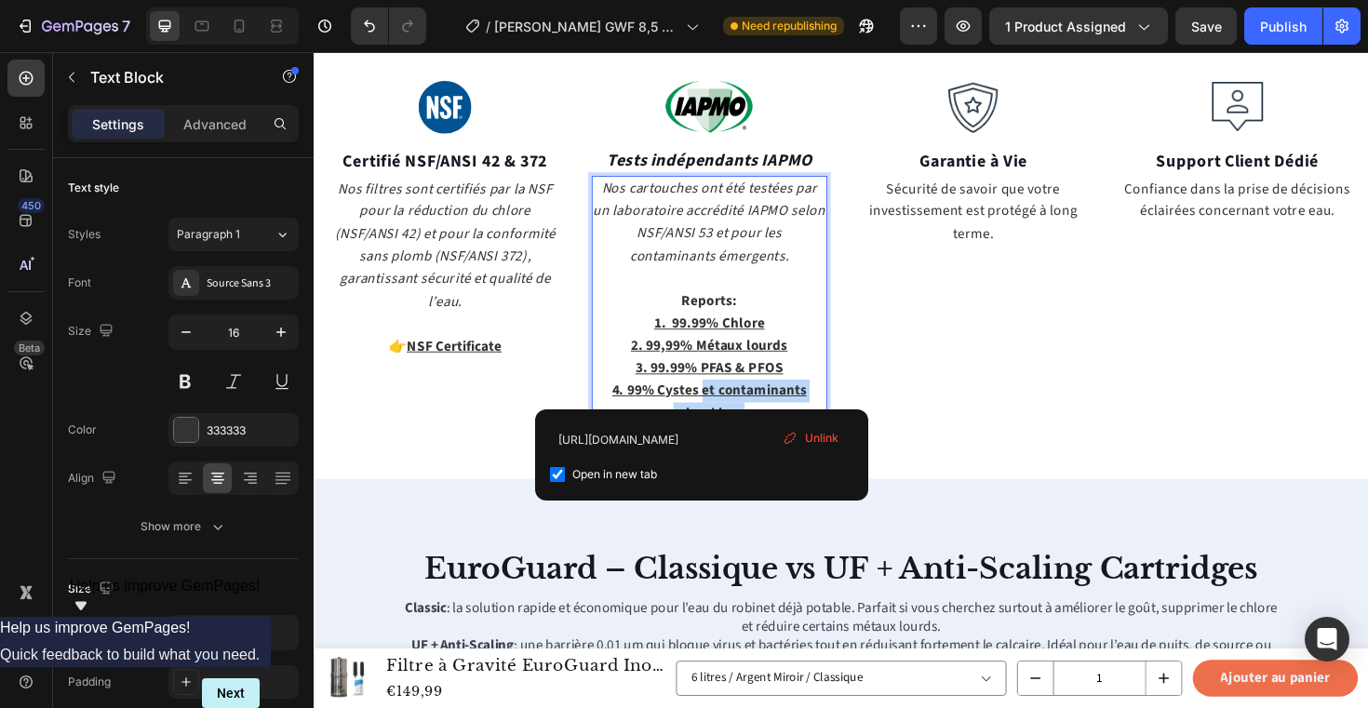
drag, startPoint x: 724, startPoint y: 414, endPoint x: 777, endPoint y: 431, distance: 55.6
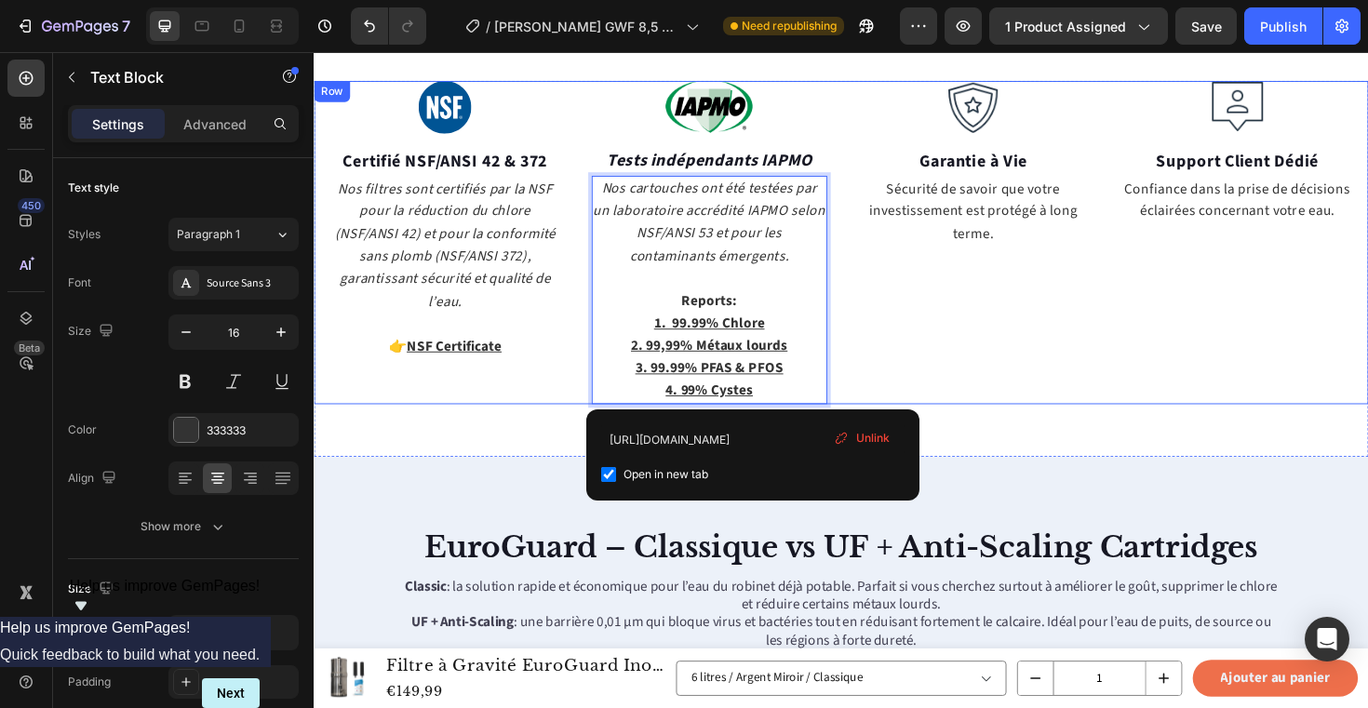
click at [1039, 337] on div "Image Garantie à Vie Text block Sécurité de savoir que votre investissement est…" at bounding box center [1012, 254] width 250 height 342
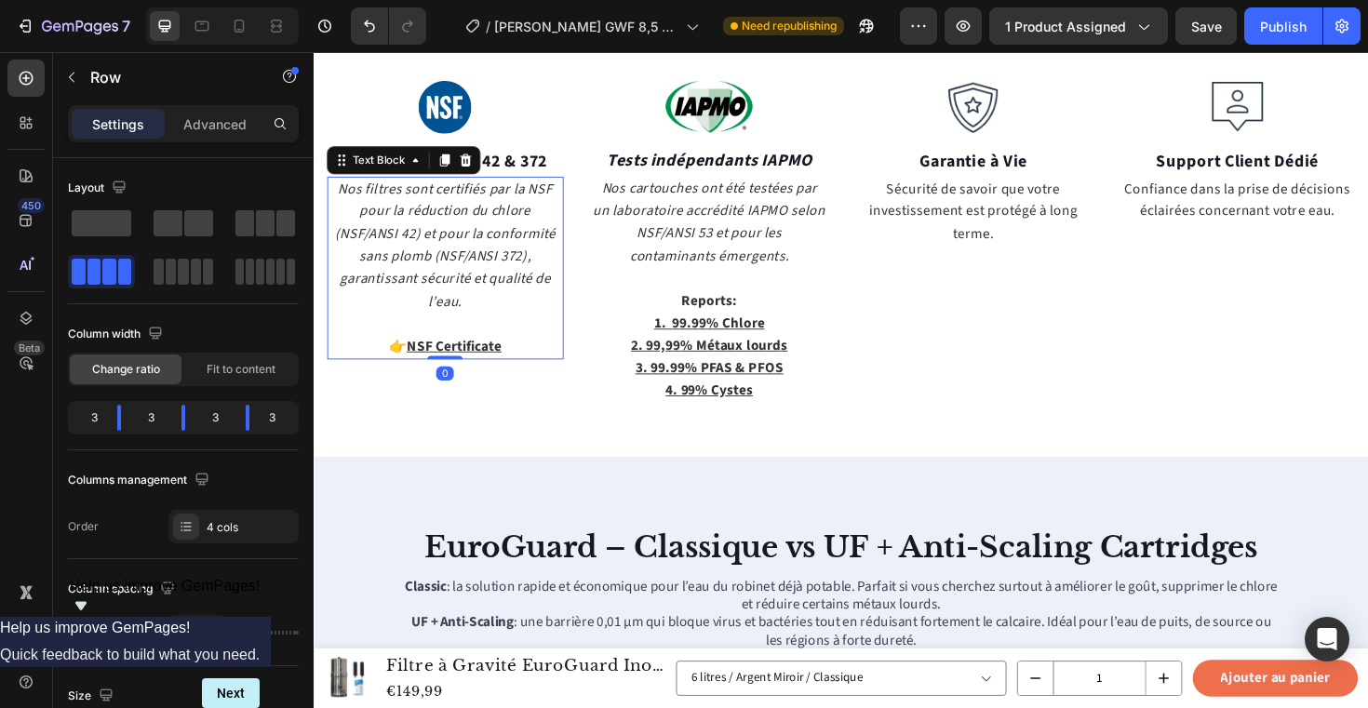
click at [408, 354] on strong "👉" at bounding box center [402, 364] width 19 height 20
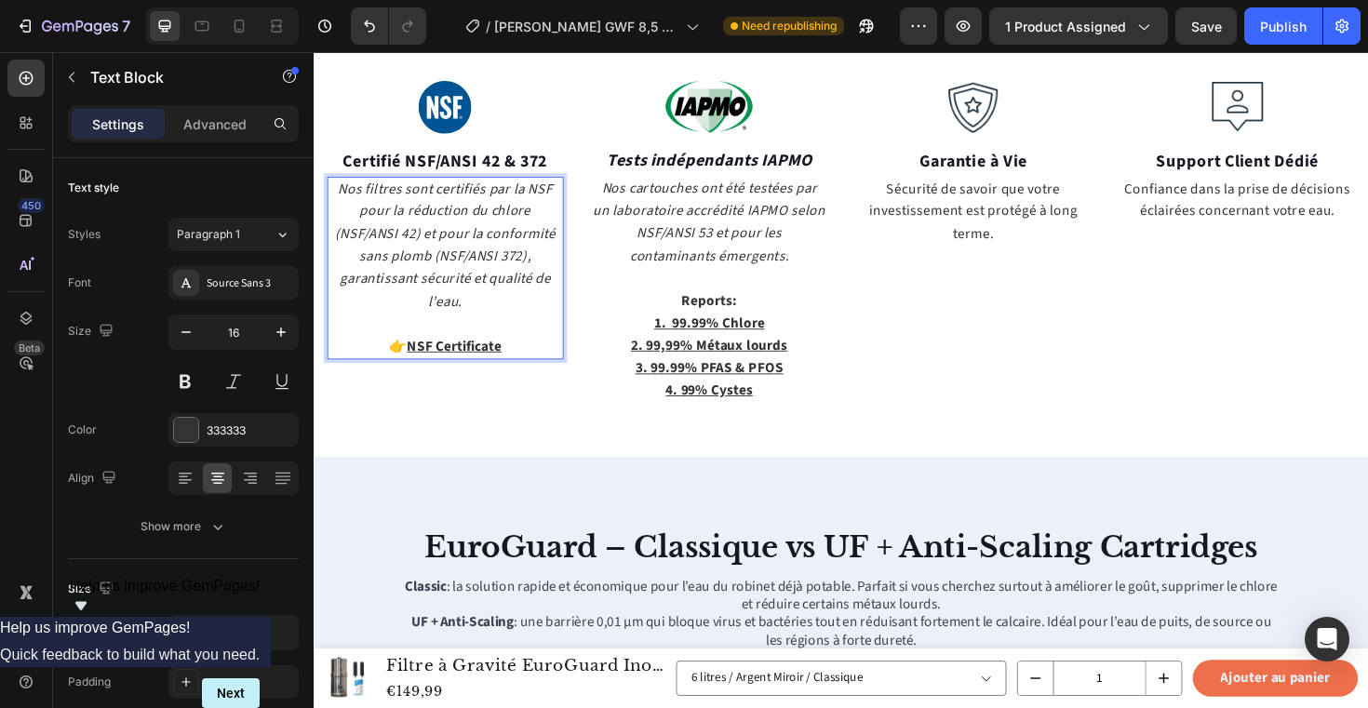
click at [400, 354] on strong "👉" at bounding box center [402, 364] width 19 height 20
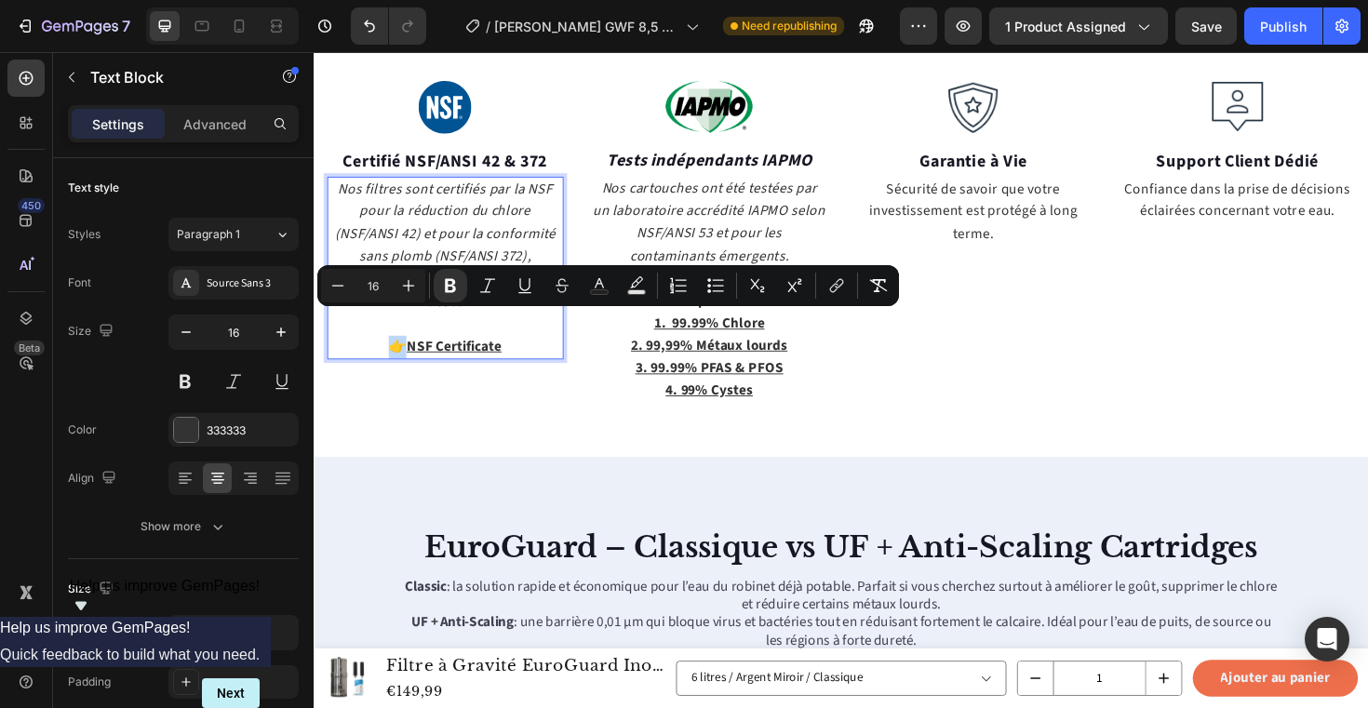
click at [393, 354] on strong "👉" at bounding box center [402, 364] width 19 height 20
copy strong "👉"
click at [730, 377] on u "3. 99.99% PFAS & PFOS" at bounding box center [732, 387] width 156 height 20
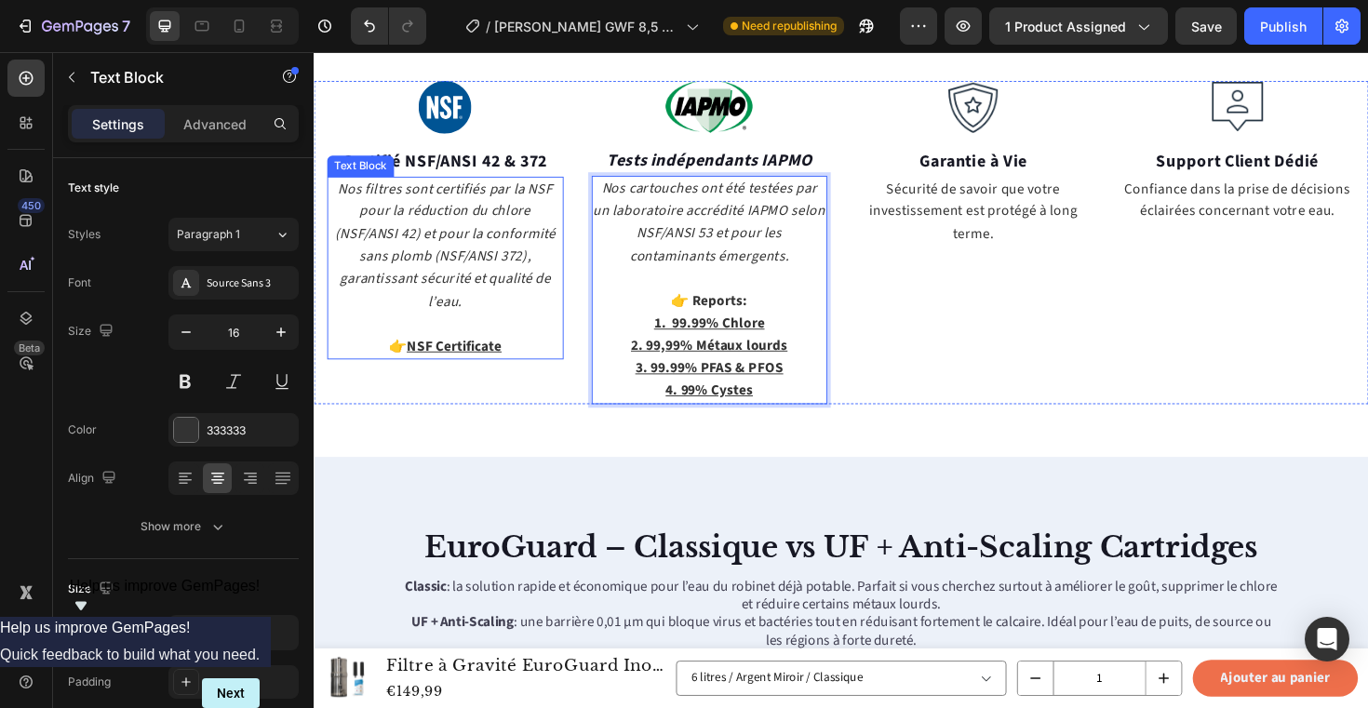
click at [499, 244] on icon "Nos filtres sont certifiés par la NSF pour la réduction du chlore (NSF/ANSI 42)…" at bounding box center [453, 257] width 234 height 140
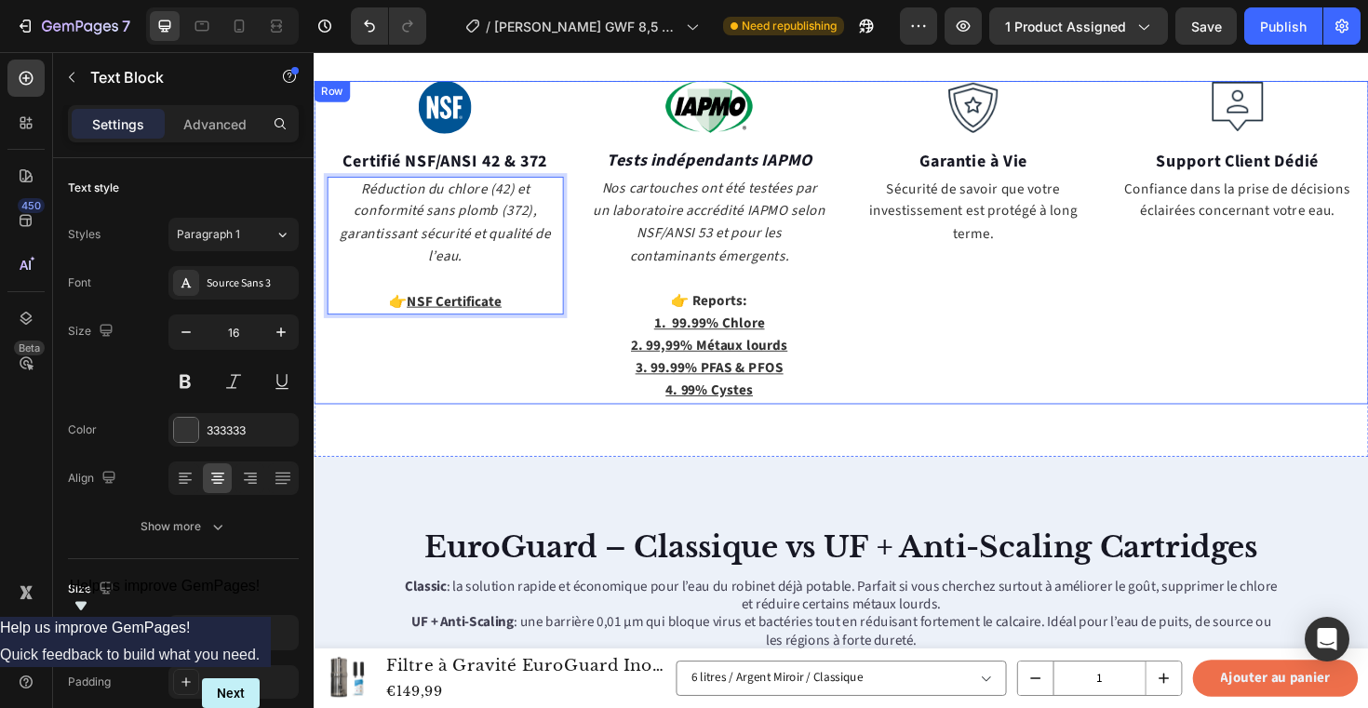
click at [584, 377] on div "Image Certifié NSF/ANSI 42 & 372 Text block Réduction du chlore (42) et conform…" at bounding box center [872, 254] width 1117 height 342
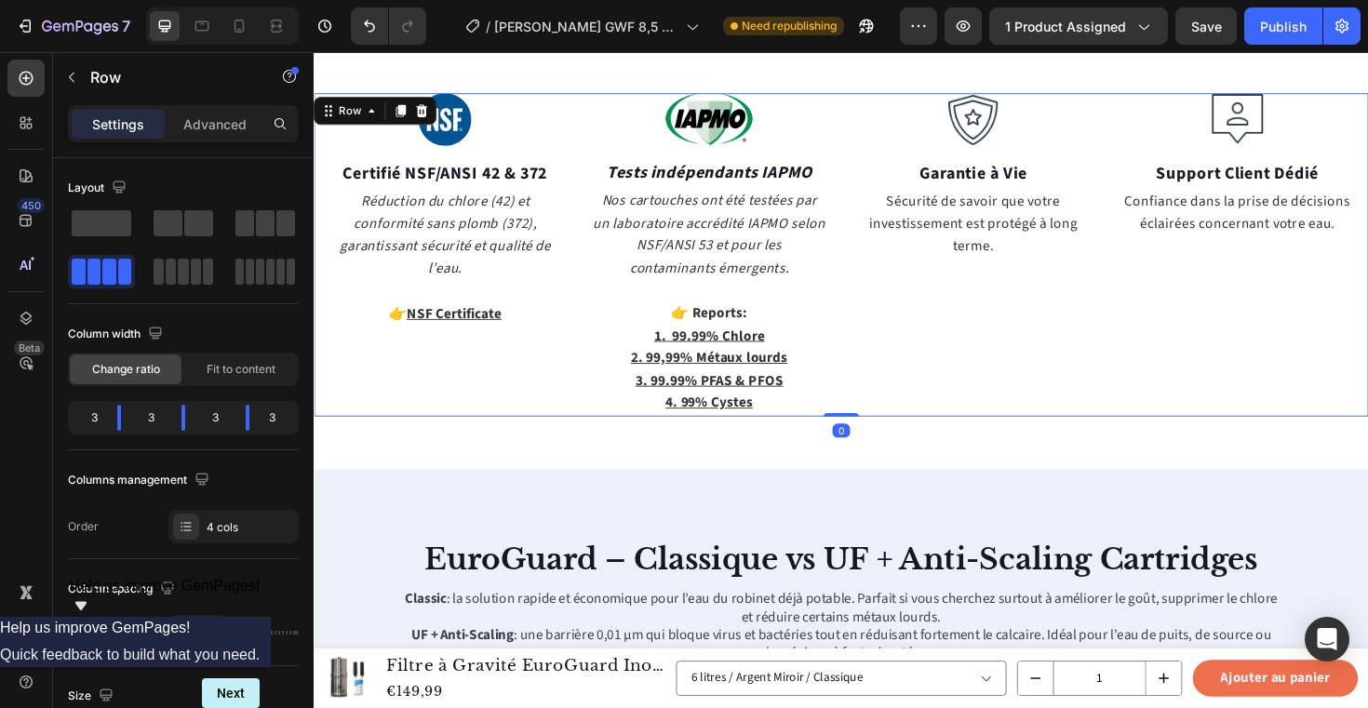
scroll to position [1417, 0]
click at [514, 363] on div "Image Certifié NSF/ANSI 42 & 372 Text block Réduction du chlore (42) et conform…" at bounding box center [453, 268] width 250 height 342
click at [726, 252] on icon "Nos cartouches ont été testées par un laboratoire accrédité IAPMO selon NSF/ANS…" at bounding box center [733, 246] width 246 height 92
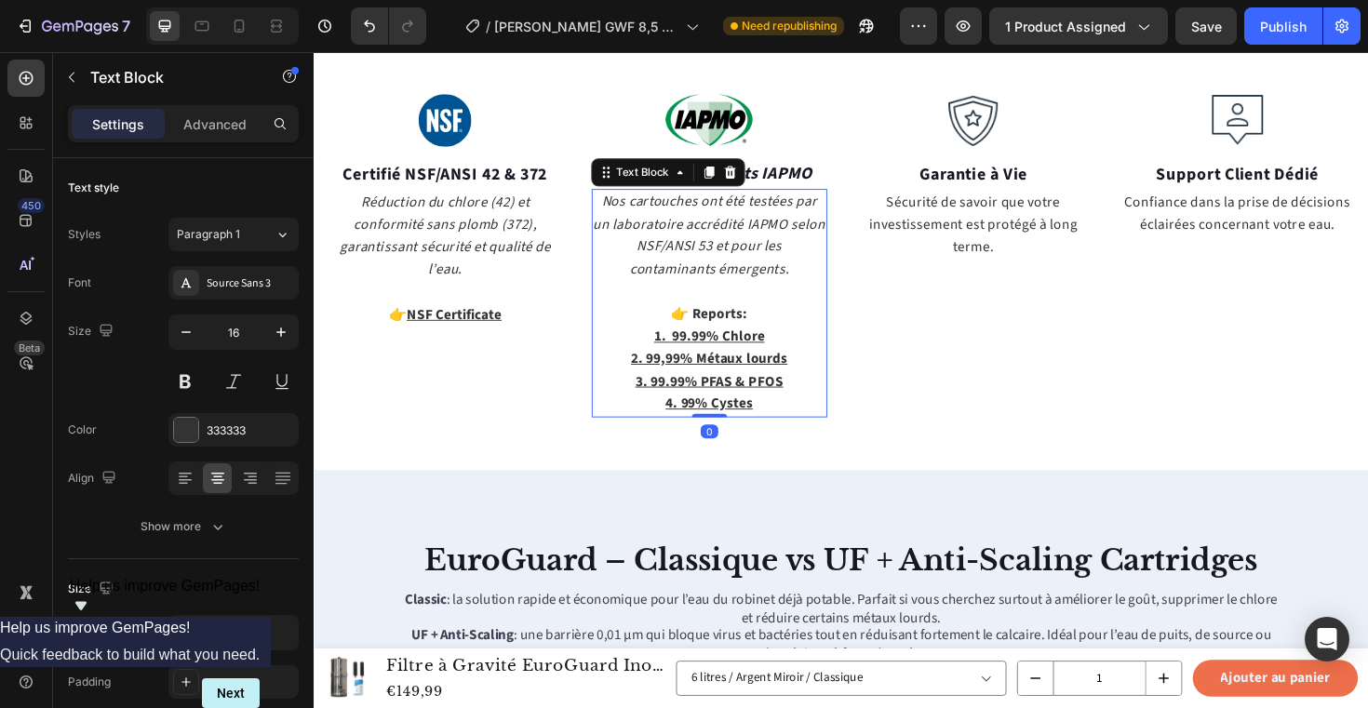
click at [726, 252] on icon "Nos cartouches ont été testées par un laboratoire accrédité IAPMO selon NSF/ANS…" at bounding box center [733, 246] width 246 height 92
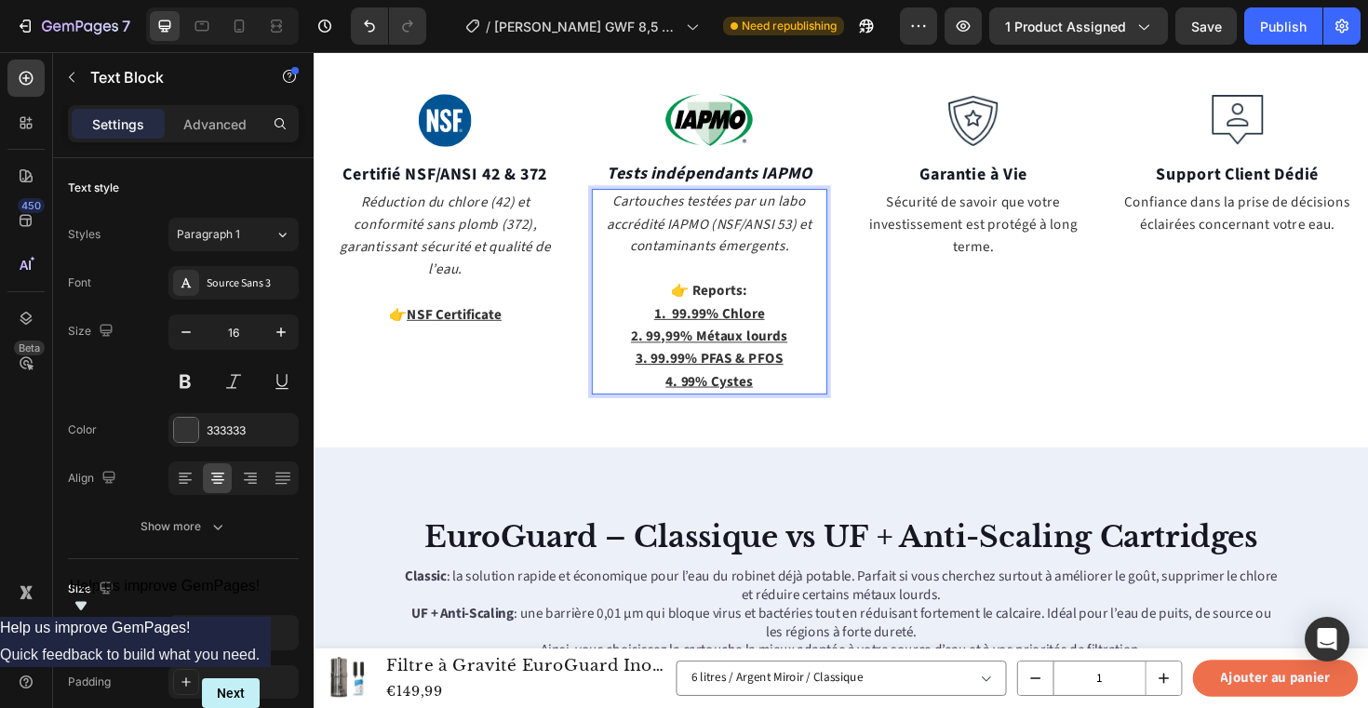
click at [753, 280] on p "👉 Reports:" at bounding box center [733, 294] width 247 height 47
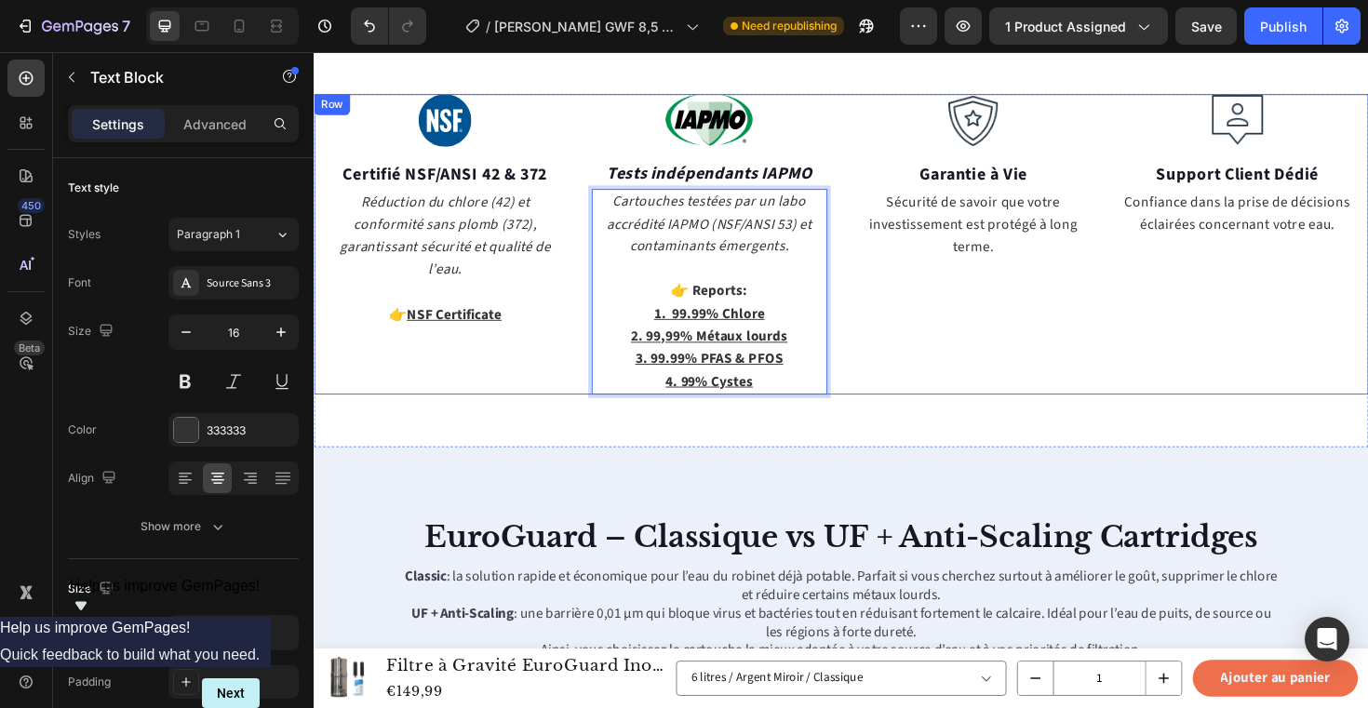
click at [941, 334] on div "Image Garantie à Vie Text block Sécurité de savoir que votre investissement est…" at bounding box center [1012, 256] width 250 height 318
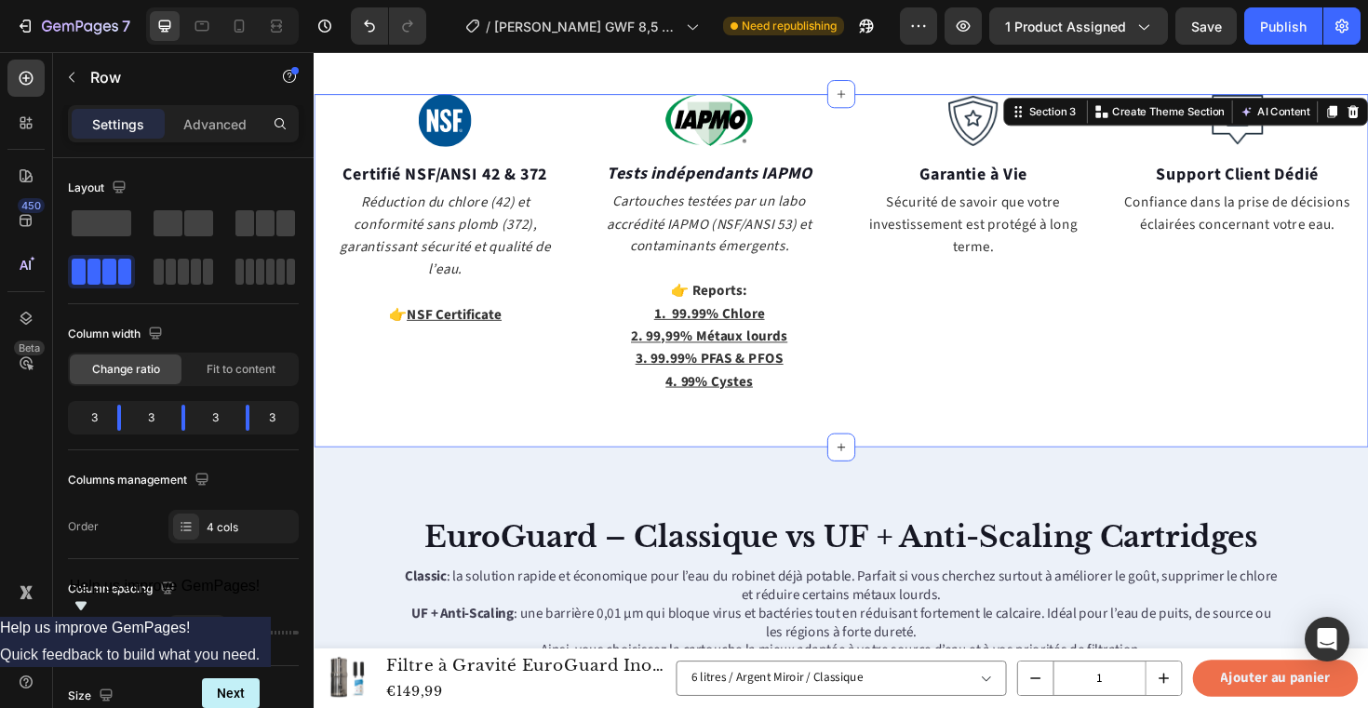
click at [743, 460] on div "Image Certifié NSF/ANSI 42 & 372 Text block Réduction du chlore (42) et conform…" at bounding box center [872, 284] width 1117 height 374
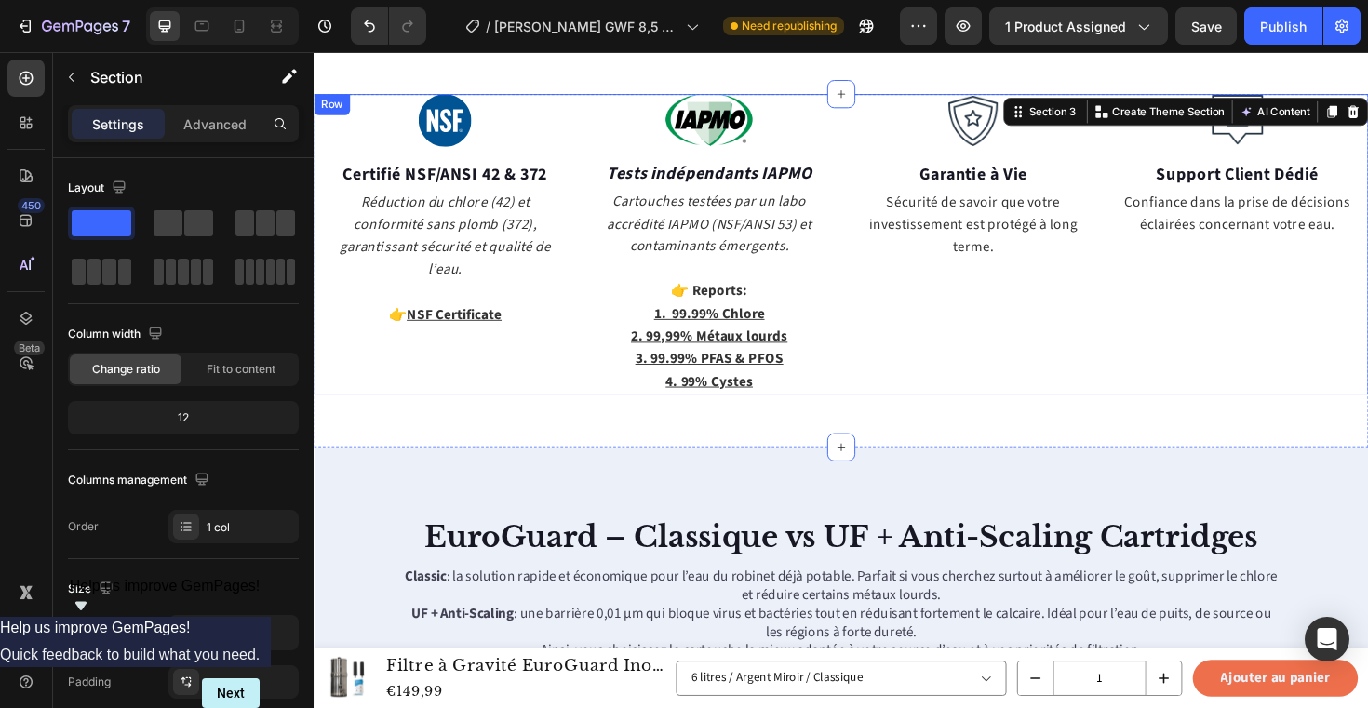
click at [878, 394] on div "Image Certifié NSF/ANSI 42 & 372 Text block Réduction du chlore (42) et conform…" at bounding box center [872, 256] width 1117 height 318
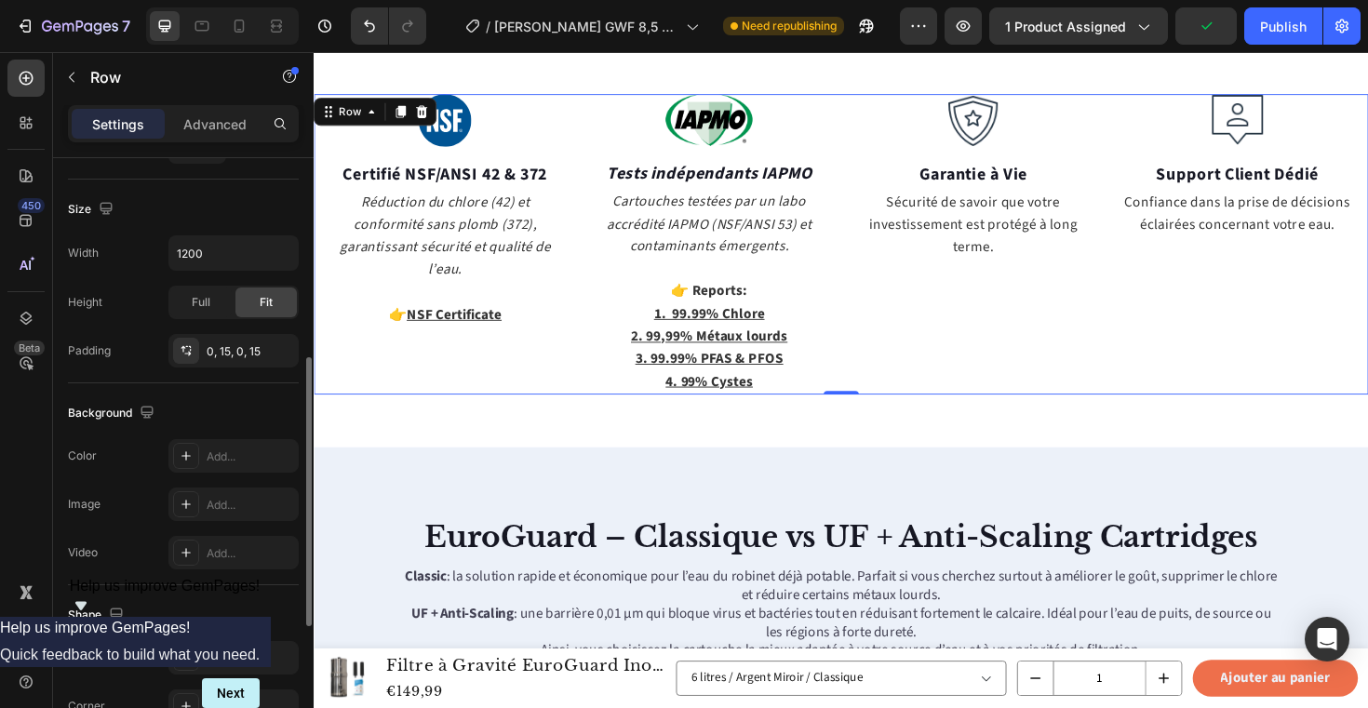
scroll to position [474, 0]
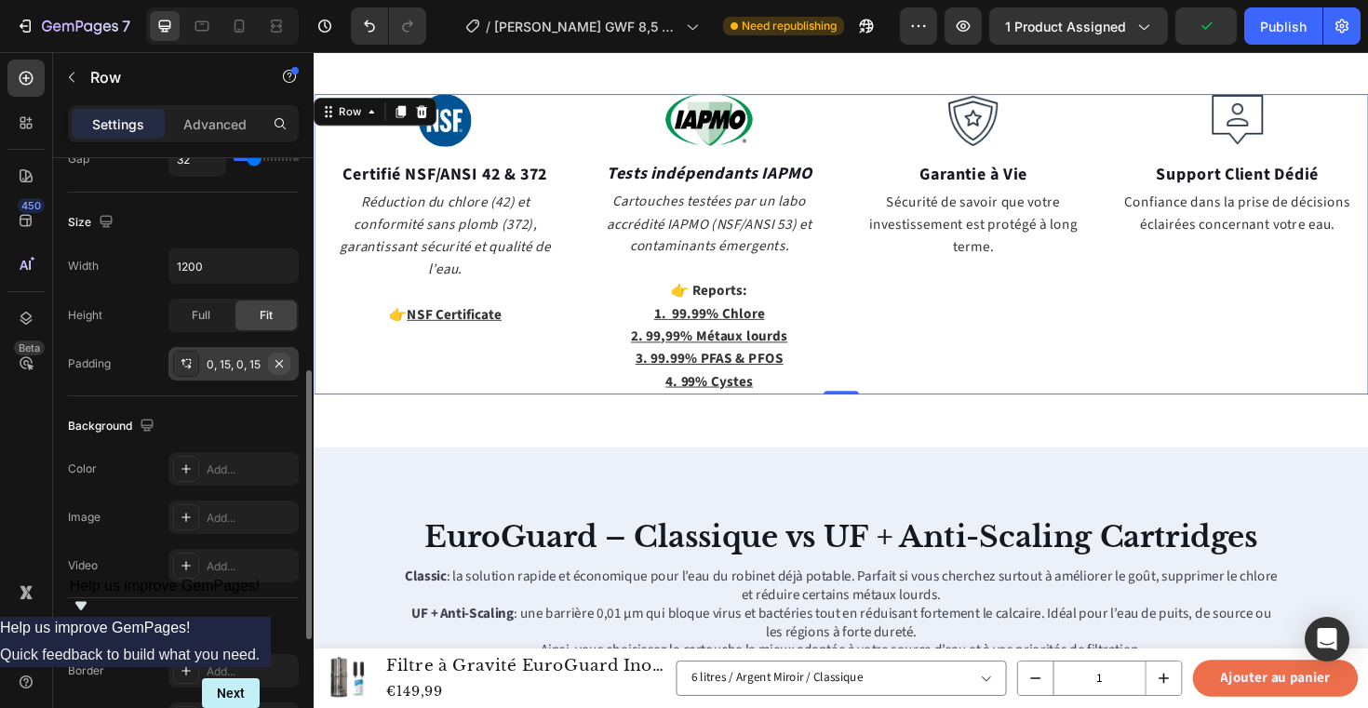
click at [273, 362] on icon "button" at bounding box center [279, 363] width 15 height 15
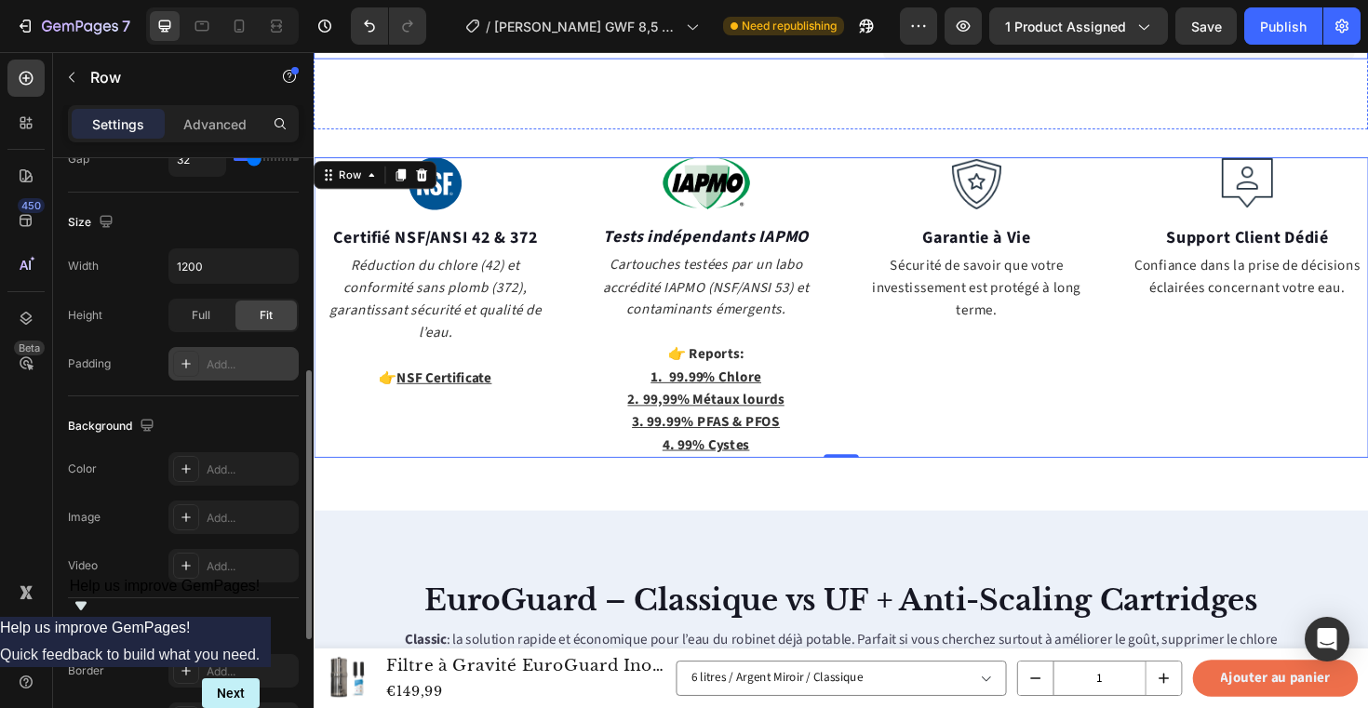
scroll to position [1366, 0]
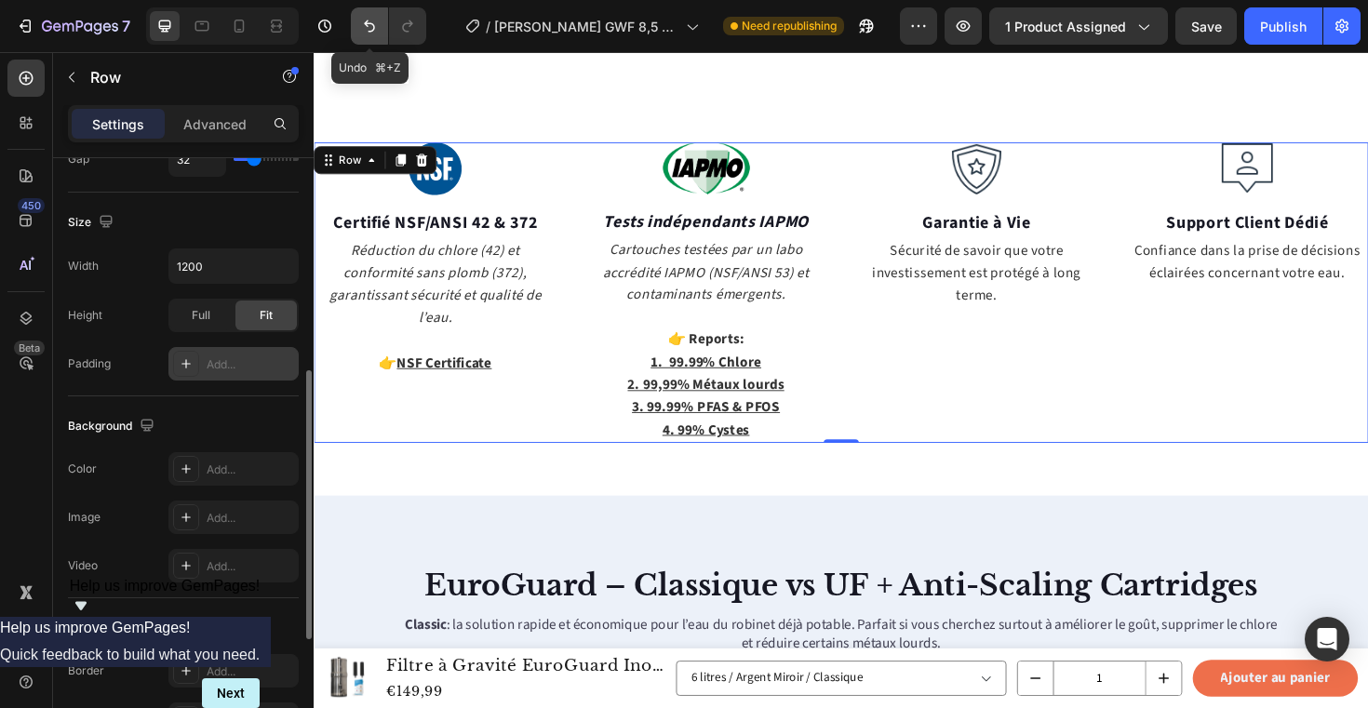
click at [380, 25] on button "Undo/Redo" at bounding box center [369, 25] width 37 height 37
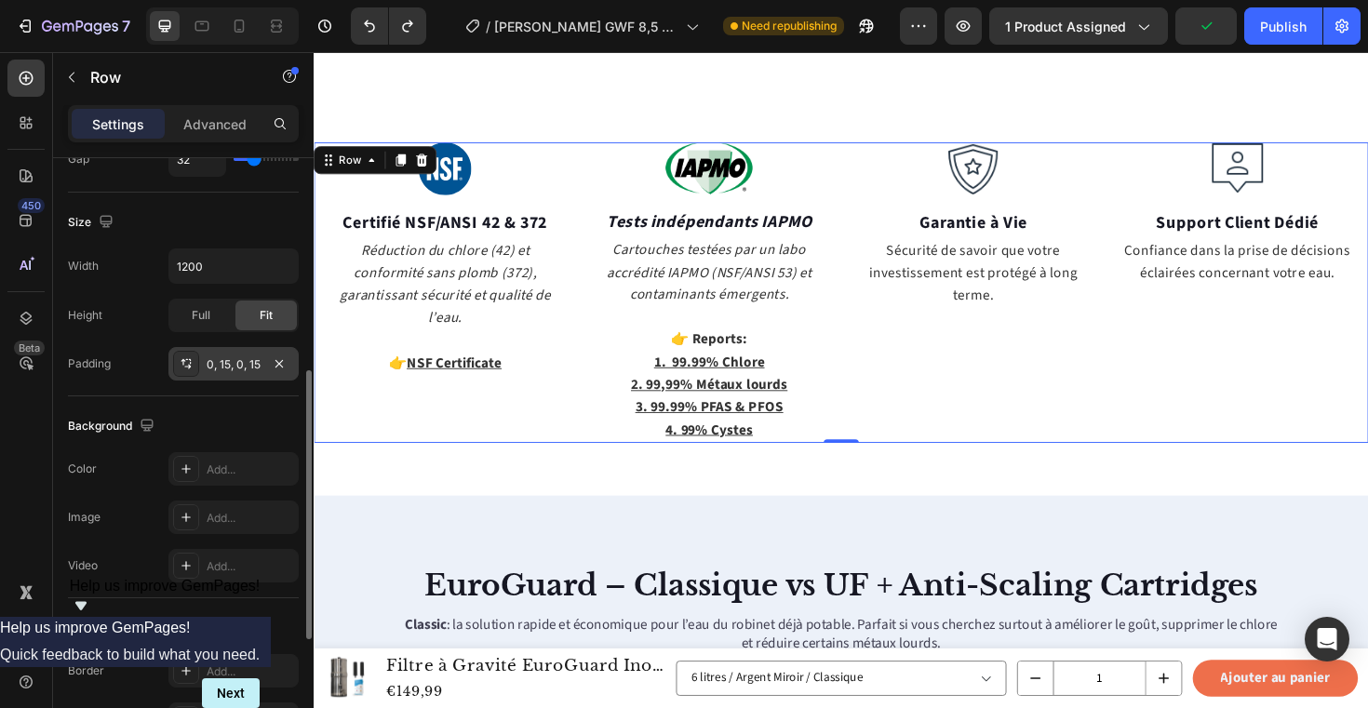
click at [242, 369] on div "0, 15, 0, 15" at bounding box center [234, 364] width 54 height 17
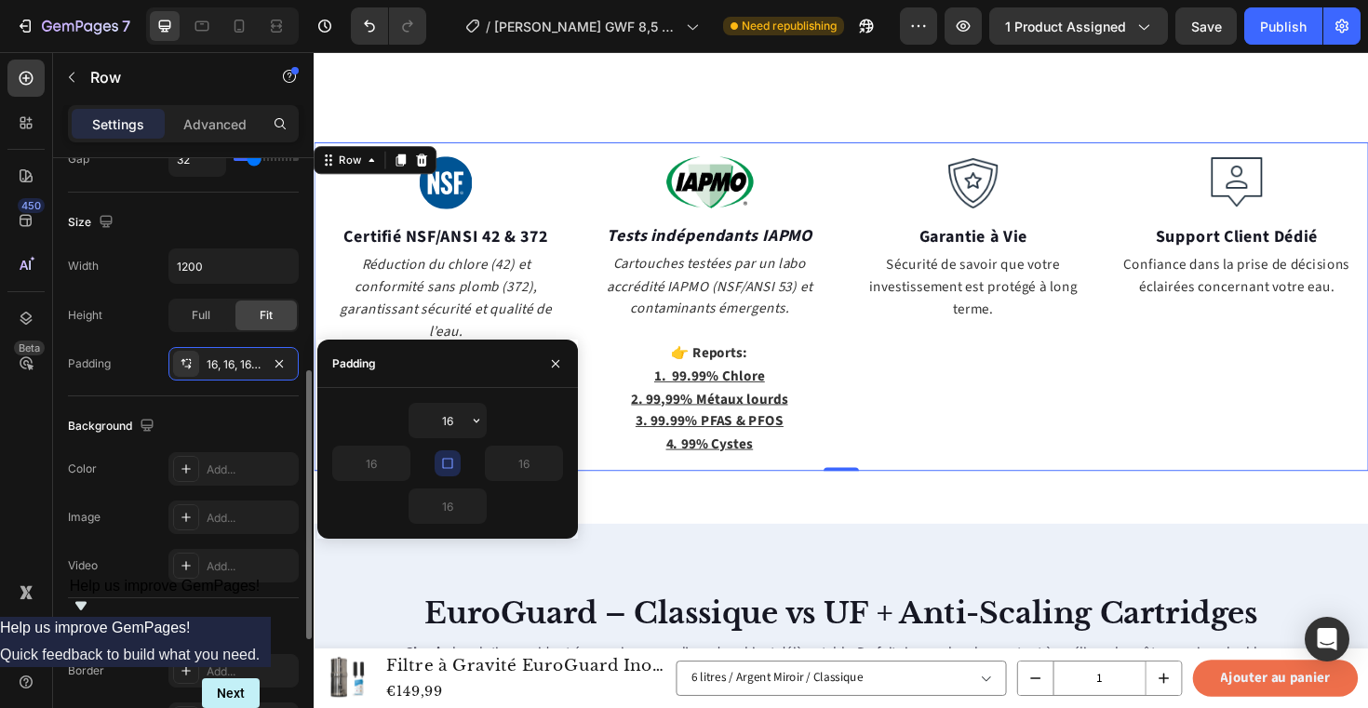
click at [187, 411] on div "Background" at bounding box center [183, 426] width 231 height 30
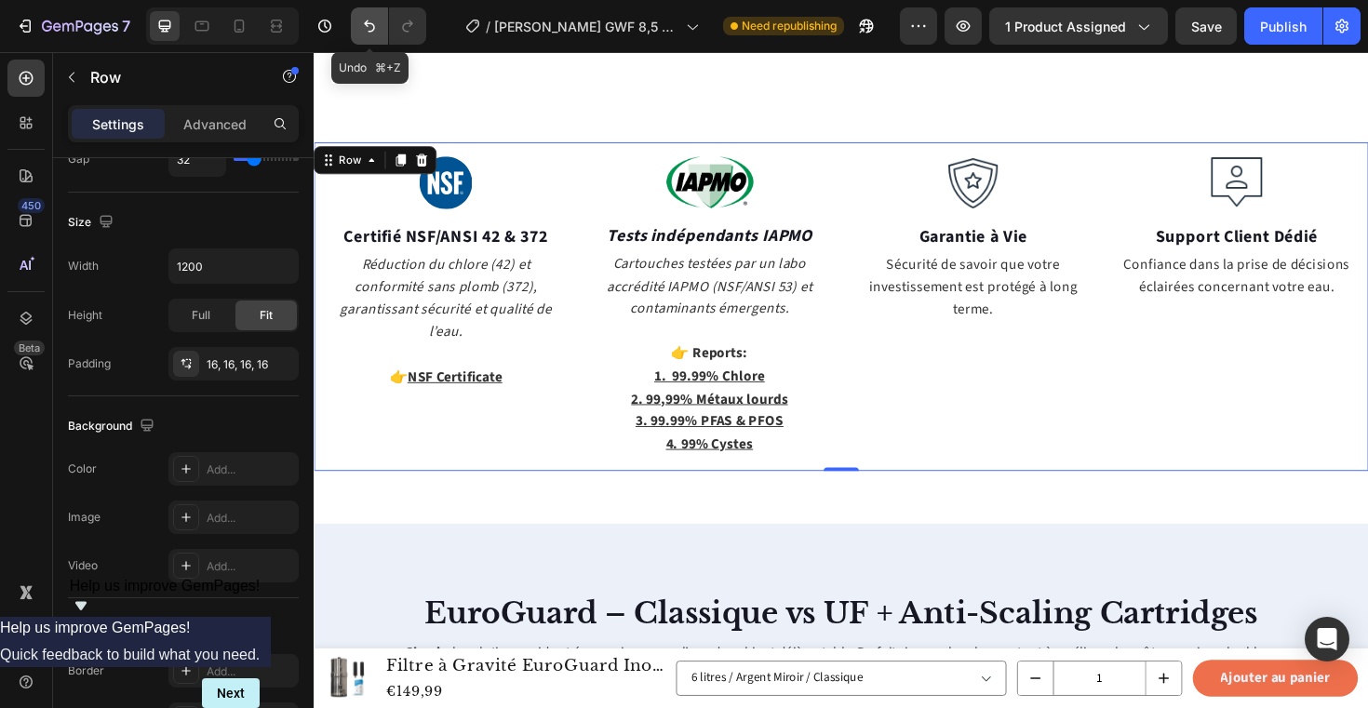
click at [363, 32] on icon "Undo/Redo" at bounding box center [369, 26] width 19 height 19
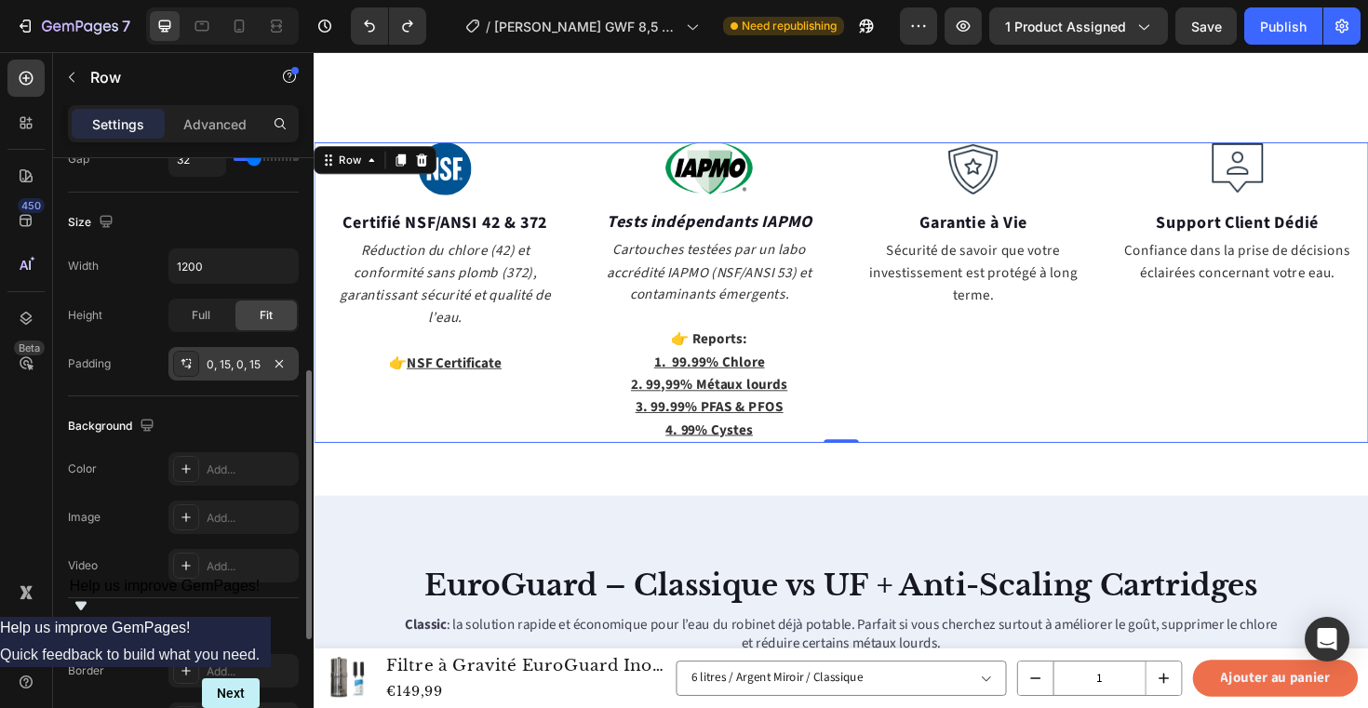
click at [245, 361] on div "0, 15, 0, 15" at bounding box center [234, 364] width 54 height 17
type input "16"
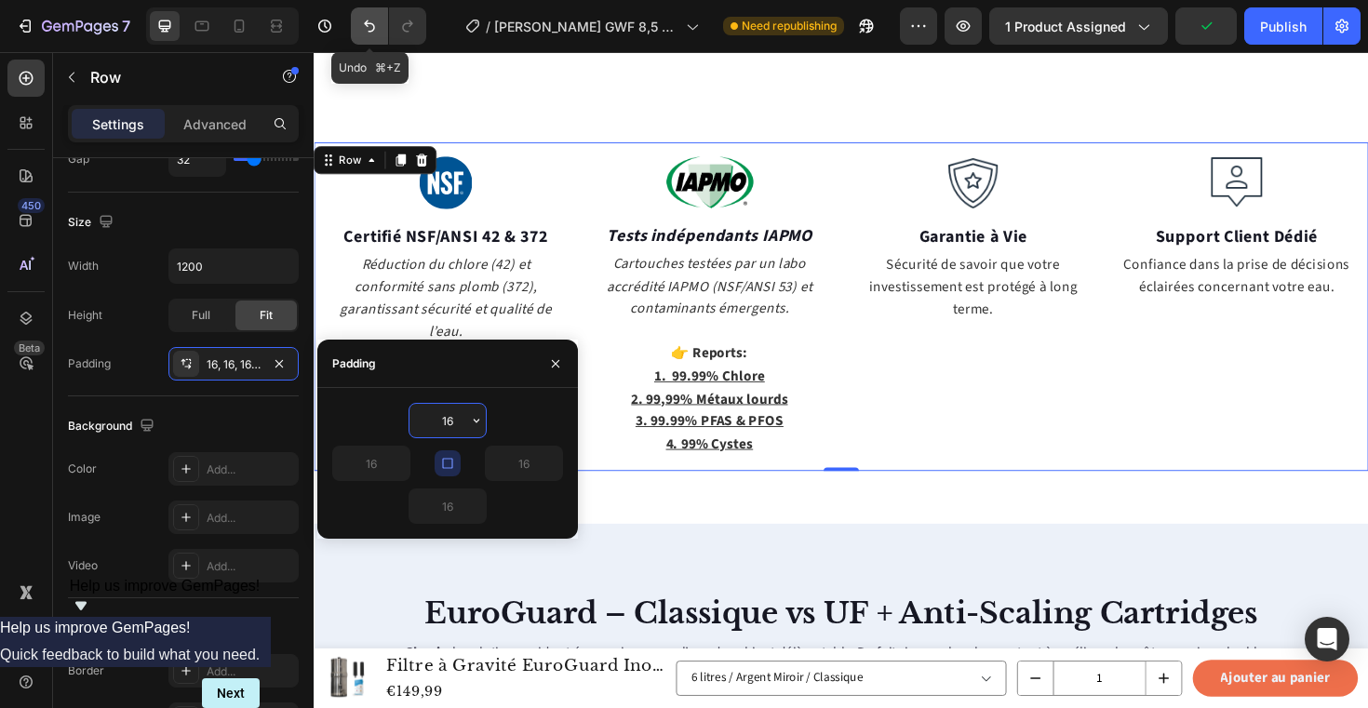
click at [366, 20] on icon "Undo/Redo" at bounding box center [369, 26] width 19 height 19
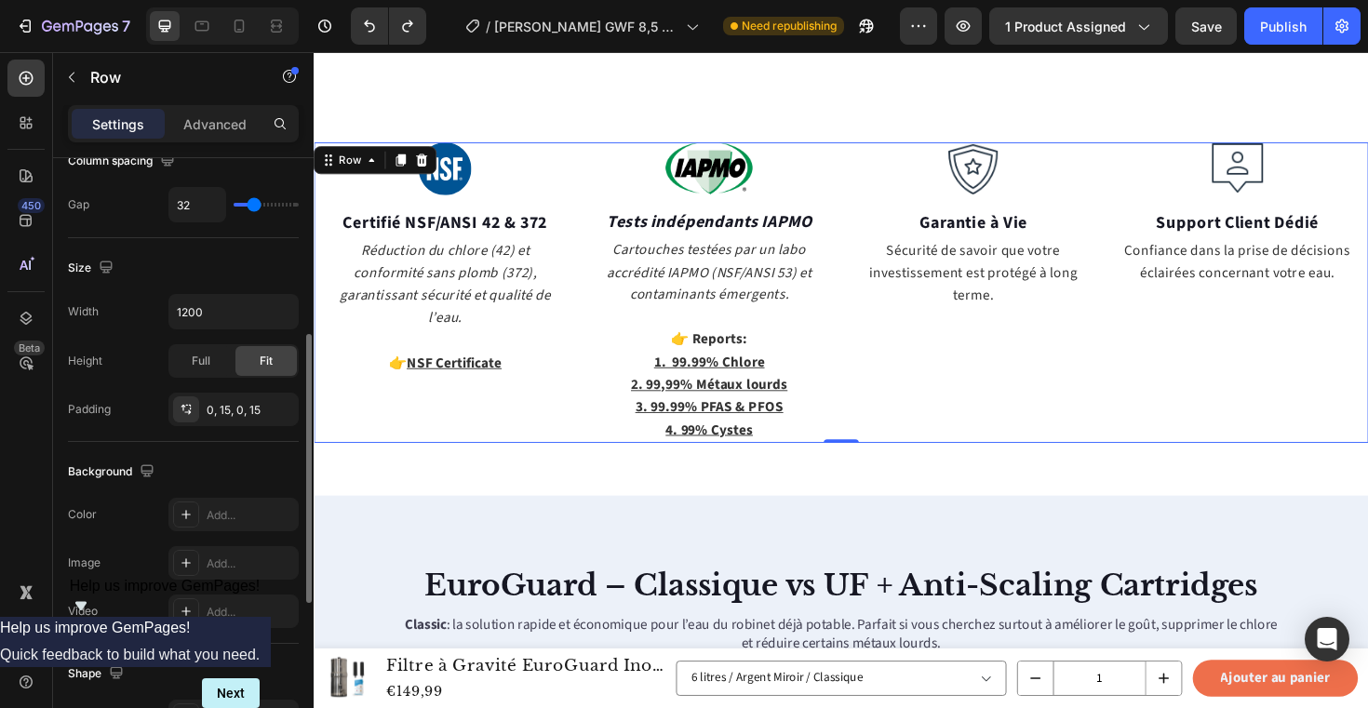
scroll to position [417, 0]
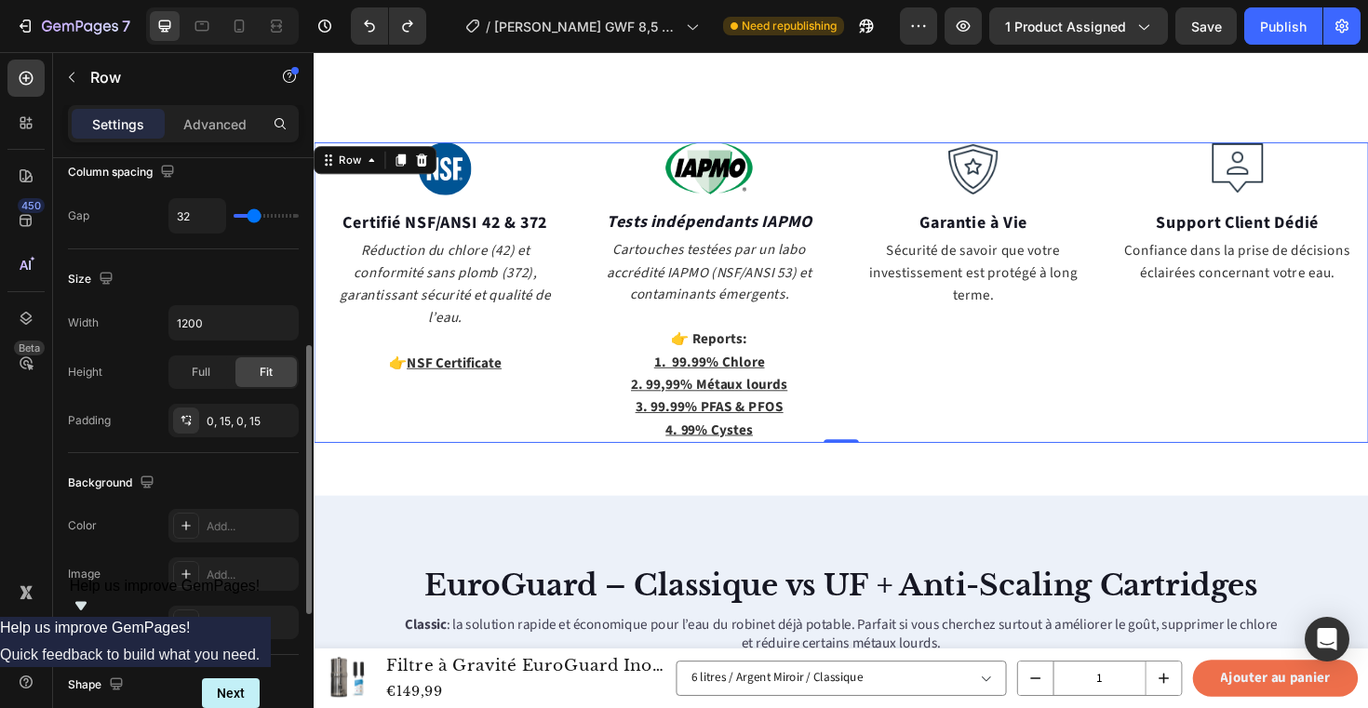
click at [122, 348] on div "Width 1200 Height Full Fit Padding 0, 15, 0, 15" at bounding box center [183, 371] width 231 height 132
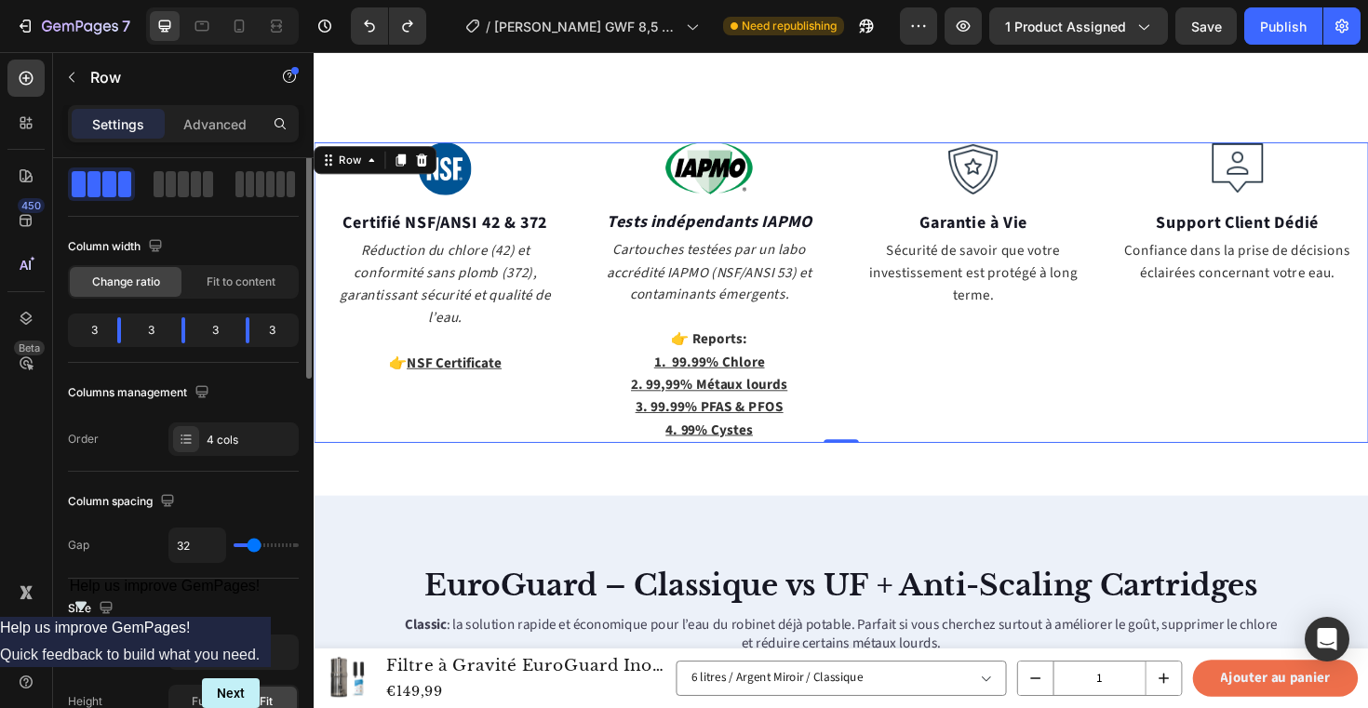
scroll to position [0, 0]
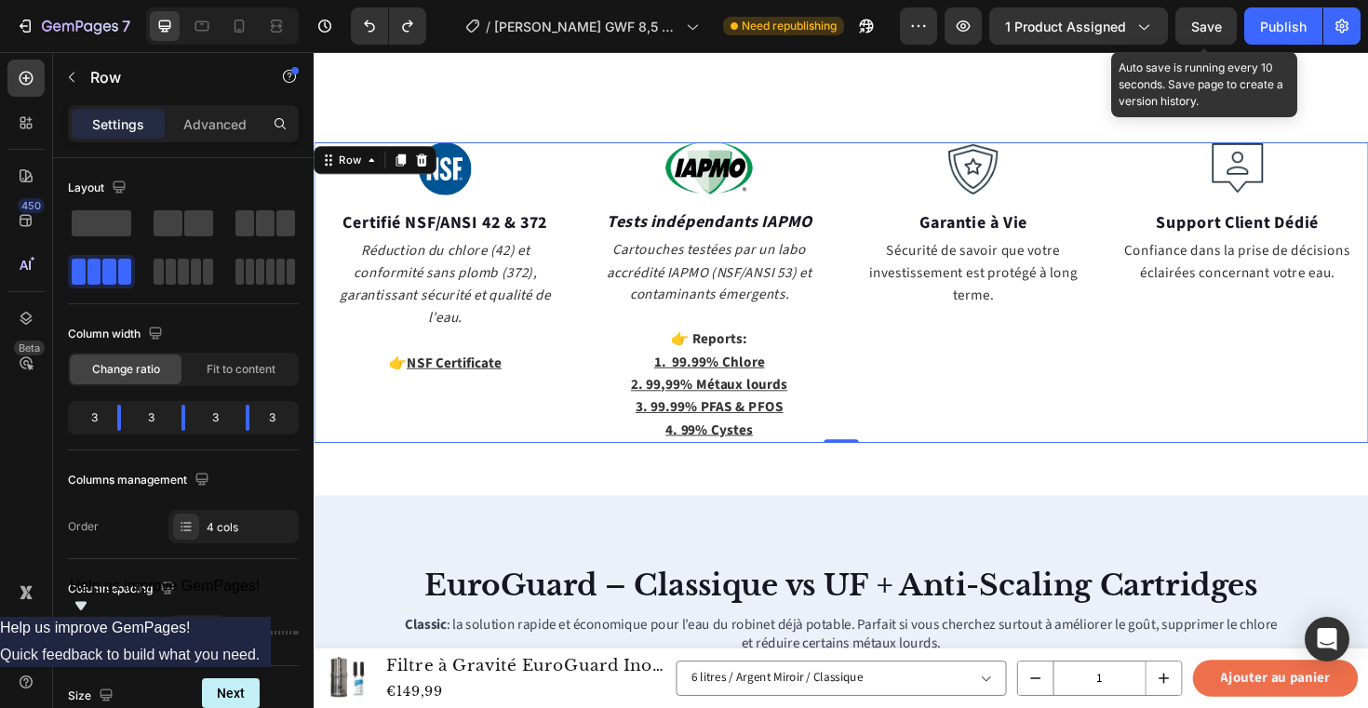
click at [1195, 33] on span "Save" at bounding box center [1206, 27] width 31 height 16
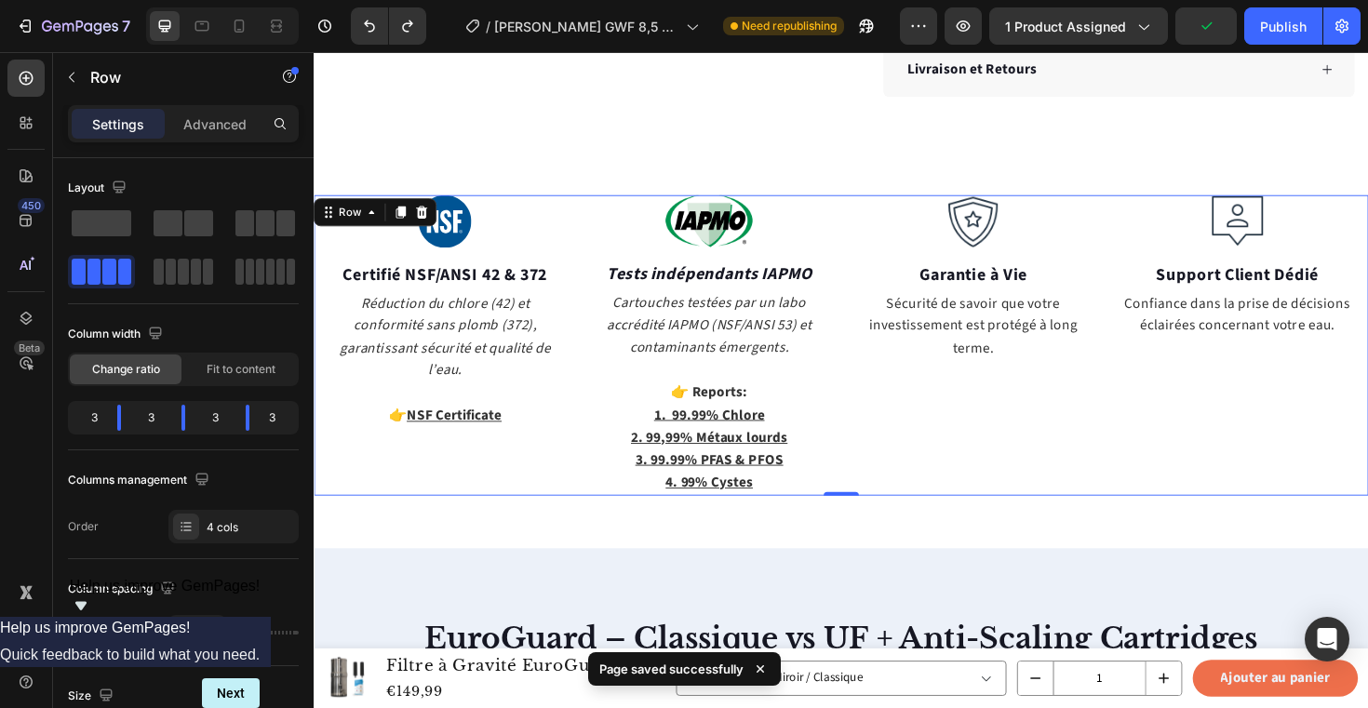
scroll to position [1237, 0]
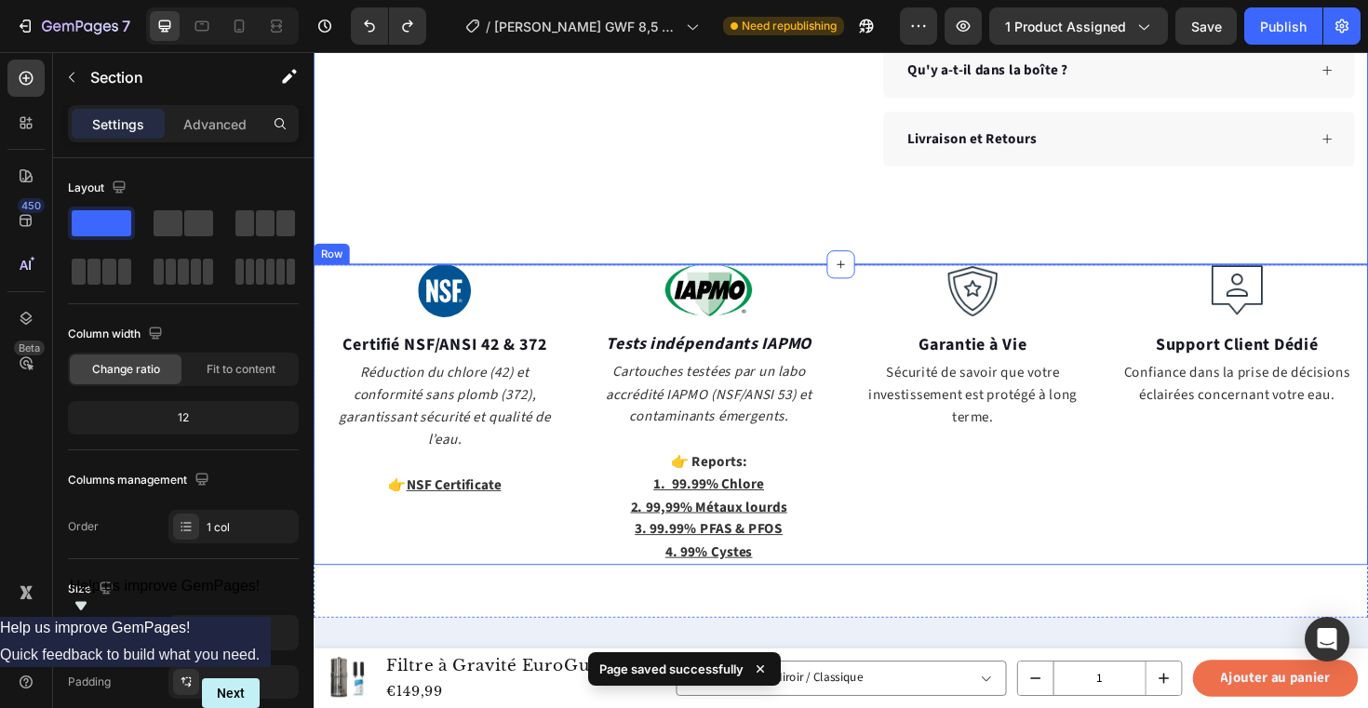
click at [1136, 312] on div "Image Certifié NSF/ANSI 42 & 372 Text block Réduction du chlore (42) et conform…" at bounding box center [872, 436] width 1117 height 318
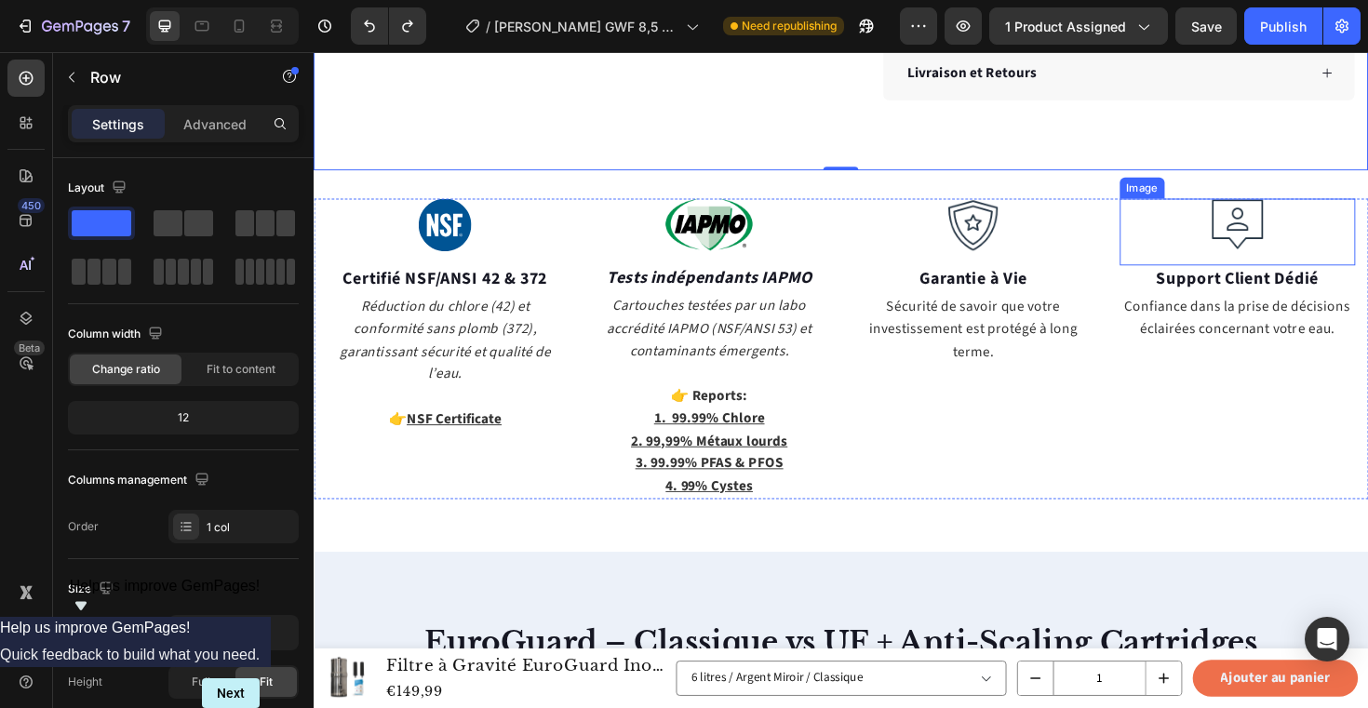
scroll to position [1294, 0]
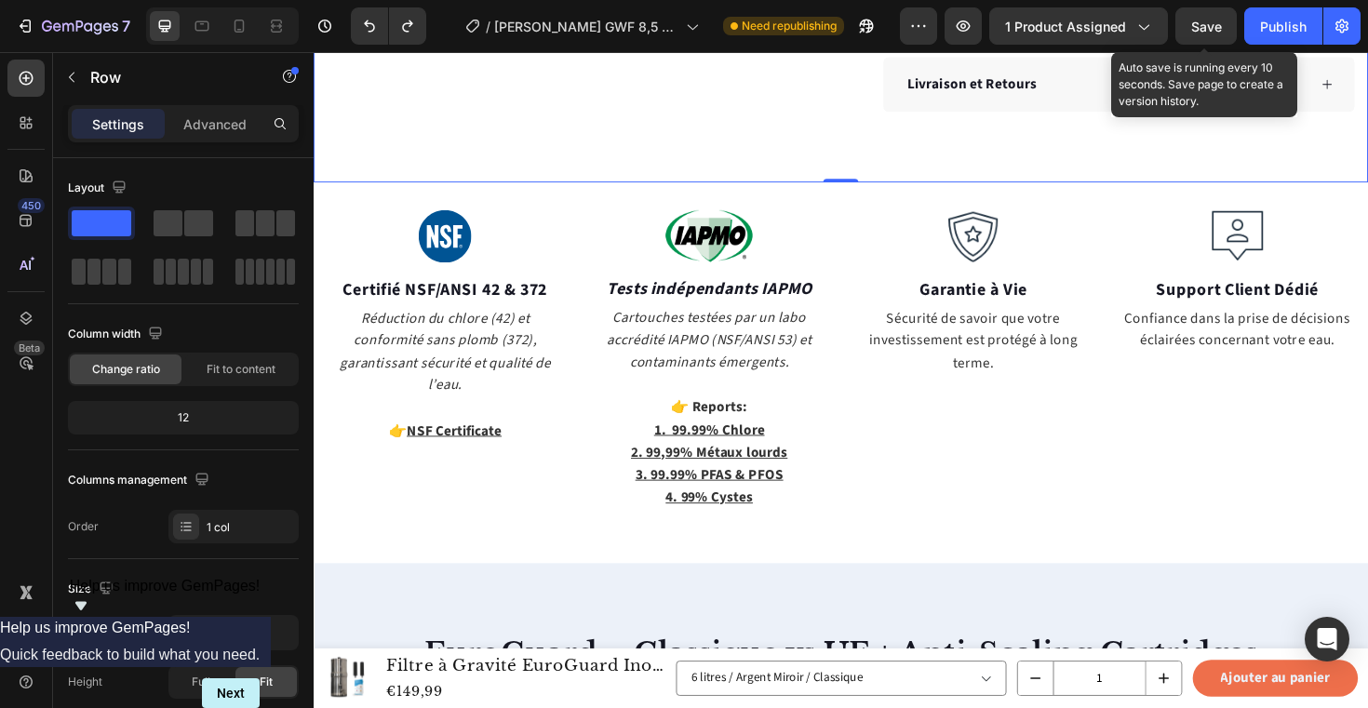
click at [1199, 29] on span "Save" at bounding box center [1206, 27] width 31 height 16
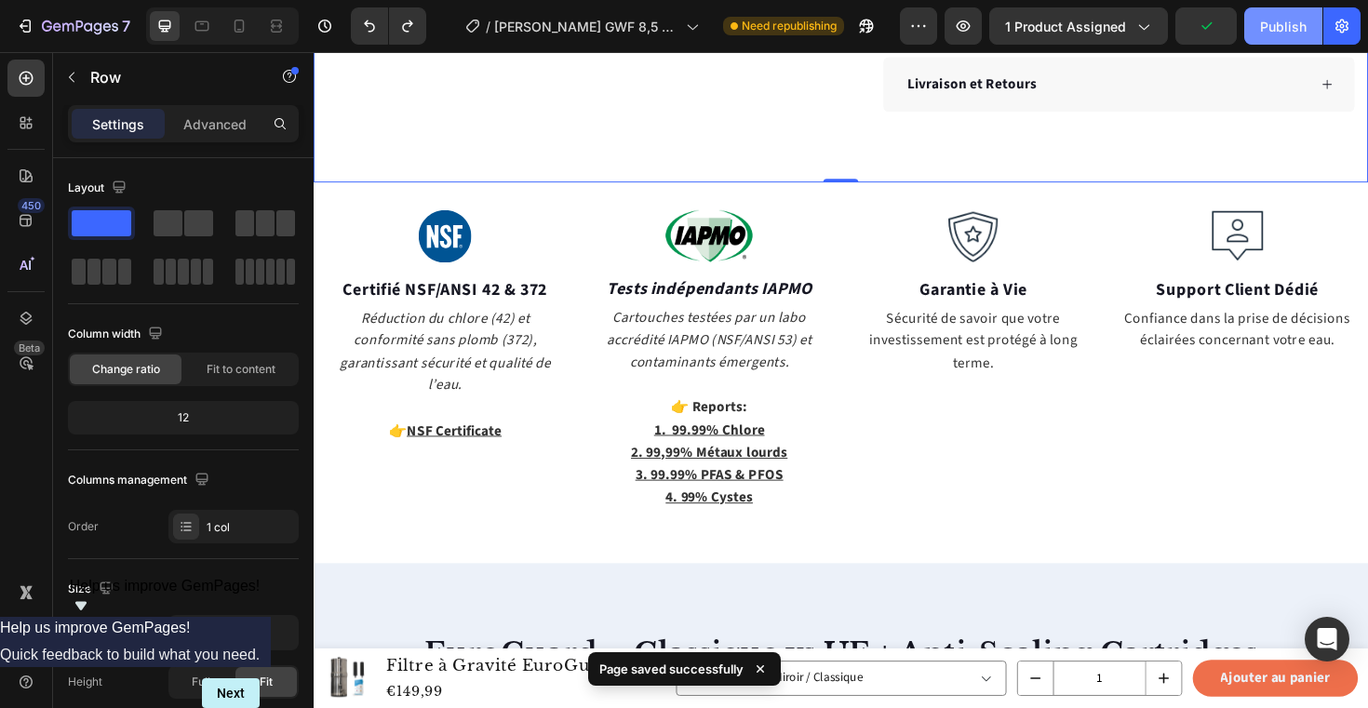
click at [1272, 31] on div "Publish" at bounding box center [1283, 27] width 47 height 20
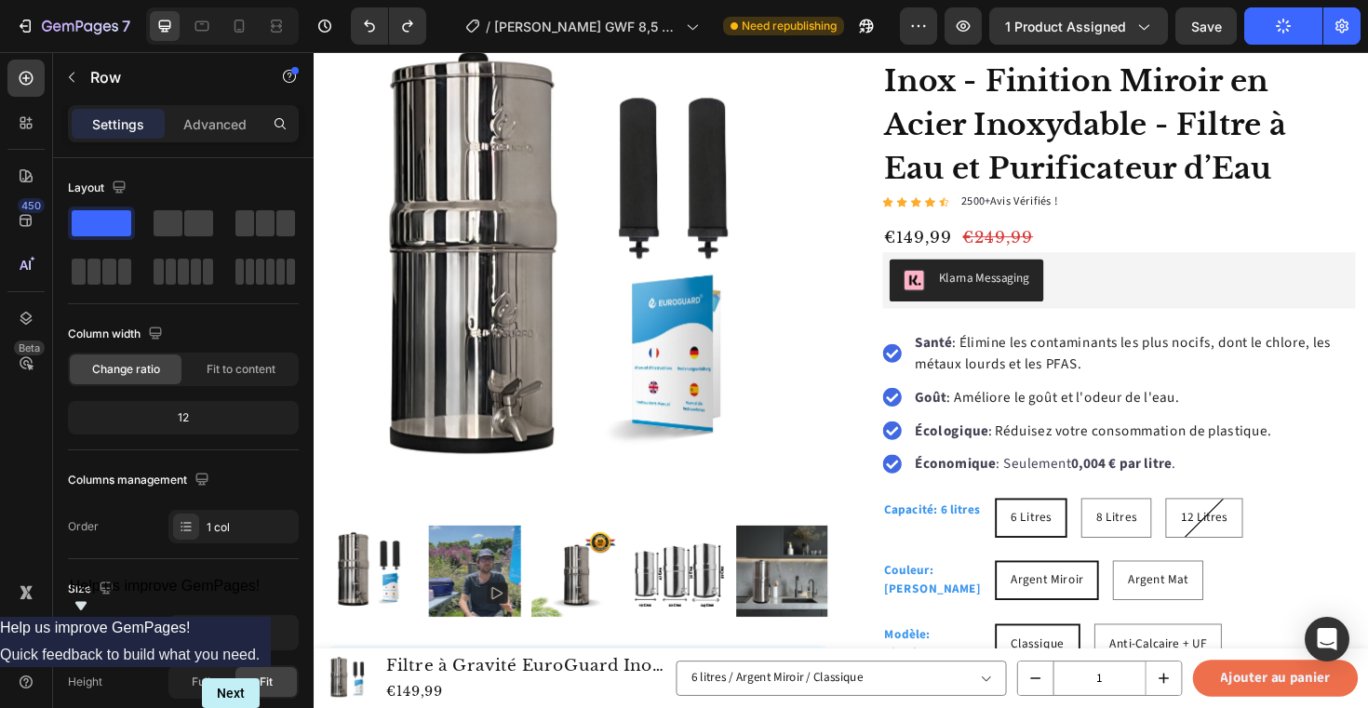
scroll to position [0, 0]
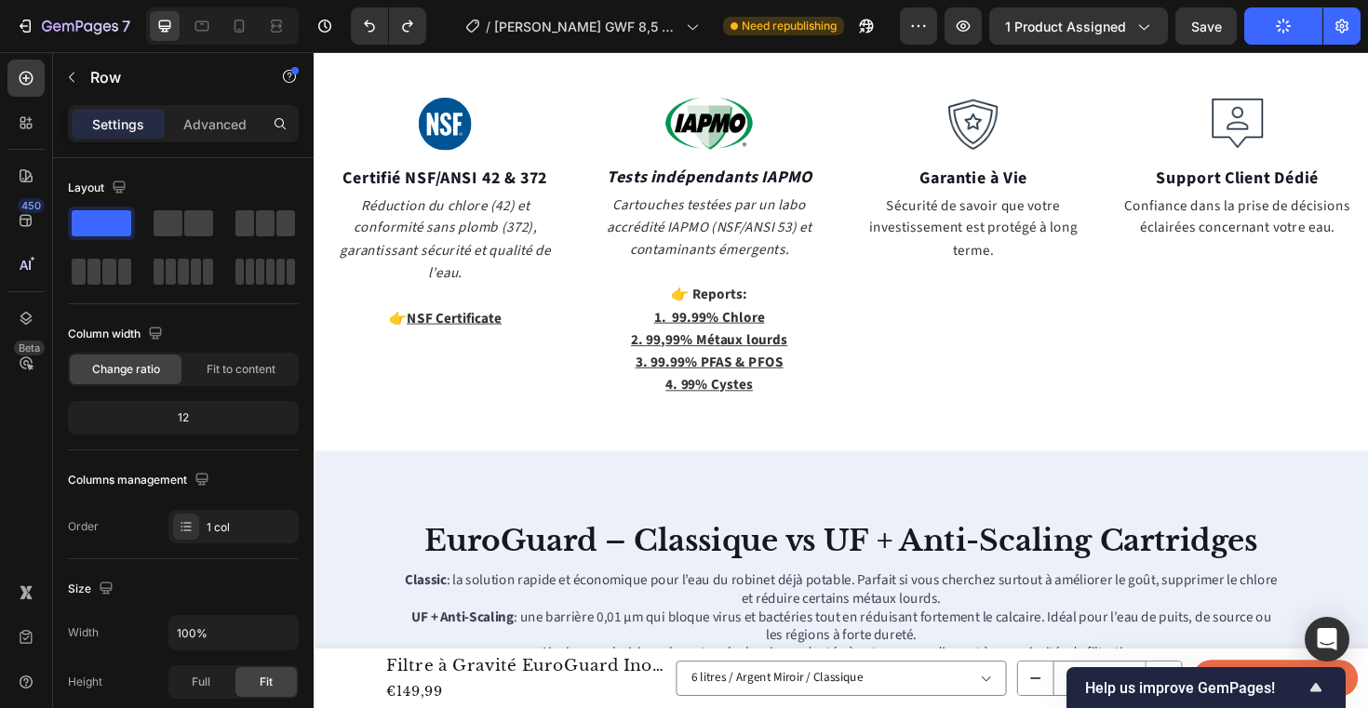
scroll to position [1327, 0]
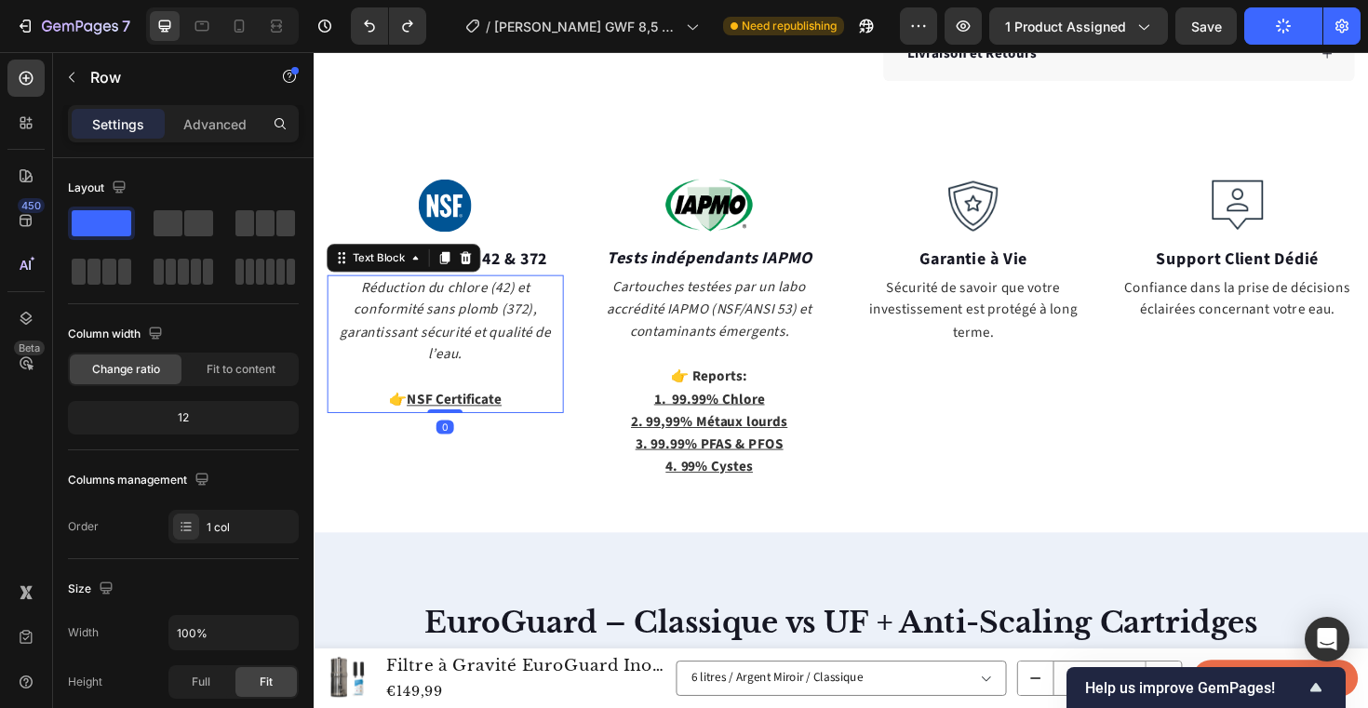
click at [492, 410] on u "NSF Certificate" at bounding box center [461, 420] width 100 height 20
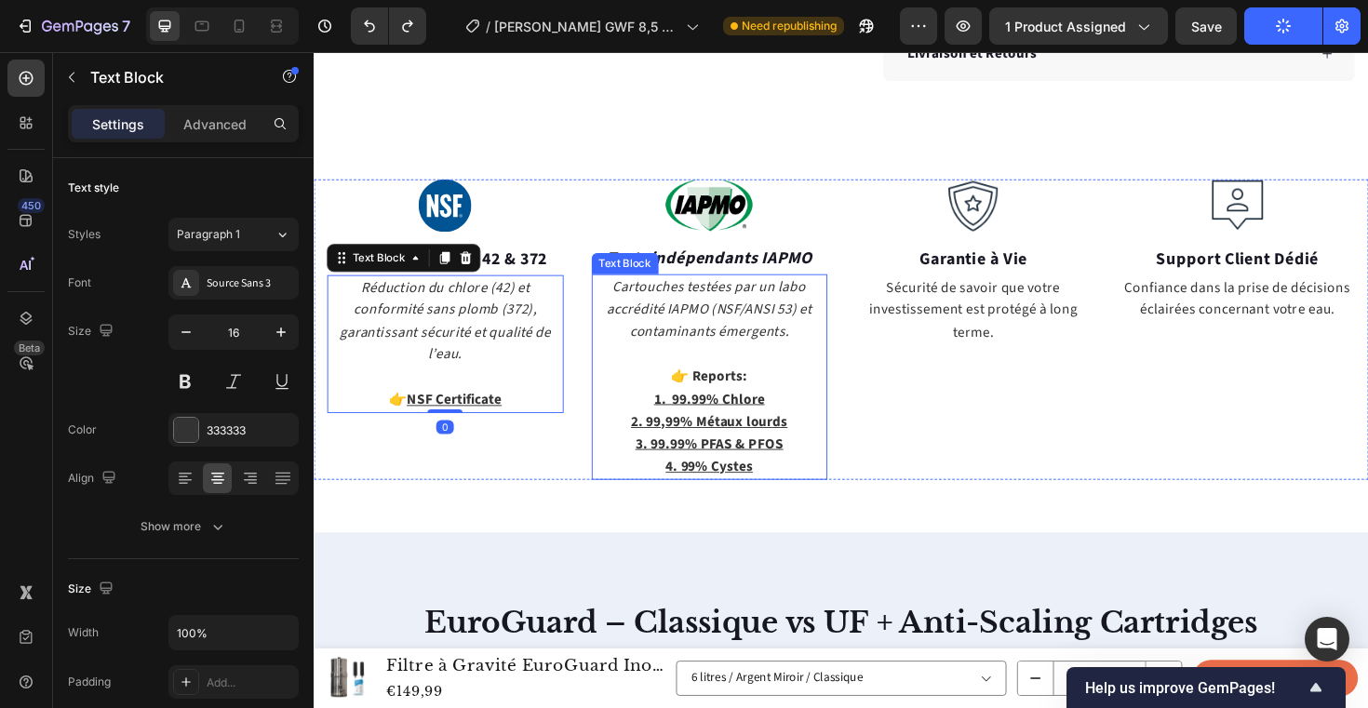
click at [728, 342] on icon "Cartouches testées par un labo accrédité IAPMO (NSF/ANSI 53) et contaminants ém…" at bounding box center [732, 324] width 218 height 68
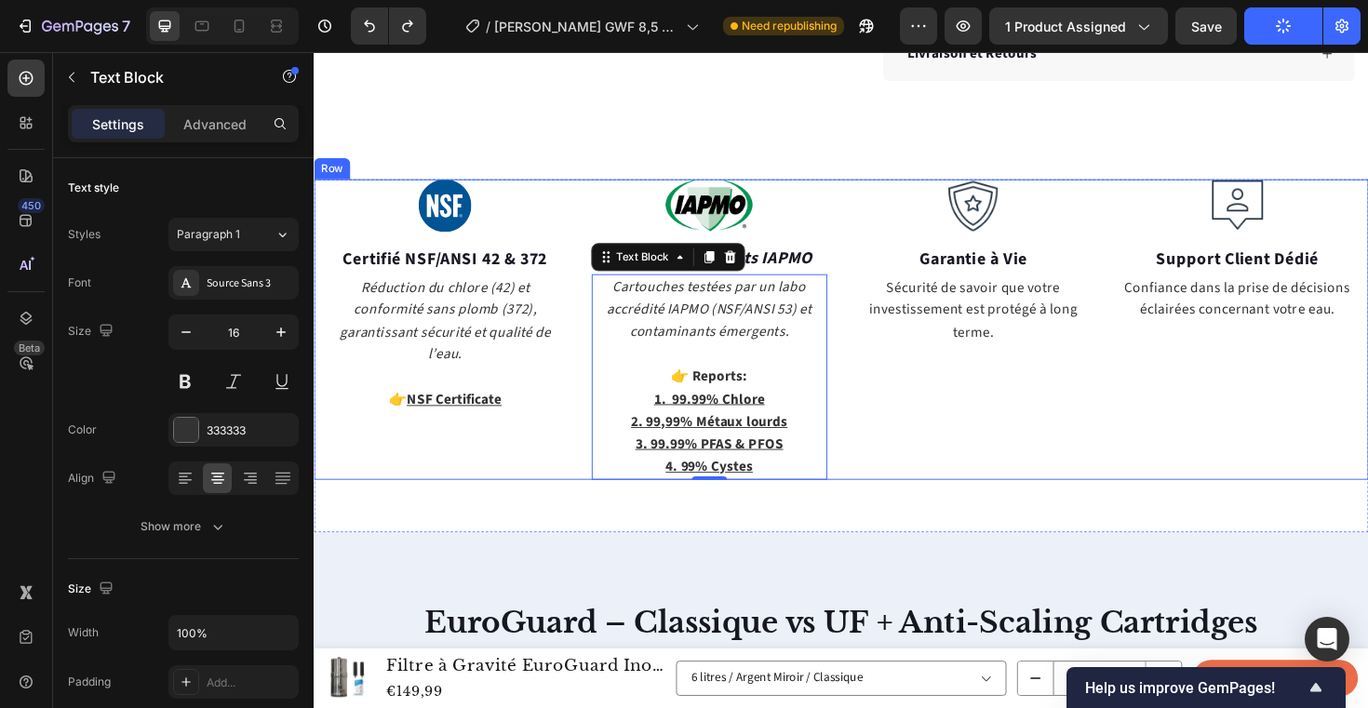
click at [1090, 476] on div "Image Garantie à Vie Text block Sécurité de savoir que votre investissement est…" at bounding box center [1012, 346] width 250 height 318
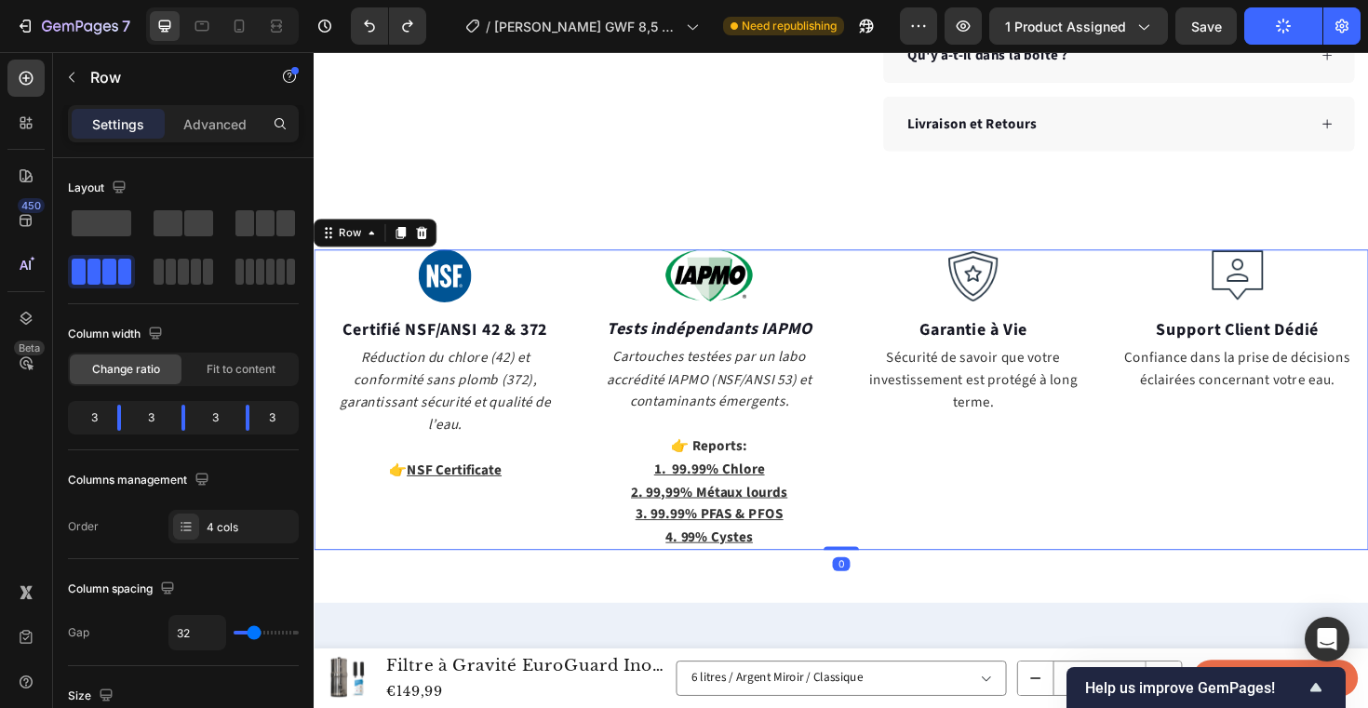
scroll to position [1252, 0]
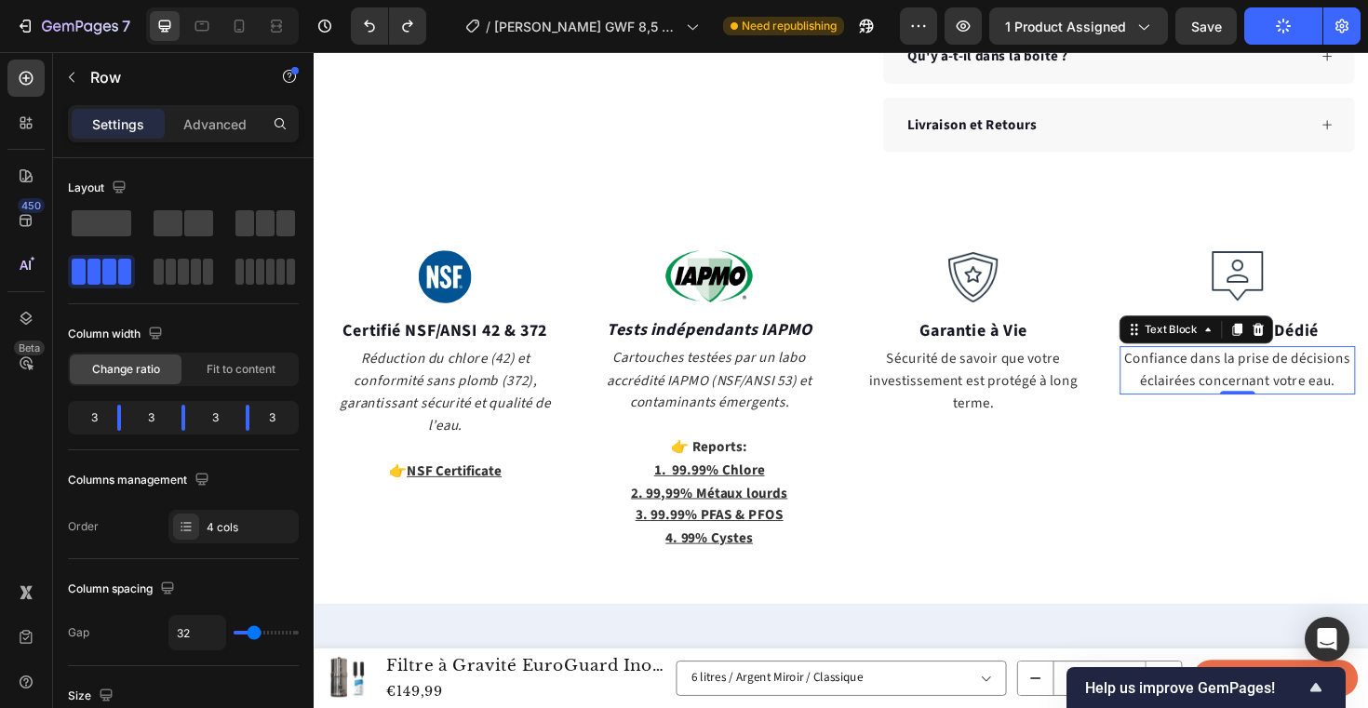
click at [1186, 380] on p "Confiance dans la prise de décisions éclairées concernant votre eau." at bounding box center [1292, 389] width 247 height 47
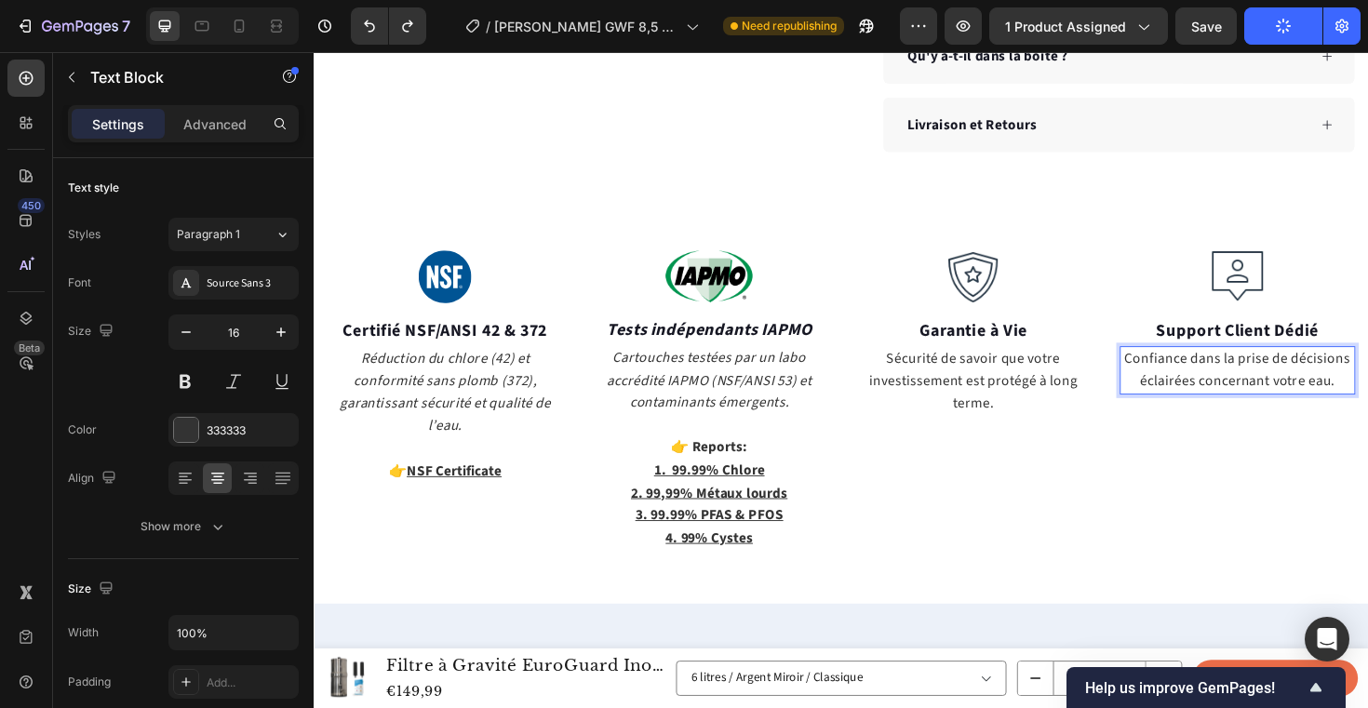
click at [1178, 406] on p "Confiance dans la prise de décisions éclairées concernant votre eau." at bounding box center [1292, 389] width 247 height 47
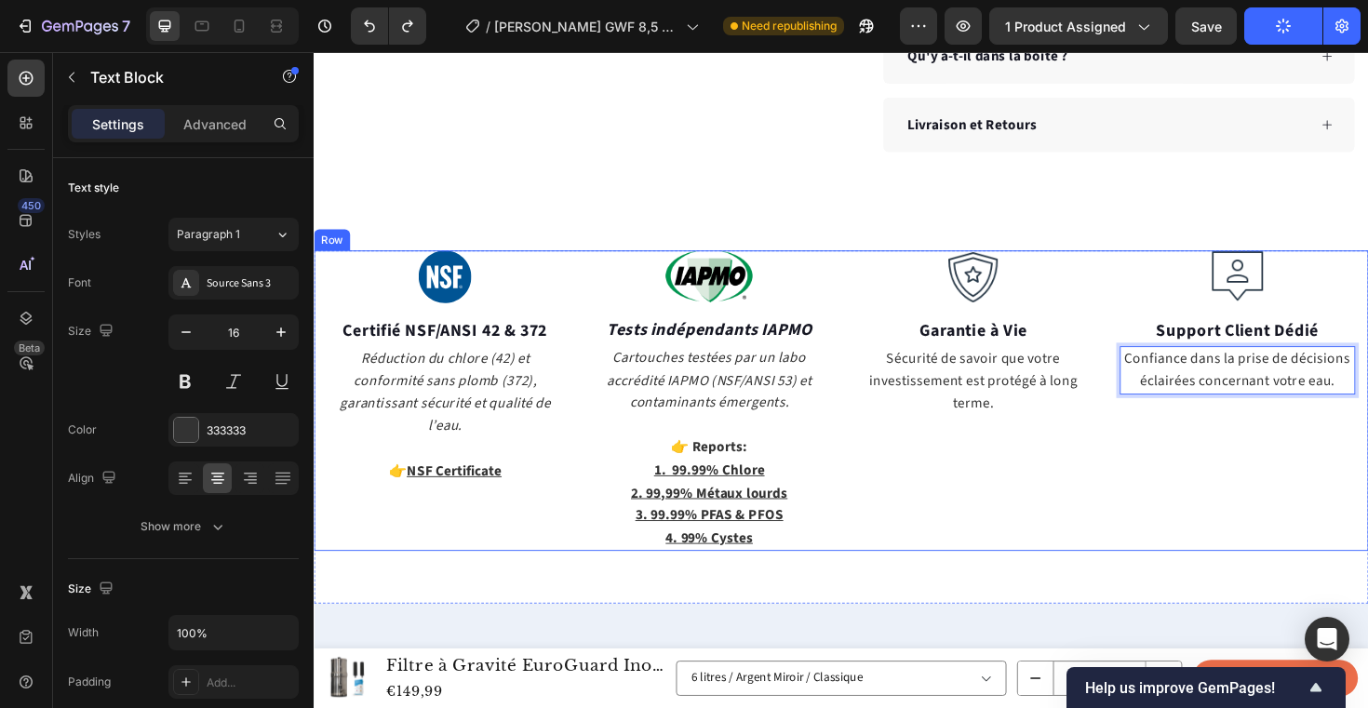
click at [1168, 462] on div "Image Support Client Dédié Text block Confiance dans la prise de décisions écla…" at bounding box center [1292, 421] width 250 height 318
